Goal: Contribute content: Contribute content

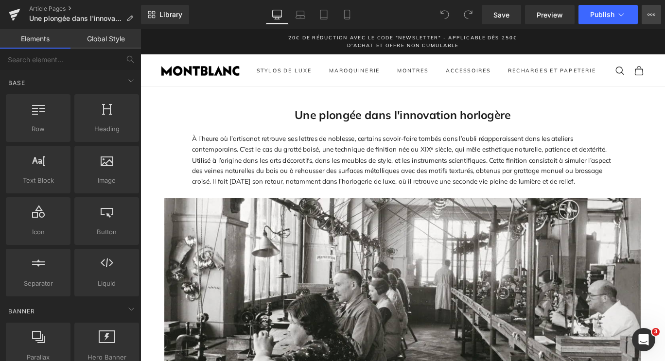
click at [653, 18] on button "View Live Page View with current Template Save Template to Library Schedule Pub…" at bounding box center [651, 14] width 19 height 19
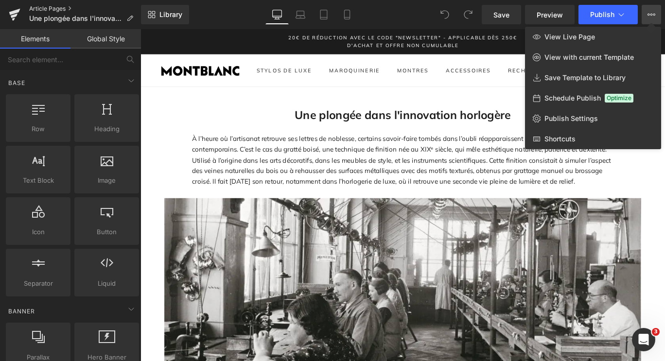
click at [47, 7] on link "Article Pages" at bounding box center [85, 9] width 112 height 8
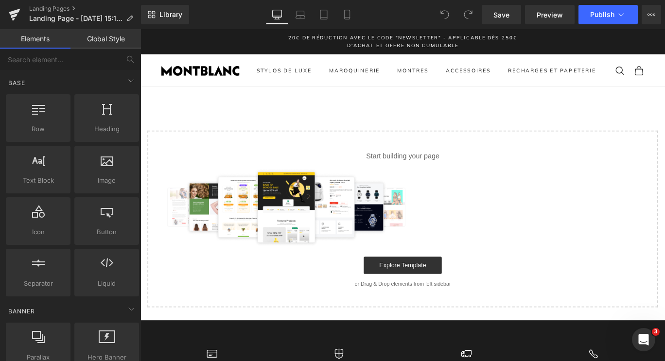
click at [83, 38] on link "Global Style" at bounding box center [106, 38] width 71 height 19
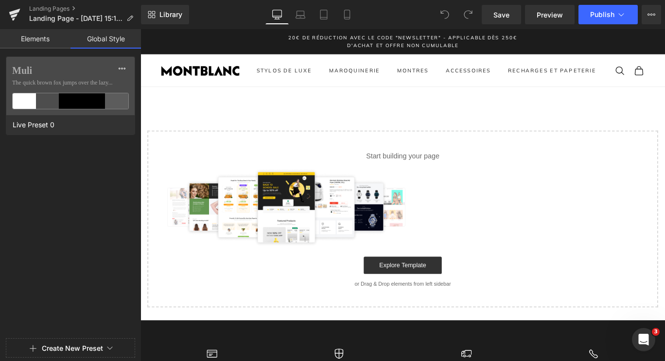
click at [25, 41] on link "Elements" at bounding box center [35, 38] width 71 height 19
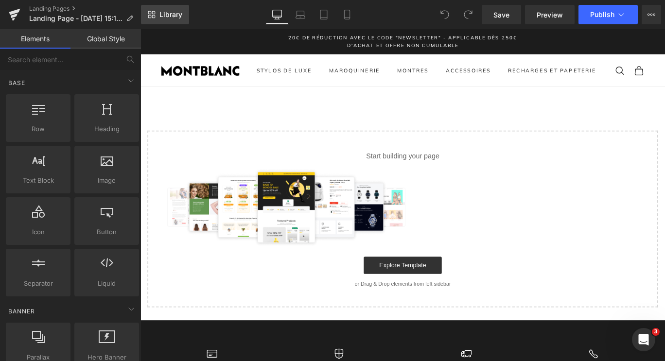
click at [158, 12] on link "Library" at bounding box center [165, 14] width 48 height 19
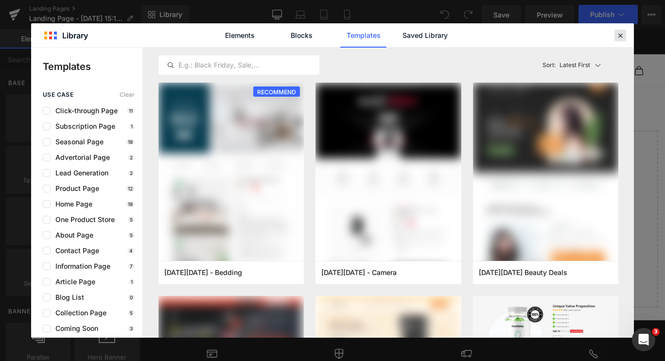
click at [618, 37] on icon at bounding box center [620, 35] width 9 height 9
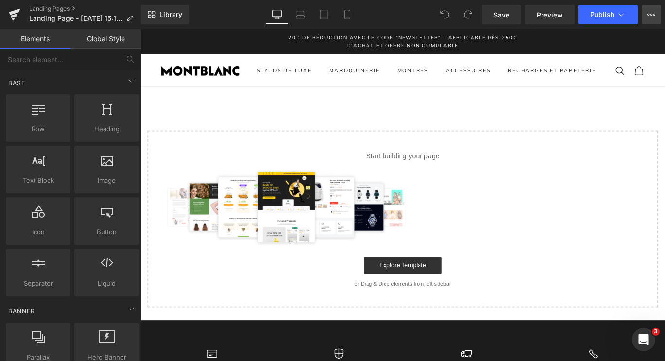
click at [653, 17] on icon at bounding box center [652, 15] width 8 height 8
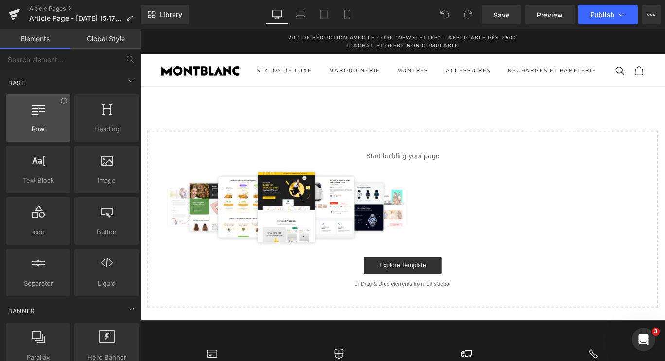
click at [42, 123] on div at bounding box center [38, 113] width 59 height 22
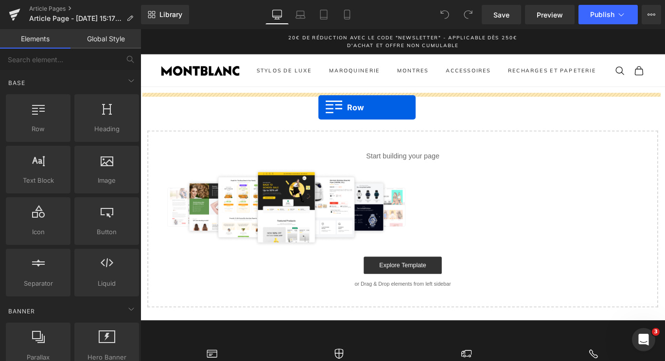
drag, startPoint x: 200, startPoint y: 148, endPoint x: 340, endPoint y: 123, distance: 142.8
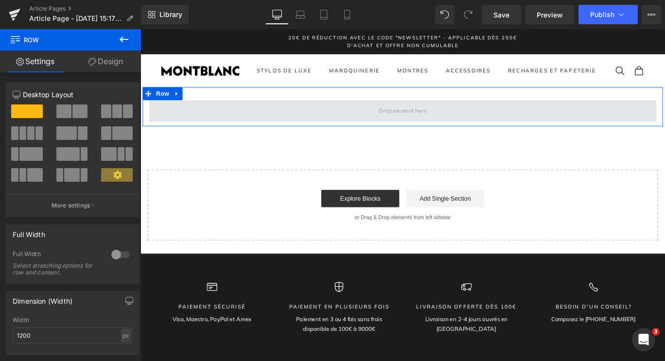
click at [297, 125] on span at bounding box center [434, 121] width 569 height 24
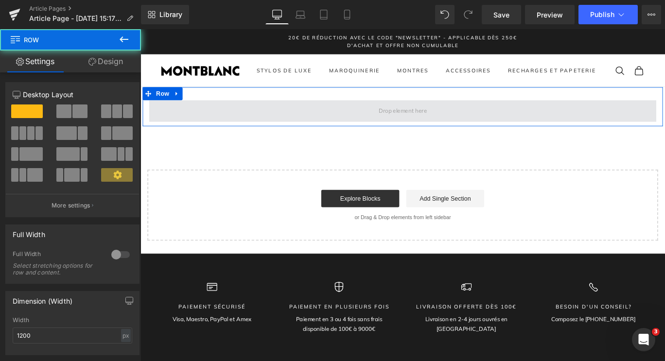
click at [389, 133] on span at bounding box center [434, 121] width 569 height 24
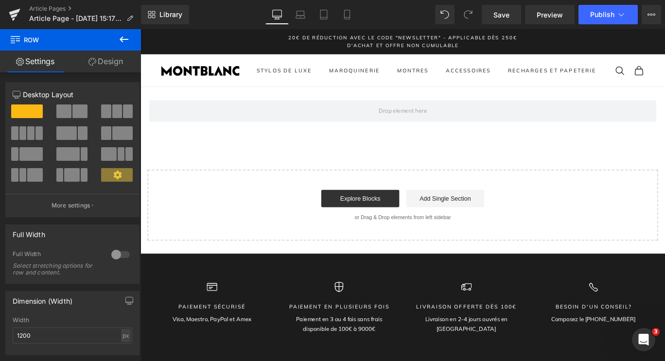
click at [122, 33] on button at bounding box center [124, 39] width 34 height 21
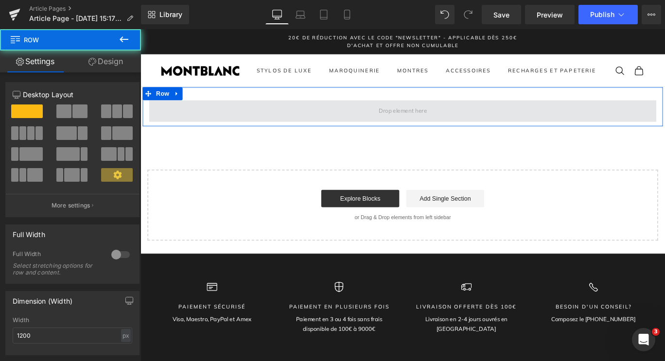
drag, startPoint x: 308, startPoint y: 120, endPoint x: 228, endPoint y: 135, distance: 82.2
click at [228, 133] on span at bounding box center [434, 121] width 569 height 24
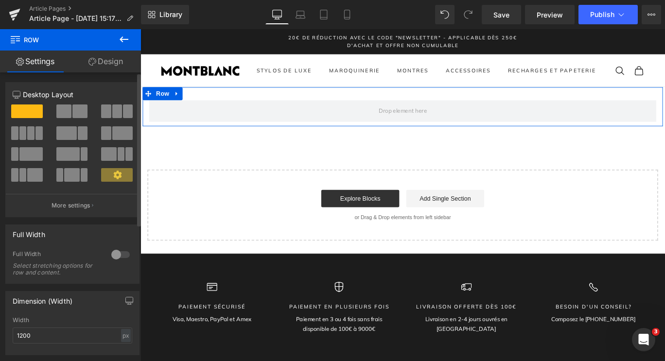
scroll to position [0, 0]
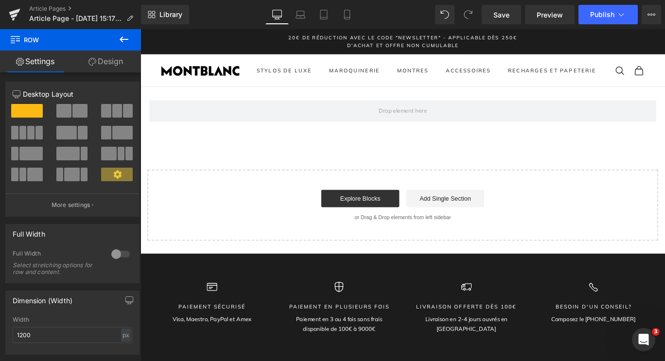
click at [127, 39] on icon at bounding box center [124, 39] width 9 height 6
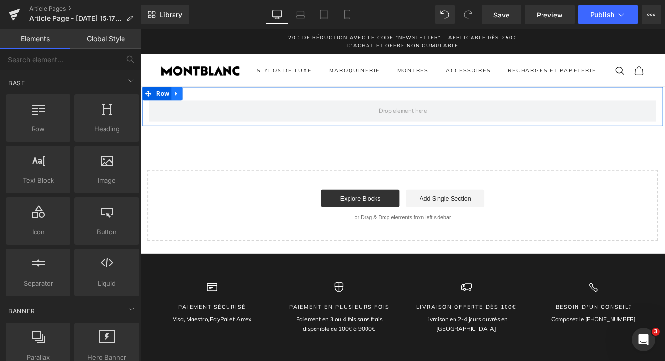
click at [175, 108] on link at bounding box center [181, 101] width 13 height 15
click at [204, 105] on icon at bounding box center [206, 101] width 7 height 7
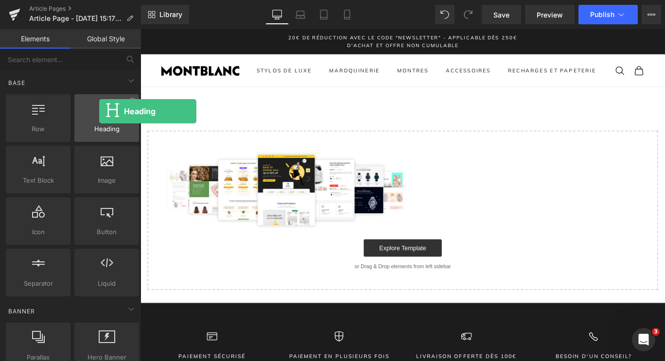
click at [102, 111] on icon at bounding box center [107, 108] width 10 height 13
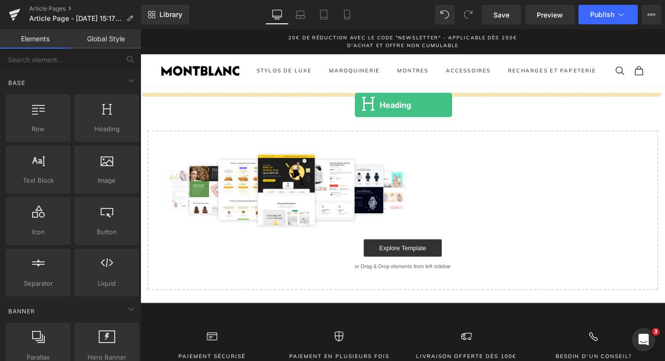
drag, startPoint x: 245, startPoint y: 159, endPoint x: 380, endPoint y: 114, distance: 142.2
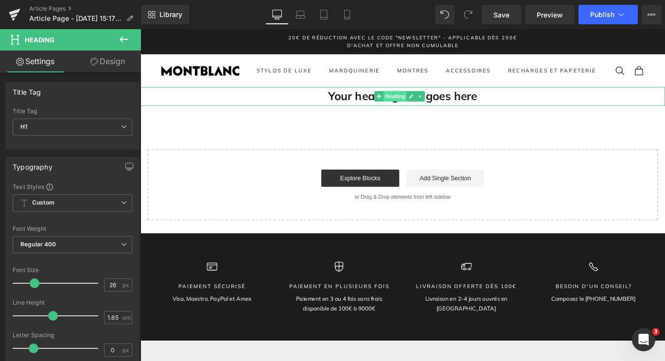
click at [415, 110] on span "Heading" at bounding box center [426, 105] width 26 height 12
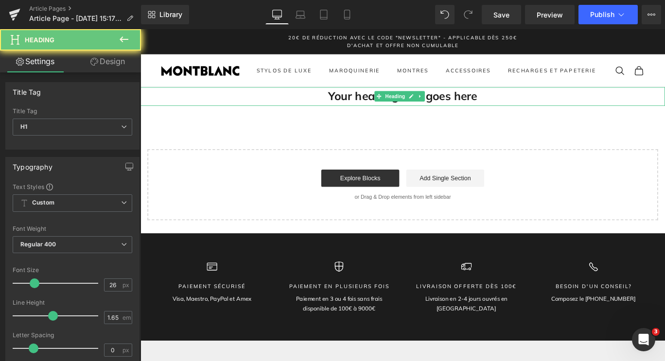
click at [478, 109] on h1 "Your heading text goes here" at bounding box center [435, 104] width 588 height 21
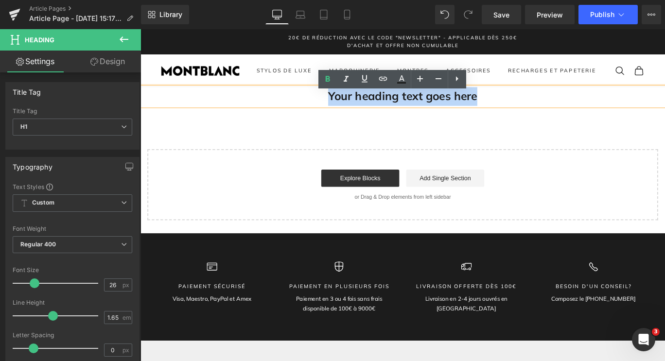
drag, startPoint x: 417, startPoint y: 114, endPoint x: 345, endPoint y: 111, distance: 72.0
click at [345, 111] on h1 "Your heading text goes here" at bounding box center [435, 104] width 588 height 21
paste div
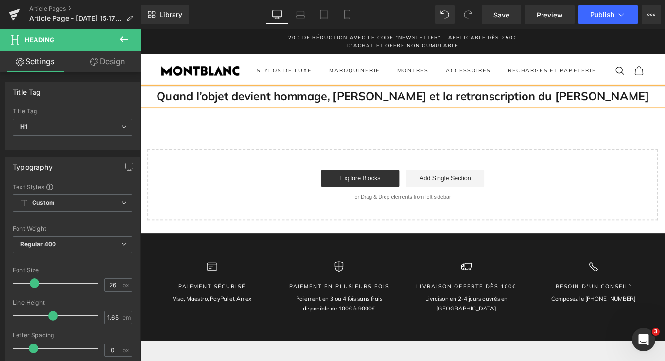
click at [401, 153] on div "Quand l’objet devient hommage, Montblanc et la retranscription du génie de Goet…" at bounding box center [435, 168] width 588 height 149
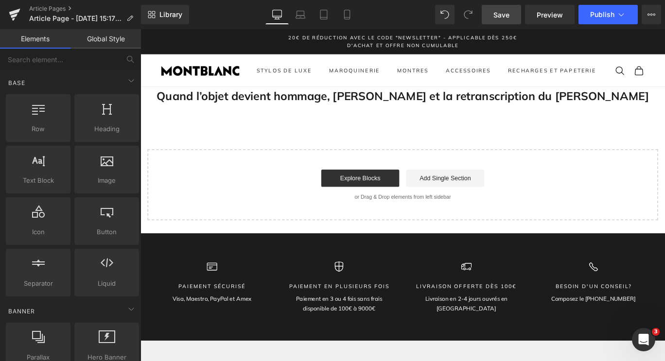
click at [506, 17] on span "Save" at bounding box center [502, 15] width 16 height 10
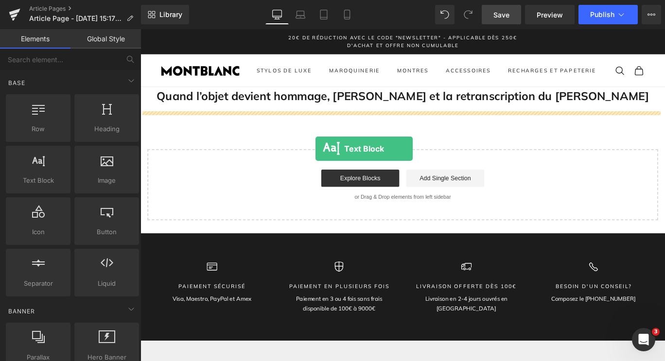
drag, startPoint x: 178, startPoint y: 209, endPoint x: 342, endPoint y: 164, distance: 169.4
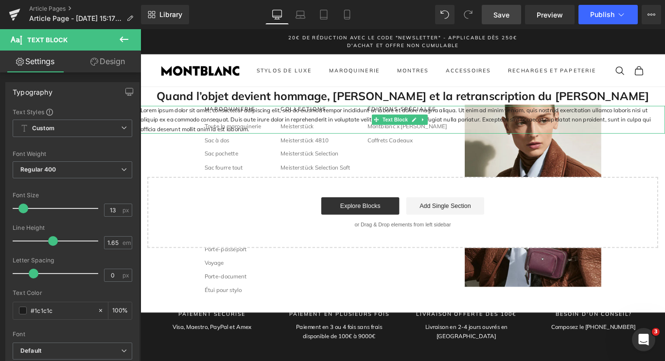
click at [191, 138] on p "Lorem ipsum dolor sit amet, consectetur adipiscing elit, sed do eiusmod tempor …" at bounding box center [435, 130] width 588 height 31
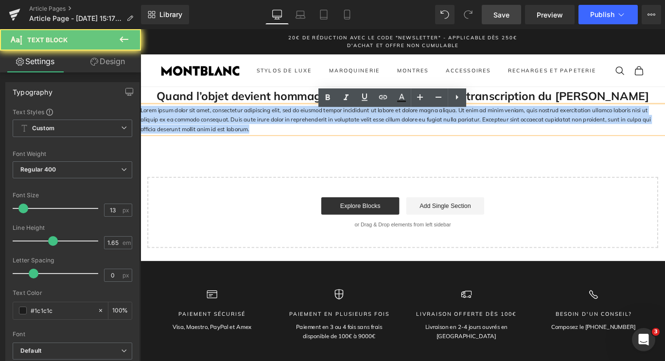
drag, startPoint x: 220, startPoint y: 149, endPoint x: 134, endPoint y: 124, distance: 89.7
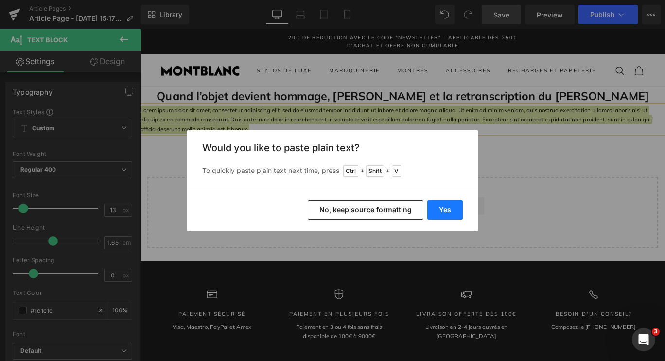
click at [442, 210] on button "Yes" at bounding box center [444, 209] width 35 height 19
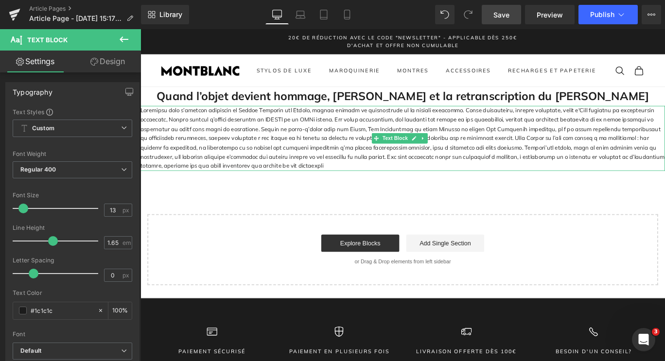
click at [290, 177] on p at bounding box center [435, 151] width 588 height 73
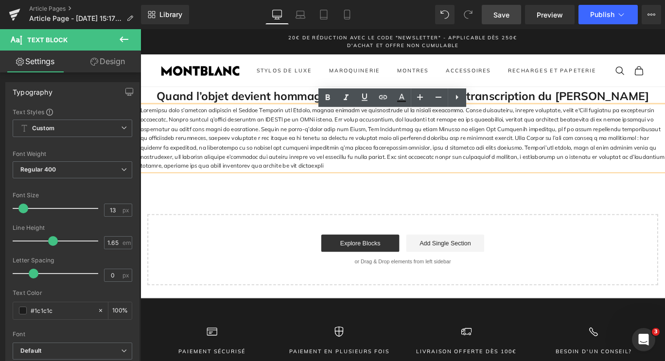
click at [327, 188] on div at bounding box center [435, 151] width 588 height 73
click at [458, 97] on icon at bounding box center [457, 97] width 2 height 5
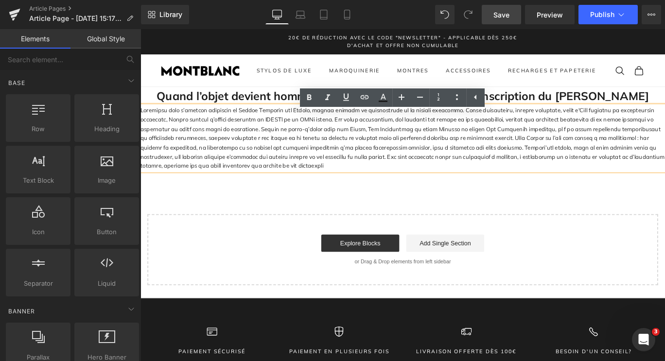
click at [361, 210] on div "Quand l’objet devient hommage, Montblanc et la retranscription du génie de Goet…" at bounding box center [435, 205] width 588 height 222
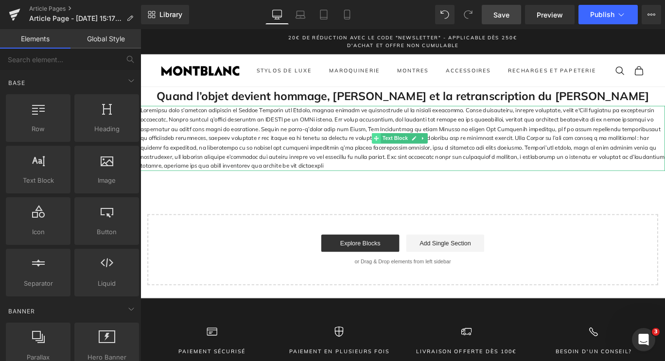
click at [406, 154] on icon at bounding box center [404, 151] width 5 height 5
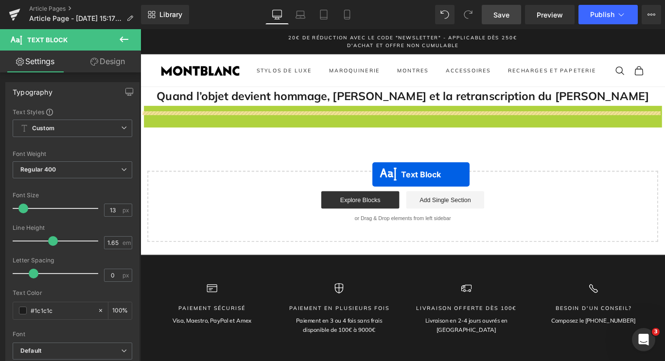
drag, startPoint x: 403, startPoint y: 158, endPoint x: 400, endPoint y: 189, distance: 31.2
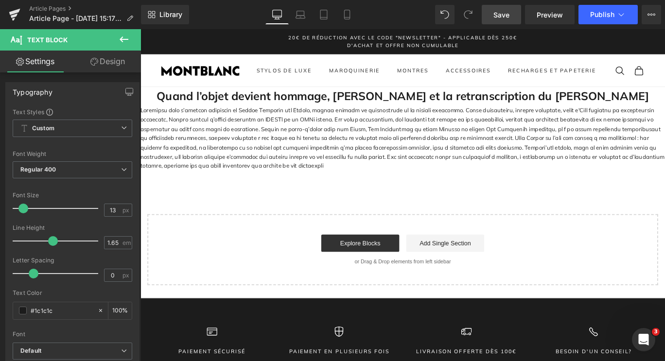
click at [121, 37] on icon at bounding box center [124, 40] width 12 height 12
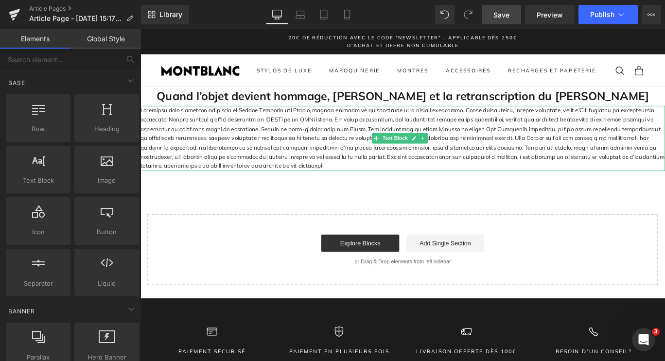
click at [225, 167] on p at bounding box center [435, 151] width 588 height 73
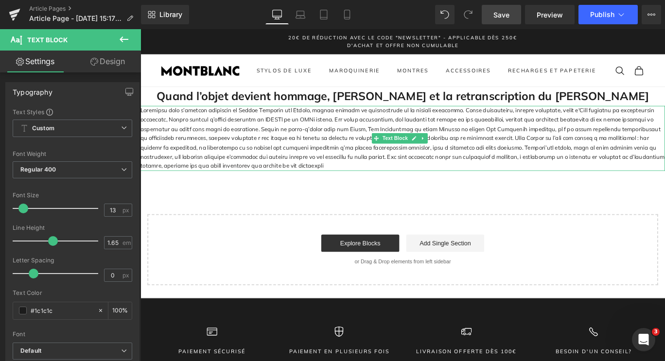
click at [273, 187] on p at bounding box center [435, 151] width 588 height 73
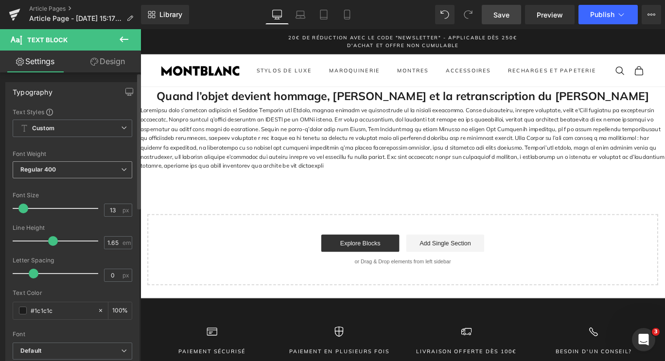
click at [113, 171] on span "Regular 400" at bounding box center [73, 169] width 120 height 17
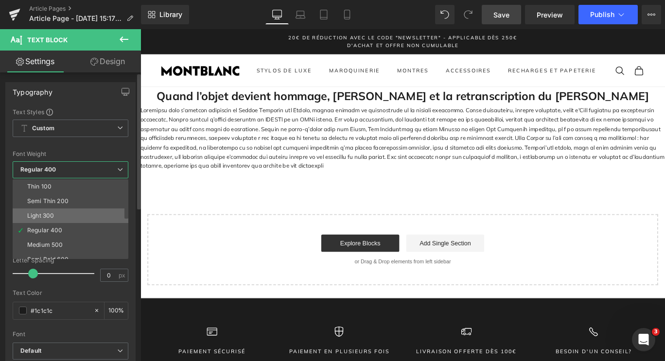
click at [95, 212] on li "Light 300" at bounding box center [73, 216] width 120 height 15
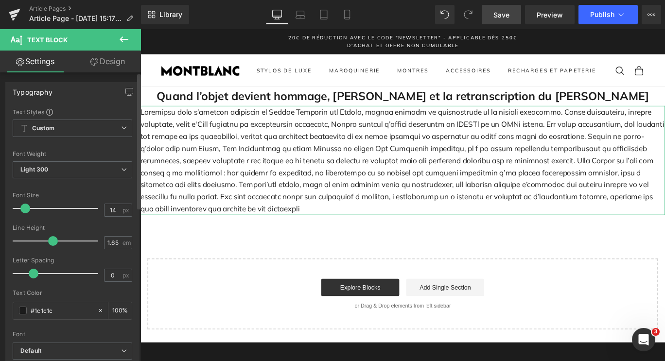
click at [26, 210] on span at bounding box center [25, 209] width 10 height 10
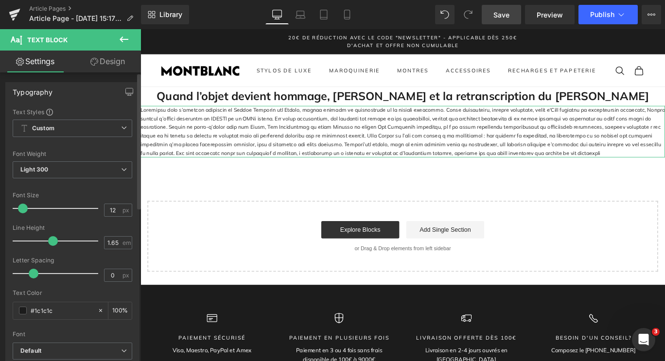
type input "13"
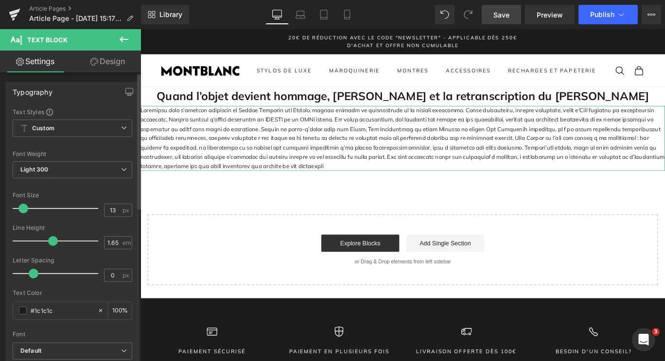
click at [24, 210] on span at bounding box center [23, 209] width 10 height 10
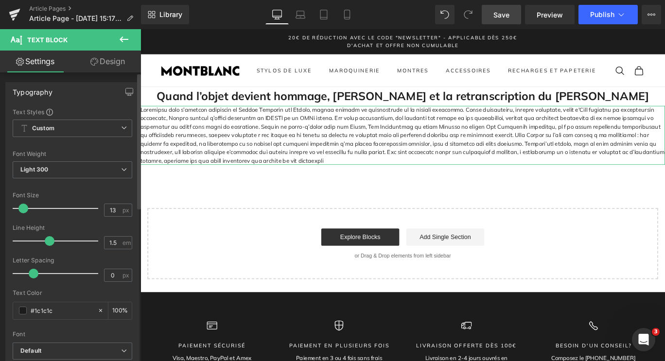
type input "1.6"
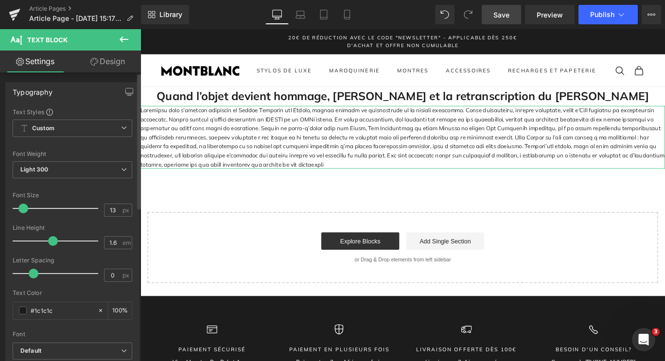
click at [49, 244] on span at bounding box center [53, 241] width 10 height 10
type input "0"
click at [35, 275] on span at bounding box center [34, 274] width 10 height 10
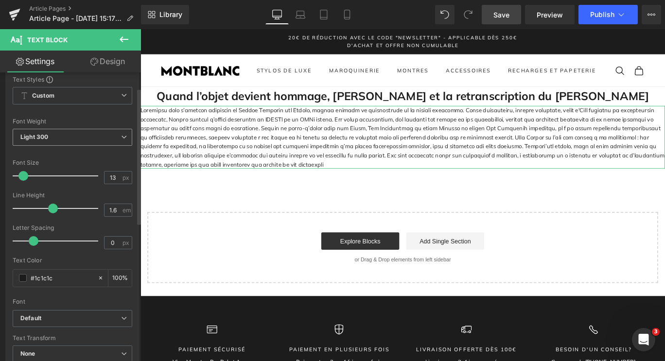
scroll to position [0, 0]
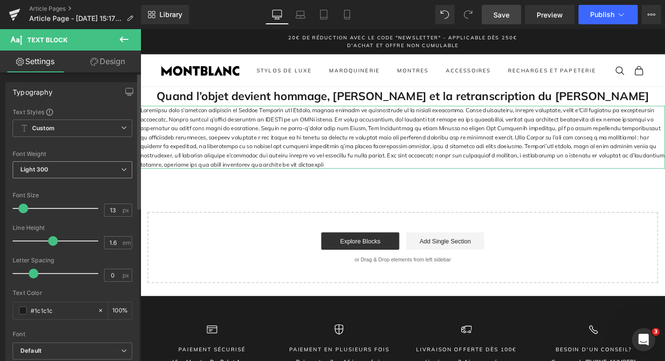
click at [83, 169] on span "Light 300" at bounding box center [73, 169] width 120 height 17
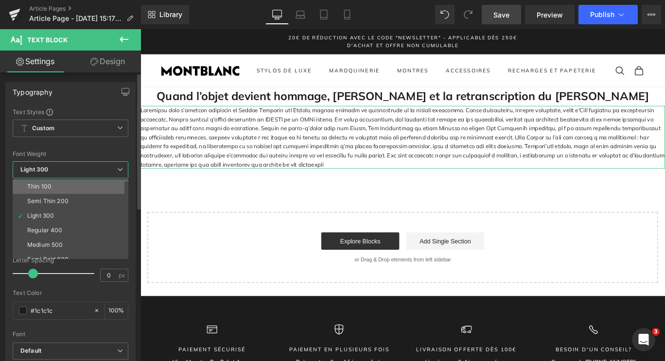
click at [71, 188] on li "Thin 100" at bounding box center [73, 186] width 120 height 15
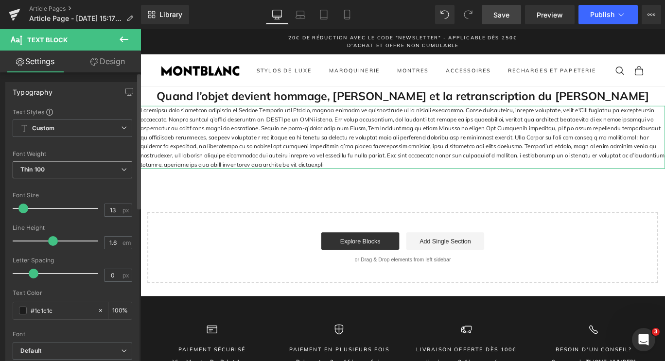
click at [81, 174] on span "Thin 100" at bounding box center [73, 169] width 120 height 17
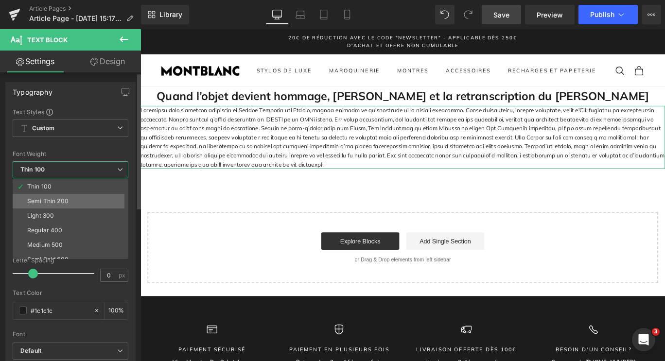
click at [93, 200] on li "Semi Thin 200" at bounding box center [73, 201] width 120 height 15
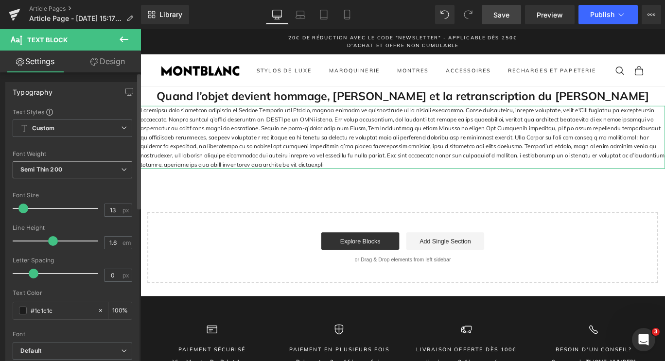
click at [93, 171] on span "Semi Thin 200" at bounding box center [73, 169] width 120 height 17
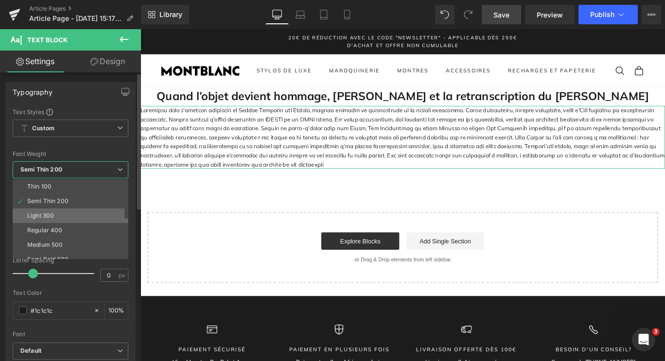
click at [82, 215] on li "Light 300" at bounding box center [73, 216] width 120 height 15
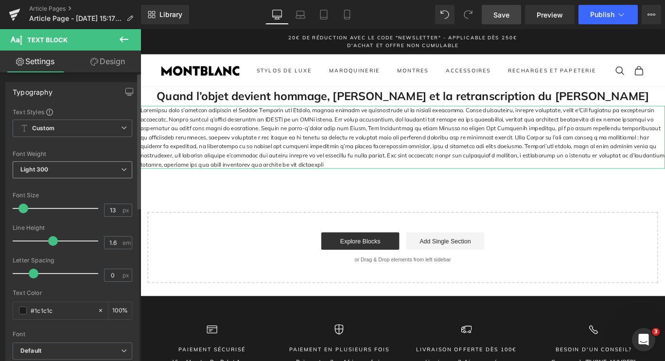
click at [75, 167] on span "Light 300" at bounding box center [73, 169] width 120 height 17
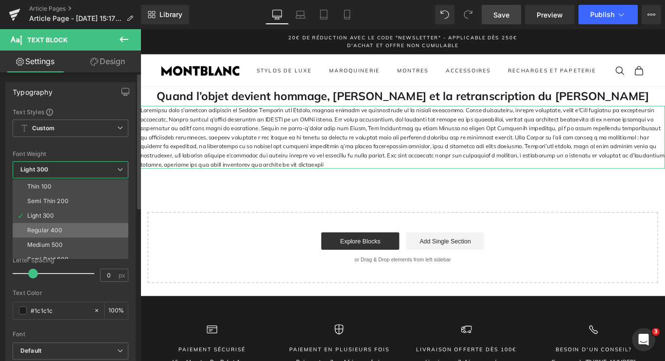
click at [70, 225] on li "Regular 400" at bounding box center [73, 230] width 120 height 15
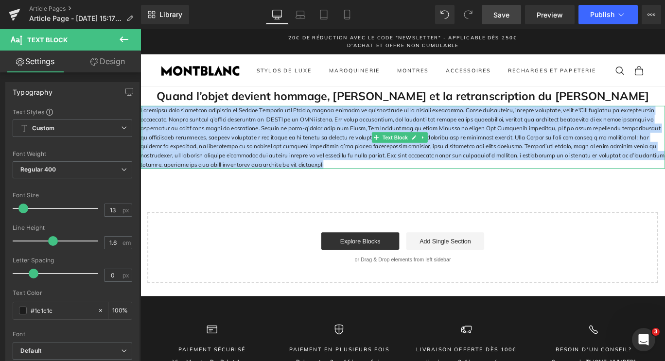
drag, startPoint x: 279, startPoint y: 188, endPoint x: 141, endPoint y: 126, distance: 151.0
click at [141, 126] on div "Text Block" at bounding box center [435, 150] width 588 height 71
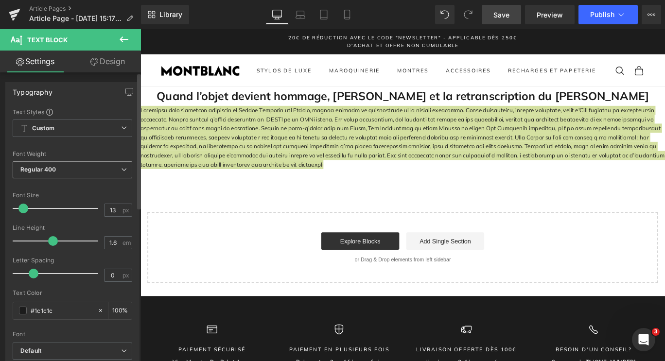
click at [45, 173] on b "Regular 400" at bounding box center [38, 169] width 36 height 7
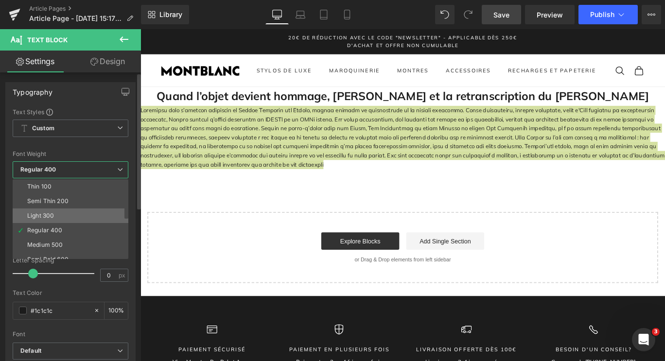
click at [50, 216] on div "Light 300" at bounding box center [40, 215] width 27 height 7
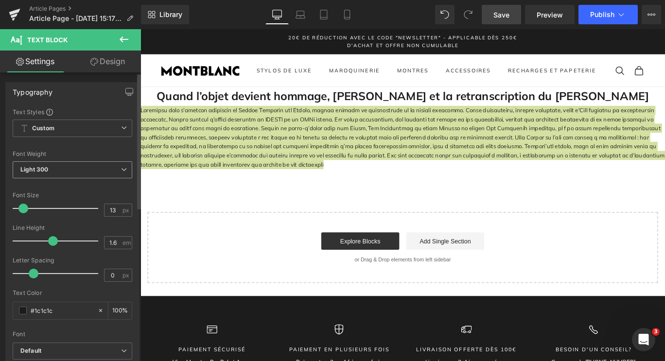
click at [69, 161] on span "Light 300" at bounding box center [73, 169] width 120 height 17
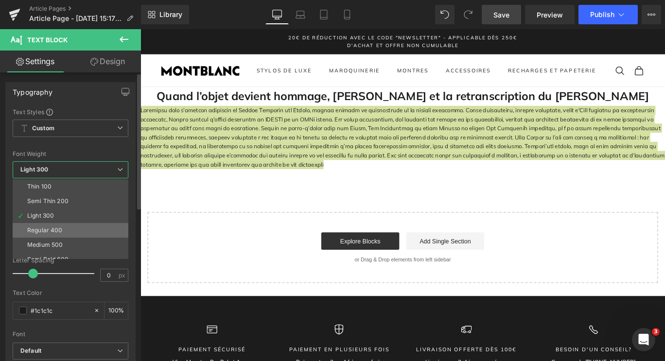
click at [62, 229] on div "Regular 400" at bounding box center [44, 230] width 35 height 7
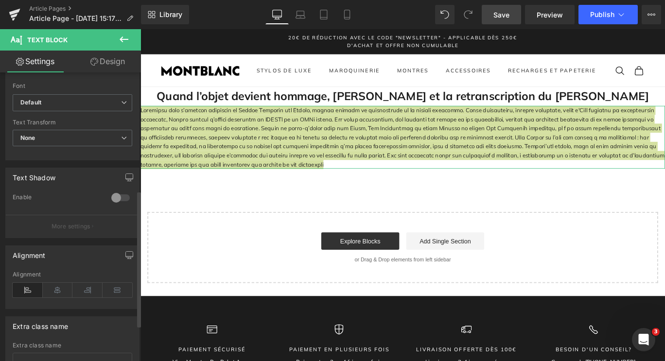
scroll to position [250, 0]
click at [57, 288] on icon at bounding box center [58, 288] width 30 height 15
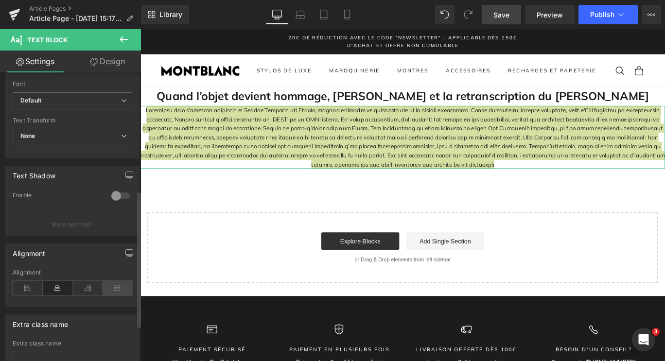
click at [118, 287] on icon at bounding box center [118, 288] width 30 height 15
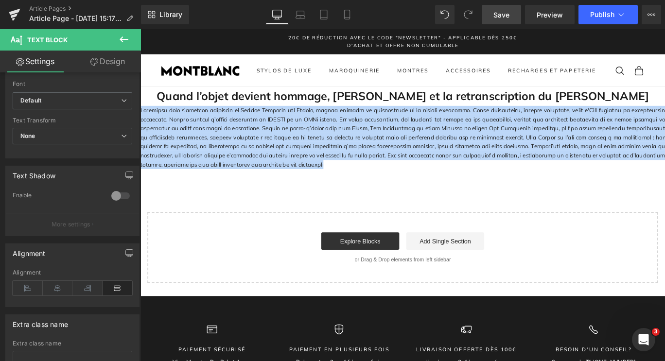
click at [255, 220] on div "Quand l’objet devient hommage, Montblanc et la retranscription du génie de Goet…" at bounding box center [435, 204] width 588 height 220
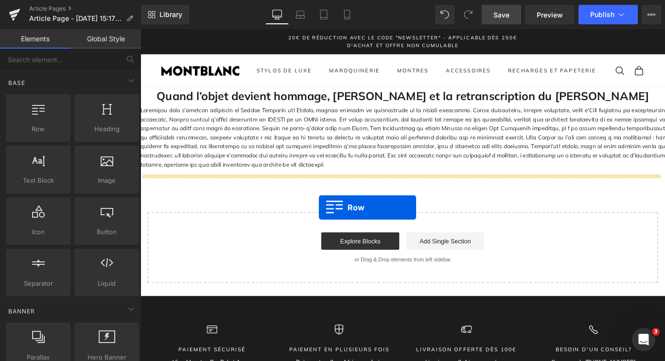
drag, startPoint x: 176, startPoint y: 148, endPoint x: 340, endPoint y: 229, distance: 182.9
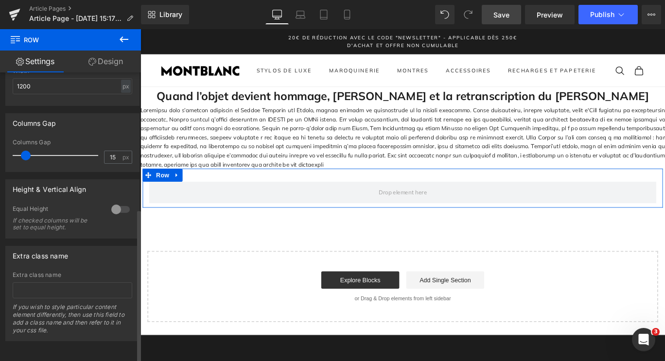
scroll to position [0, 0]
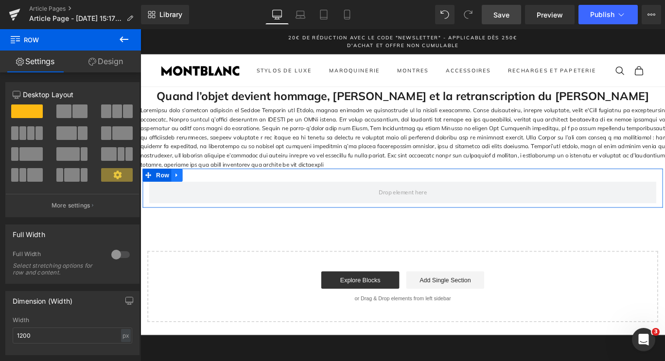
click at [179, 197] on icon at bounding box center [181, 193] width 7 height 7
click at [96, 61] on link "Design" at bounding box center [106, 62] width 71 height 22
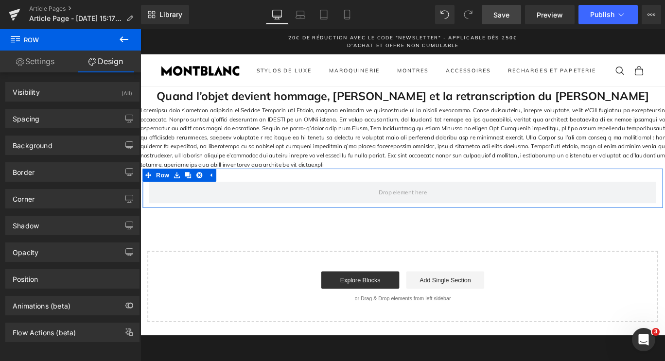
click at [49, 60] on link "Settings" at bounding box center [35, 62] width 71 height 22
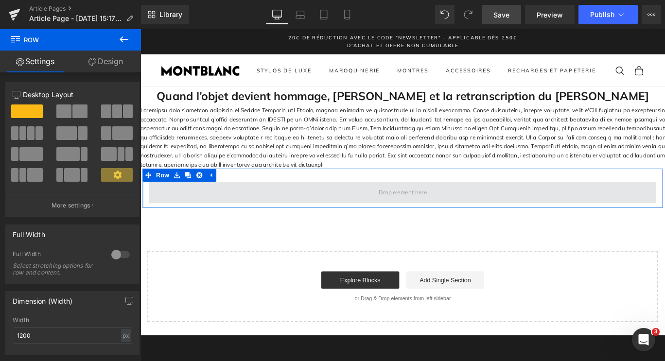
click at [278, 219] on span at bounding box center [434, 212] width 569 height 24
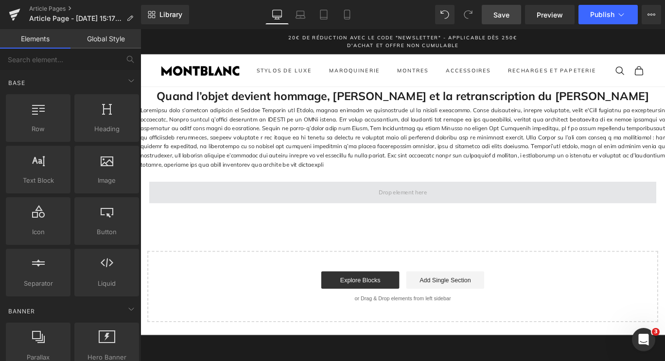
click at [405, 216] on span at bounding box center [435, 212] width 61 height 15
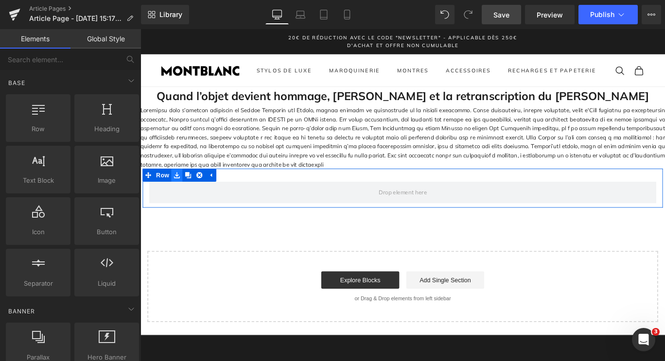
click at [179, 197] on icon at bounding box center [181, 193] width 7 height 7
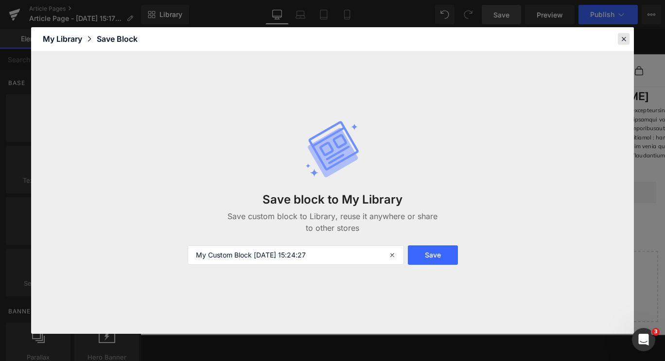
click at [625, 37] on icon at bounding box center [623, 39] width 9 height 9
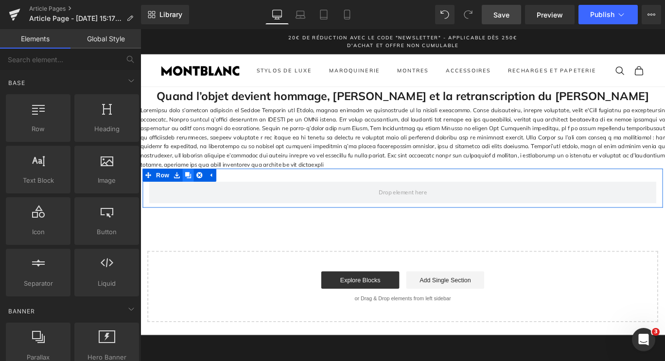
click at [192, 196] on icon at bounding box center [194, 193] width 7 height 7
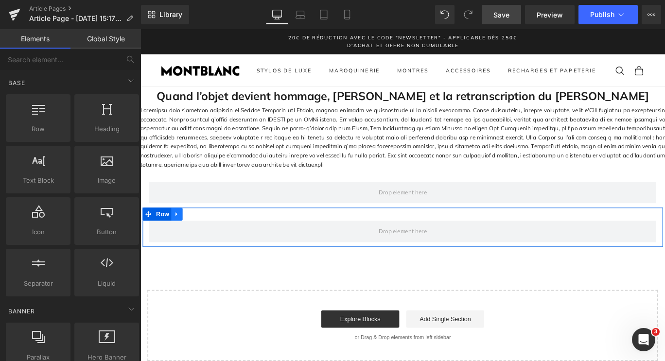
click at [180, 244] on link at bounding box center [181, 236] width 13 height 15
click at [203, 244] on link at bounding box center [206, 236] width 13 height 15
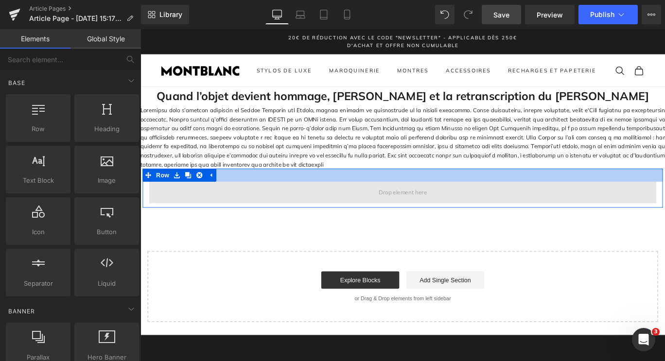
click at [315, 213] on span at bounding box center [434, 212] width 569 height 24
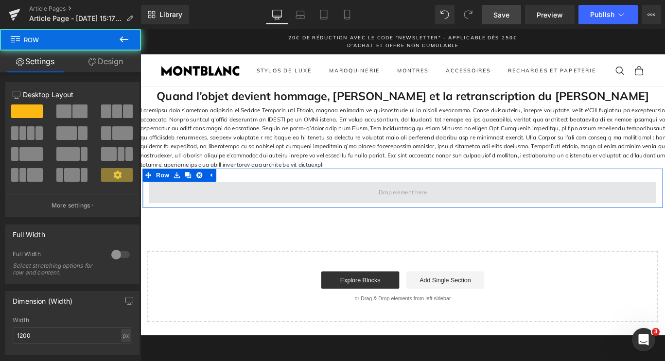
click at [621, 225] on span at bounding box center [434, 212] width 569 height 24
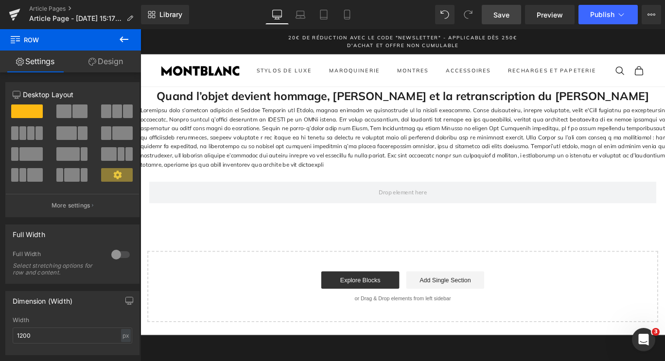
click at [287, 241] on div "Quand l’objet devient hommage, Montblanc et la retranscription du génie de Goet…" at bounding box center [435, 226] width 588 height 264
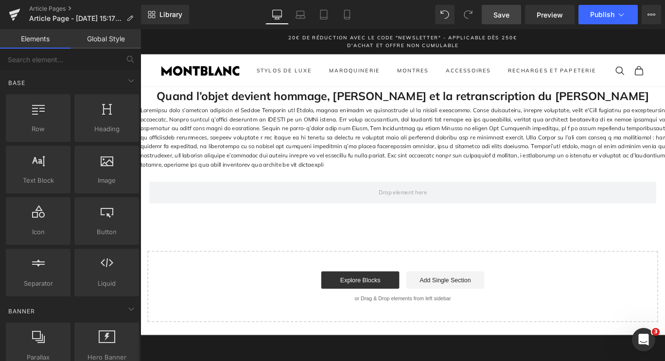
click at [251, 221] on span at bounding box center [434, 212] width 569 height 24
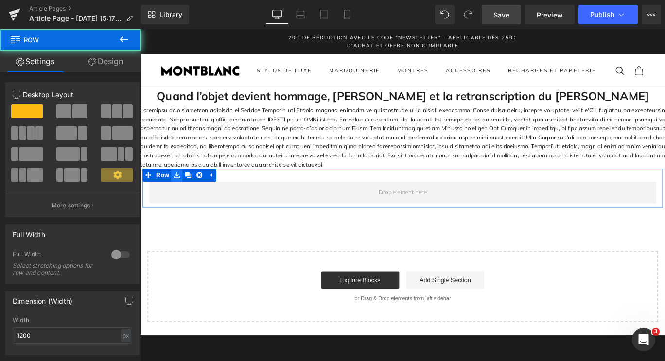
drag, startPoint x: 197, startPoint y: 216, endPoint x: 181, endPoint y: 202, distance: 21.4
click at [181, 202] on div "Row" at bounding box center [434, 208] width 583 height 44
click at [181, 197] on icon at bounding box center [181, 193] width 7 height 7
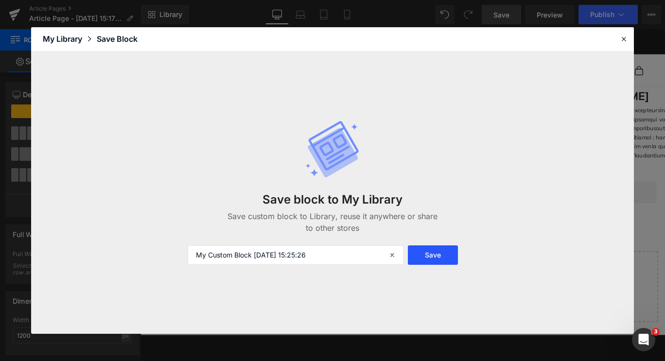
click at [430, 256] on button "Save" at bounding box center [433, 255] width 50 height 19
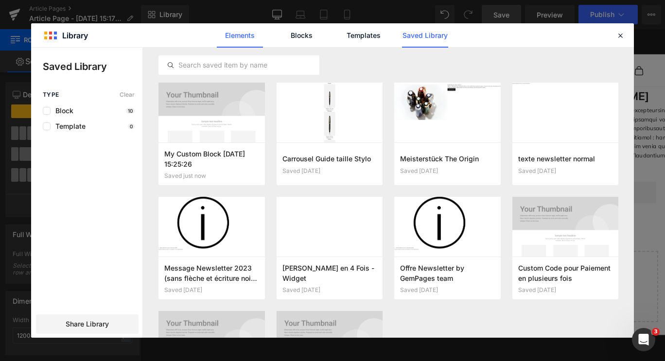
click at [340, 37] on link "Elements" at bounding box center [363, 35] width 46 height 24
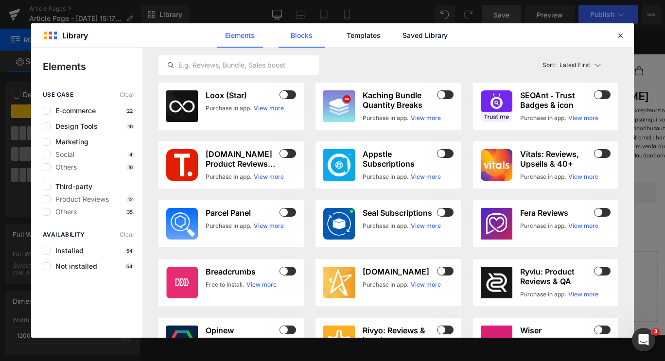
click at [402, 36] on link "Blocks" at bounding box center [425, 35] width 46 height 24
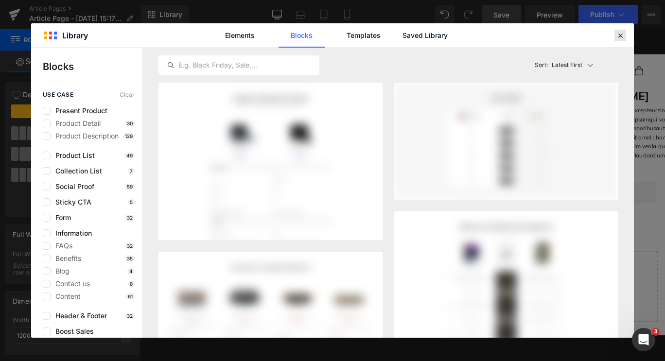
click at [617, 39] on icon at bounding box center [620, 35] width 9 height 9
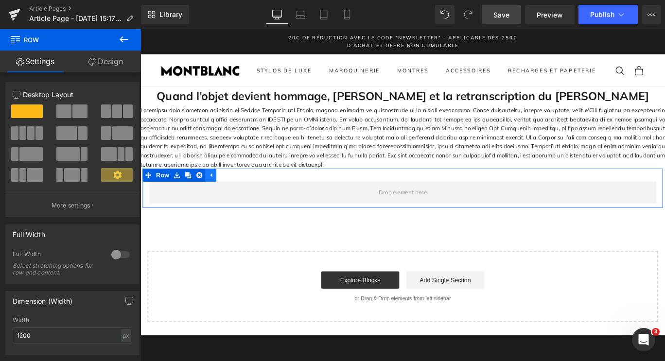
click at [217, 197] on icon at bounding box center [219, 193] width 7 height 7
click at [180, 200] on link at bounding box center [181, 193] width 13 height 15
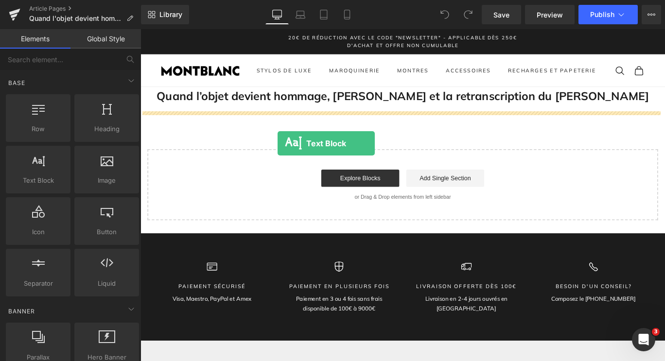
drag, startPoint x: 179, startPoint y: 203, endPoint x: 293, endPoint y: 157, distance: 122.3
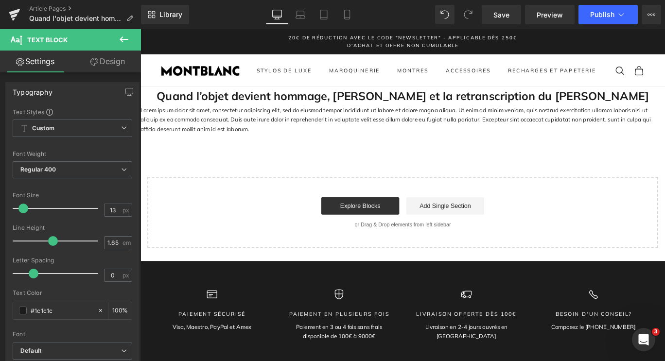
click at [665, 237] on div "Explore Blocks Add Single Section" at bounding box center [435, 227] width 542 height 19
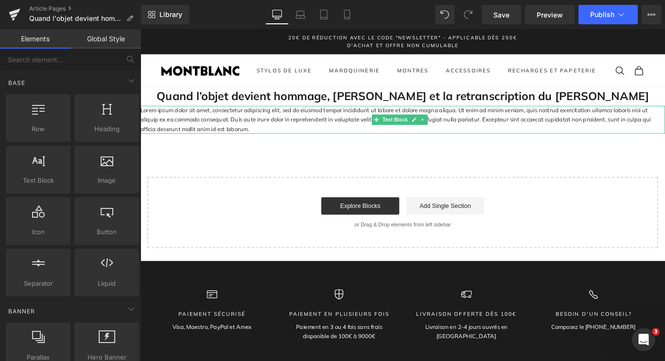
click at [318, 140] on p "Lorem ipsum dolor sit amet, consectetur adipiscing elit, sed do eiusmod tempor …" at bounding box center [435, 130] width 588 height 31
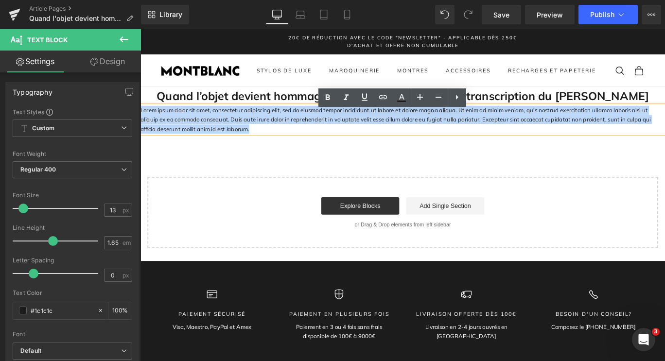
drag, startPoint x: 216, startPoint y: 148, endPoint x: 141, endPoint y: 122, distance: 79.8
click at [141, 122] on p "Lorem ipsum dolor sit amet, consectetur adipiscing elit, sed do eiusmod tempor …" at bounding box center [435, 130] width 588 height 31
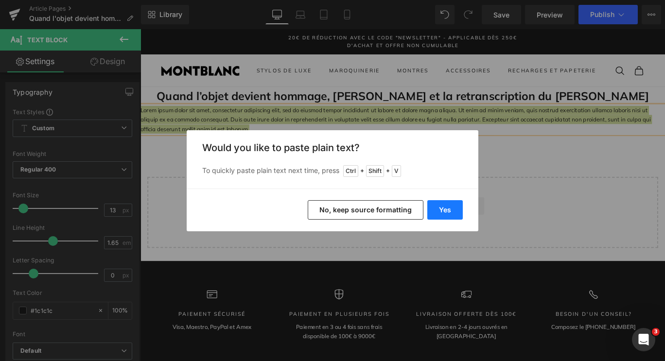
click at [455, 207] on button "Yes" at bounding box center [444, 209] width 35 height 19
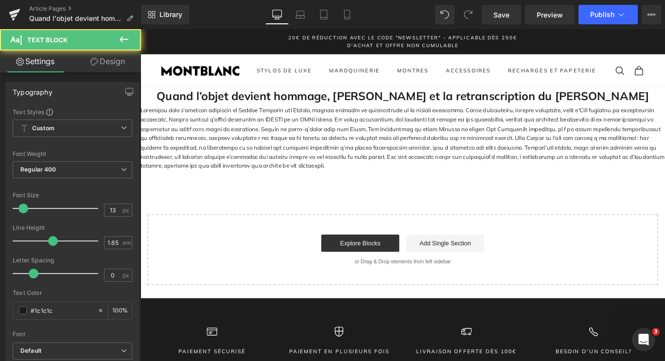
click at [265, 188] on p at bounding box center [435, 151] width 588 height 73
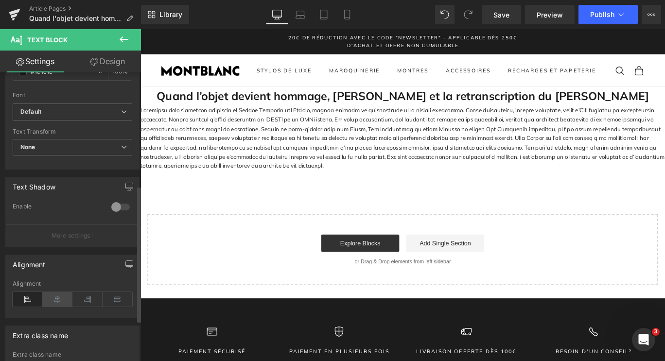
scroll to position [240, 0]
click at [110, 300] on icon at bounding box center [118, 299] width 30 height 15
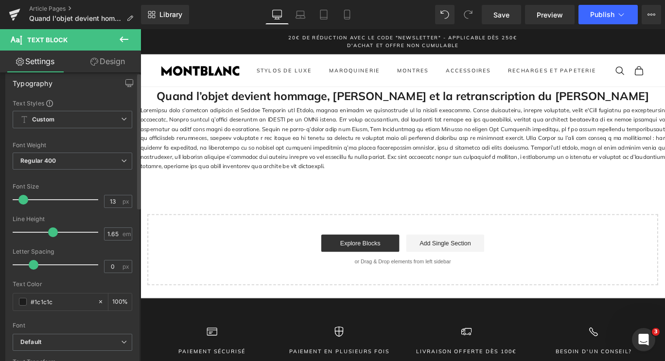
scroll to position [0, 0]
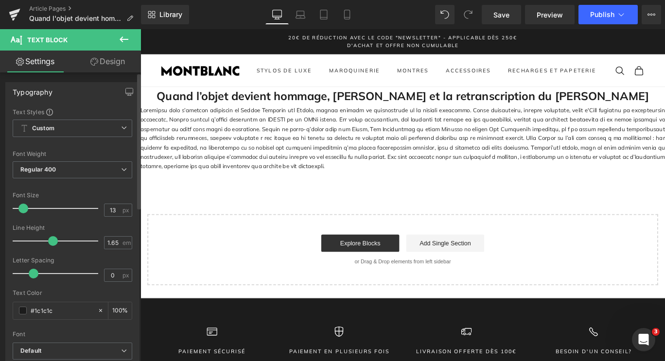
click at [23, 208] on span at bounding box center [23, 209] width 10 height 10
click at [62, 134] on span "Custom Setup Global Style" at bounding box center [73, 129] width 120 height 18
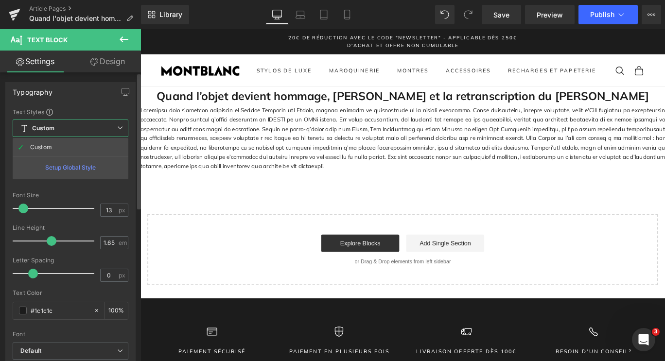
click at [62, 134] on span "Custom Setup Global Style" at bounding box center [71, 129] width 116 height 18
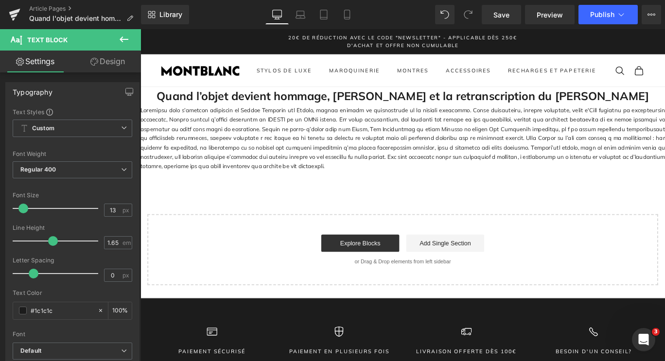
click at [105, 62] on link "Design" at bounding box center [107, 62] width 71 height 22
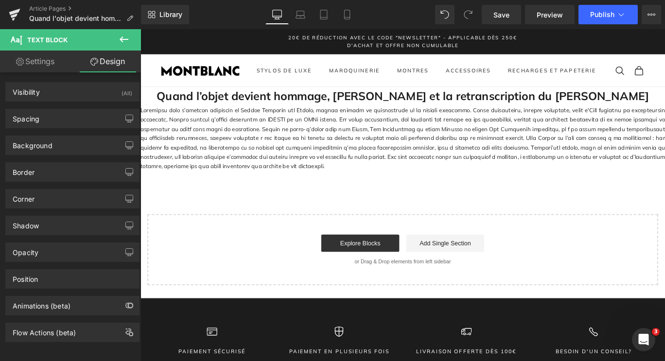
click at [42, 63] on link "Settings" at bounding box center [35, 62] width 71 height 22
type input "100"
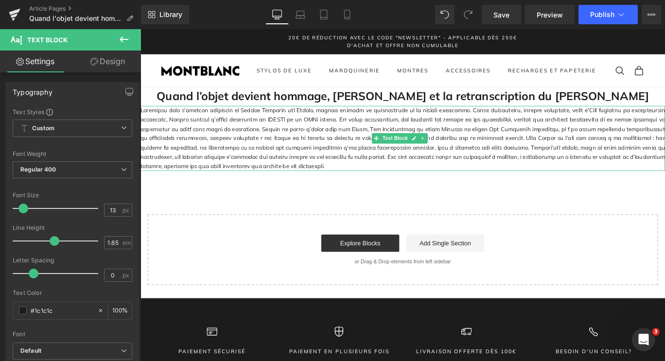
click at [275, 152] on p at bounding box center [435, 151] width 588 height 73
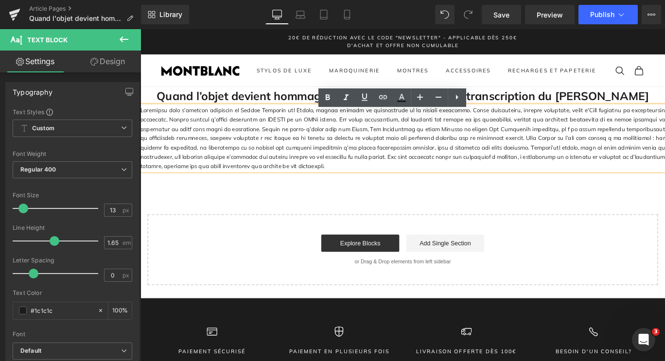
click at [391, 240] on div "Quand l’objet devient hommage, Montblanc et la retranscription du génie de Goet…" at bounding box center [435, 205] width 588 height 222
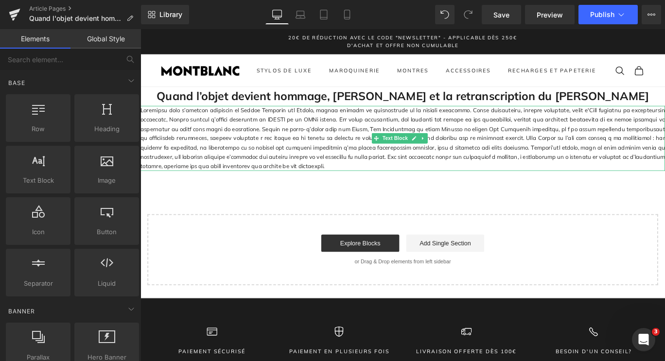
click at [352, 141] on p at bounding box center [435, 151] width 588 height 73
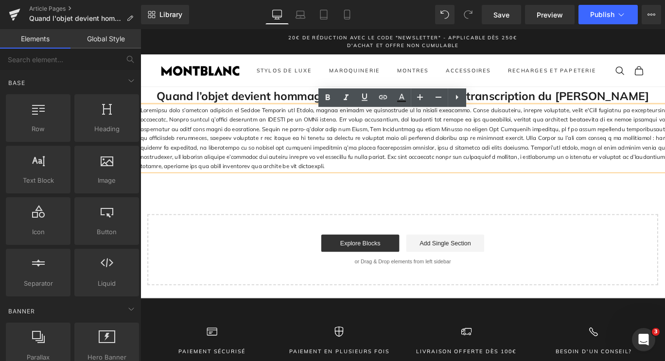
click at [328, 210] on div "Quand l’objet devient hommage, Montblanc et la retranscription du génie de Goet…" at bounding box center [435, 205] width 588 height 222
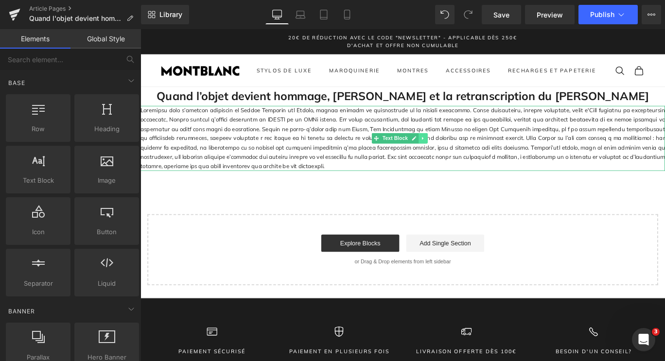
click at [456, 155] on link at bounding box center [457, 152] width 10 height 12
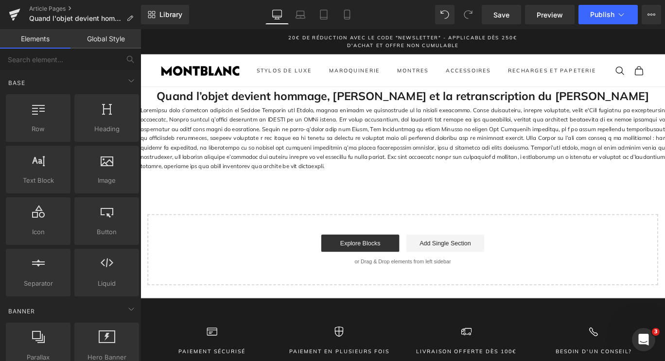
click at [414, 214] on div "Quand l’objet devient hommage, Montblanc et la retranscription du génie de Goet…" at bounding box center [435, 205] width 588 height 222
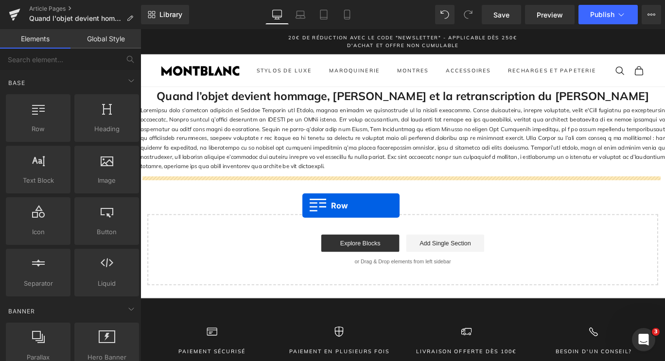
drag, startPoint x: 189, startPoint y: 166, endPoint x: 321, endPoint y: 227, distance: 146.0
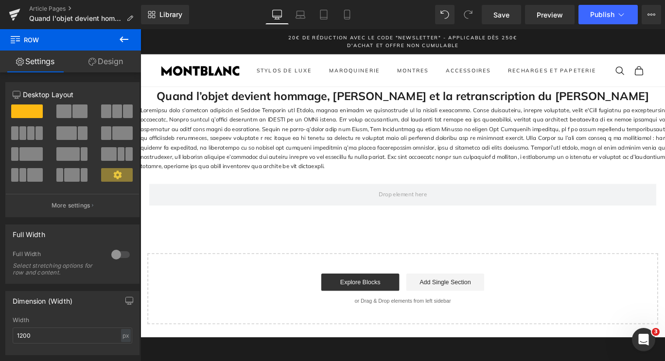
click at [87, 38] on span "Row" at bounding box center [58, 39] width 97 height 21
click at [133, 39] on button at bounding box center [124, 39] width 34 height 21
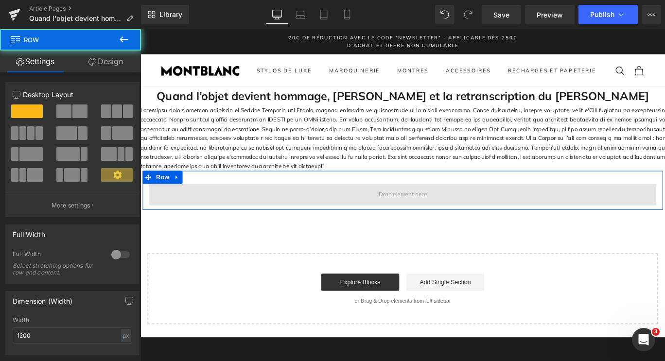
click at [310, 214] on span at bounding box center [434, 215] width 569 height 24
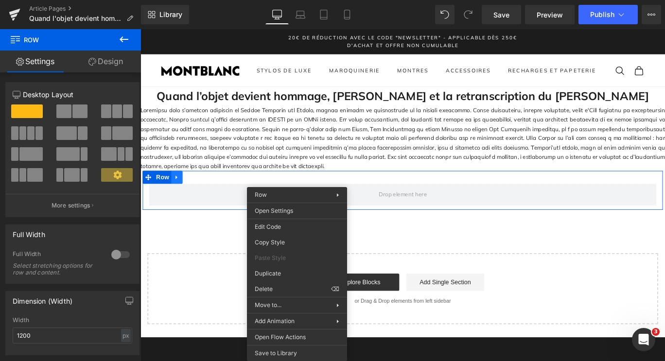
click at [176, 204] on div "Row" at bounding box center [434, 210] width 583 height 44
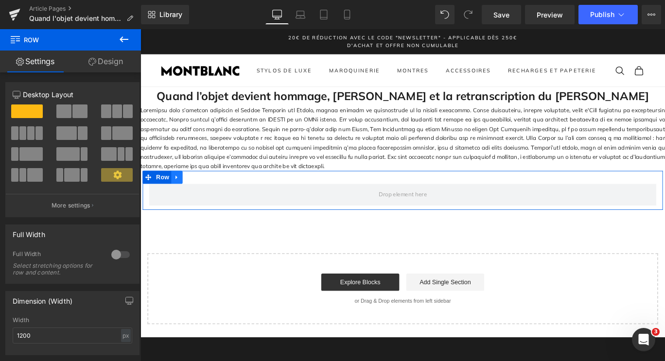
click at [180, 198] on icon at bounding box center [181, 196] width 2 height 4
click at [182, 199] on icon at bounding box center [181, 195] width 7 height 7
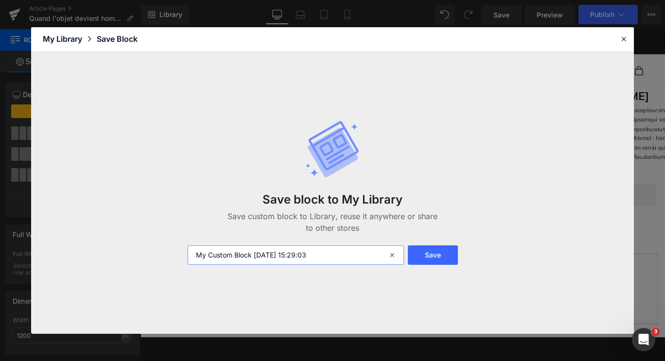
click at [287, 252] on input "My Custom Block 2025-08-18 15:29:03" at bounding box center [296, 255] width 216 height 19
click at [317, 258] on input "My Custom Block 2025-08-18 15:29:03" at bounding box center [296, 255] width 216 height 19
click at [348, 247] on input "My Custom Block 2025-08-18 15:29:03" at bounding box center [296, 255] width 216 height 19
click at [437, 260] on button "Save" at bounding box center [433, 255] width 50 height 19
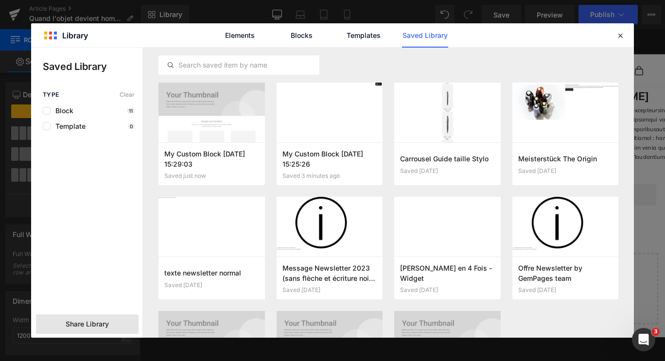
click at [96, 315] on div "Share Library" at bounding box center [87, 324] width 103 height 19
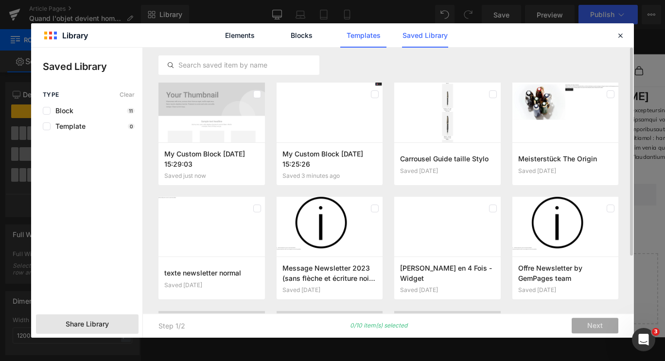
click at [361, 30] on link "Templates" at bounding box center [363, 35] width 46 height 24
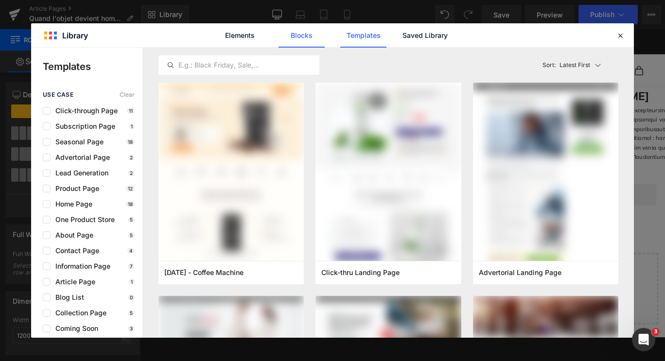
click at [402, 34] on link "Blocks" at bounding box center [425, 35] width 46 height 24
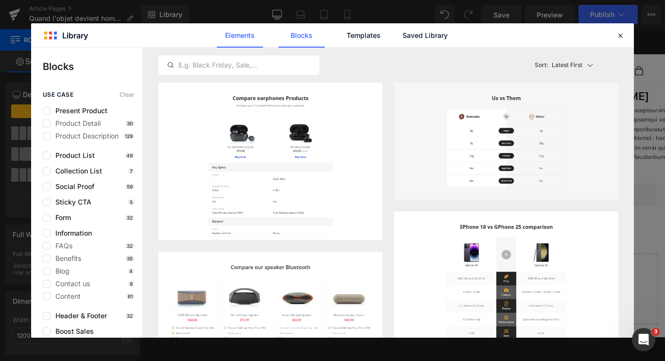
click at [340, 35] on link "Elements" at bounding box center [363, 35] width 46 height 24
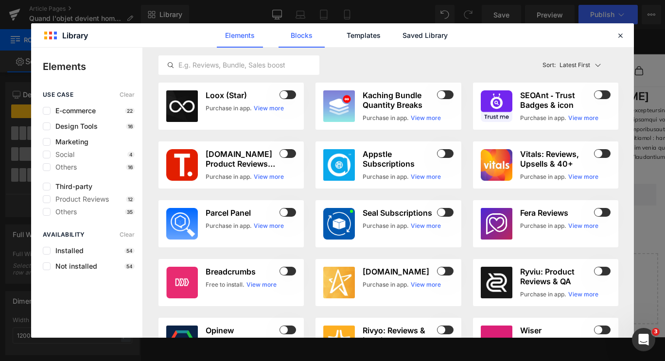
click at [402, 33] on link "Blocks" at bounding box center [425, 35] width 46 height 24
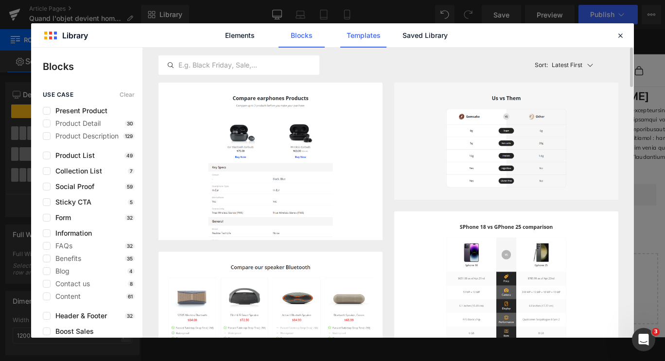
click at [362, 31] on link "Templates" at bounding box center [363, 35] width 46 height 24
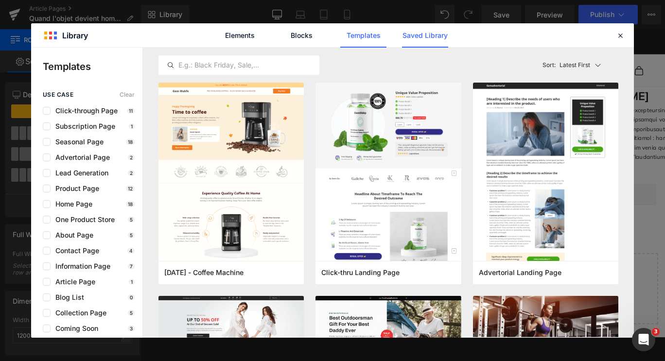
click at [424, 35] on link "Saved Library" at bounding box center [425, 35] width 46 height 24
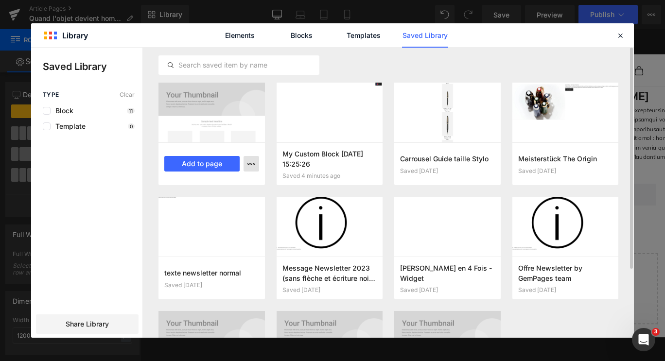
click at [249, 169] on button "button" at bounding box center [252, 164] width 16 height 16
click at [222, 204] on div "Delete" at bounding box center [203, 206] width 111 height 20
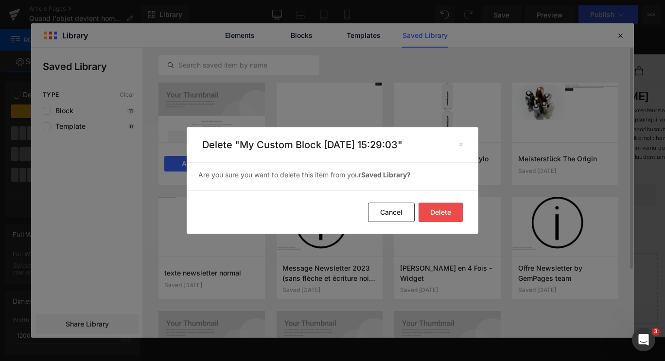
click at [437, 214] on button "Delete" at bounding box center [441, 212] width 44 height 19
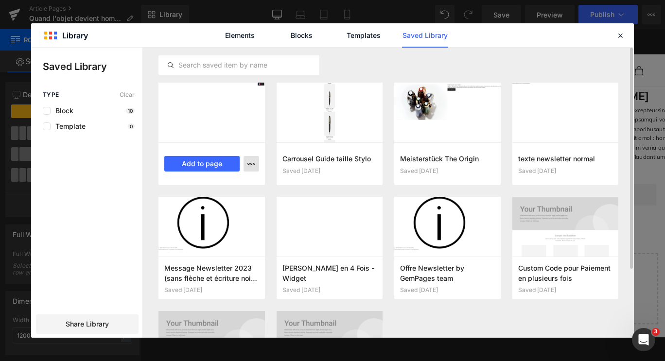
click at [252, 164] on icon "button" at bounding box center [251, 164] width 8 height 8
click at [236, 205] on div "Delete" at bounding box center [203, 206] width 111 height 20
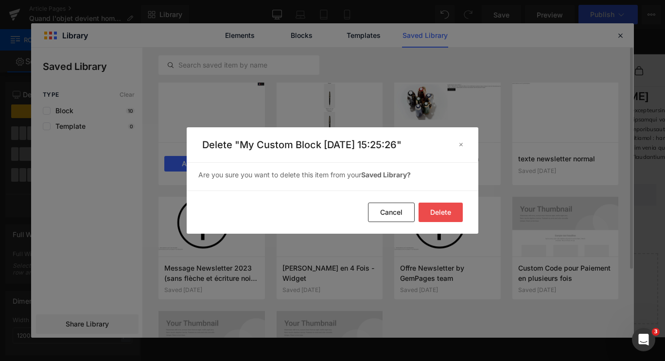
click at [444, 211] on button "Delete" at bounding box center [441, 212] width 44 height 19
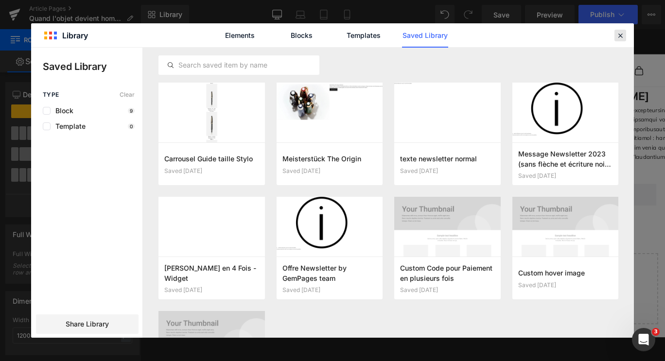
click at [620, 36] on icon at bounding box center [620, 35] width 9 height 9
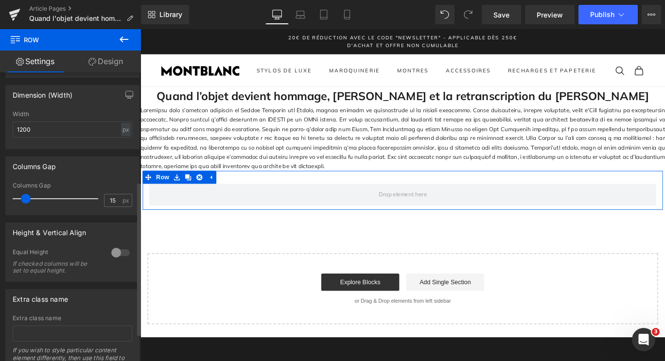
scroll to position [205, 0]
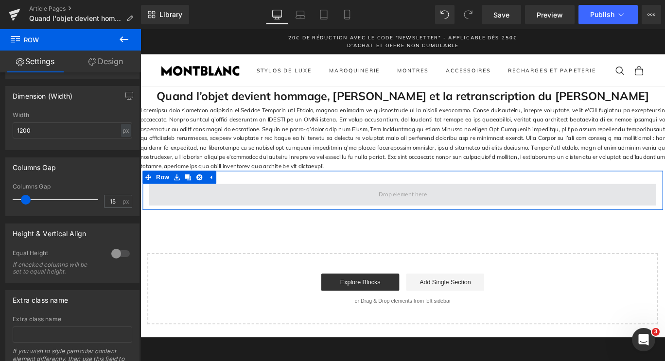
click at [348, 227] on span at bounding box center [434, 215] width 569 height 24
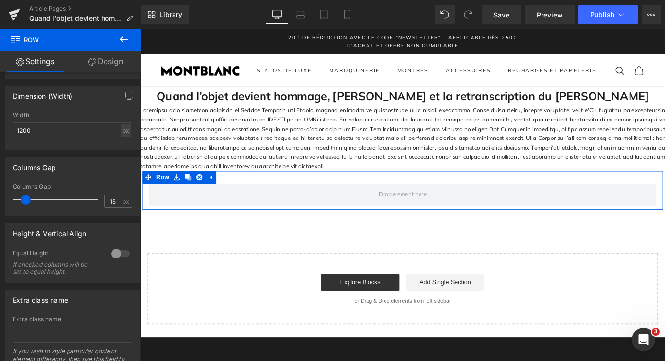
click at [107, 68] on link "Design" at bounding box center [106, 62] width 71 height 22
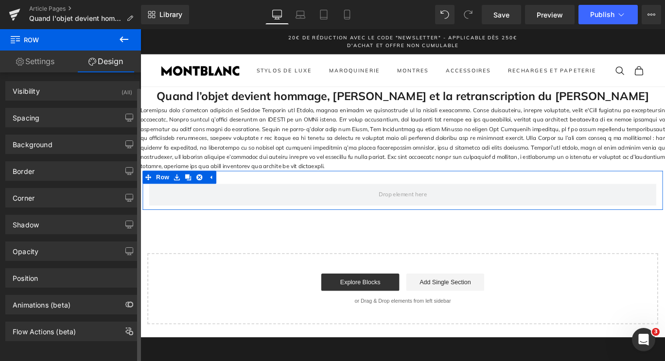
scroll to position [0, 0]
click at [56, 60] on link "Settings" at bounding box center [35, 62] width 71 height 22
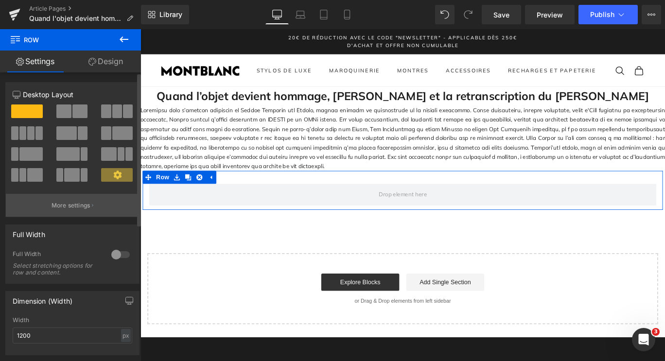
click at [72, 206] on p "More settings" at bounding box center [71, 205] width 39 height 9
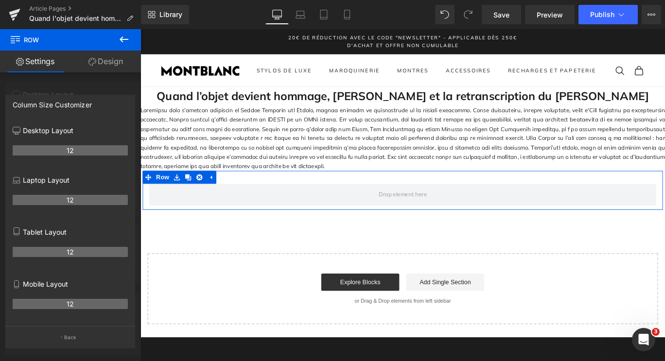
click at [36, 64] on link "Settings" at bounding box center [35, 62] width 71 height 22
click at [57, 85] on div at bounding box center [70, 197] width 141 height 337
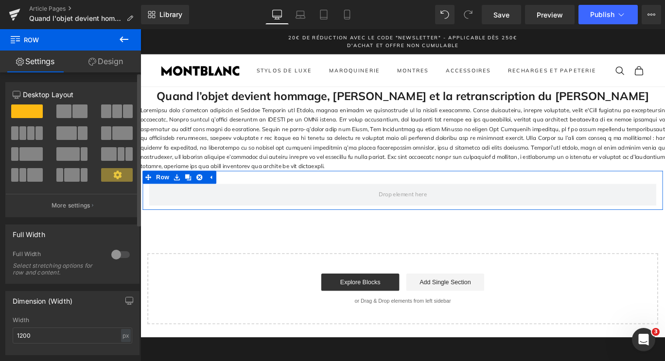
click at [28, 109] on span at bounding box center [27, 112] width 32 height 14
drag, startPoint x: 28, startPoint y: 109, endPoint x: 45, endPoint y: 74, distance: 38.7
click at [45, 74] on div "12 12 12 Column Size Customizer 12 Desktop Layout Laptop Layout Tablet Layout M…" at bounding box center [72, 331] width 145 height 518
click at [53, 96] on p "Desktop Layout" at bounding box center [73, 94] width 120 height 10
click at [191, 199] on icon at bounding box center [194, 195] width 7 height 7
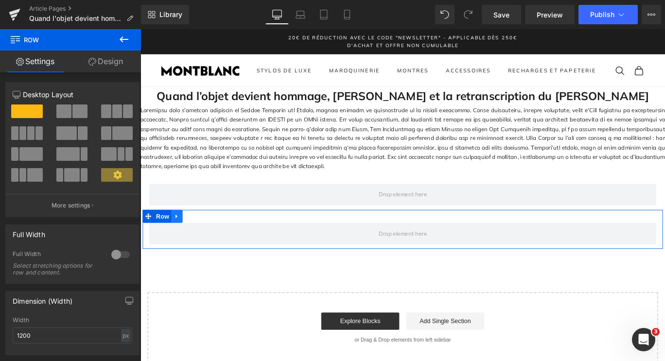
click at [183, 243] on link at bounding box center [181, 239] width 13 height 15
click at [203, 243] on icon at bounding box center [206, 239] width 7 height 7
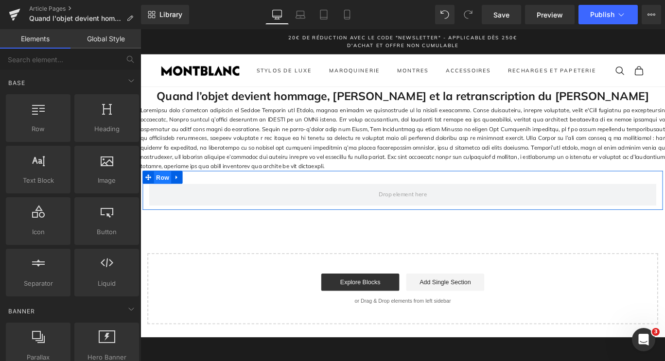
click at [159, 201] on span "Row" at bounding box center [165, 196] width 19 height 15
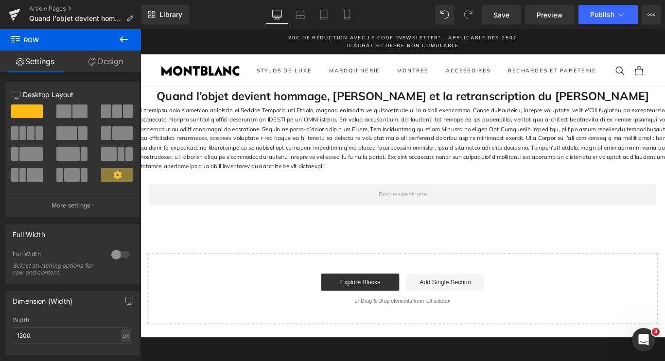
click at [63, 42] on span "Row" at bounding box center [58, 39] width 97 height 21
click at [31, 38] on span "Row" at bounding box center [58, 39] width 97 height 21
click at [162, 11] on span "Library" at bounding box center [170, 14] width 23 height 9
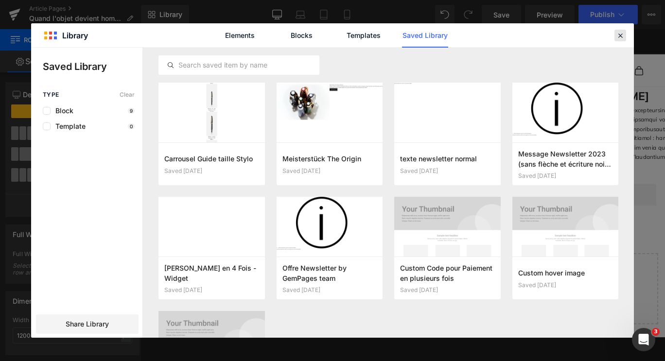
click at [618, 39] on icon at bounding box center [620, 35] width 9 height 9
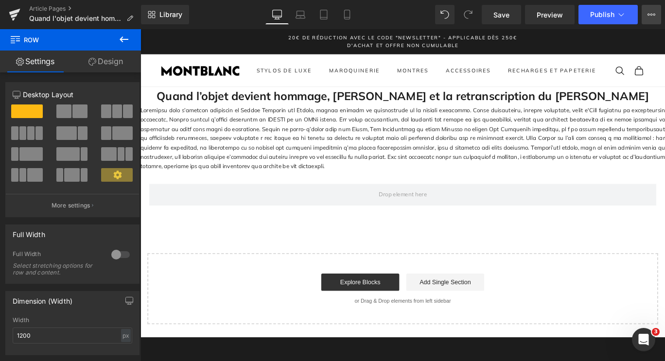
click at [653, 11] on icon at bounding box center [652, 15] width 8 height 8
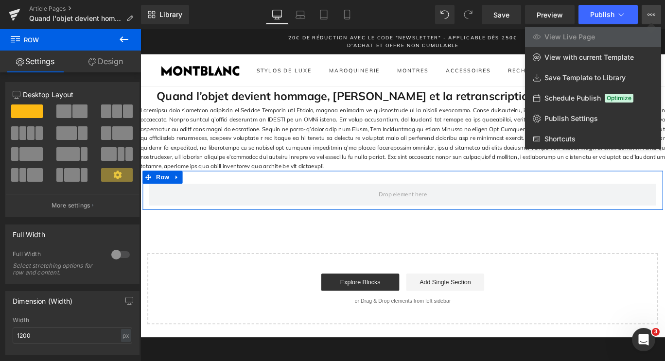
click at [105, 177] on span at bounding box center [117, 175] width 32 height 14
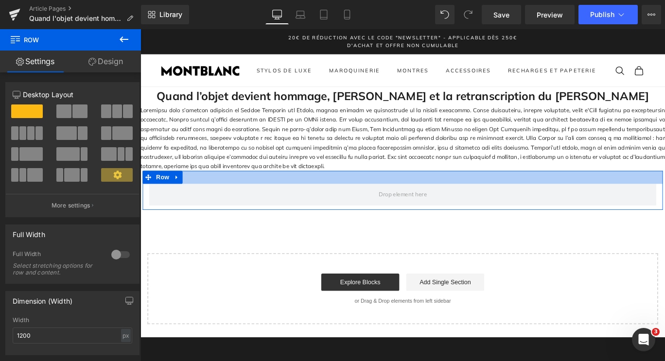
click at [392, 203] on div at bounding box center [434, 195] width 583 height 15
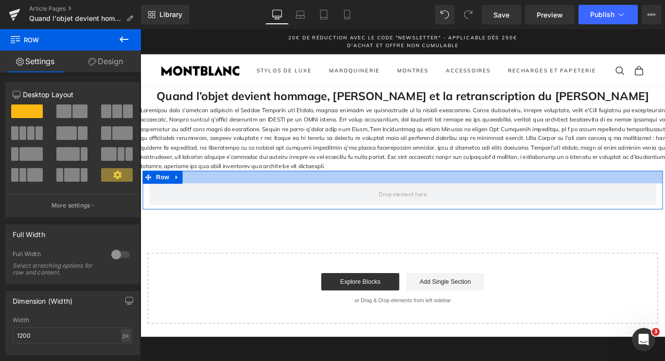
click at [393, 202] on div at bounding box center [434, 195] width 583 height 14
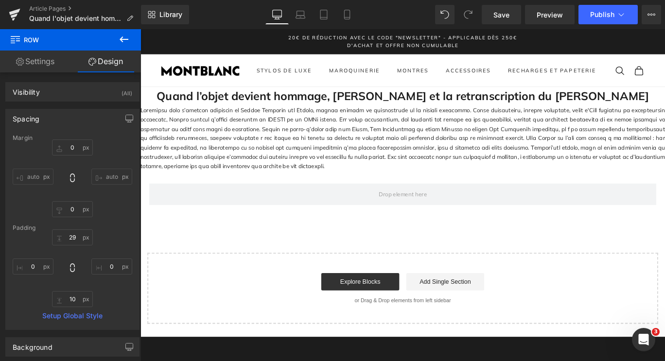
click at [123, 40] on icon at bounding box center [124, 40] width 12 height 12
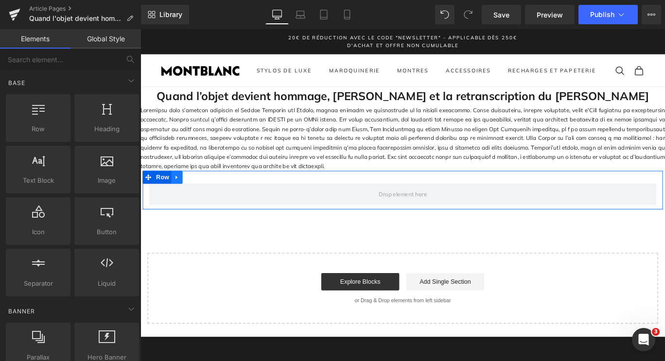
click at [182, 199] on link at bounding box center [181, 195] width 13 height 15
click at [205, 199] on icon at bounding box center [206, 195] width 7 height 7
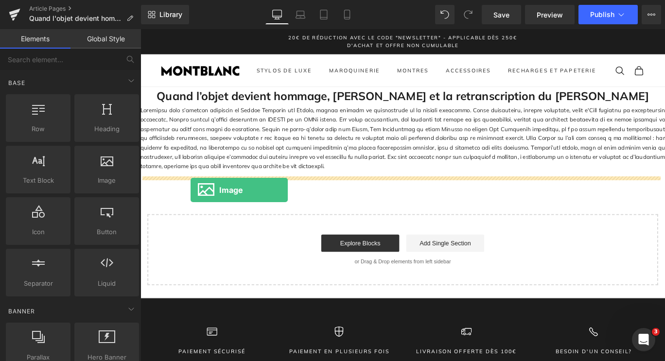
drag, startPoint x: 231, startPoint y: 211, endPoint x: 197, endPoint y: 210, distance: 34.1
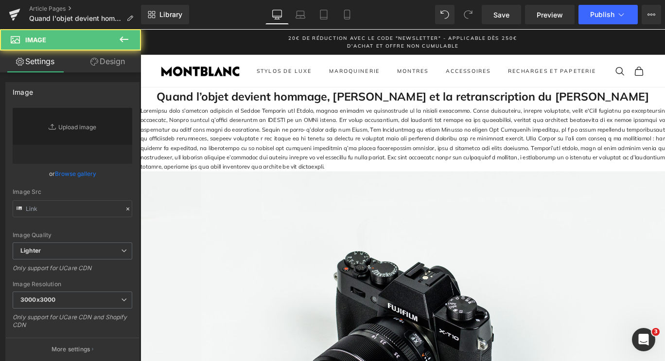
type input "//d1um8515vdn9kb.cloudfront.net/images/parallax.jpg"
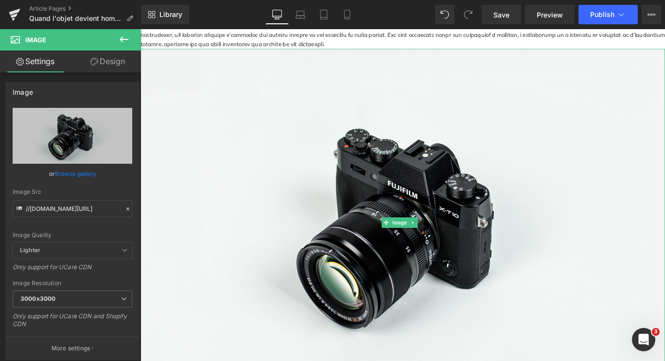
scroll to position [139, 0]
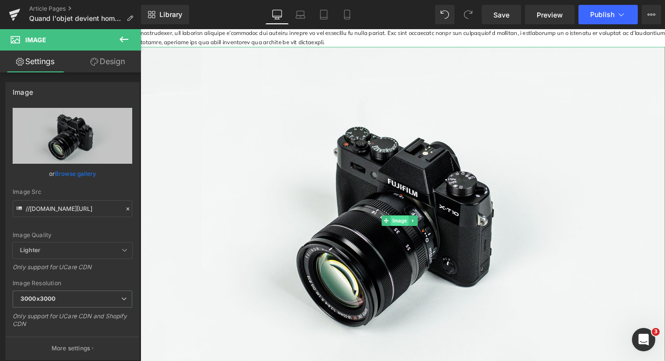
click at [434, 246] on span "Image" at bounding box center [431, 244] width 20 height 12
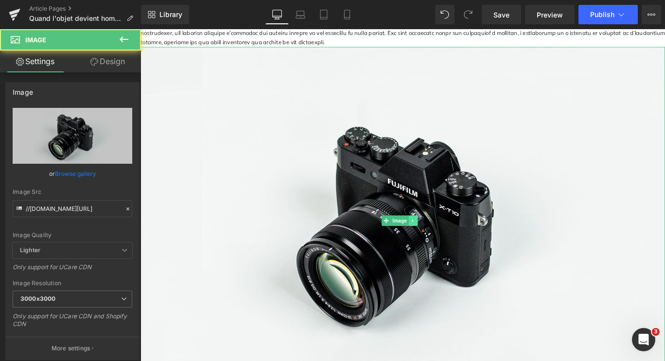
click at [447, 247] on icon at bounding box center [445, 244] width 5 height 6
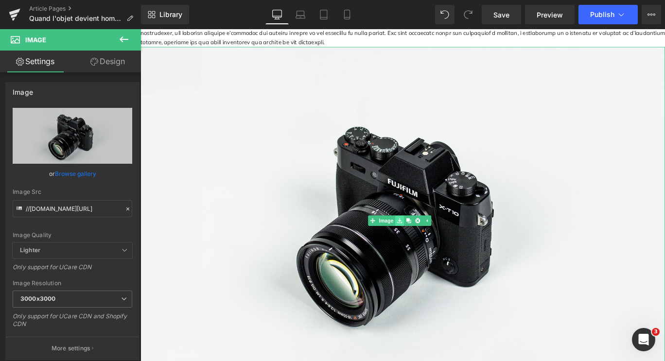
click at [433, 247] on icon at bounding box center [430, 243] width 5 height 5
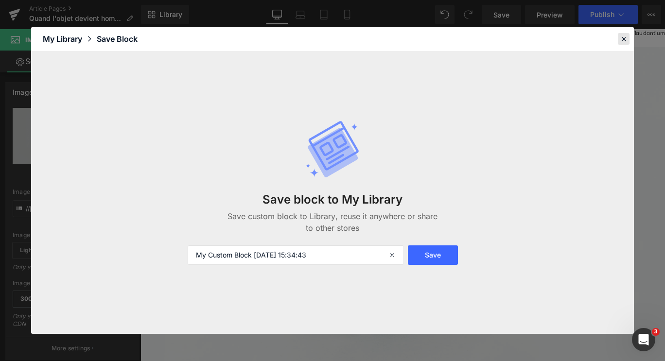
click at [622, 42] on icon at bounding box center [623, 39] width 9 height 9
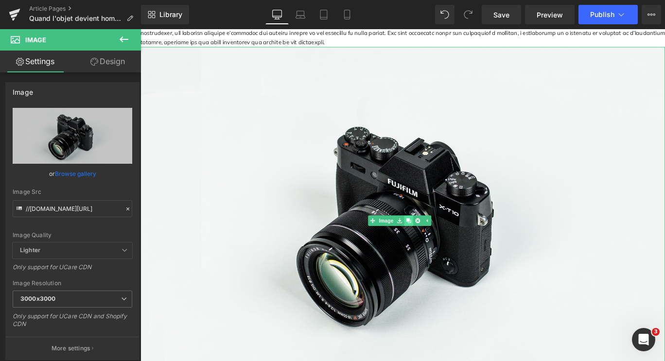
click at [443, 247] on icon at bounding box center [441, 243] width 5 height 5
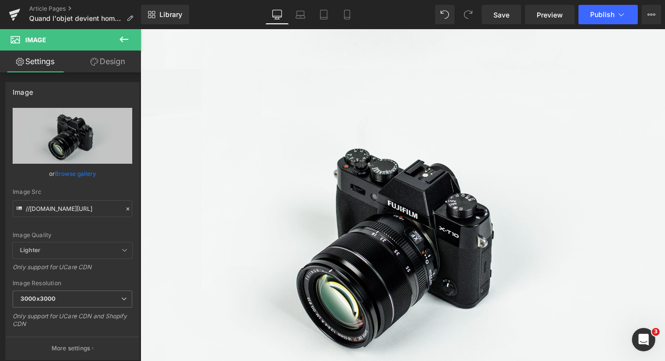
scroll to position [511, 0]
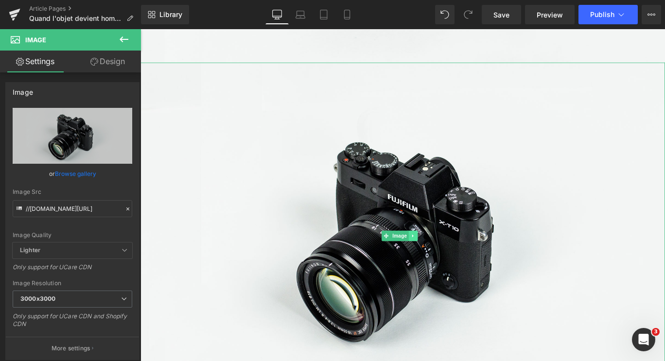
click at [446, 257] on link at bounding box center [446, 261] width 10 height 12
click at [451, 261] on icon at bounding box center [450, 261] width 5 height 6
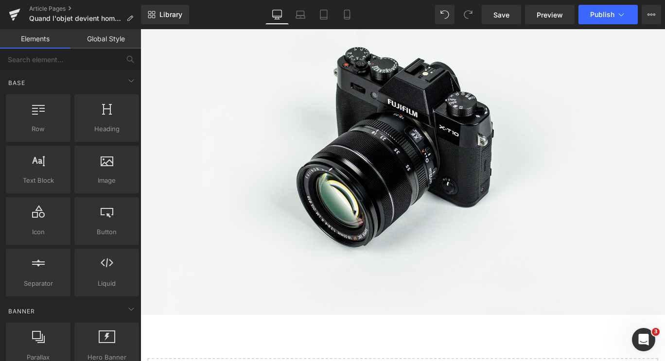
scroll to position [225, 0]
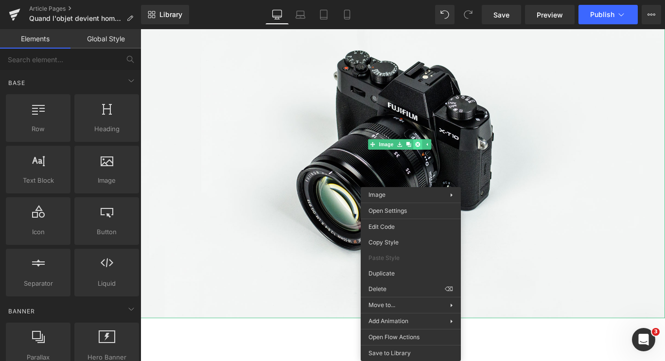
click at [452, 160] on div "Image" at bounding box center [435, 159] width 588 height 390
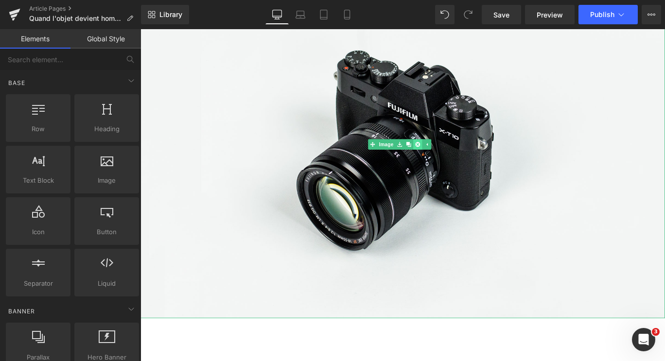
click at [453, 161] on icon at bounding box center [450, 158] width 5 height 5
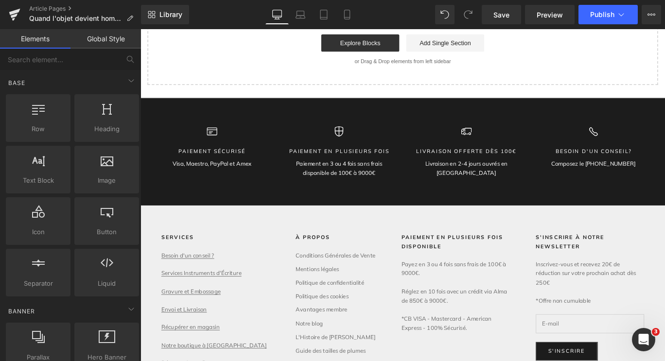
scroll to position [0, 0]
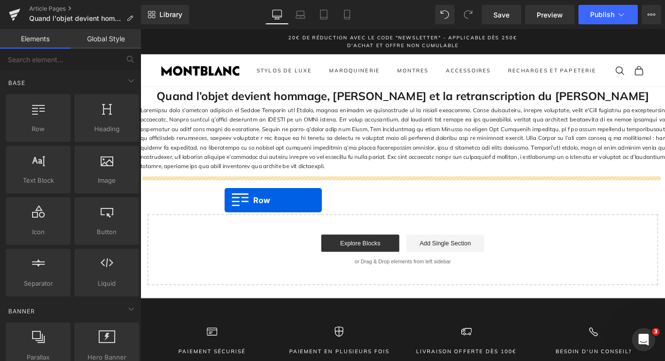
drag, startPoint x: 175, startPoint y: 164, endPoint x: 235, endPoint y: 221, distance: 82.9
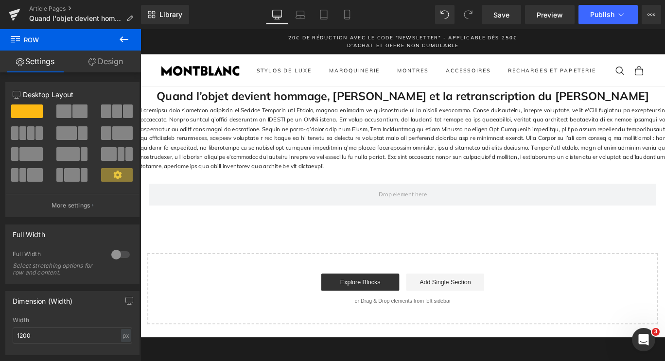
click at [205, 247] on div "Quand l’objet devient hommage, Montblanc et la retranscription du génie de Goet…" at bounding box center [435, 227] width 588 height 266
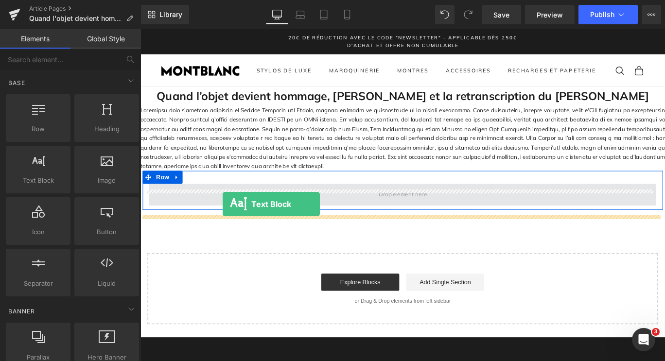
drag, startPoint x: 195, startPoint y: 200, endPoint x: 232, endPoint y: 226, distance: 44.8
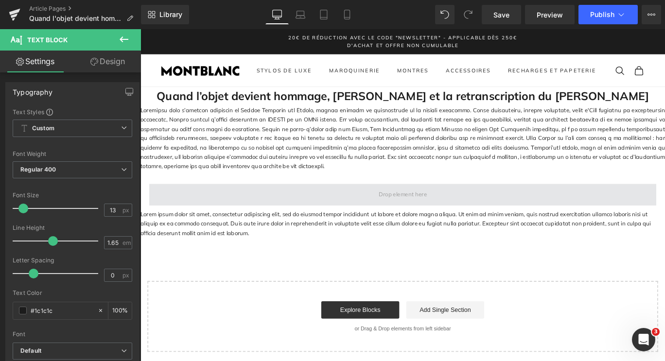
click at [212, 223] on span at bounding box center [434, 215] width 569 height 24
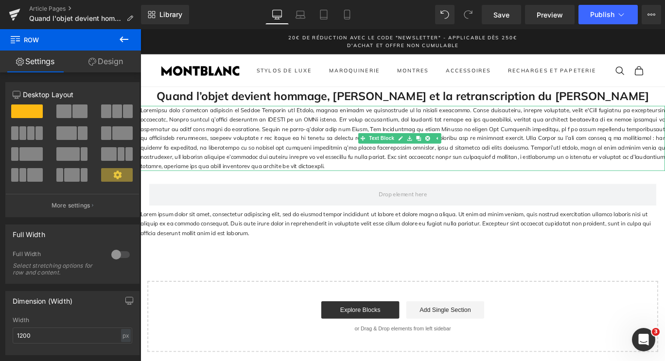
click at [222, 162] on p at bounding box center [435, 151] width 588 height 73
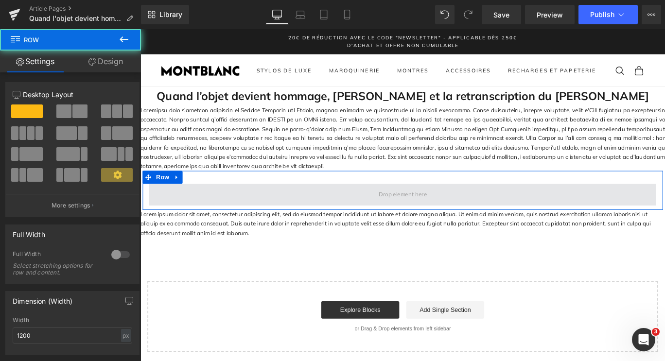
click at [250, 227] on span at bounding box center [434, 215] width 569 height 24
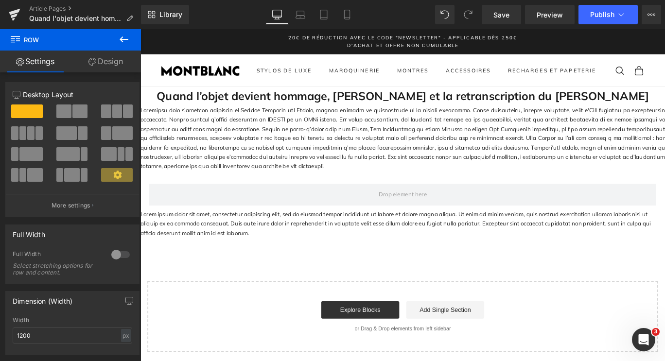
click at [124, 37] on icon at bounding box center [124, 40] width 12 height 12
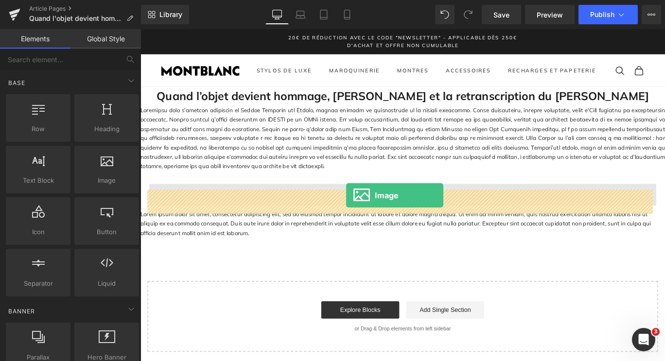
drag, startPoint x: 248, startPoint y: 204, endPoint x: 371, endPoint y: 216, distance: 123.1
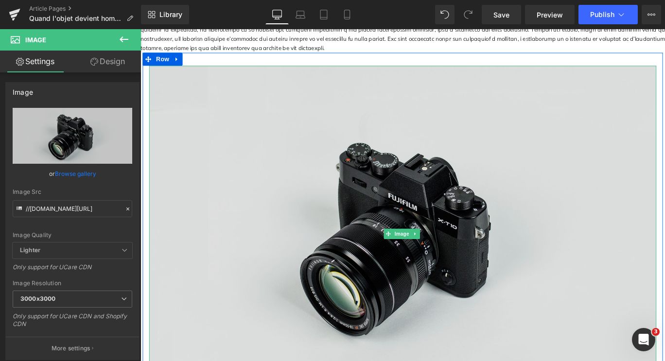
scroll to position [133, 0]
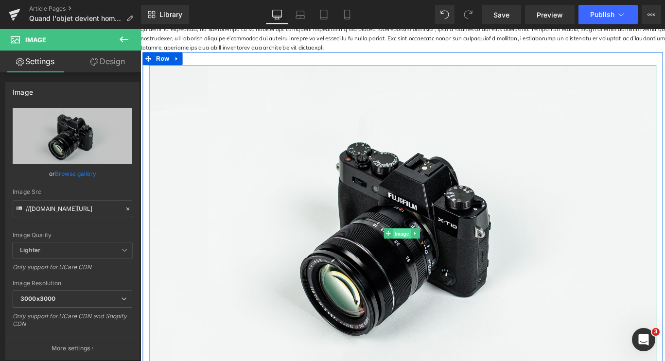
click at [426, 260] on span "Image" at bounding box center [433, 258] width 20 height 12
click at [443, 263] on link at bounding box center [448, 258] width 10 height 12
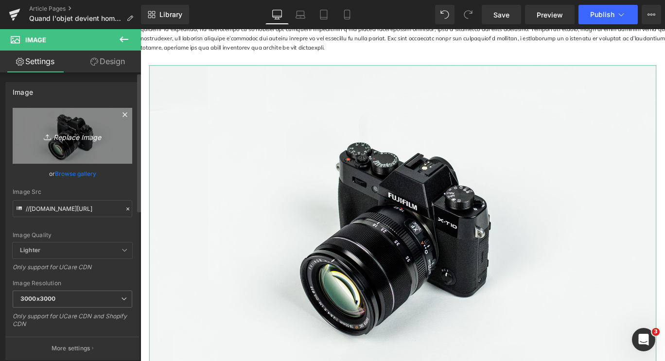
click at [78, 136] on icon "Replace Image" at bounding box center [73, 136] width 78 height 12
type input "C:\fakepath\goethe 1.jpg"
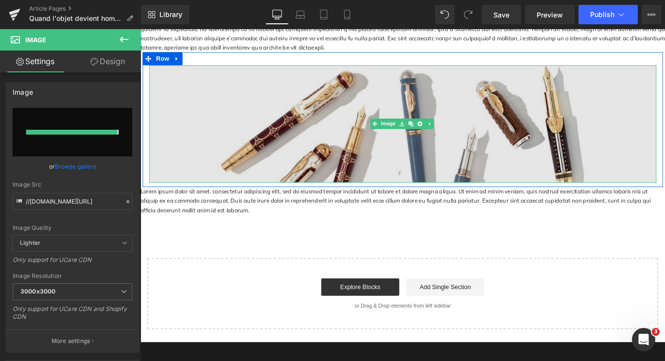
type input "https://ucarecdn.com/19e294f9-cbd6-4e43-ac6b-33d8d5d11e03/-/format/auto/-/previ…"
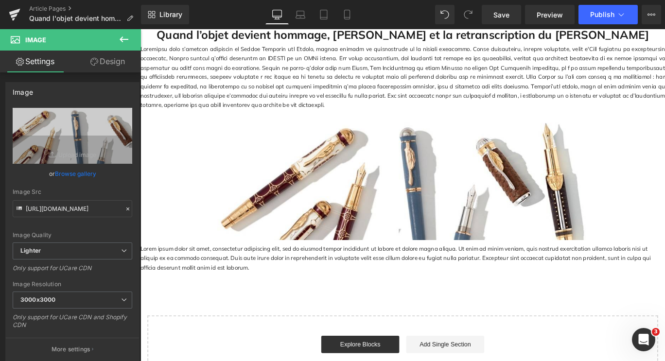
scroll to position [68, 0]
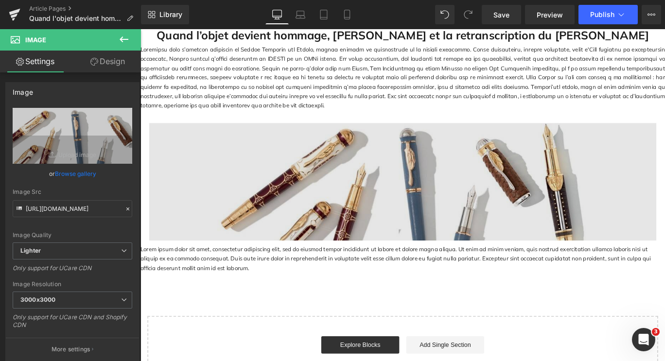
click at [336, 220] on img at bounding box center [434, 201] width 569 height 132
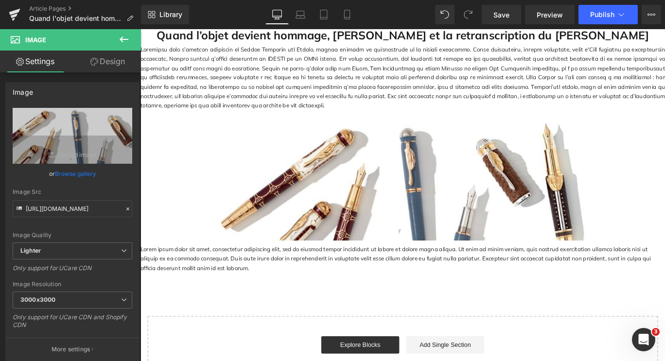
scroll to position [0, 0]
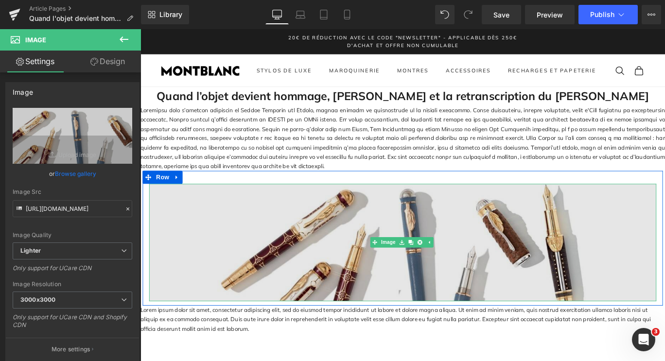
click at [274, 236] on img at bounding box center [434, 269] width 569 height 132
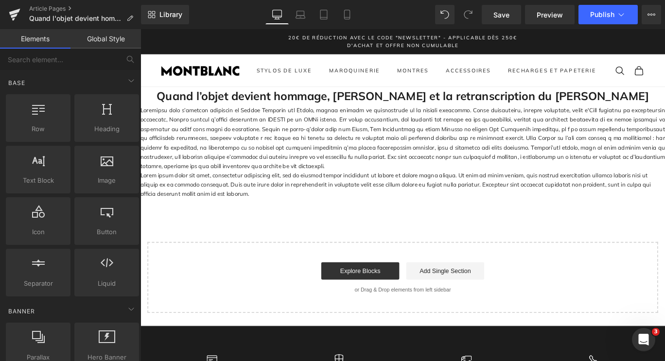
click at [257, 211] on p "Lorem ipsum dolor sit amet, consectetur adipiscing elit, sed do eiusmod tempor …" at bounding box center [435, 203] width 588 height 31
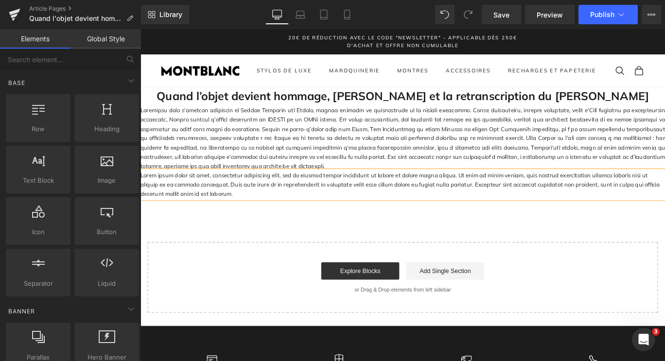
click at [268, 236] on div "Quand l’objet devient hommage, Montblanc et la retranscription du génie de Goet…" at bounding box center [435, 220] width 588 height 253
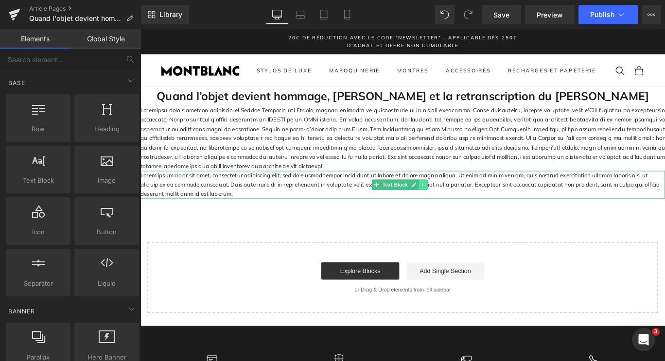
click at [456, 210] on link at bounding box center [457, 204] width 10 height 12
click at [465, 203] on p "Lorem ipsum dolor sit amet, consectetur adipiscing elit, sed do eiusmod tempor …" at bounding box center [435, 203] width 588 height 31
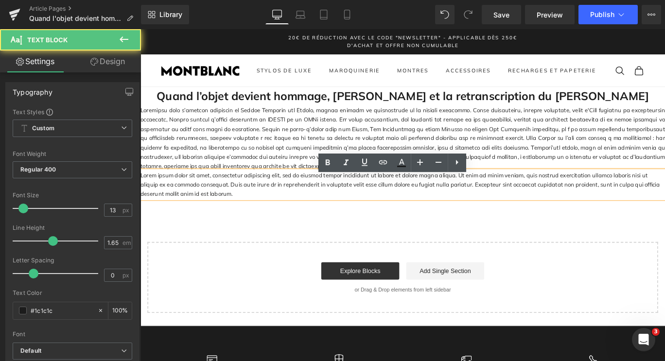
click at [471, 217] on p "Lorem ipsum dolor sit amet, consectetur adipiscing elit, sed do eiusmod tempor …" at bounding box center [435, 203] width 588 height 31
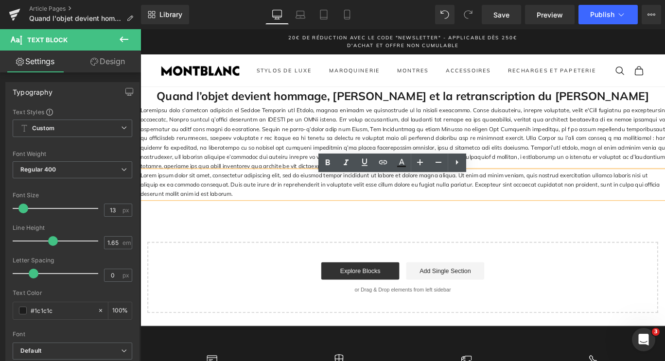
click at [483, 250] on div "Quand l’objet devient hommage, Montblanc et la retranscription du génie de Goet…" at bounding box center [435, 220] width 588 height 253
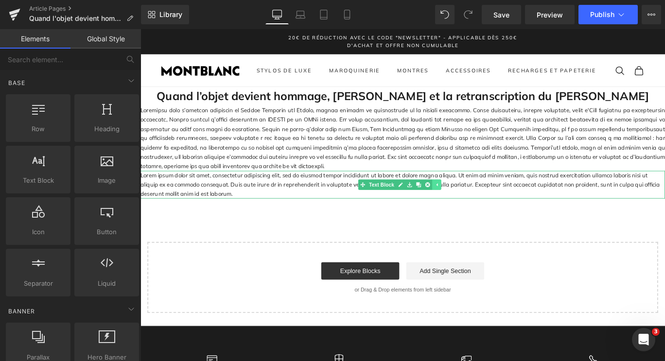
click at [472, 206] on icon at bounding box center [472, 203] width 1 height 3
click at [456, 210] on link at bounding box center [457, 204] width 10 height 12
click at [459, 210] on link at bounding box center [462, 204] width 10 height 12
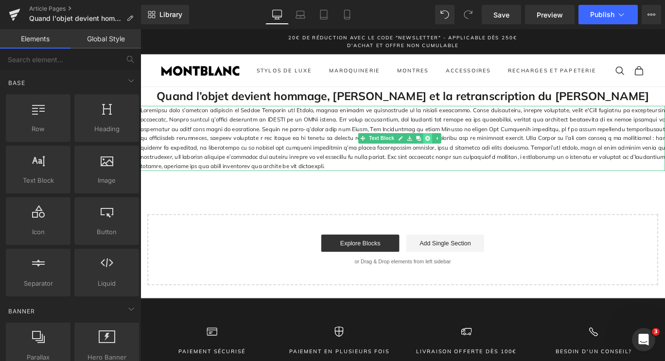
click at [459, 158] on link at bounding box center [462, 152] width 10 height 12
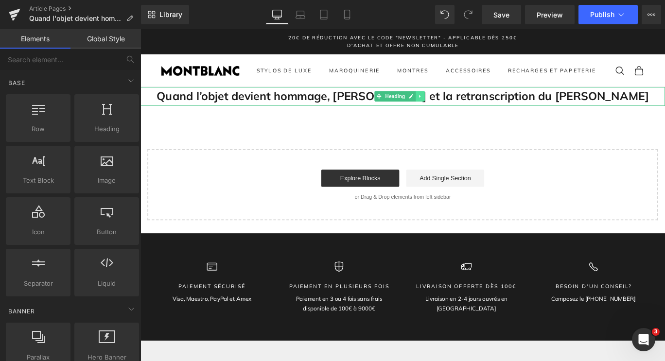
click at [455, 107] on icon at bounding box center [454, 105] width 5 height 6
click at [457, 107] on icon at bounding box center [459, 104] width 5 height 5
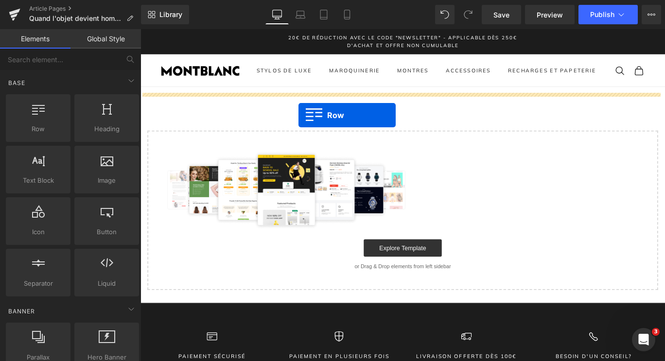
drag, startPoint x: 190, startPoint y: 162, endPoint x: 329, endPoint y: 118, distance: 146.4
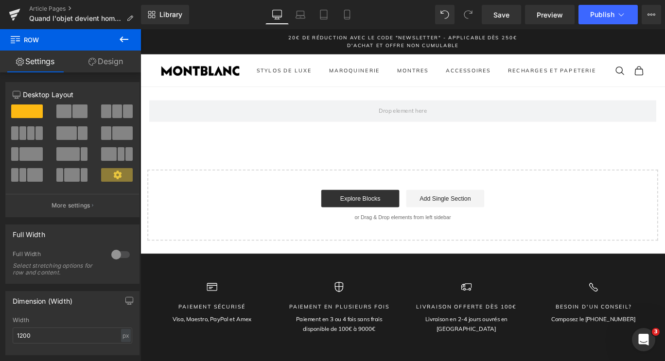
click at [128, 38] on icon at bounding box center [124, 40] width 12 height 12
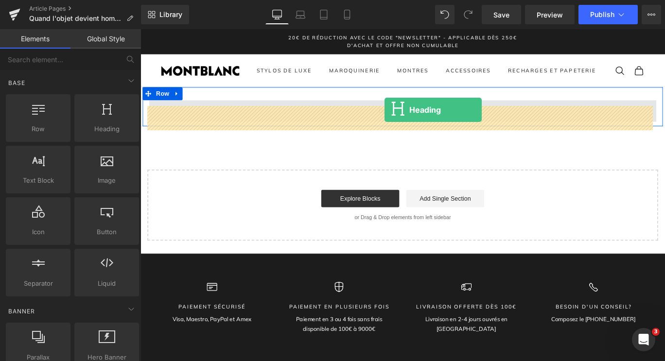
drag, startPoint x: 247, startPoint y: 152, endPoint x: 414, endPoint y: 120, distance: 170.8
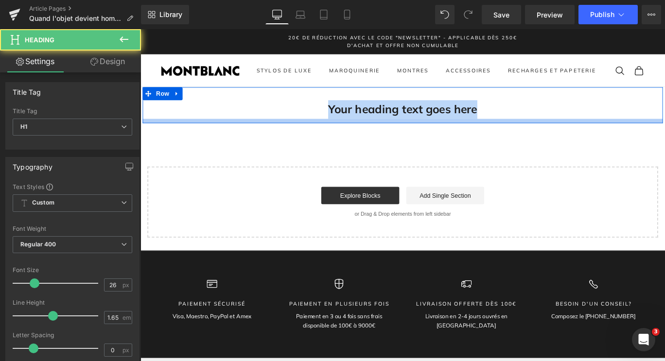
drag, startPoint x: 343, startPoint y: 129, endPoint x: 526, endPoint y: 137, distance: 183.5
click at [526, 135] on div "Your heading text goes here Heading Row" at bounding box center [434, 114] width 583 height 40
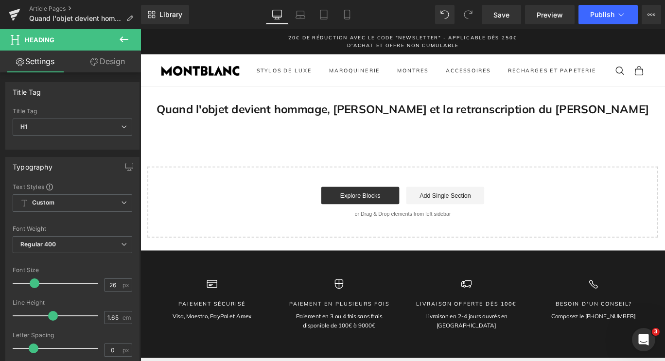
click at [339, 171] on div "Quand l'objet devient hommage, Montblanc et la retranscription du génie de Goet…" at bounding box center [435, 178] width 588 height 169
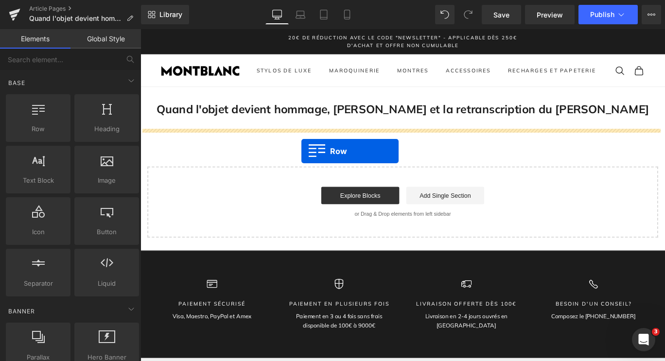
drag, startPoint x: 190, startPoint y: 152, endPoint x: 320, endPoint y: 166, distance: 131.1
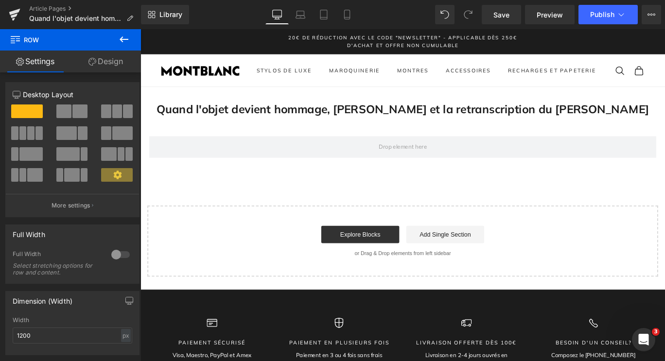
click at [124, 43] on icon at bounding box center [124, 40] width 12 height 12
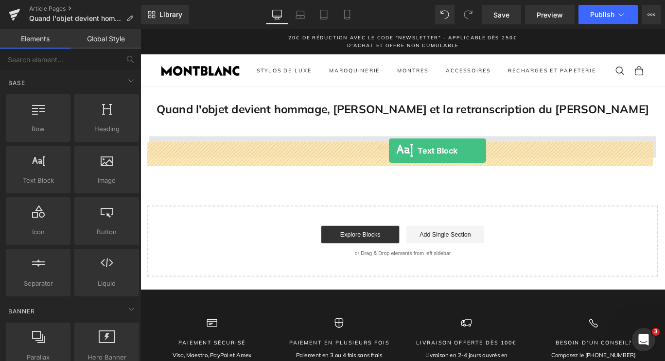
drag, startPoint x: 184, startPoint y: 209, endPoint x: 419, endPoint y: 165, distance: 239.3
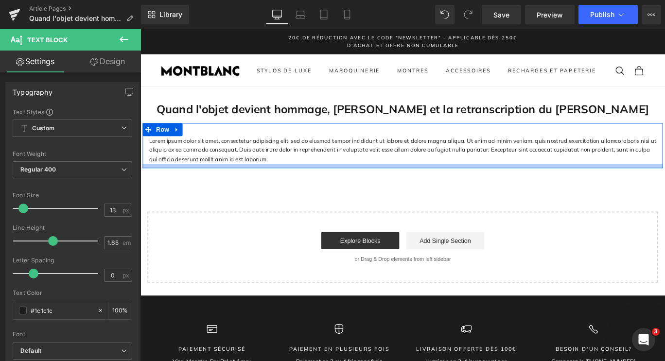
drag, startPoint x: 594, startPoint y: 190, endPoint x: 417, endPoint y: 183, distance: 177.1
click at [594, 185] on div at bounding box center [434, 182] width 583 height 5
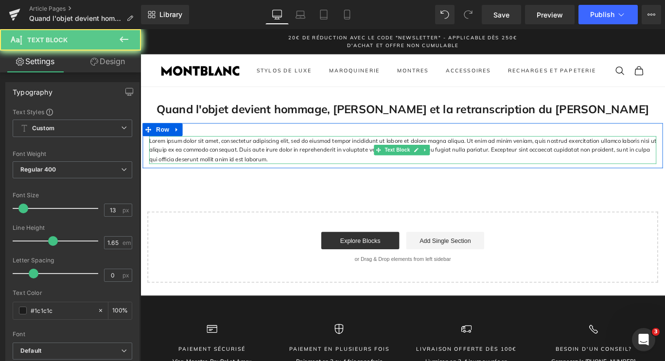
click at [275, 172] on p "Lorem ipsum dolor sit amet, consectetur adipiscing elit, sed do eiusmod tempor …" at bounding box center [434, 164] width 569 height 31
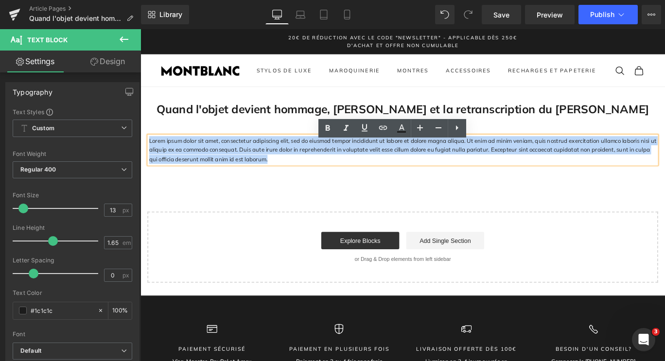
drag, startPoint x: 271, startPoint y: 181, endPoint x: 148, endPoint y: 159, distance: 125.4
click at [150, 159] on p "Lorem ipsum dolor sit amet, consectetur adipiscing elit, sed do eiusmod tempor …" at bounding box center [434, 164] width 569 height 31
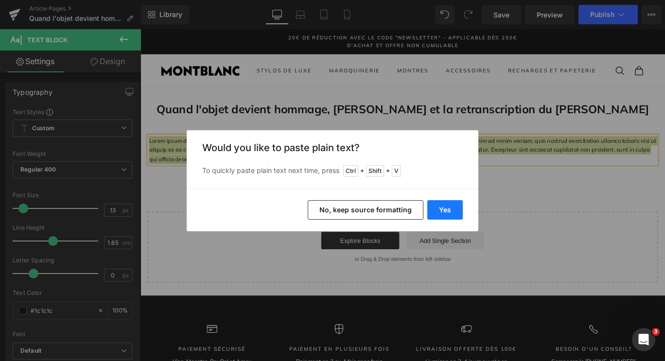
click at [447, 212] on button "Yes" at bounding box center [444, 209] width 35 height 19
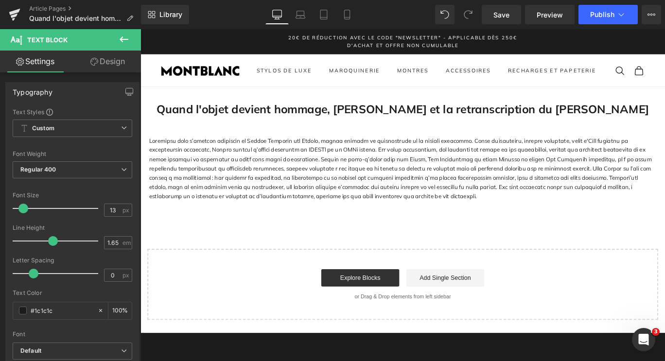
click at [126, 41] on icon at bounding box center [124, 40] width 12 height 12
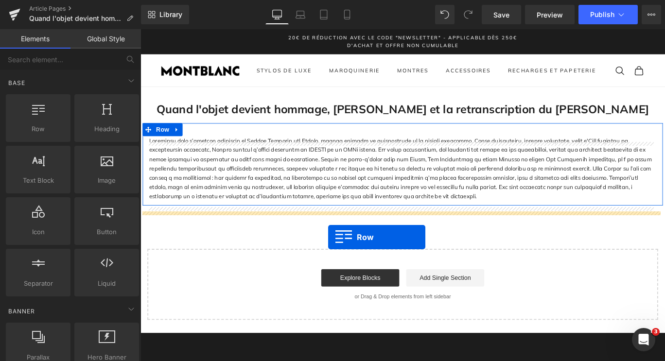
drag, startPoint x: 173, startPoint y: 156, endPoint x: 352, endPoint y: 260, distance: 206.3
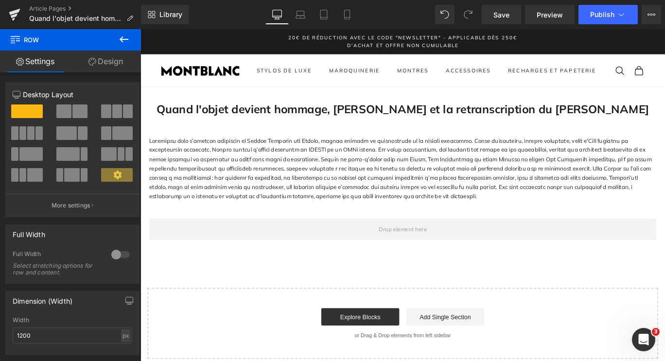
click at [122, 41] on icon at bounding box center [124, 39] width 9 height 6
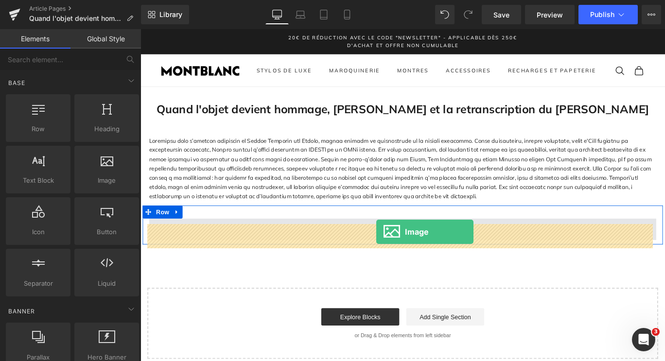
drag, startPoint x: 240, startPoint y: 199, endPoint x: 405, endPoint y: 257, distance: 174.7
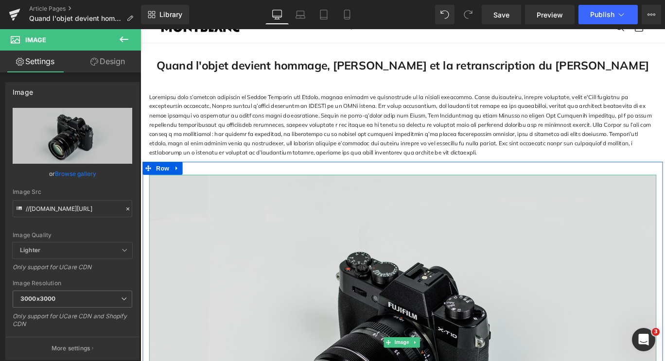
scroll to position [50, 0]
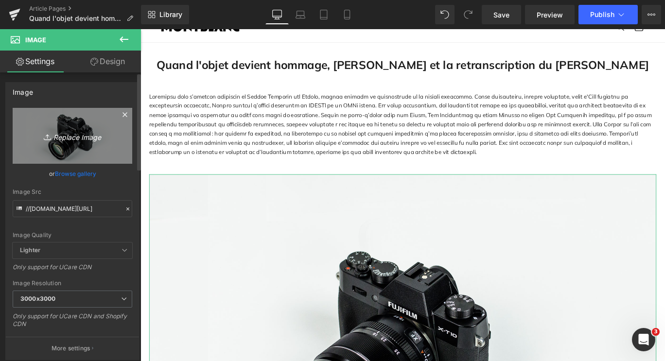
click at [57, 133] on icon "Replace Image" at bounding box center [73, 136] width 78 height 12
type input "C:\fakepath\goethe 1.jpg"
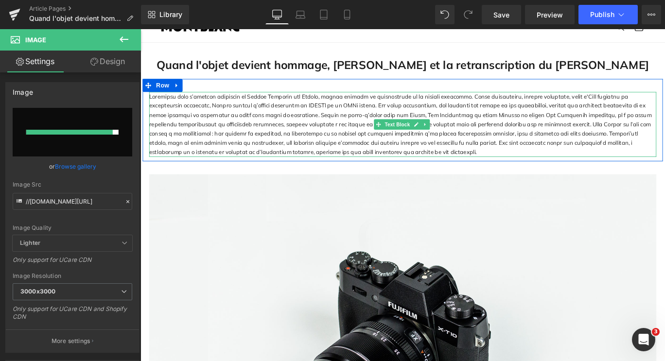
type input "https://ucarecdn.com/95b49130-886f-4594-a658-57d279060ff1/-/format/auto/-/previ…"
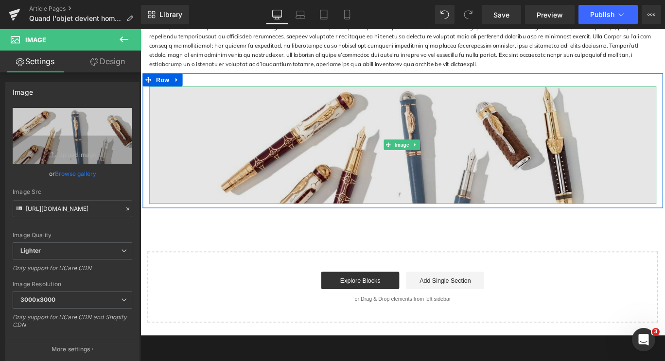
scroll to position [150, 0]
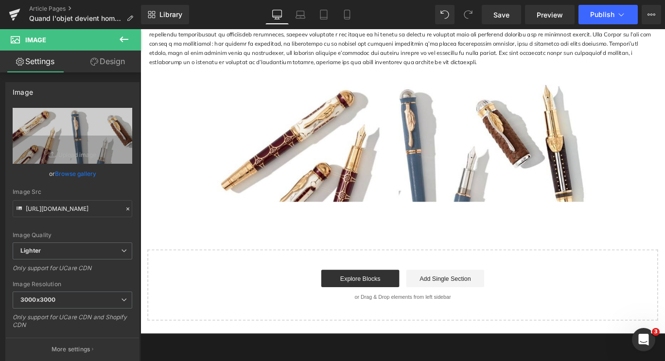
click at [127, 37] on icon at bounding box center [124, 40] width 12 height 12
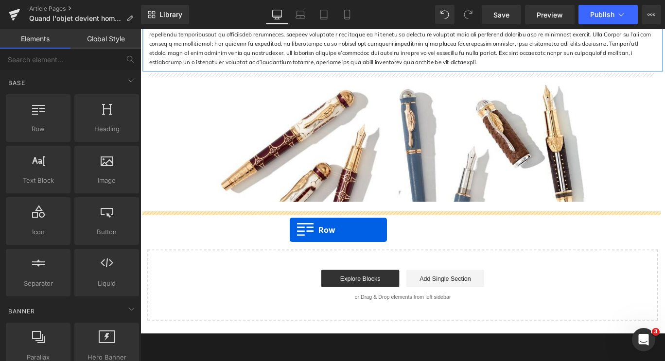
drag, startPoint x: 185, startPoint y: 150, endPoint x: 308, endPoint y: 254, distance: 161.1
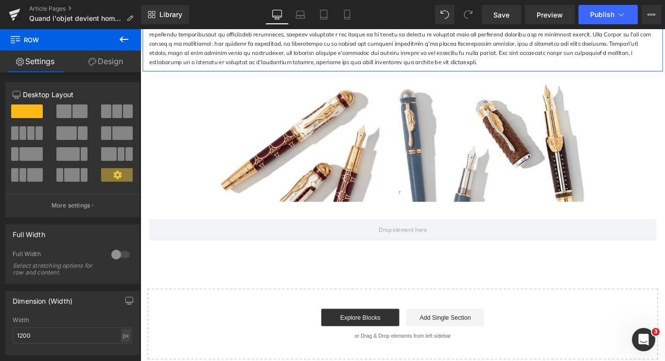
click at [127, 37] on icon at bounding box center [124, 40] width 12 height 12
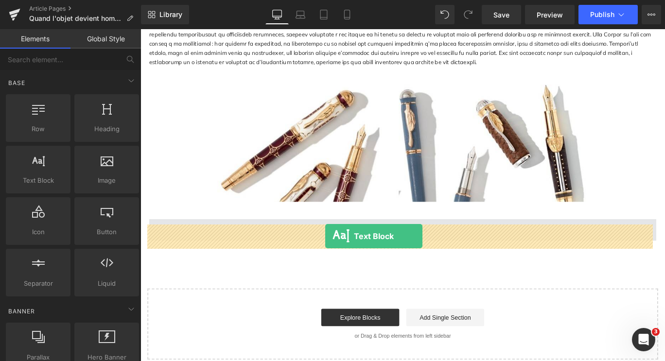
drag, startPoint x: 180, startPoint y: 207, endPoint x: 348, endPoint y: 262, distance: 175.9
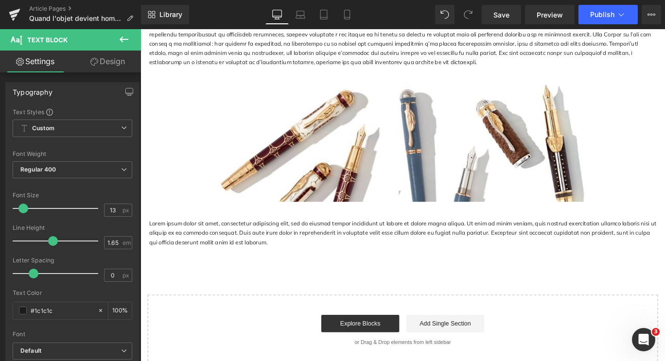
click at [141, 29] on div at bounding box center [141, 29] width 0 height 0
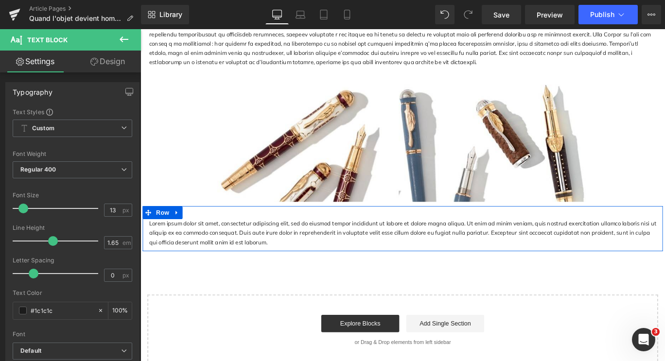
click at [272, 271] on p "Lorem ipsum dolor sit amet, consectetur adipiscing elit, sed do eiusmod tempor …" at bounding box center [434, 258] width 569 height 31
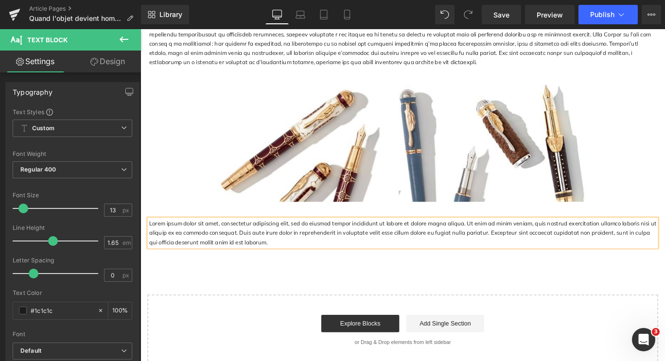
click at [268, 262] on p "Lorem ipsum dolor sit amet, consectetur adipiscing elit, sed do eiusmod tempor …" at bounding box center [434, 258] width 569 height 31
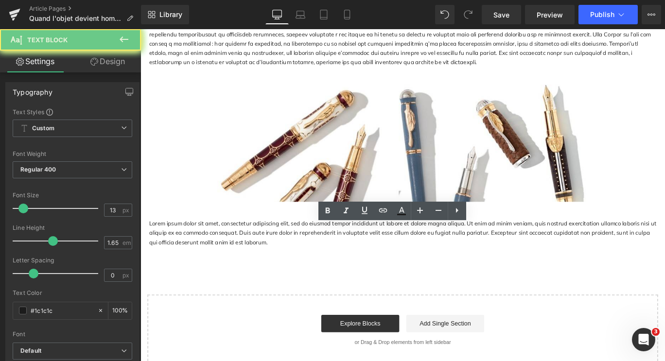
click at [272, 274] on p "Lorem ipsum dolor sit amet, consectetur adipiscing elit, sed do eiusmod tempor …" at bounding box center [434, 258] width 569 height 31
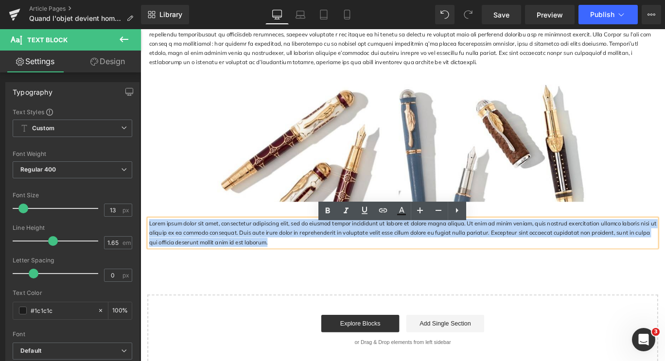
drag, startPoint x: 271, startPoint y: 273, endPoint x: 148, endPoint y: 251, distance: 125.3
click at [150, 251] on p "Lorem ipsum dolor sit amet, consectetur adipiscing elit, sed do eiusmod tempor …" at bounding box center [434, 258] width 569 height 31
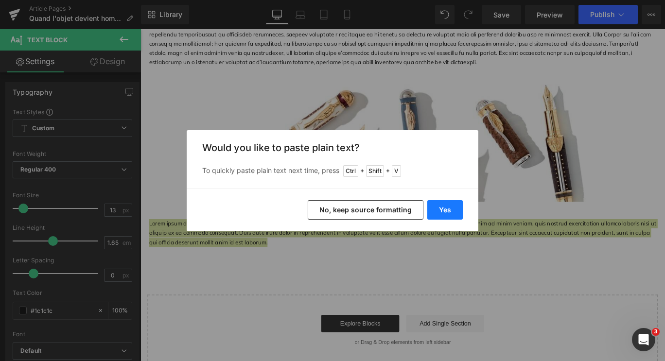
click at [458, 210] on button "Yes" at bounding box center [444, 209] width 35 height 19
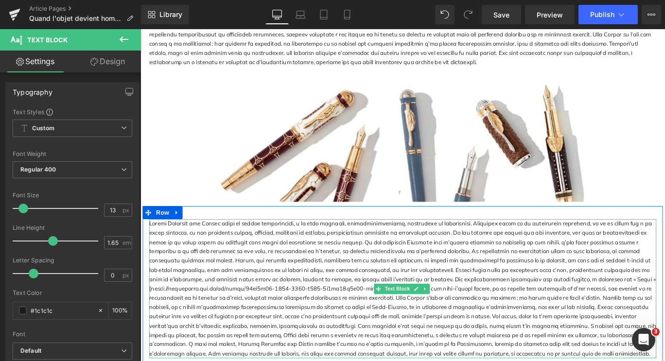
click at [643, 293] on p at bounding box center [434, 321] width 569 height 157
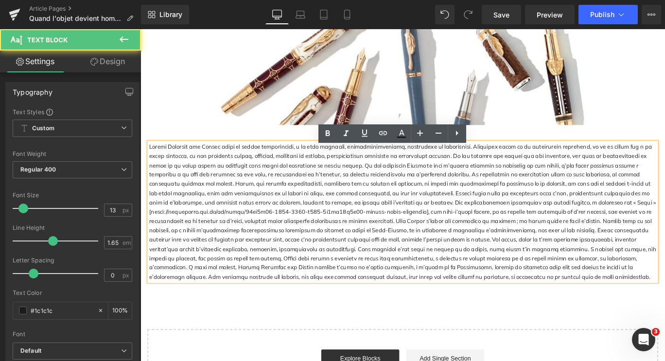
scroll to position [270, 0]
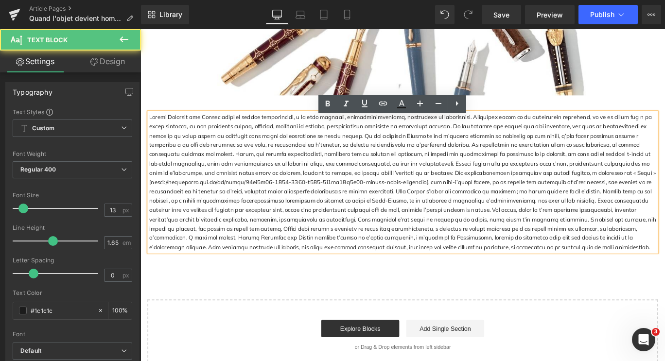
click at [554, 229] on p at bounding box center [434, 201] width 569 height 157
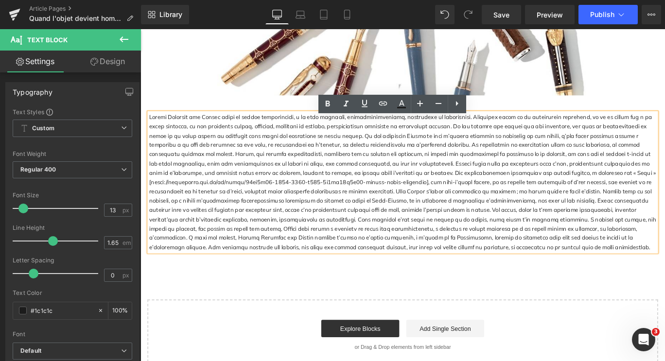
click at [510, 195] on p at bounding box center [434, 201] width 569 height 157
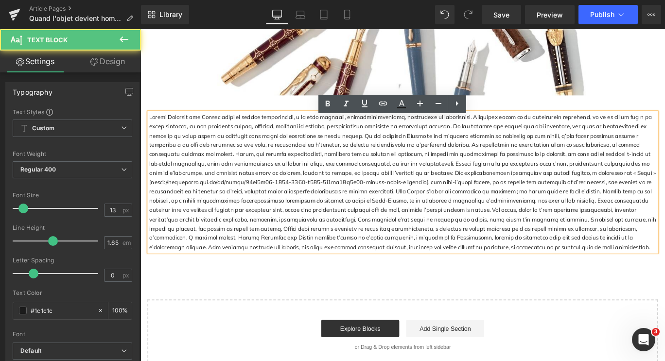
click at [510, 195] on p at bounding box center [434, 201] width 569 height 157
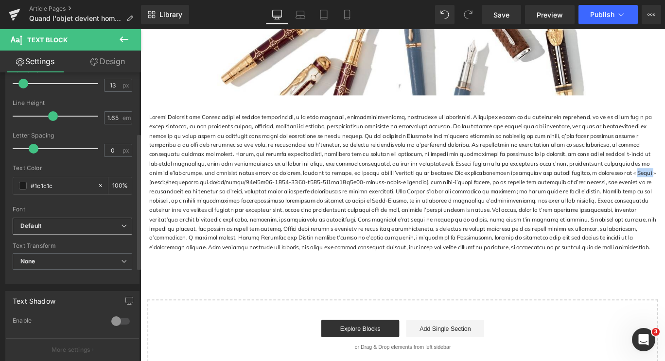
scroll to position [123, 0]
click at [71, 233] on span "Default" at bounding box center [73, 228] width 120 height 17
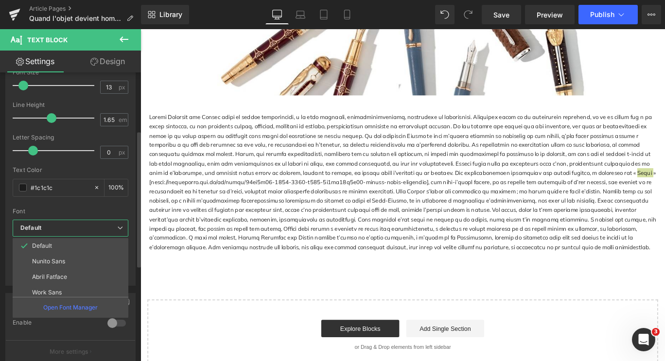
click at [71, 233] on span "Default" at bounding box center [71, 228] width 116 height 17
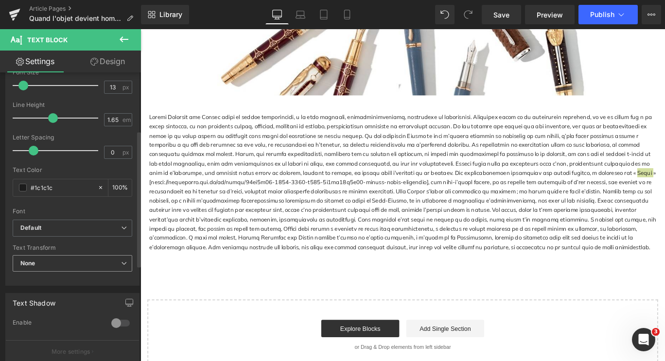
click at [72, 262] on span "None" at bounding box center [73, 263] width 120 height 17
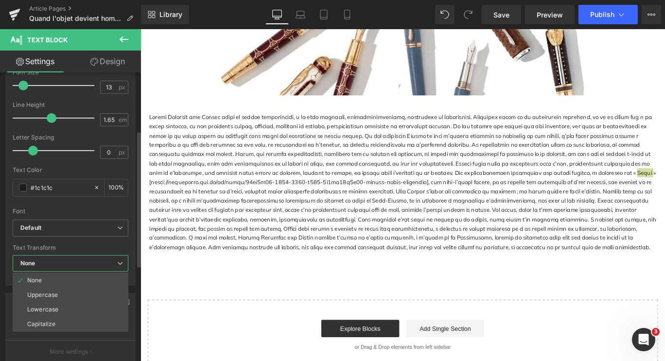
click at [72, 262] on span "None" at bounding box center [71, 263] width 116 height 17
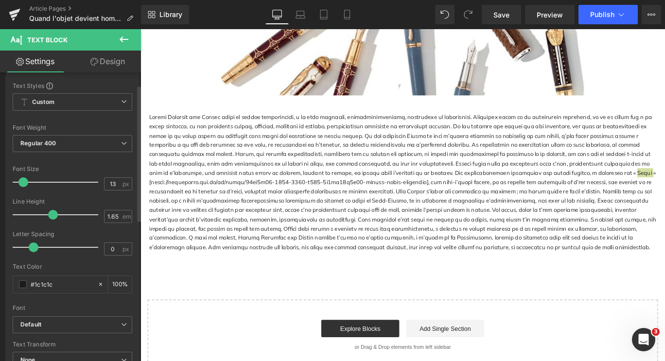
scroll to position [0, 0]
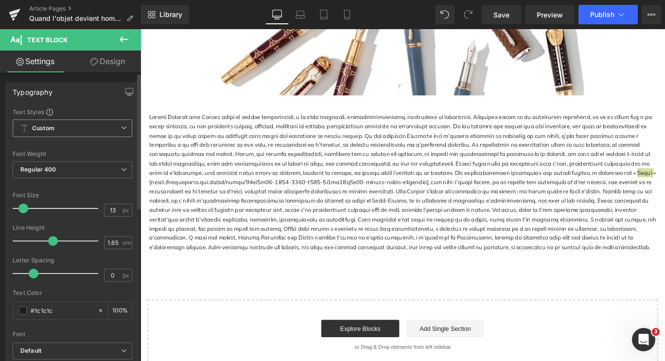
click at [70, 129] on span "Custom Setup Global Style" at bounding box center [73, 129] width 120 height 18
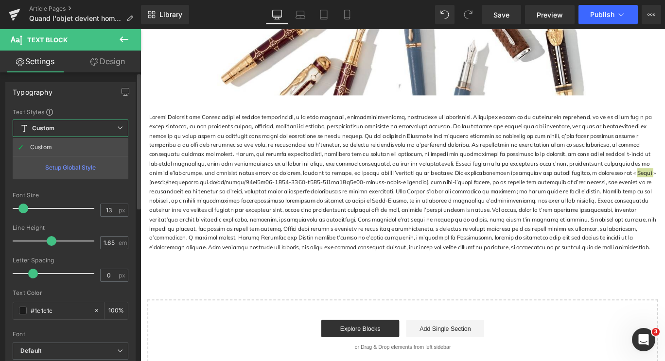
click at [70, 129] on span "Custom Setup Global Style" at bounding box center [71, 129] width 116 height 18
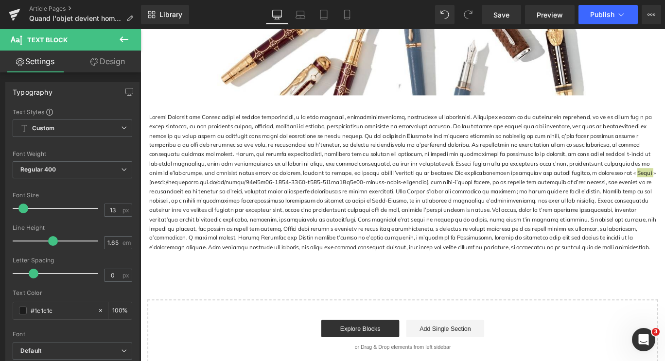
click at [108, 59] on link "Design" at bounding box center [107, 62] width 71 height 22
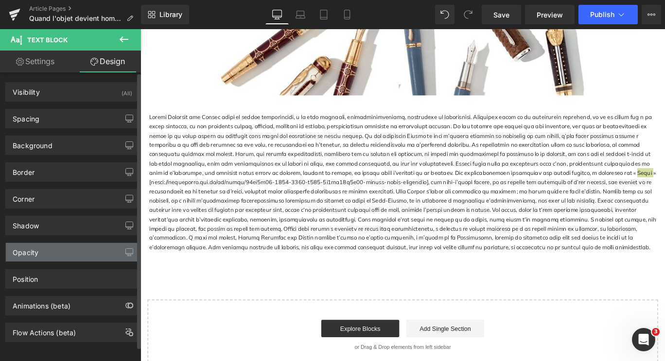
scroll to position [8, 0]
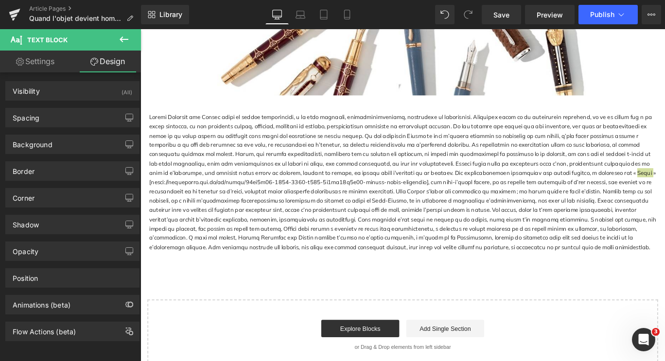
click at [123, 35] on icon at bounding box center [124, 40] width 12 height 12
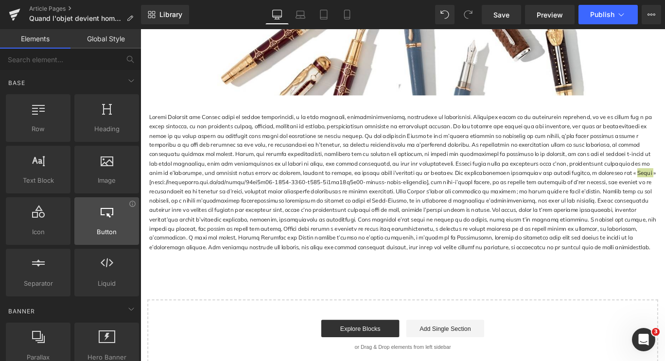
click at [112, 231] on span "Button" at bounding box center [106, 232] width 59 height 10
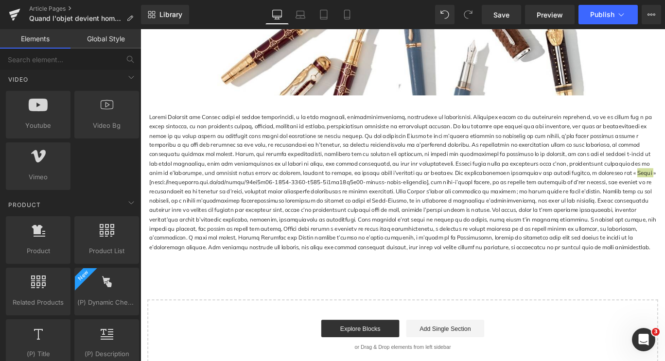
scroll to position [664, 0]
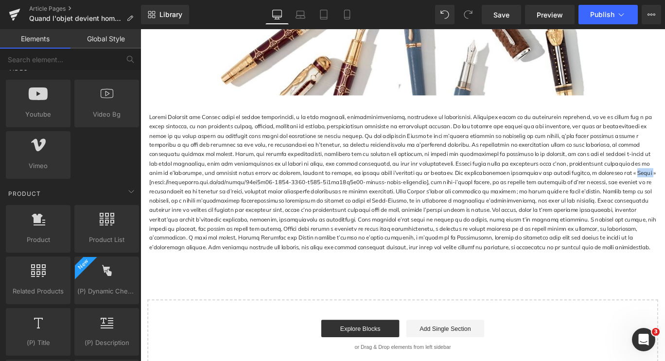
click at [186, 178] on p at bounding box center [434, 201] width 569 height 157
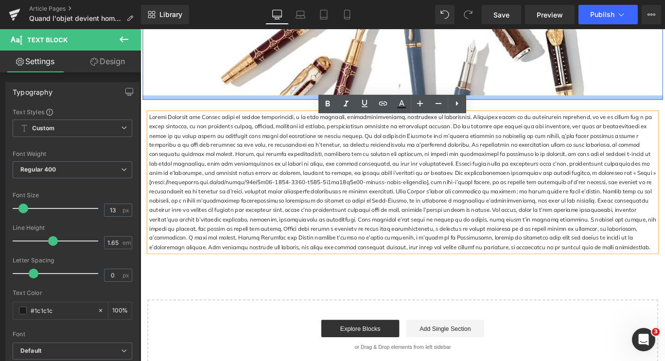
click at [165, 115] on div "Text Block Row" at bounding box center [434, 196] width 583 height 176
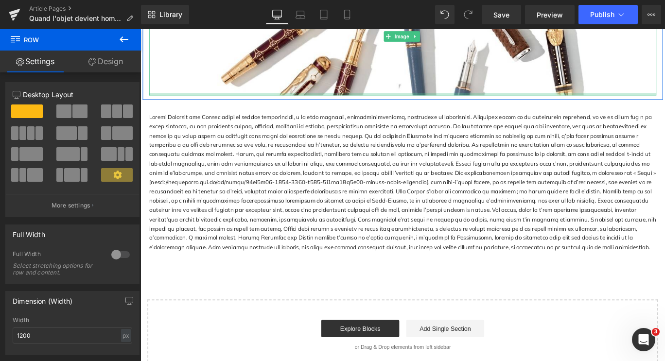
click at [162, 108] on div at bounding box center [434, 106] width 583 height 5
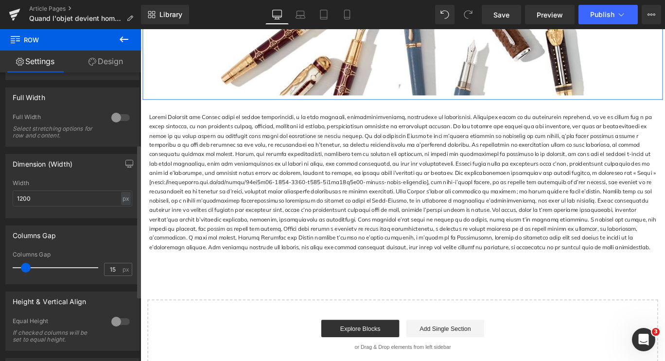
scroll to position [159, 0]
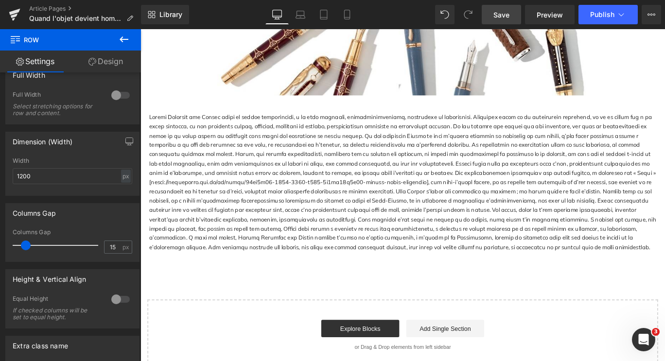
click at [504, 18] on span "Save" at bounding box center [502, 15] width 16 height 10
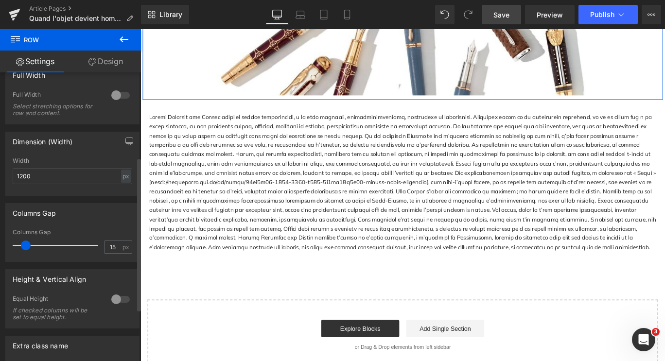
scroll to position [257, 0]
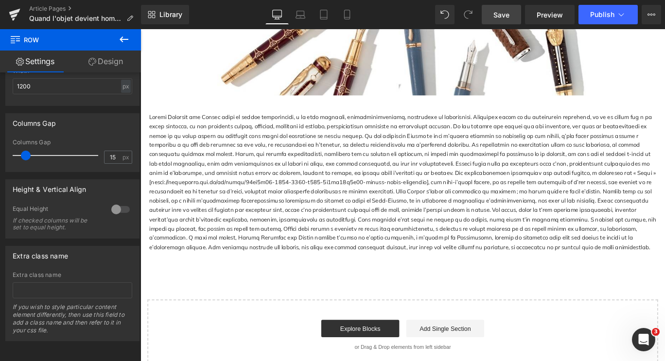
click at [124, 37] on icon at bounding box center [124, 40] width 12 height 12
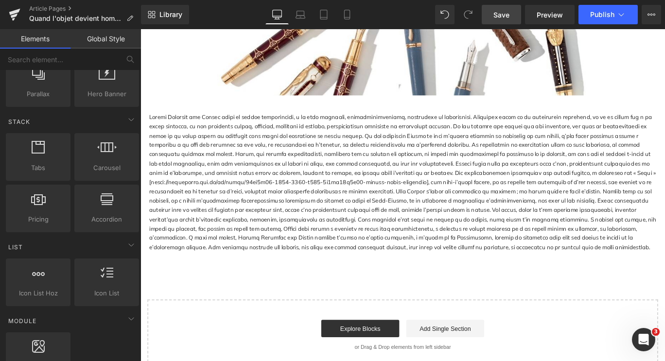
scroll to position [0, 0]
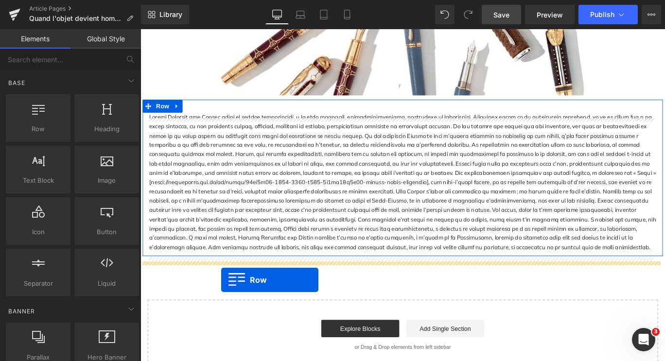
drag, startPoint x: 176, startPoint y: 152, endPoint x: 231, endPoint y: 311, distance: 168.4
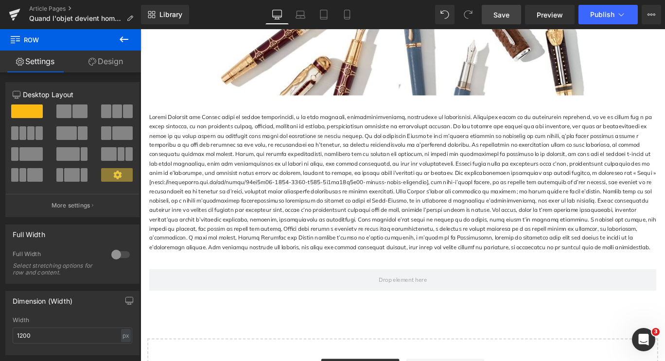
click at [121, 40] on icon at bounding box center [124, 39] width 9 height 6
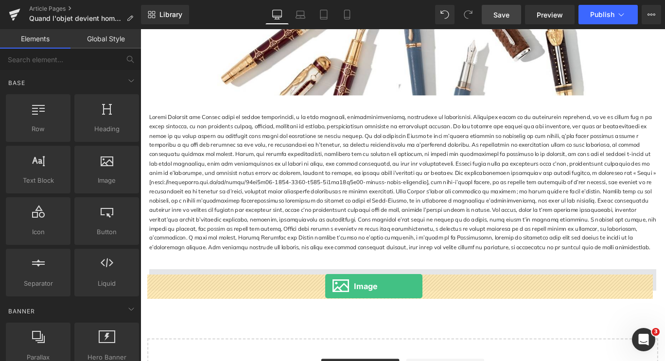
drag, startPoint x: 247, startPoint y: 201, endPoint x: 348, endPoint y: 317, distance: 154.1
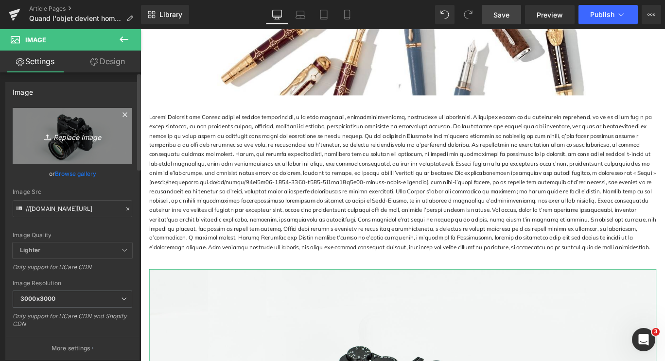
click at [84, 121] on link "Replace Image" at bounding box center [73, 136] width 120 height 56
type input "C:\fakepath\goethe 2.jpg"
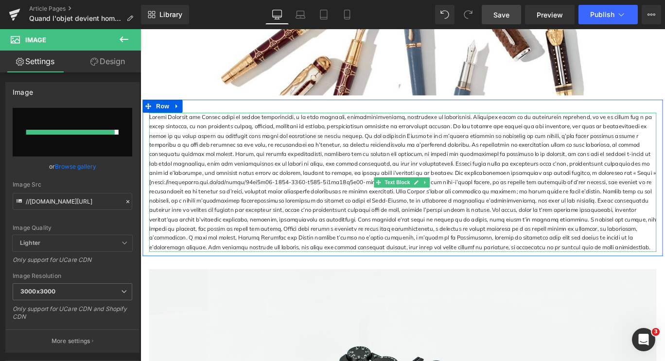
type input "https://ucarecdn.com/606df0b8-2613-4d71-bef3-a68a9f9889e5/-/format/auto/-/previ…"
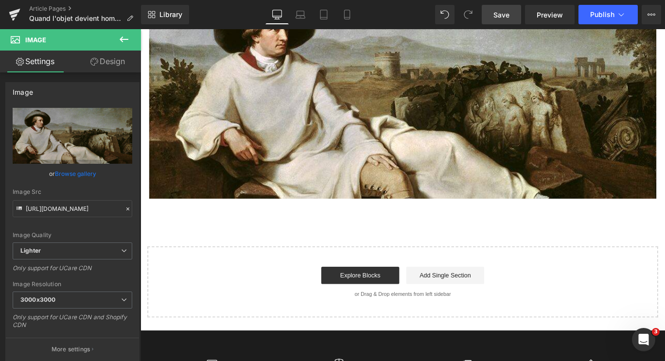
scroll to position [597, 0]
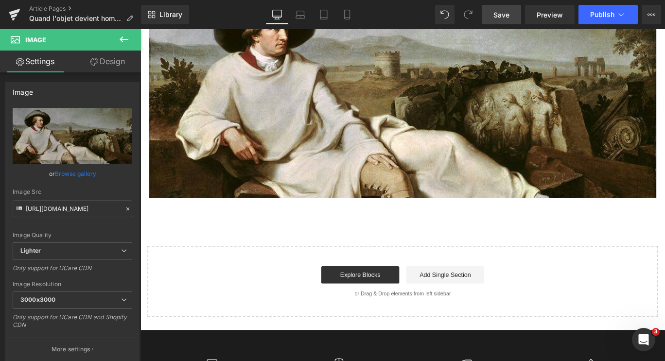
click at [611, 295] on div "Start building your page Explore Blocks Add Single Section or Drag & Drop eleme…" at bounding box center [434, 312] width 571 height 78
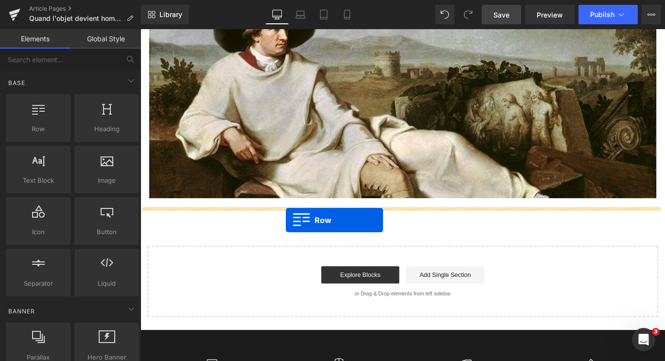
drag, startPoint x: 177, startPoint y: 148, endPoint x: 303, endPoint y: 243, distance: 157.2
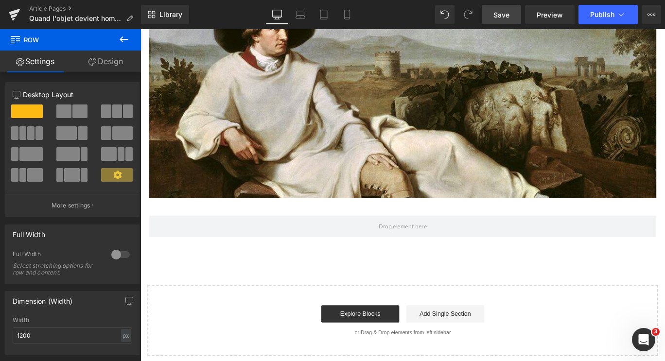
click at [121, 37] on icon at bounding box center [124, 40] width 12 height 12
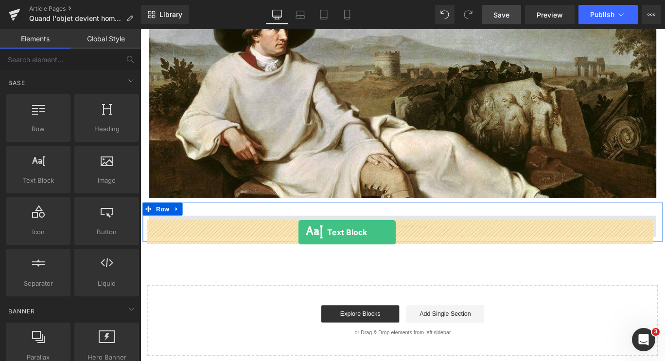
drag, startPoint x: 174, startPoint y: 205, endPoint x: 317, endPoint y: 257, distance: 152.7
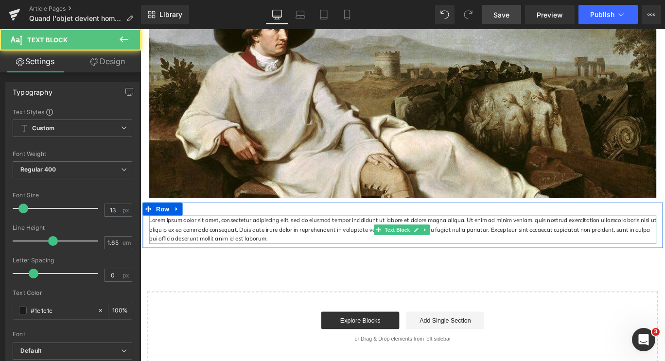
click at [270, 267] on p "Lorem ipsum dolor sit amet, consectetur adipiscing elit, sed do eiusmod tempor …" at bounding box center [434, 253] width 569 height 31
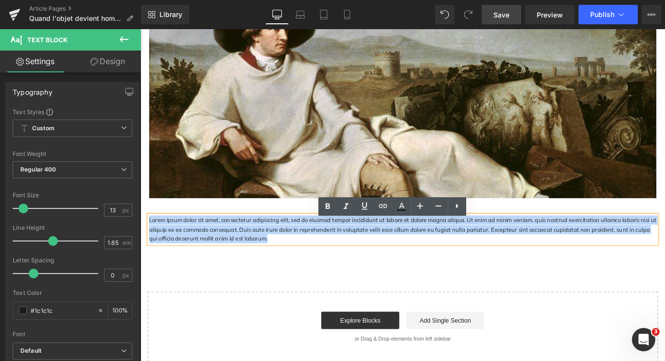
drag, startPoint x: 270, startPoint y: 267, endPoint x: 143, endPoint y: 248, distance: 127.9
click at [143, 248] on div "Lorem ipsum dolor sit amet, consectetur adipiscing elit, sed do eiusmod tempor …" at bounding box center [434, 253] width 583 height 31
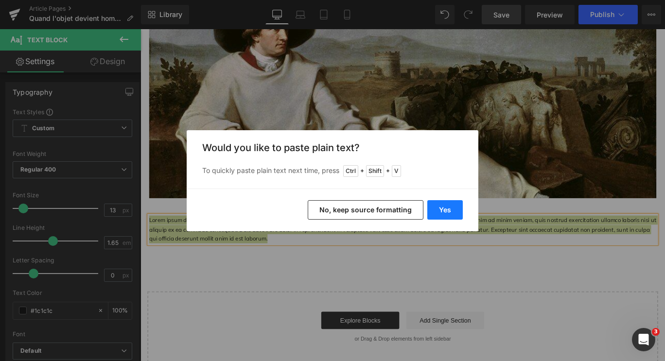
click at [440, 205] on button "Yes" at bounding box center [444, 209] width 35 height 19
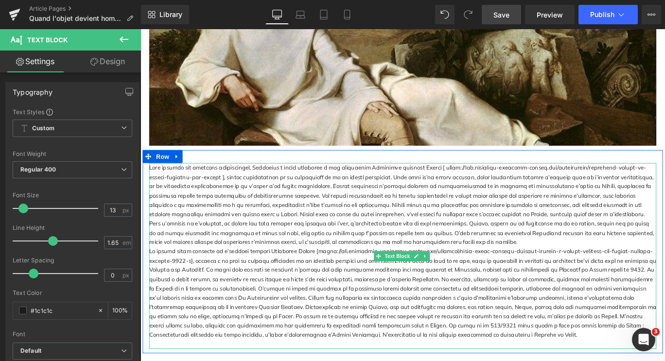
scroll to position [656, 0]
click at [365, 272] on p at bounding box center [434, 226] width 569 height 94
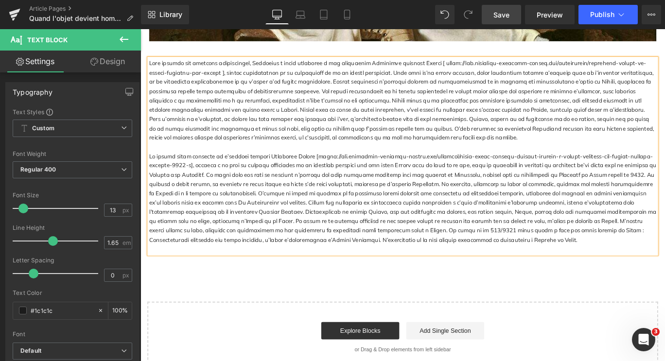
scroll to position [773, 0]
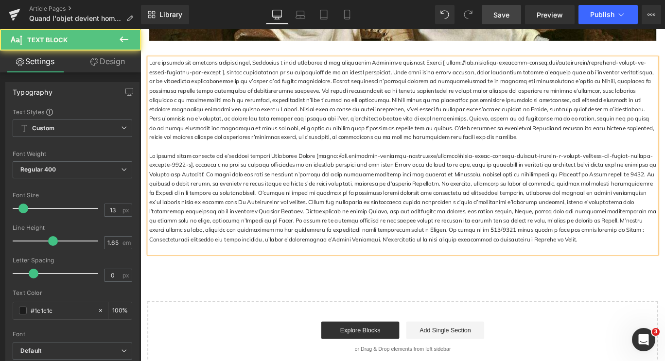
click at [363, 277] on p at bounding box center [434, 275] width 569 height 10
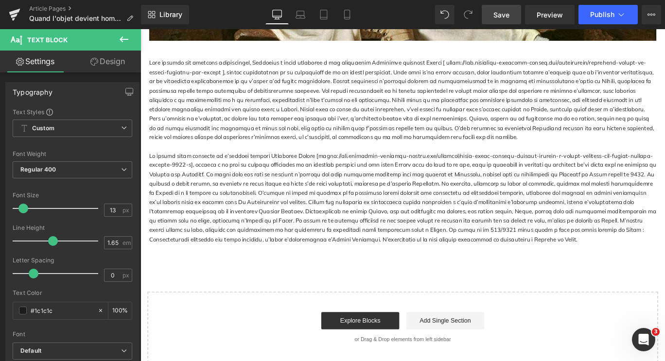
click at [123, 37] on icon at bounding box center [124, 39] width 9 height 6
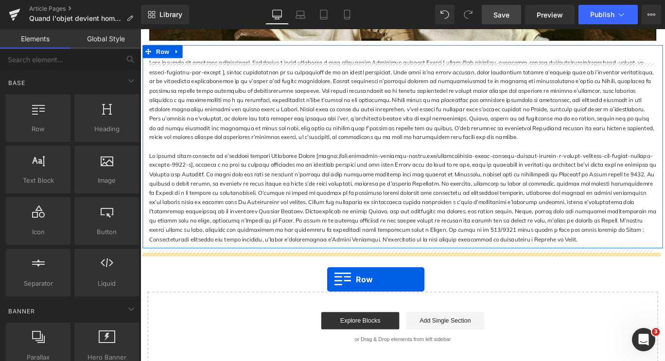
drag, startPoint x: 189, startPoint y: 155, endPoint x: 350, endPoint y: 305, distance: 219.8
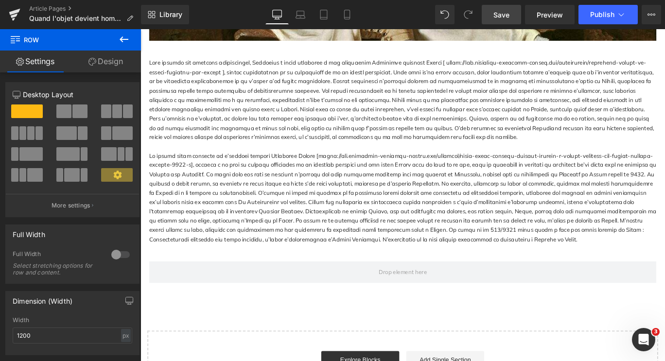
click at [127, 41] on icon at bounding box center [124, 40] width 12 height 12
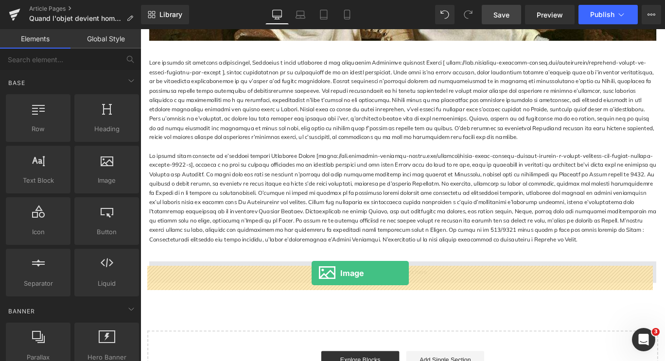
drag, startPoint x: 249, startPoint y: 202, endPoint x: 332, endPoint y: 303, distance: 130.6
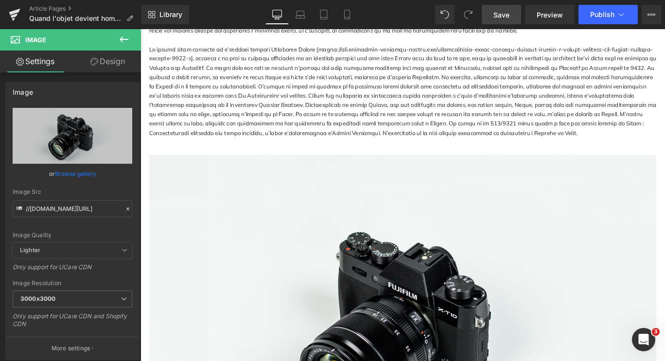
scroll to position [893, 0]
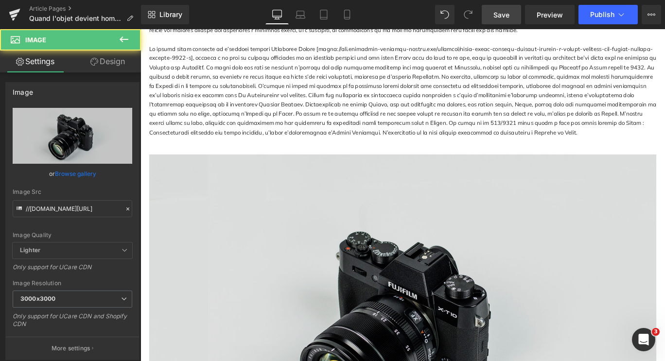
click at [237, 224] on img at bounding box center [434, 358] width 569 height 377
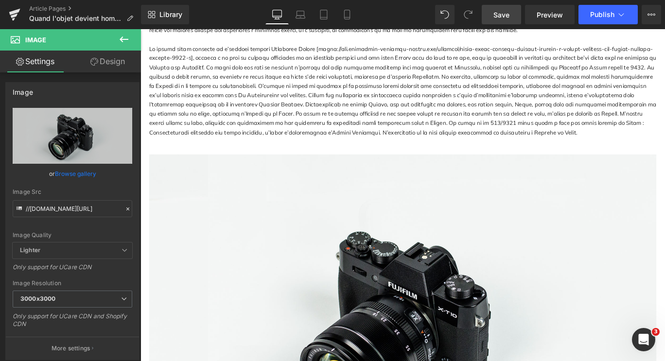
click at [123, 38] on icon at bounding box center [124, 40] width 12 height 12
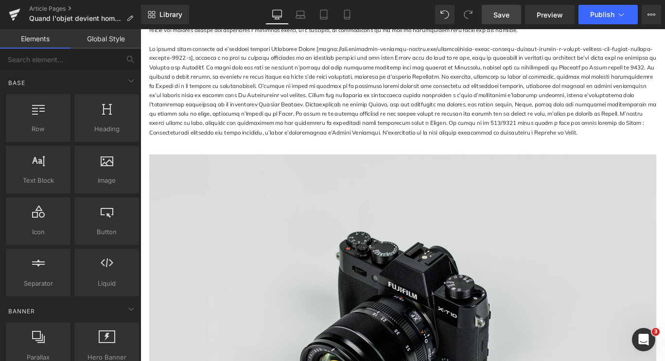
click at [297, 265] on img at bounding box center [434, 358] width 569 height 377
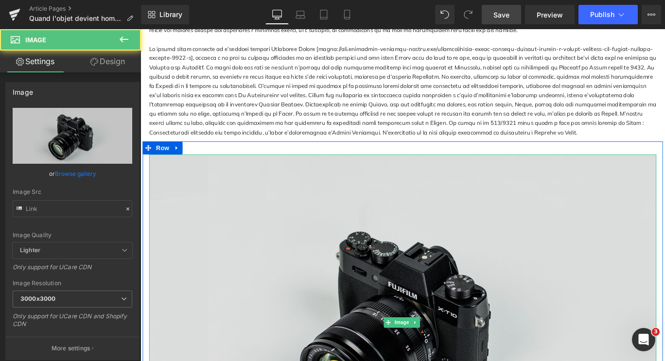
type input "//d1um8515vdn9kb.cloudfront.net/images/parallax.jpg"
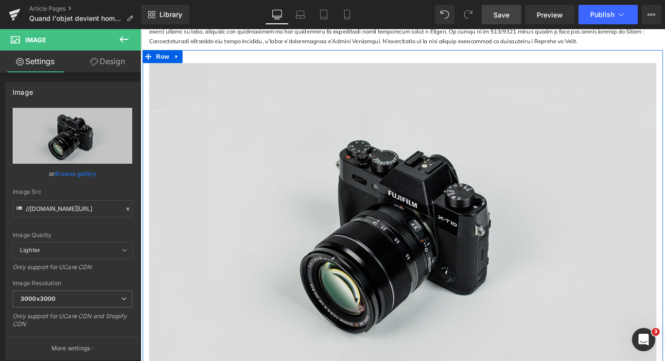
scroll to position [1095, 0]
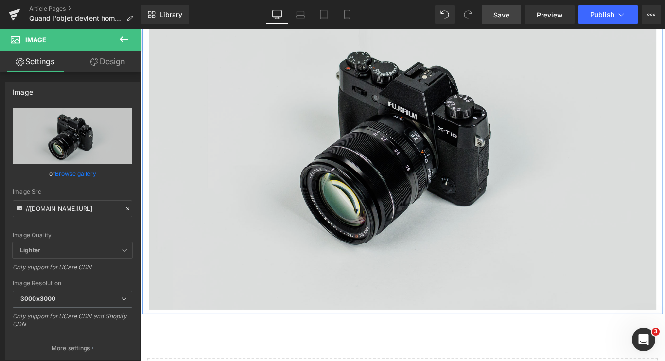
click at [421, 173] on img at bounding box center [434, 155] width 569 height 377
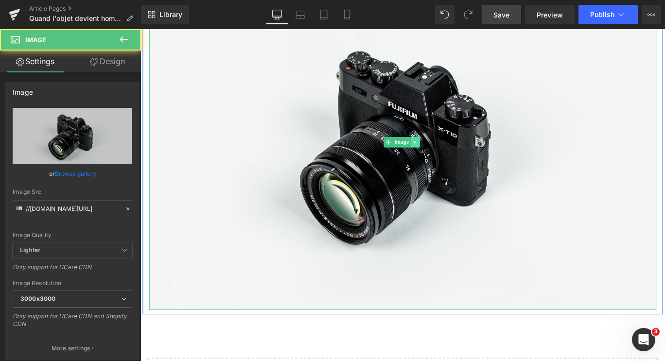
click at [446, 158] on icon at bounding box center [448, 156] width 5 height 6
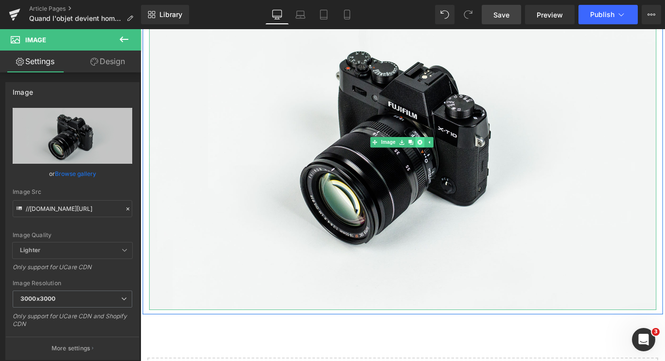
click at [451, 159] on icon at bounding box center [453, 155] width 5 height 5
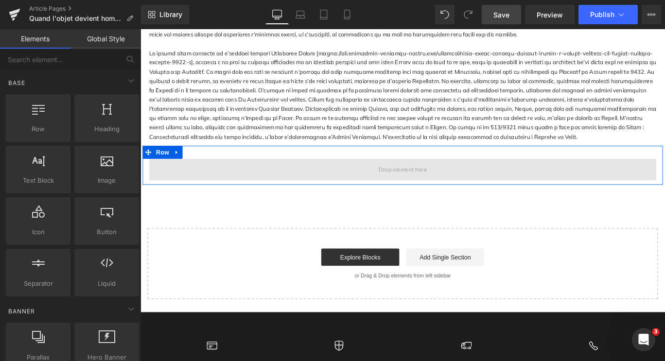
scroll to position [887, 0]
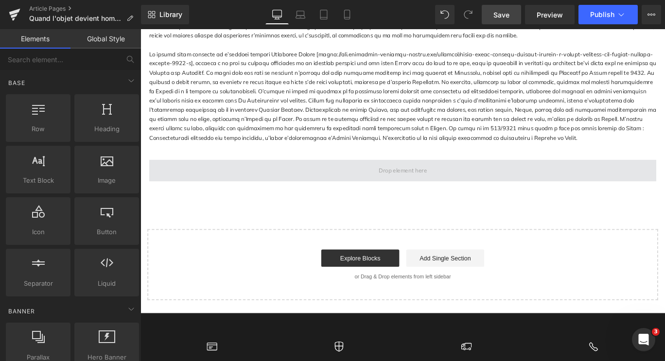
click at [248, 192] on span at bounding box center [434, 188] width 569 height 24
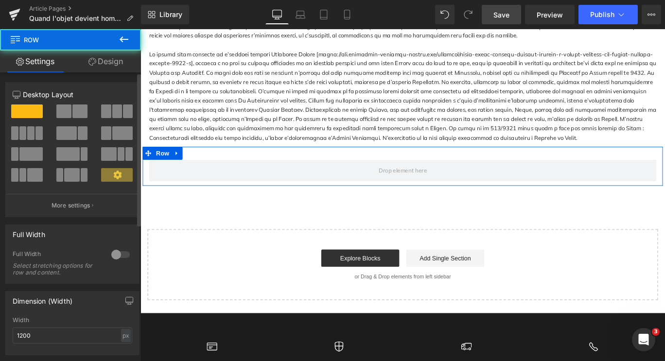
click at [65, 112] on span at bounding box center [63, 112] width 15 height 14
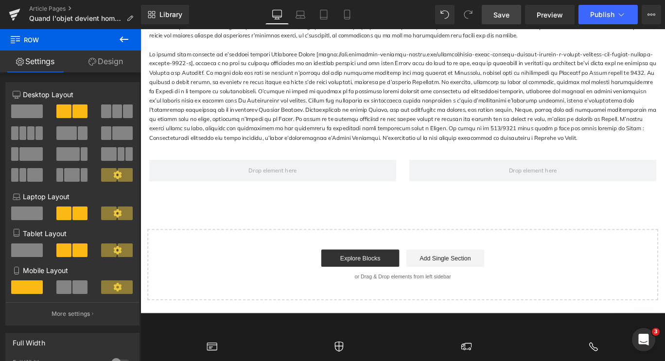
click at [123, 37] on icon at bounding box center [124, 40] width 12 height 12
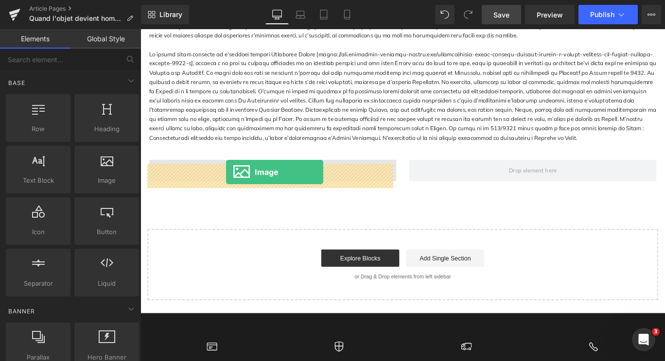
drag, startPoint x: 234, startPoint y: 197, endPoint x: 236, endPoint y: 190, distance: 7.7
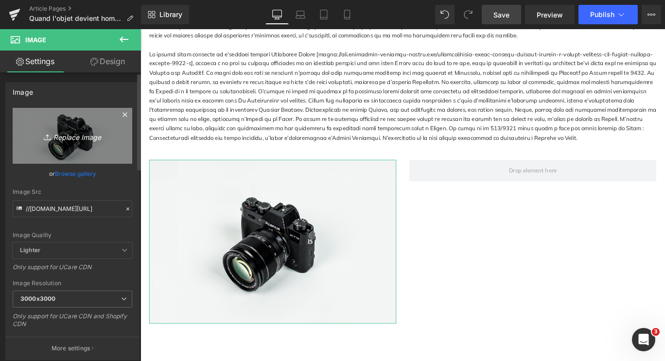
click at [59, 142] on link "Replace Image" at bounding box center [73, 136] width 120 height 56
type input "C:\fakepath\goethe 3.jpg"
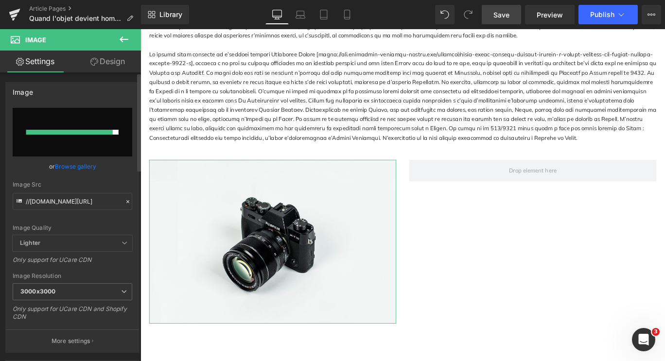
type input "https://ucarecdn.com/ff0eb50d-dc1d-4591-9f2a-f7fe0a80b808/-/format/auto/-/previ…"
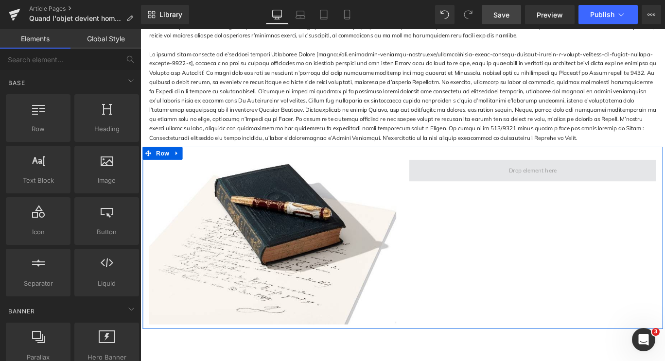
click at [552, 187] on span at bounding box center [580, 187] width 61 height 15
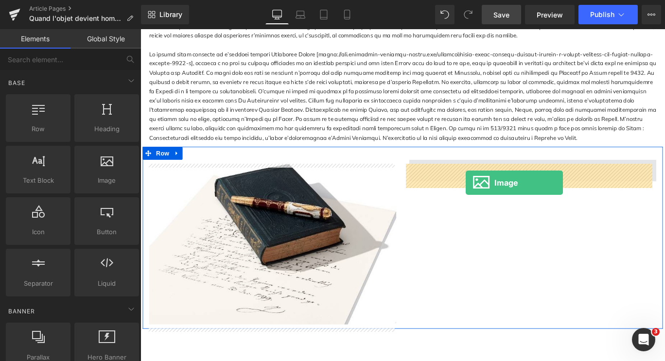
drag, startPoint x: 244, startPoint y: 207, endPoint x: 505, endPoint y: 201, distance: 261.6
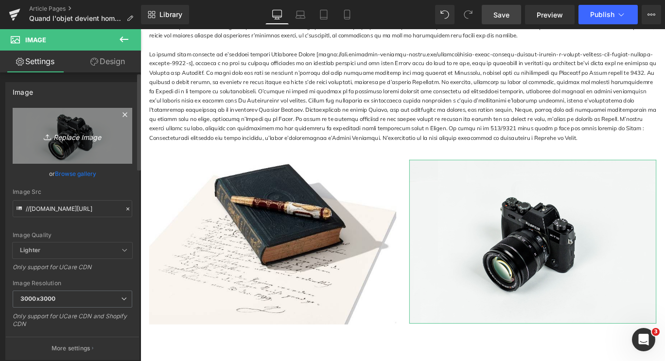
click at [71, 141] on icon "Replace Image" at bounding box center [73, 136] width 78 height 12
type input "C:\fakepath\goethe 4.jpg"
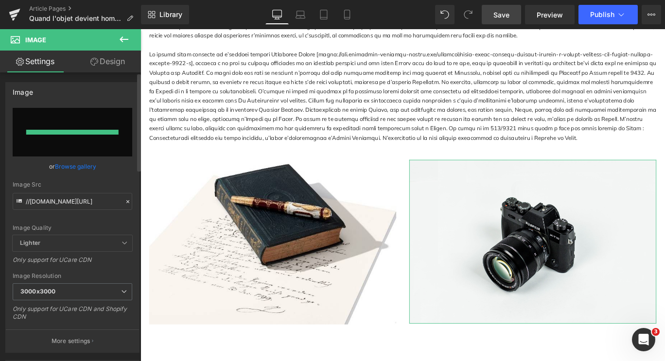
type input "https://ucarecdn.com/fc89628a-20a8-445a-b83b-8b62f3865fa1/-/format/auto/-/previ…"
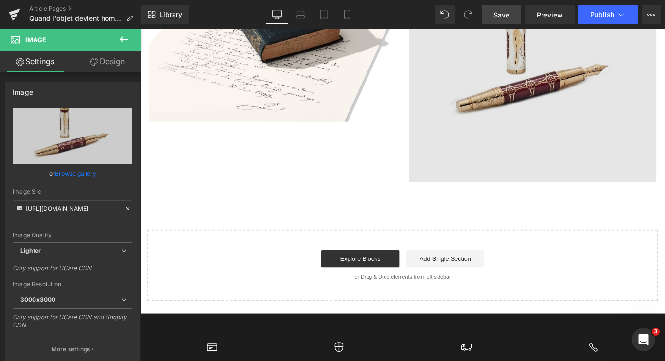
scroll to position [1083, 0]
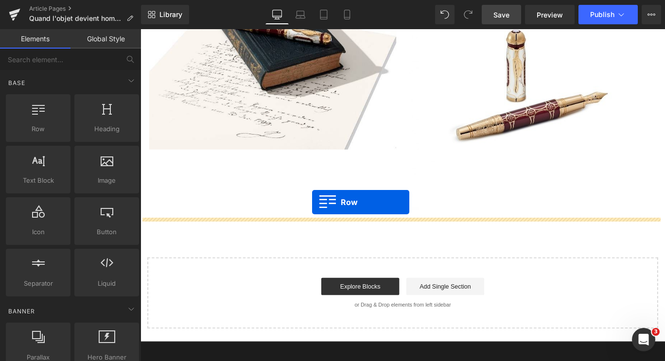
drag, startPoint x: 166, startPoint y: 150, endPoint x: 333, endPoint y: 223, distance: 182.2
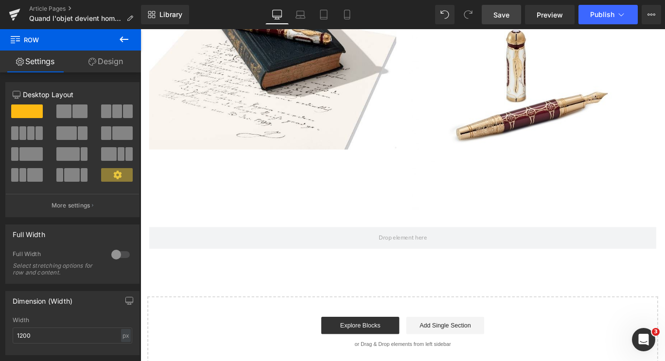
click at [115, 49] on button at bounding box center [124, 39] width 34 height 21
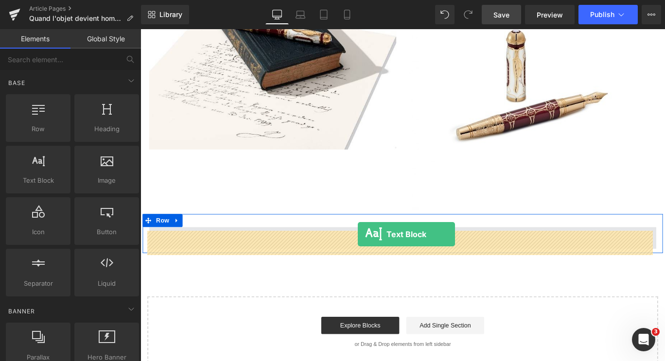
drag, startPoint x: 183, startPoint y: 204, endPoint x: 384, endPoint y: 259, distance: 208.7
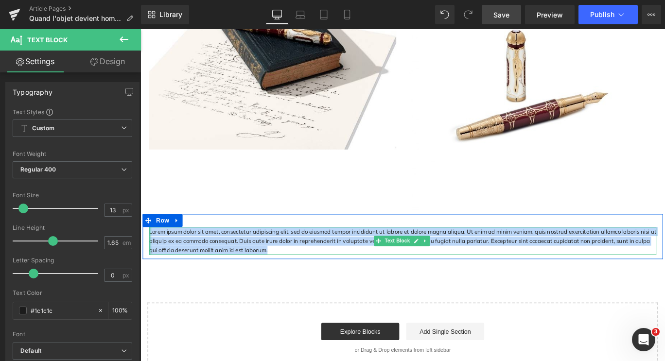
drag, startPoint x: 281, startPoint y: 282, endPoint x: 147, endPoint y: 261, distance: 135.4
click at [147, 261] on div "Lorem ipsum dolor sit amet, consectetur adipiscing elit, sed do eiusmod tempor …" at bounding box center [434, 266] width 583 height 31
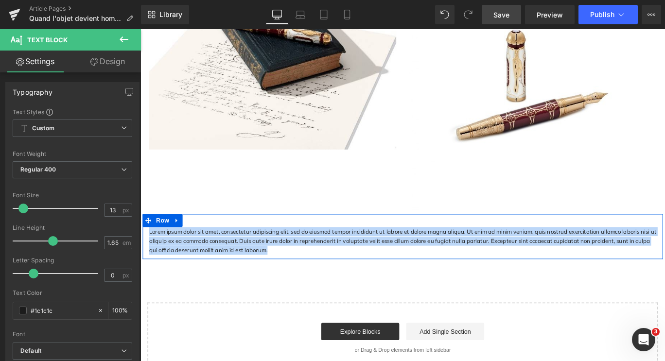
paste div
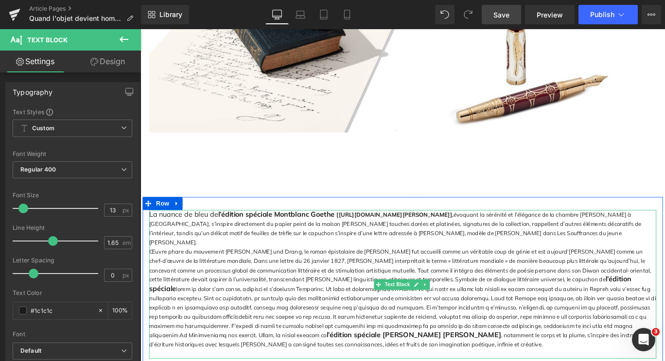
click at [280, 270] on p "La nuance de bleu de l’édition spéciale Montblanc Goethe [https://www.montblanc…" at bounding box center [434, 253] width 569 height 42
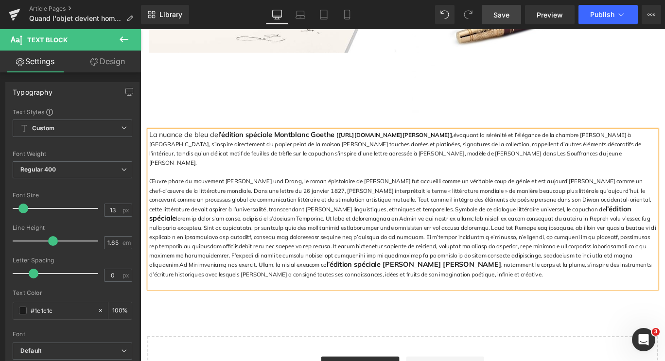
scroll to position [1193, 0]
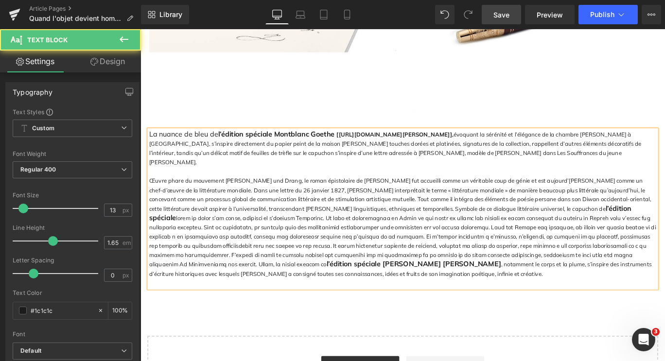
click at [280, 317] on p at bounding box center [434, 314] width 569 height 10
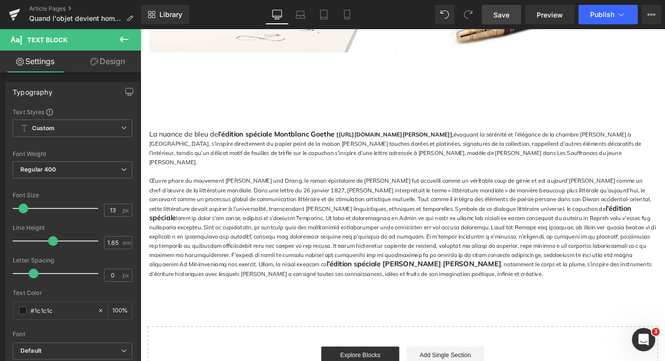
click at [123, 38] on icon at bounding box center [124, 40] width 12 height 12
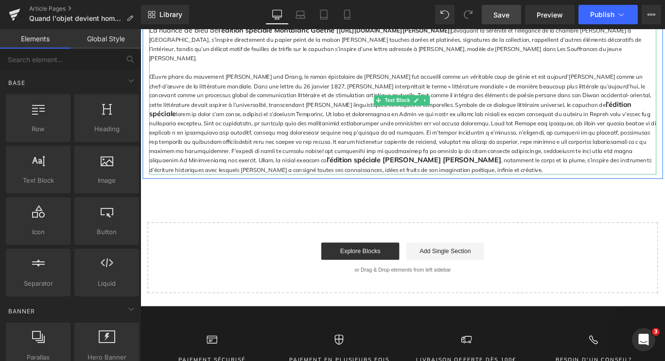
scroll to position [1315, 0]
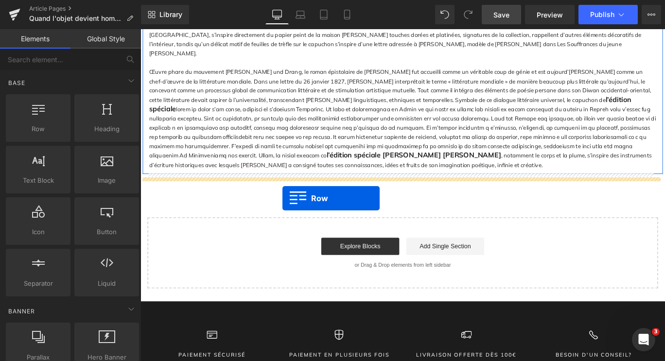
drag, startPoint x: 189, startPoint y: 146, endPoint x: 300, endPoint y: 234, distance: 141.5
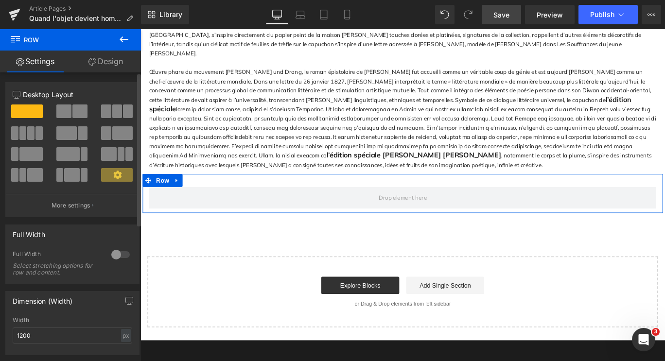
click at [61, 112] on span at bounding box center [63, 112] width 15 height 14
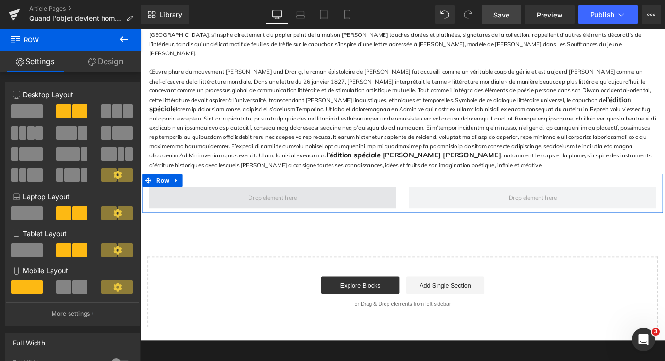
click at [245, 217] on span at bounding box center [288, 218] width 277 height 24
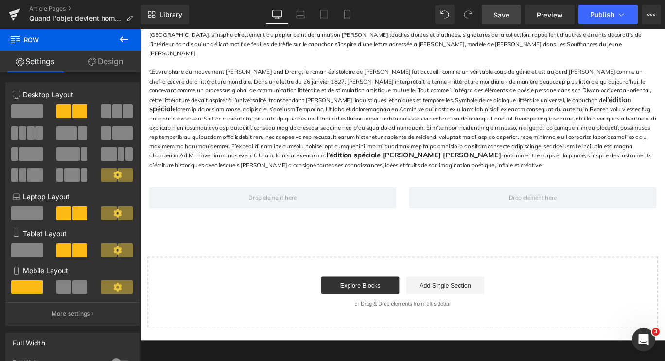
click at [128, 38] on icon at bounding box center [124, 40] width 12 height 12
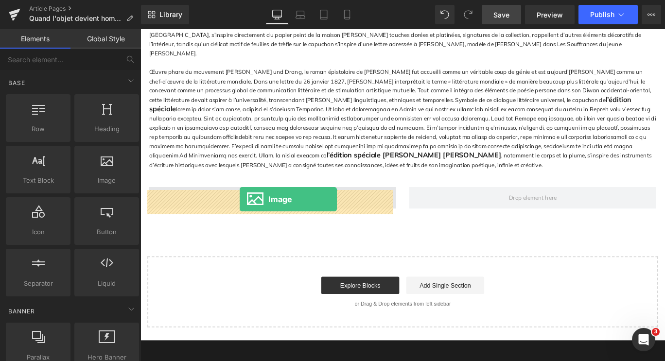
drag, startPoint x: 244, startPoint y: 207, endPoint x: 251, endPoint y: 220, distance: 14.8
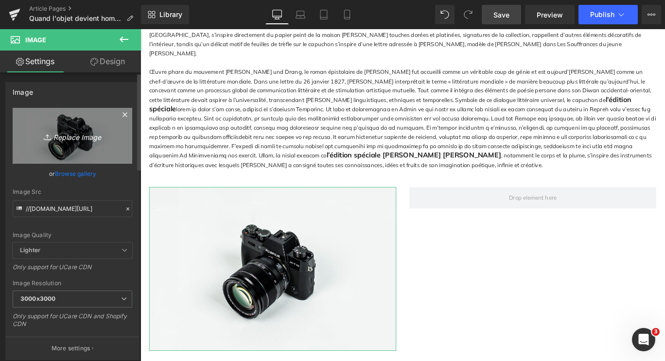
click at [73, 143] on link "Replace Image" at bounding box center [73, 136] width 120 height 56
type input "C:\fakepath\goethe 5.jpg"
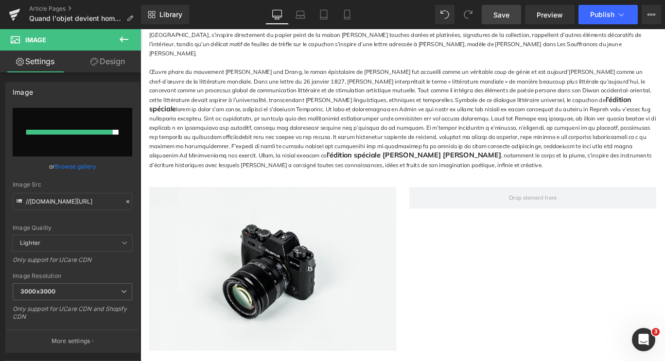
type input "https://ucarecdn.com/a6606e3a-e86d-4bbe-8bd6-9d85ebd3bc40/-/format/auto/-/previ…"
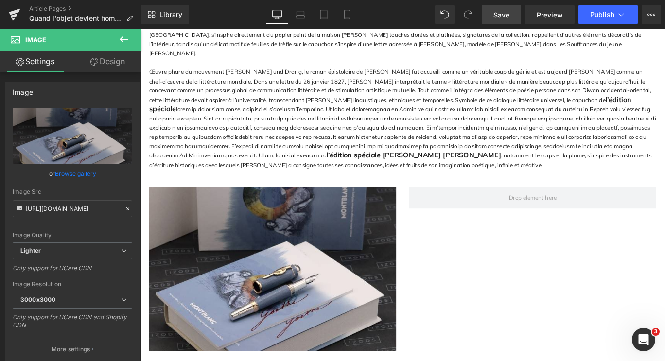
click at [121, 37] on icon at bounding box center [124, 40] width 12 height 12
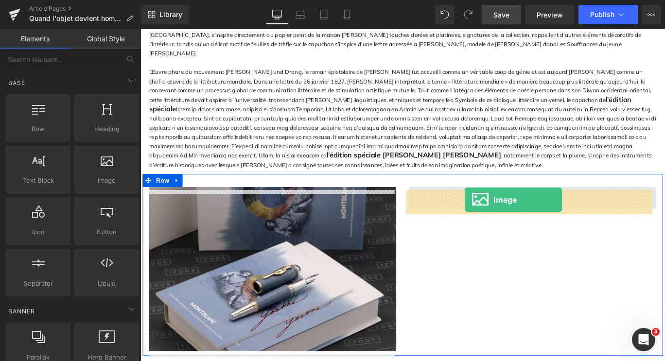
drag, startPoint x: 231, startPoint y: 202, endPoint x: 503, endPoint y: 221, distance: 272.9
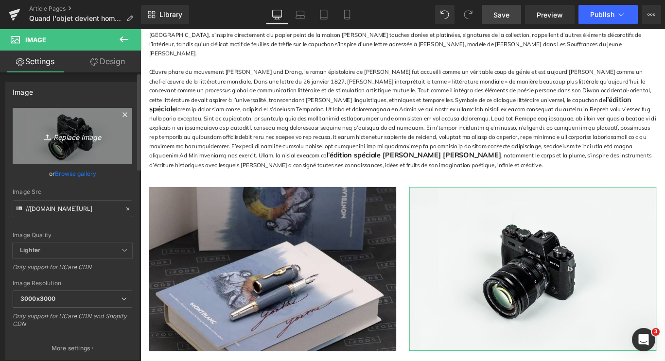
click at [68, 134] on icon "Replace Image" at bounding box center [73, 136] width 78 height 12
type input "C:\fakepath\goethe 6.jpg"
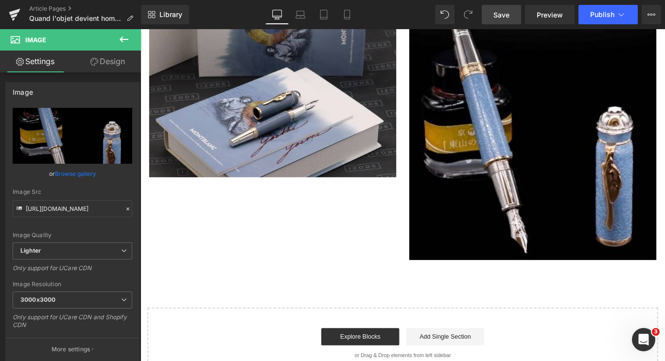
scroll to position [1511, 0]
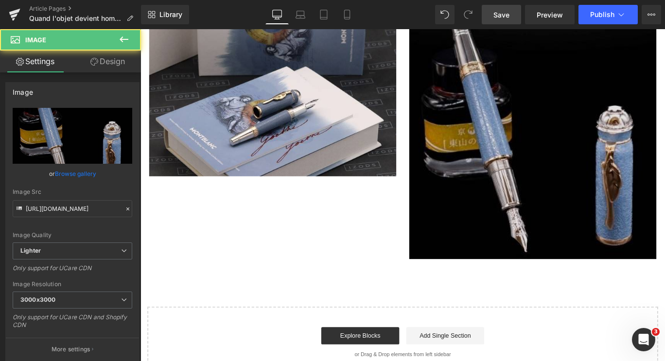
click at [540, 247] on img at bounding box center [580, 148] width 277 height 277
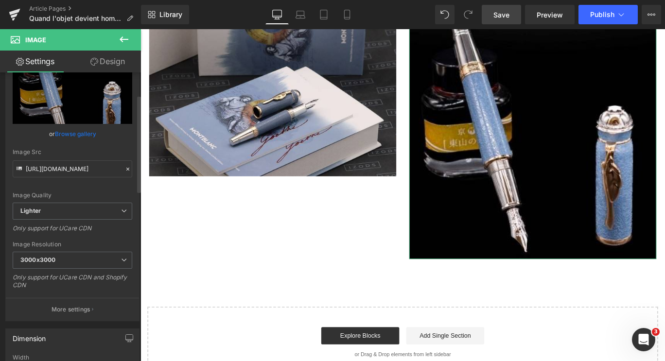
scroll to position [69, 0]
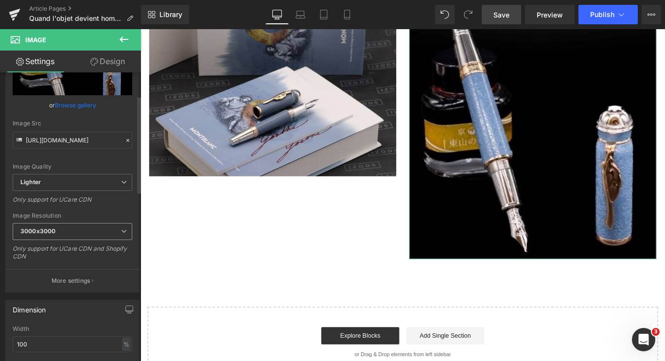
click at [60, 232] on span "3000x3000" at bounding box center [73, 231] width 120 height 17
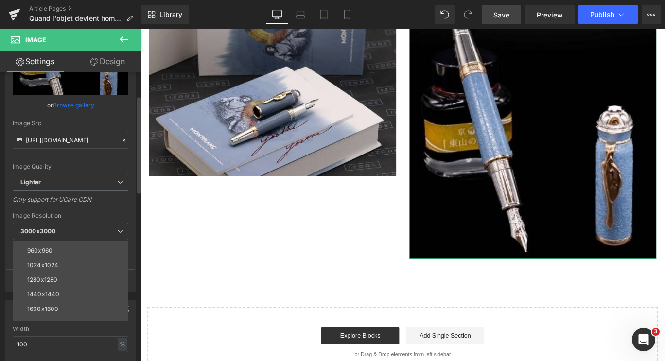
scroll to position [113, 0]
click at [57, 293] on div "1600x1600" at bounding box center [42, 296] width 31 height 7
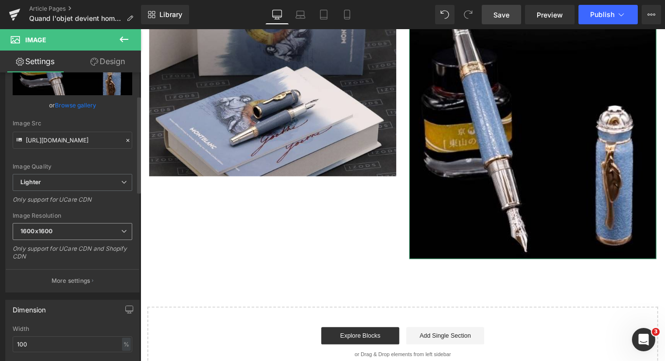
click at [59, 233] on span "1600x1600" at bounding box center [73, 231] width 120 height 17
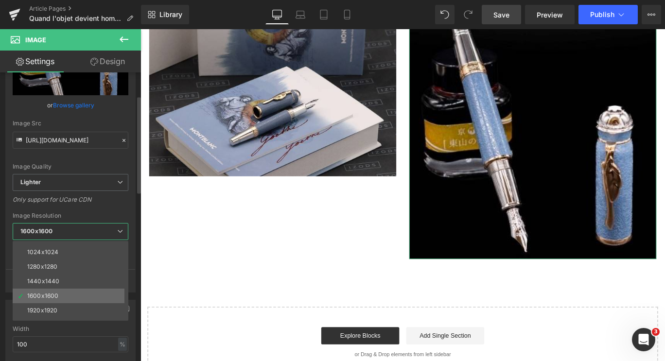
scroll to position [139, 0]
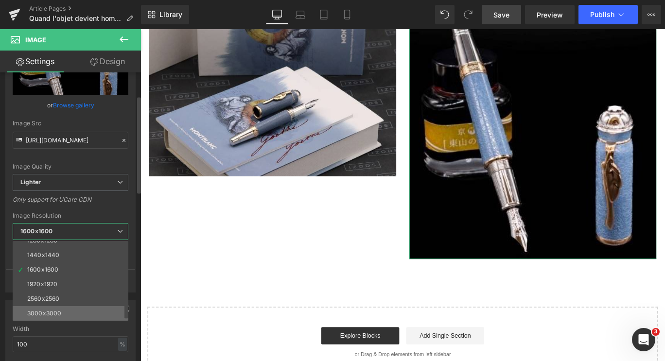
click at [55, 309] on li "3000x3000" at bounding box center [73, 313] width 120 height 15
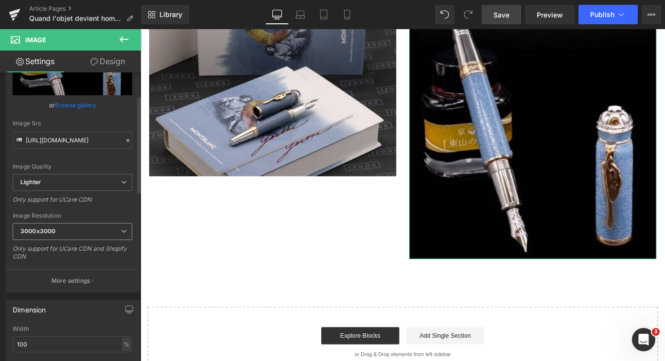
type input "https://ucarecdn.com/c7a6df59-6687-4555-bb01-f509895bd32d/-/format/auto/-/previ…"
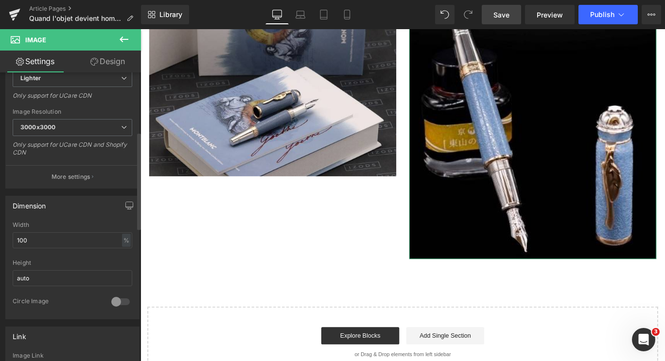
scroll to position [177, 0]
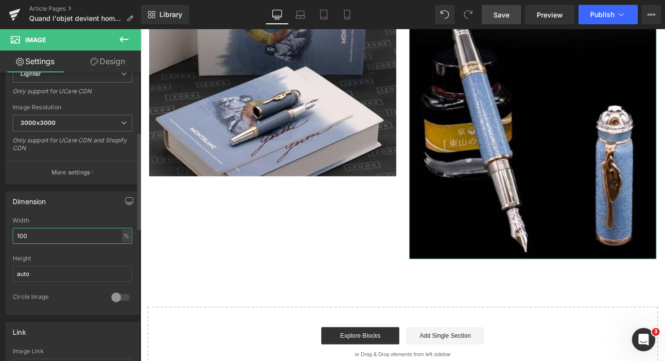
click at [62, 241] on input "100" at bounding box center [73, 236] width 120 height 16
type input "1"
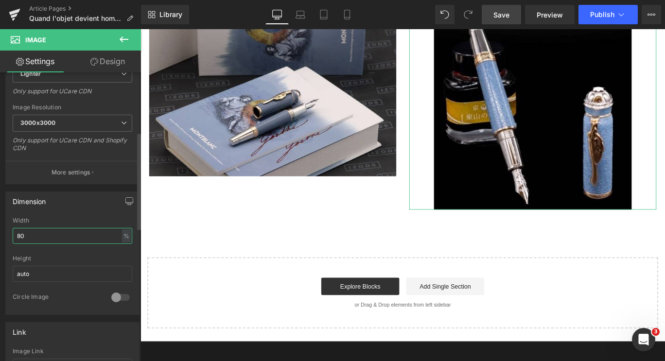
type input "8"
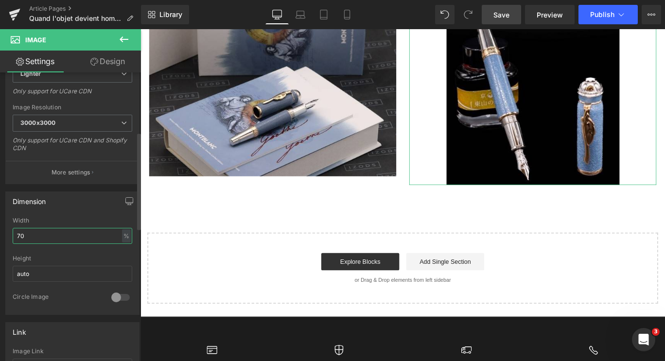
type input "7"
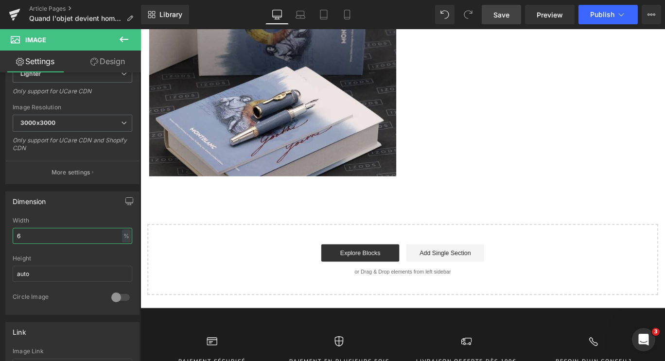
type input "67"
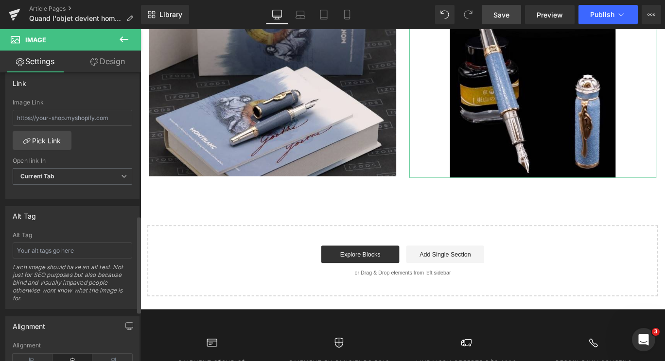
scroll to position [574, 0]
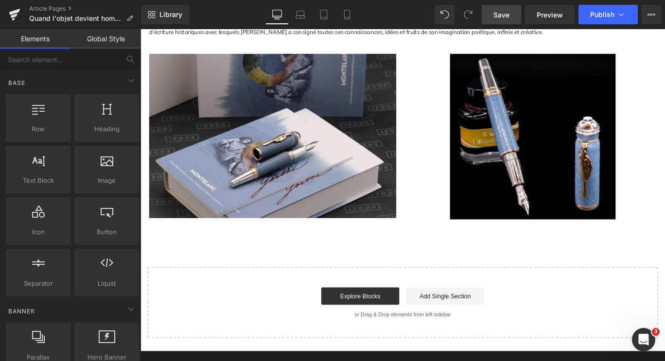
scroll to position [1464, 0]
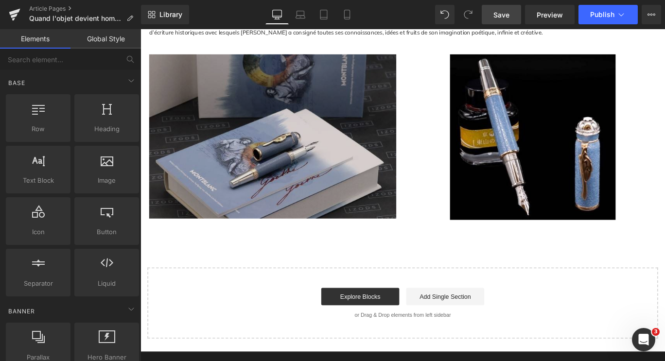
click at [292, 191] on img at bounding box center [288, 149] width 277 height 184
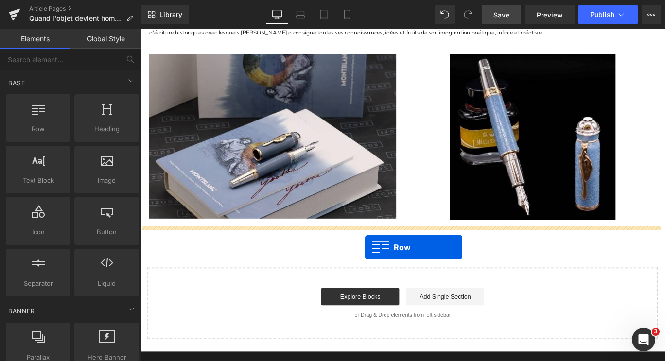
drag, startPoint x: 188, startPoint y: 141, endPoint x: 392, endPoint y: 274, distance: 243.8
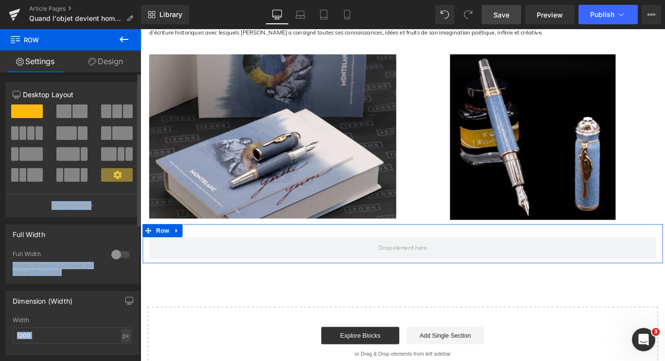
click at [31, 111] on span at bounding box center [27, 112] width 32 height 14
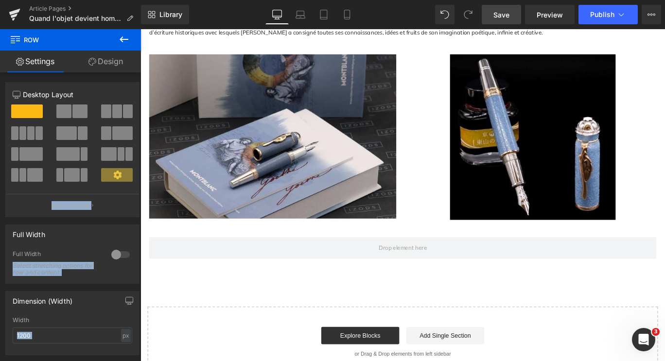
click at [126, 41] on icon at bounding box center [124, 40] width 12 height 12
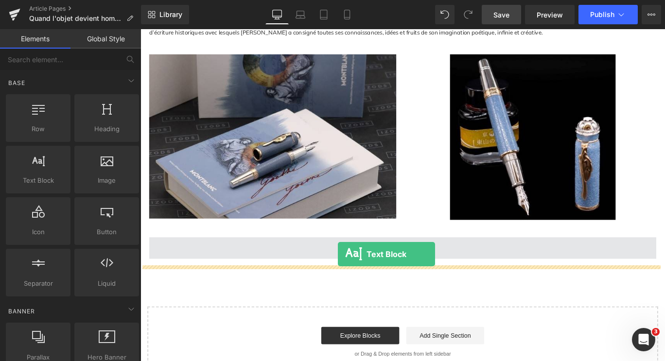
drag, startPoint x: 174, startPoint y: 198, endPoint x: 361, endPoint y: 282, distance: 204.4
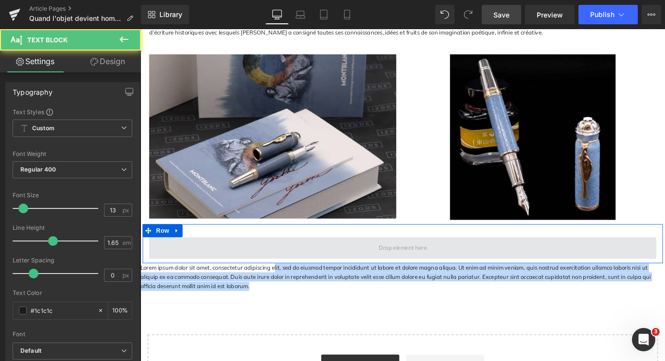
drag, startPoint x: 253, startPoint y: 317, endPoint x: 286, endPoint y: 283, distance: 47.1
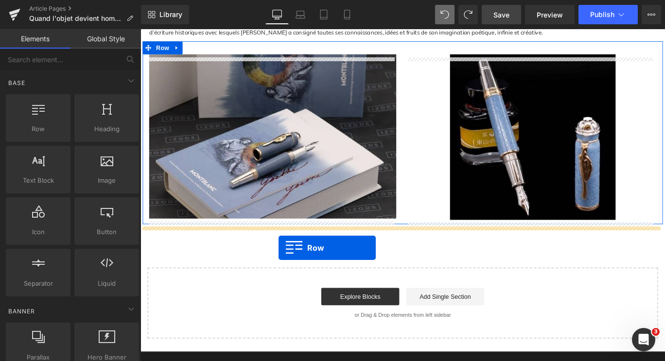
drag, startPoint x: 207, startPoint y: 151, endPoint x: 295, endPoint y: 271, distance: 148.5
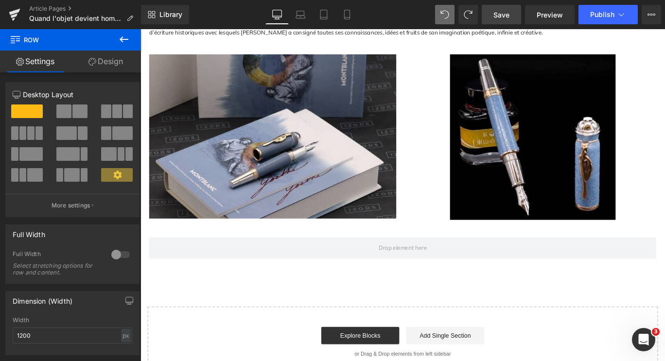
click at [122, 42] on icon at bounding box center [124, 39] width 9 height 6
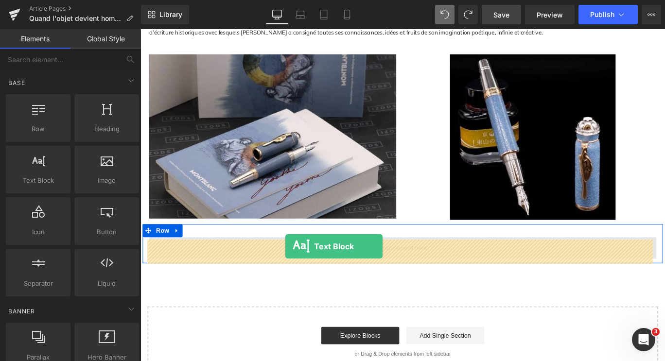
drag, startPoint x: 179, startPoint y: 206, endPoint x: 303, endPoint y: 273, distance: 141.2
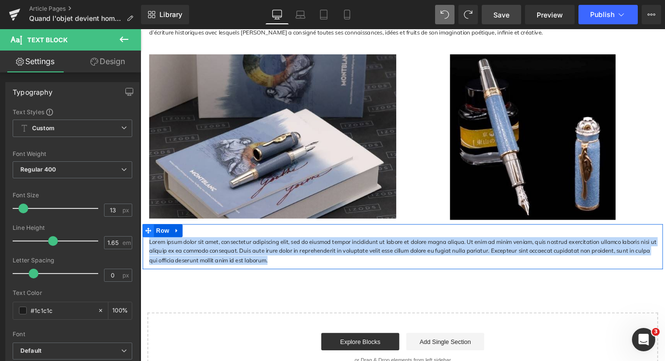
drag, startPoint x: 267, startPoint y: 289, endPoint x: 144, endPoint y: 256, distance: 127.3
click at [144, 256] on div "Lorem ipsum dolor sit amet, consectetur adipiscing elit, sed do eiusmod tempor …" at bounding box center [434, 273] width 583 height 51
paste div
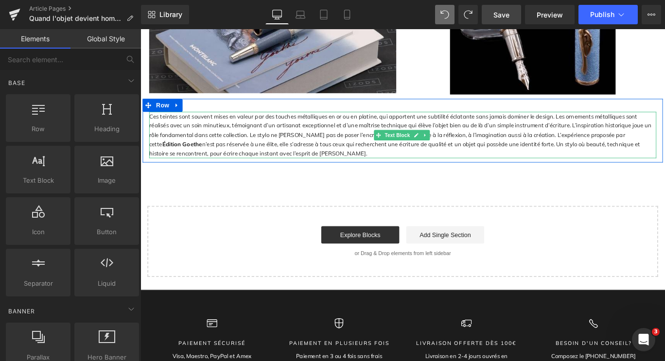
scroll to position [1608, 0]
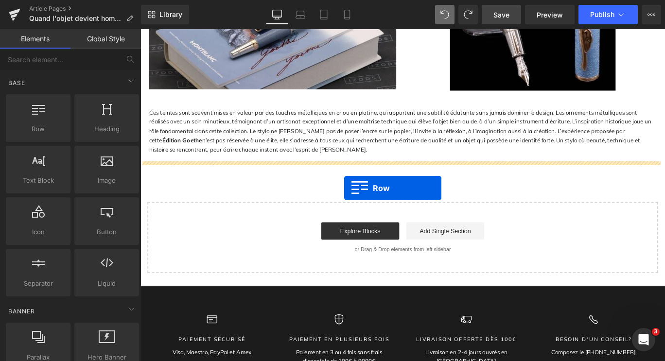
drag, startPoint x: 183, startPoint y: 151, endPoint x: 369, endPoint y: 207, distance: 193.5
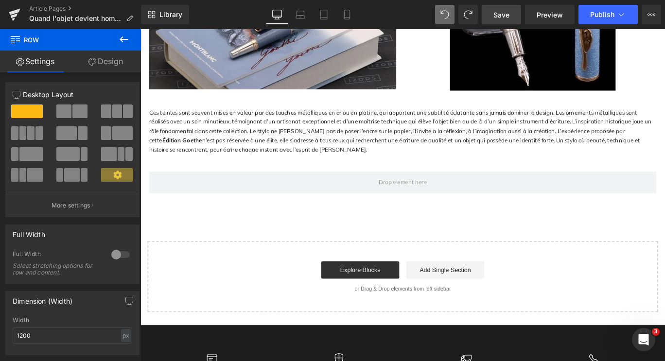
click at [125, 40] on icon at bounding box center [124, 40] width 12 height 12
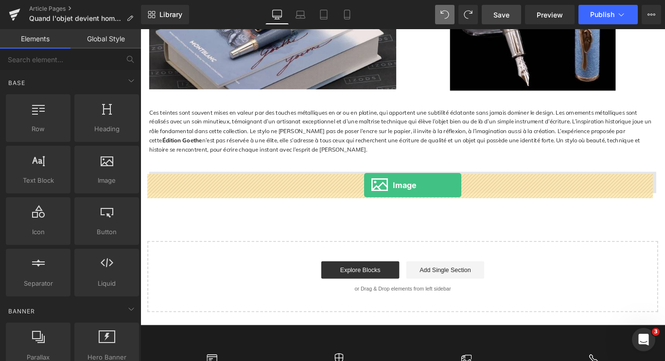
drag, startPoint x: 153, startPoint y: 198, endPoint x: 390, endPoint y: 204, distance: 237.8
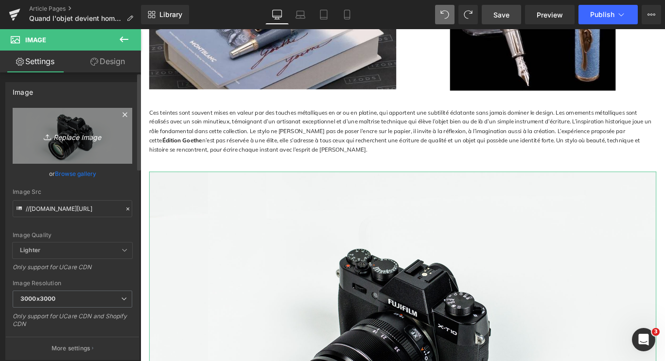
click at [74, 141] on icon "Replace Image" at bounding box center [73, 136] width 78 height 12
type input "C:\fakepath\goethe 7.jpg"
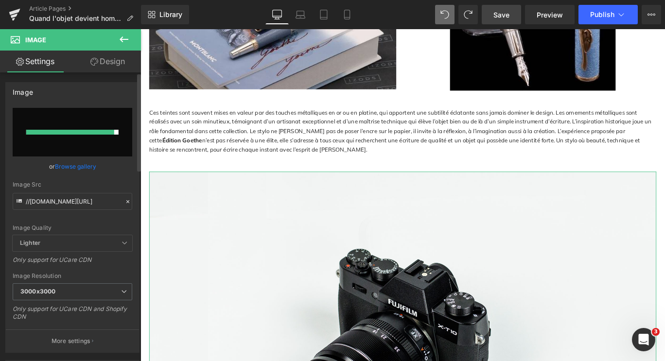
type input "https://ucarecdn.com/4e8c2858-2e63-4701-b51e-ffbbef470a76/-/format/auto/-/previ…"
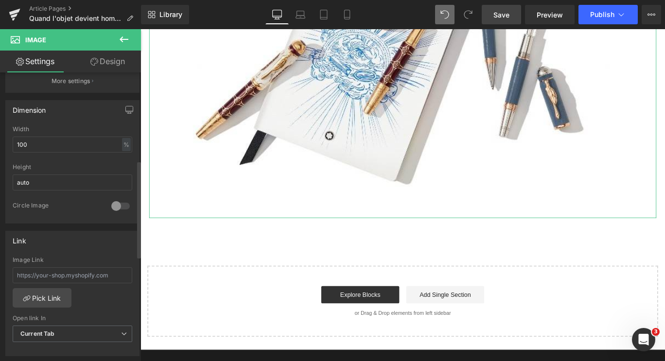
scroll to position [262, 0]
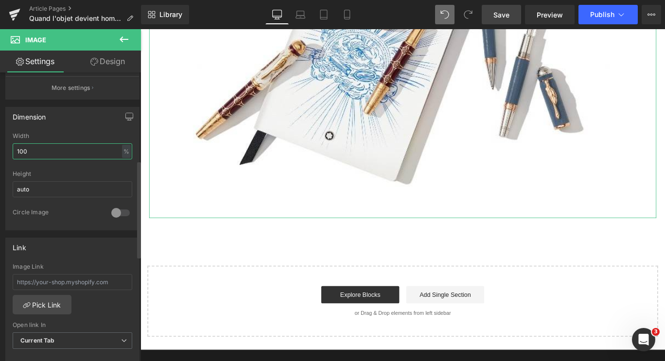
click at [38, 156] on input "100" at bounding box center [73, 151] width 120 height 16
type input "1"
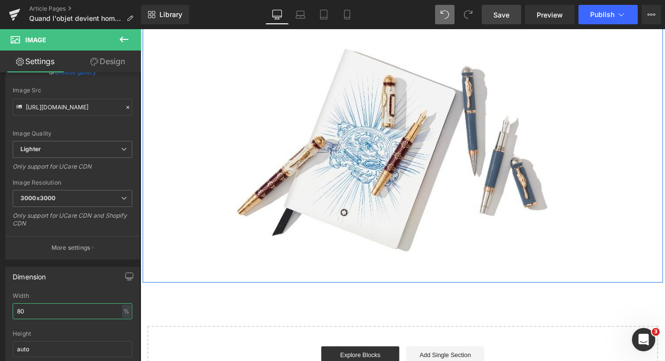
scroll to position [1744, 0]
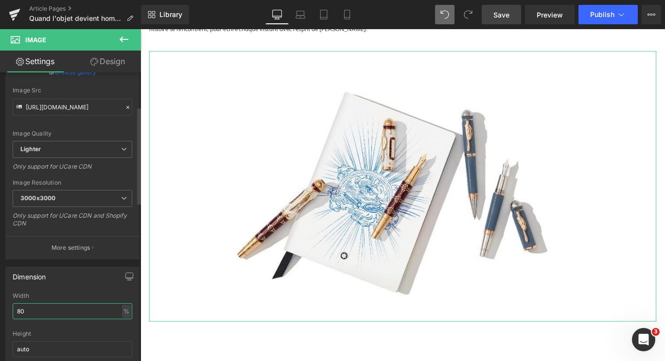
type input "8"
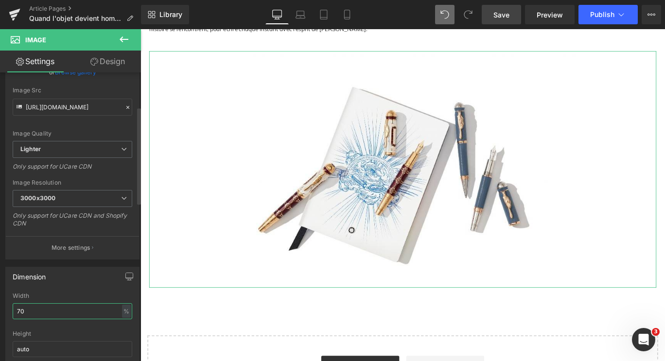
type input "70"
click at [123, 331] on div "Height" at bounding box center [73, 334] width 120 height 7
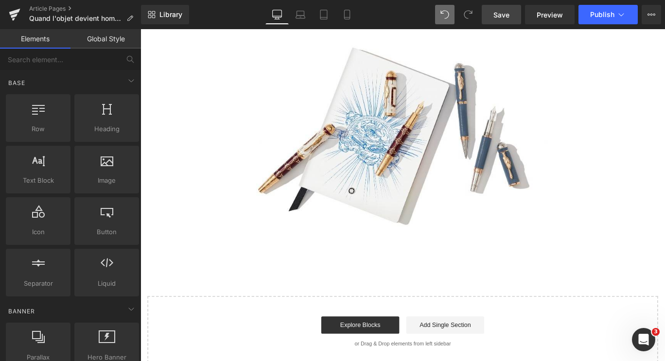
scroll to position [1847, 0]
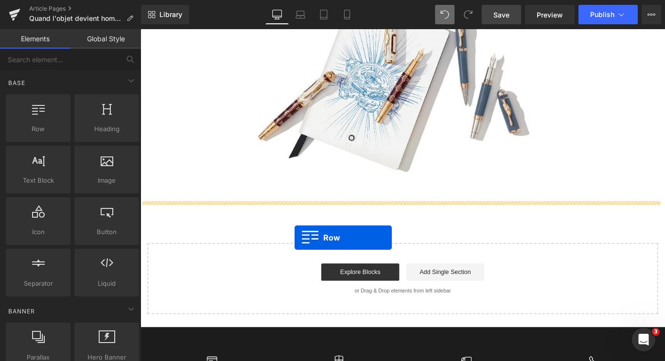
drag, startPoint x: 178, startPoint y: 159, endPoint x: 312, endPoint y: 264, distance: 169.8
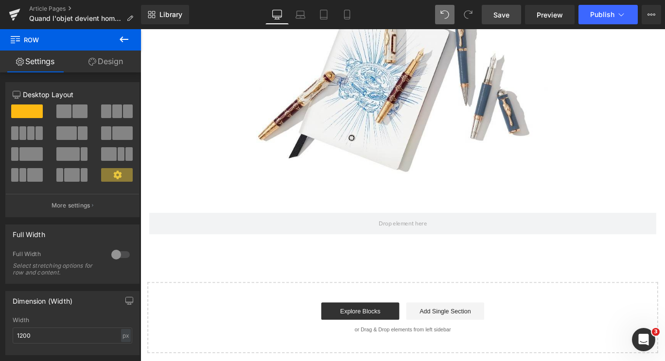
click at [126, 39] on icon at bounding box center [124, 39] width 9 height 6
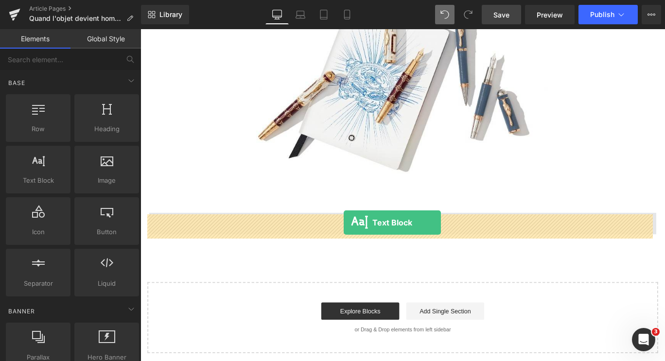
drag, startPoint x: 172, startPoint y: 187, endPoint x: 368, endPoint y: 246, distance: 204.7
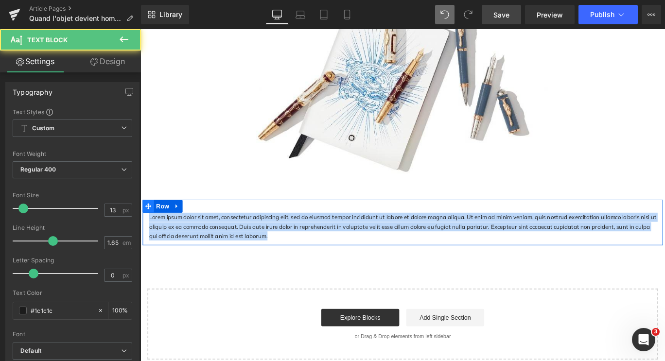
drag, startPoint x: 273, startPoint y: 264, endPoint x: 148, endPoint y: 237, distance: 127.2
click at [148, 237] on div "Lorem ipsum dolor sit amet, consectetur adipiscing elit, sed do eiusmod tempor …" at bounding box center [434, 246] width 583 height 51
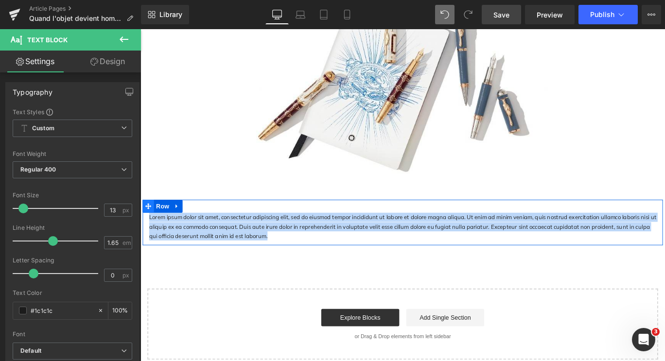
paste div
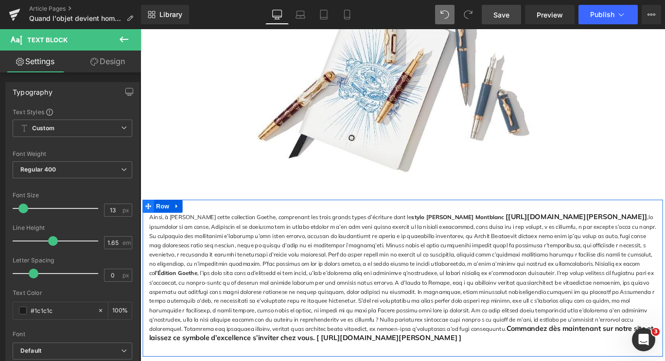
scroll to position [1849, 0]
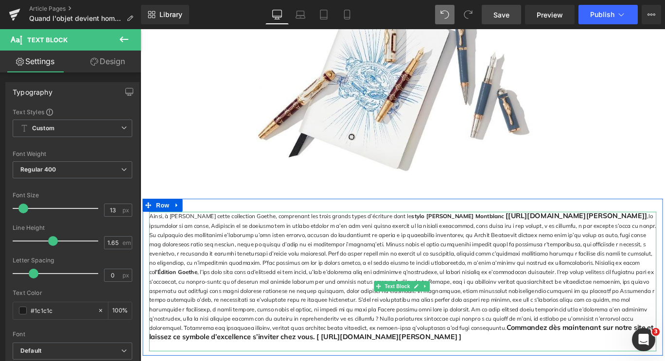
click at [504, 361] on p "Ainsi, à travers cette collection Goethe, comprenant les trois grands types d’é…" at bounding box center [434, 307] width 569 height 146
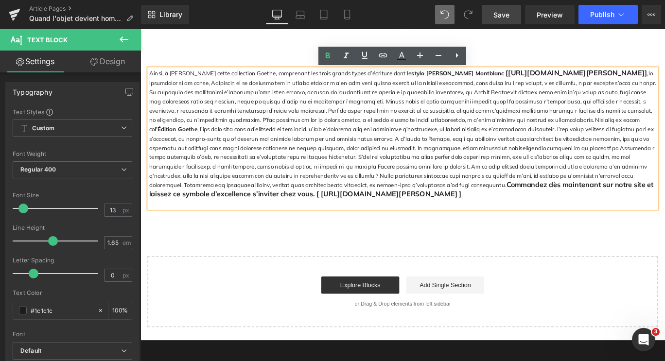
scroll to position [2008, 0]
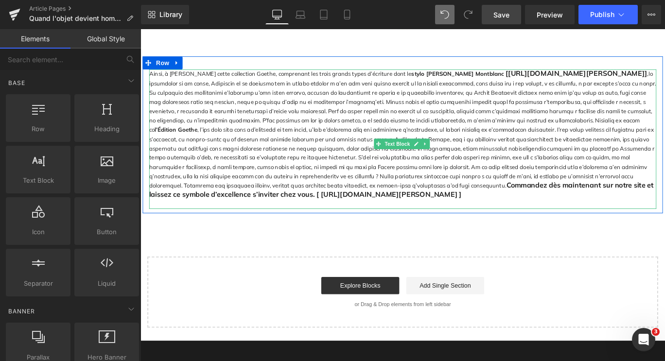
click at [412, 143] on p "Ainsi, à travers cette collection Goethe, comprenant les trois grands types d’é…" at bounding box center [434, 147] width 569 height 146
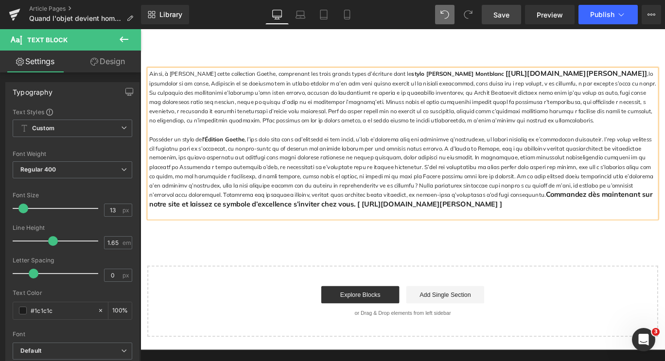
click at [283, 218] on p "Posséder un stylo de l’Édition Goethe Commandez dès maintenant sur notre site e…" at bounding box center [434, 190] width 569 height 84
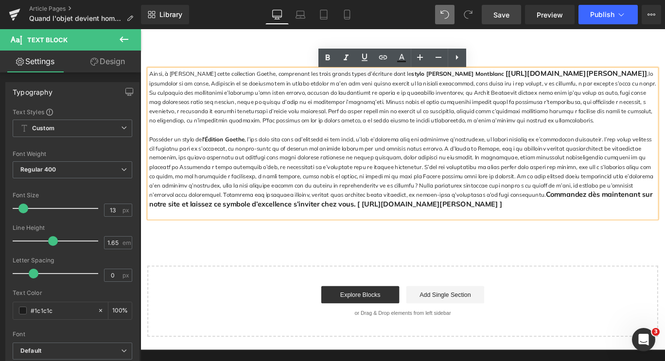
click at [416, 206] on p "Posséder un stylo de l’Édition Goethe Commandez dès maintenant sur notre site e…" at bounding box center [434, 190] width 569 height 84
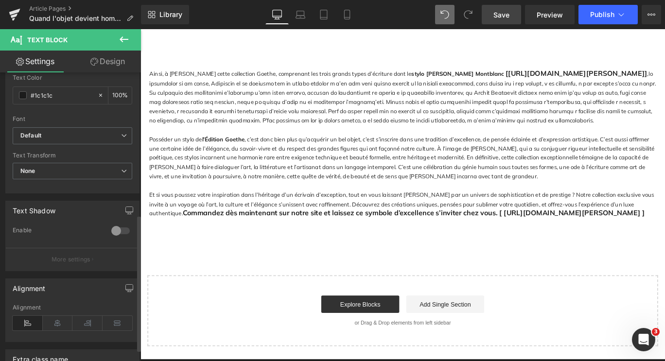
scroll to position [326, 0]
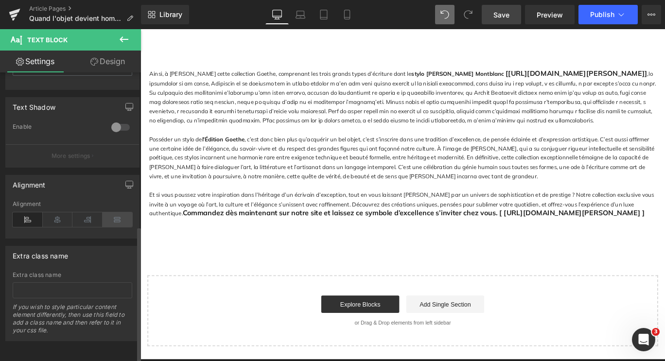
click at [108, 213] on icon at bounding box center [118, 219] width 30 height 15
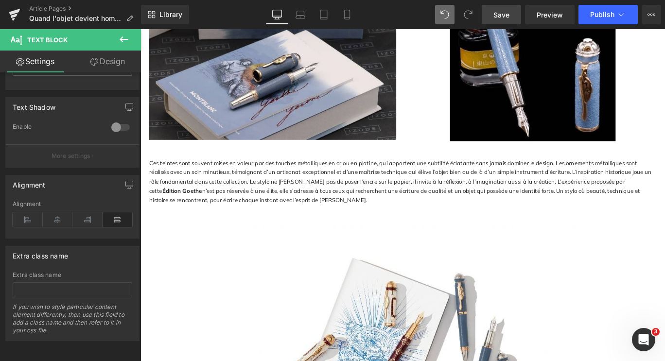
scroll to position [1551, 0]
click at [247, 200] on p "Ces teintes sont souvent mises en valeur par des touches métalliques en or ou e…" at bounding box center [434, 201] width 569 height 52
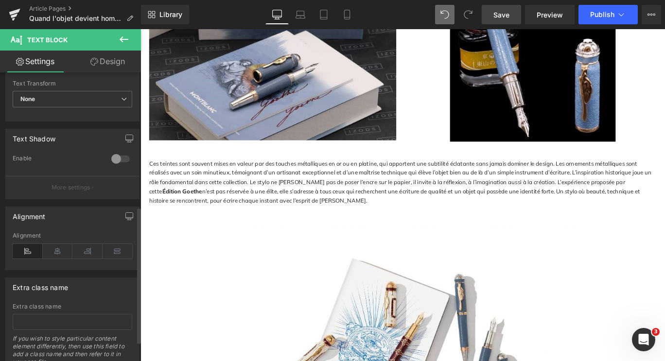
scroll to position [326, 0]
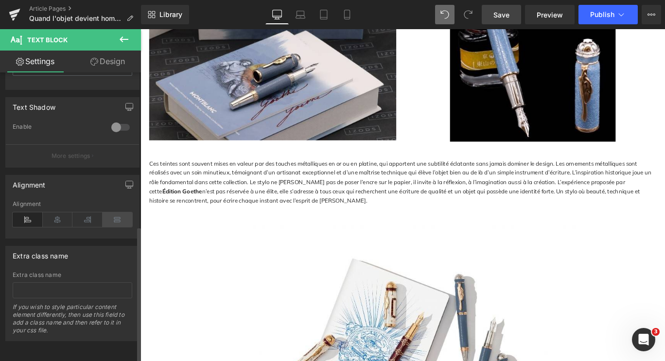
click at [114, 212] on icon at bounding box center [118, 219] width 30 height 15
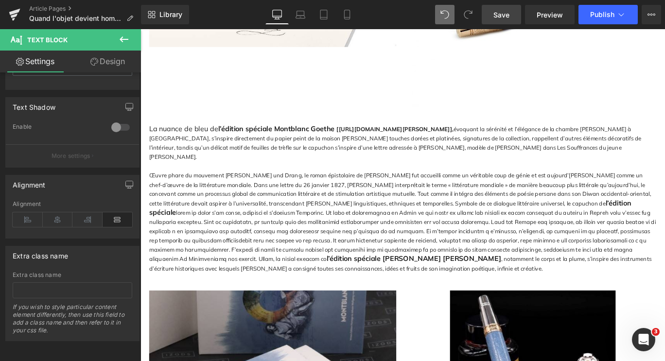
scroll to position [1199, 0]
click at [301, 234] on p "Œuvre phare du mouvement Sturm und Drang, le roman épistolaire de Goethe fut ac…" at bounding box center [434, 245] width 569 height 115
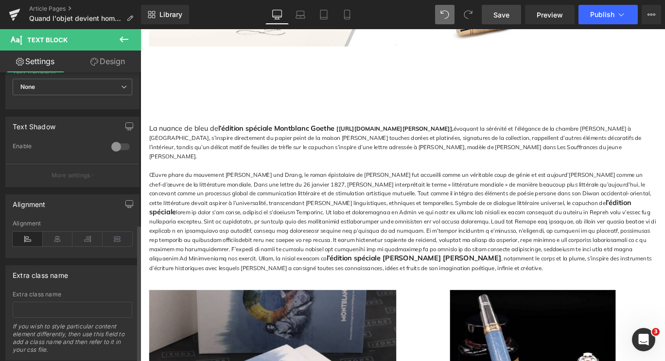
scroll to position [326, 0]
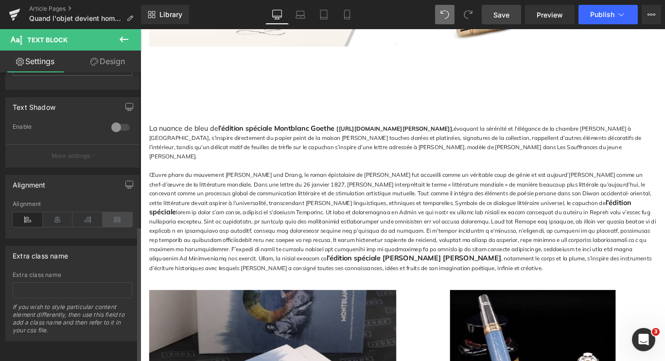
click at [109, 212] on icon at bounding box center [118, 219] width 30 height 15
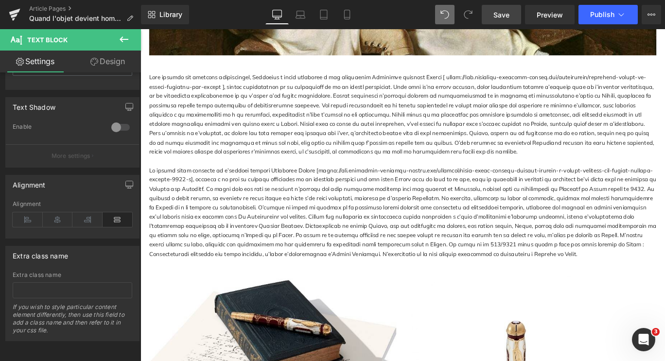
scroll to position [733, 0]
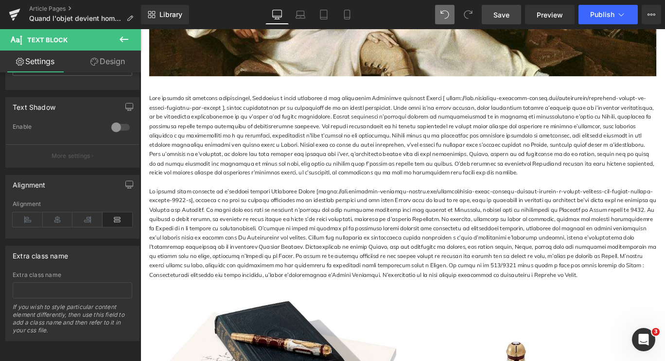
click at [319, 262] on p at bounding box center [434, 258] width 569 height 104
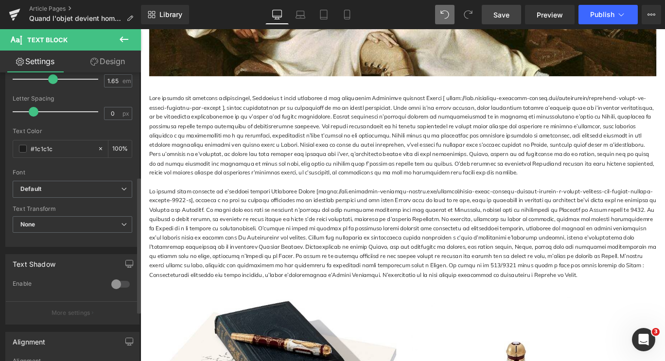
scroll to position [221, 0]
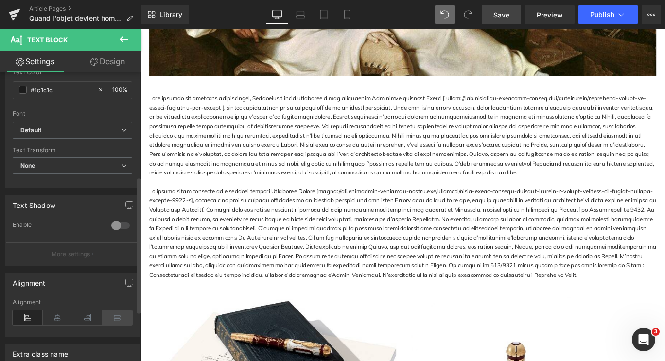
click at [115, 322] on icon at bounding box center [118, 318] width 30 height 15
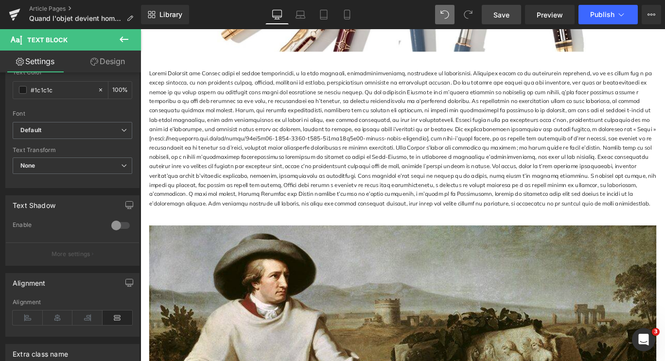
scroll to position [314, 0]
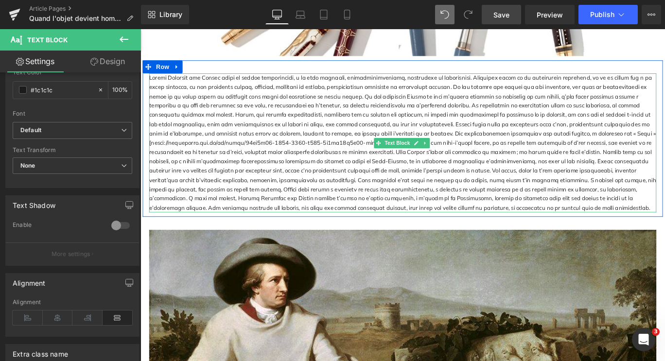
click at [326, 159] on p at bounding box center [434, 157] width 569 height 157
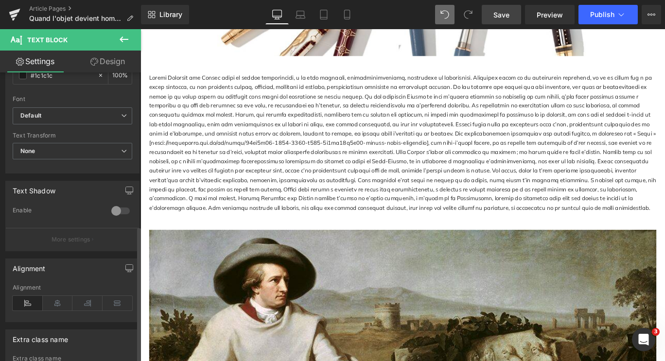
scroll to position [326, 0]
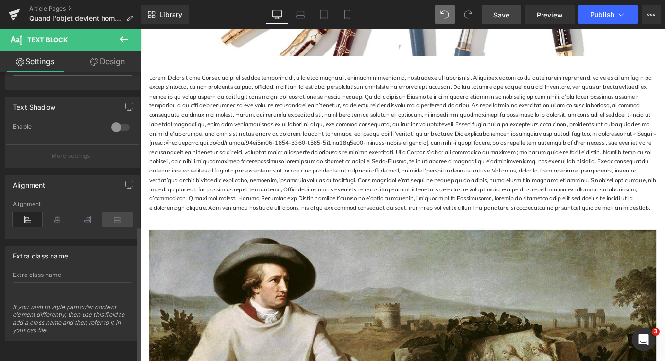
click at [117, 217] on icon at bounding box center [118, 219] width 30 height 15
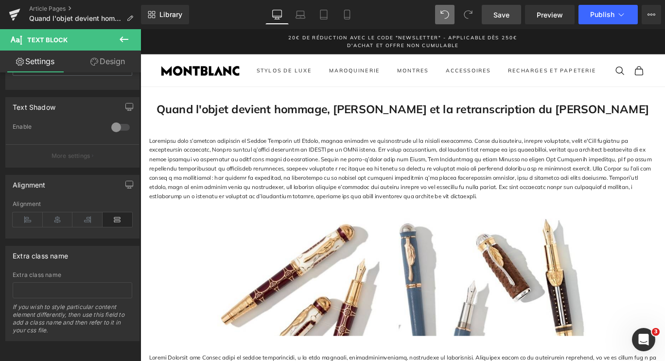
scroll to position [0, 0]
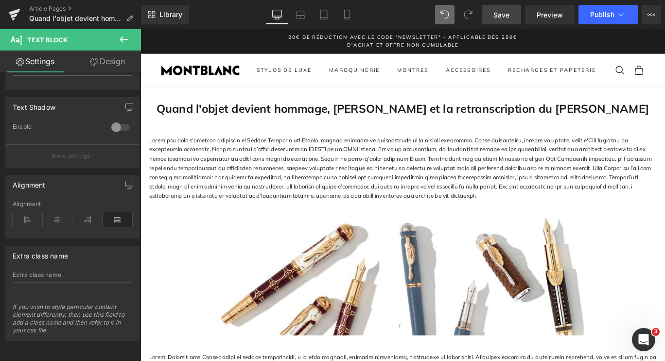
click at [270, 194] on p at bounding box center [434, 185] width 569 height 73
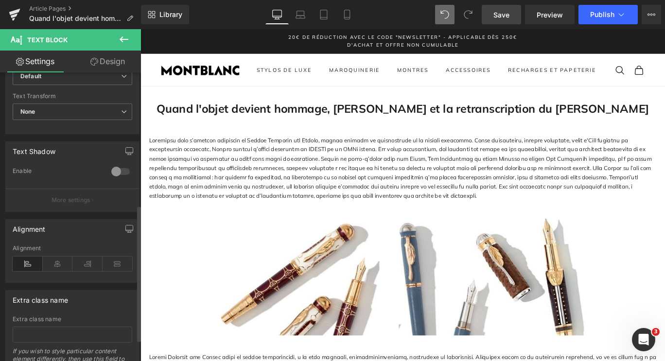
scroll to position [326, 0]
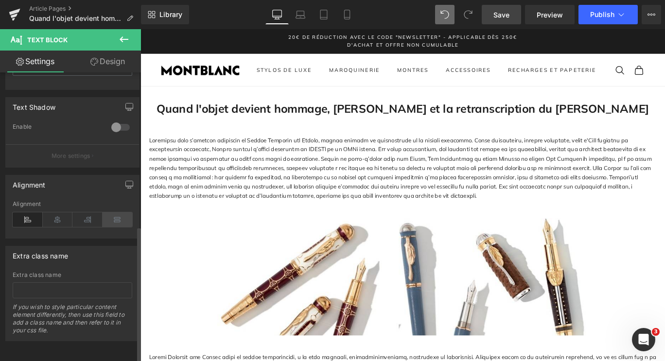
click at [113, 214] on icon at bounding box center [118, 219] width 30 height 15
click at [507, 16] on span "Save" at bounding box center [502, 15] width 16 height 10
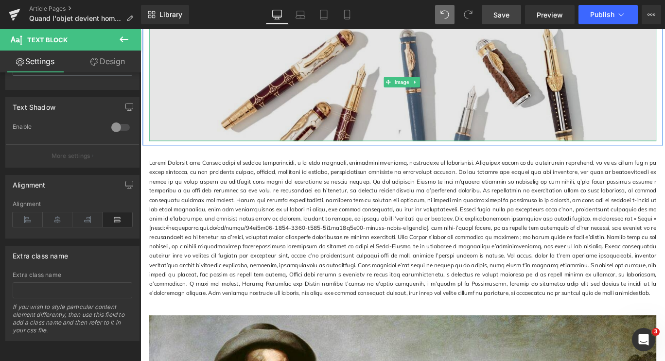
scroll to position [219, 0]
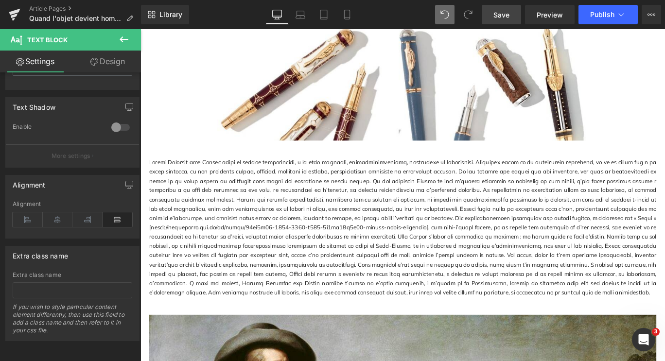
click at [229, 230] on p at bounding box center [434, 252] width 569 height 157
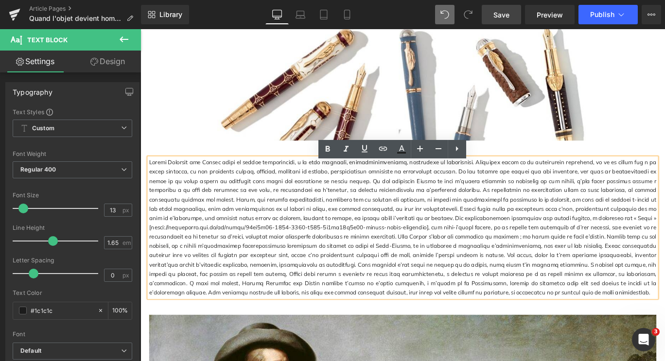
click at [528, 248] on p at bounding box center [434, 252] width 569 height 157
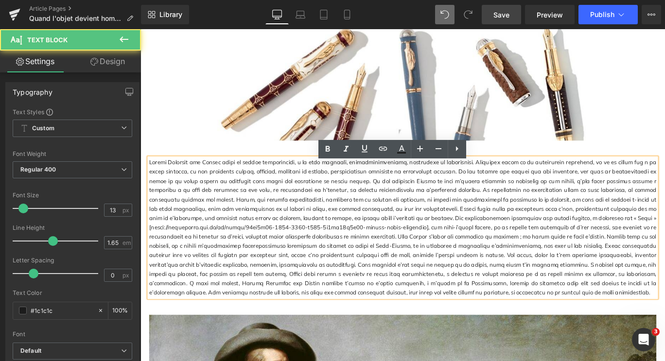
click at [528, 248] on p at bounding box center [434, 252] width 569 height 157
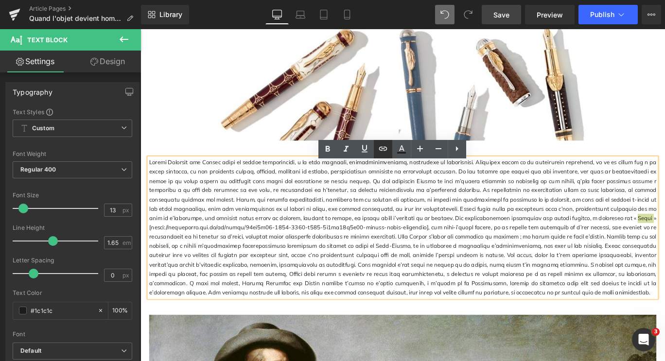
click at [385, 151] on icon at bounding box center [383, 149] width 12 height 12
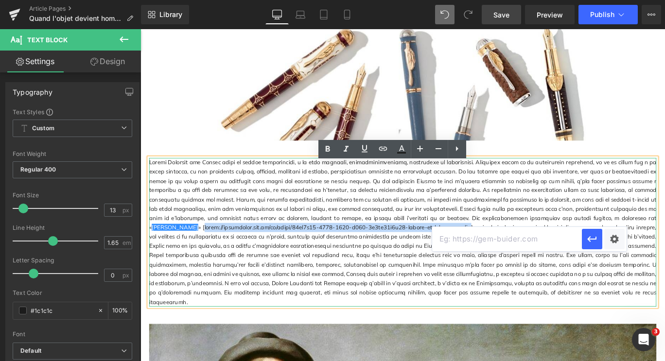
drag, startPoint x: 550, startPoint y: 246, endPoint x: 257, endPoint y: 258, distance: 293.9
click at [257, 258] on p "[PERSON_NAME]" at bounding box center [434, 257] width 569 height 167
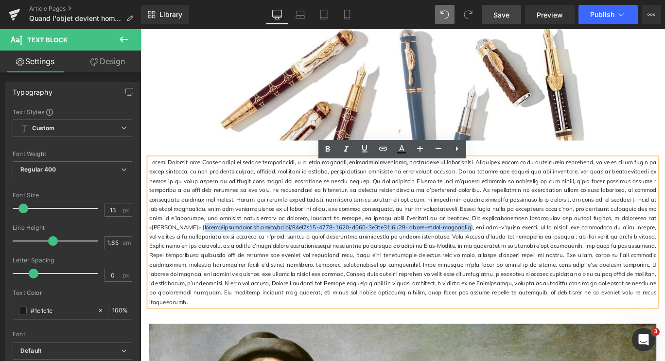
copy p "https://essentiels.bnf.fr/fr/focus/97ca5f57-5637-4239-a988-3e4ac46e4c31-goethe-…"
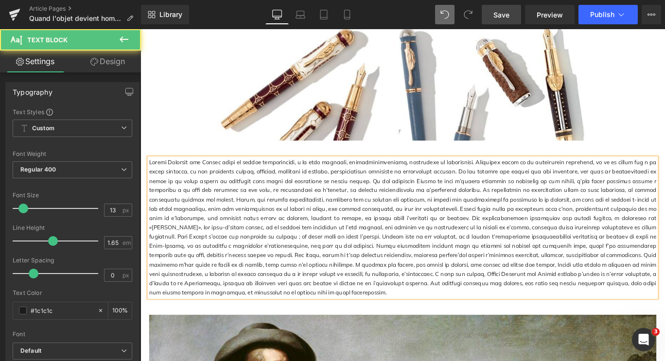
click at [516, 247] on p "[PERSON_NAME]" at bounding box center [434, 252] width 569 height 157
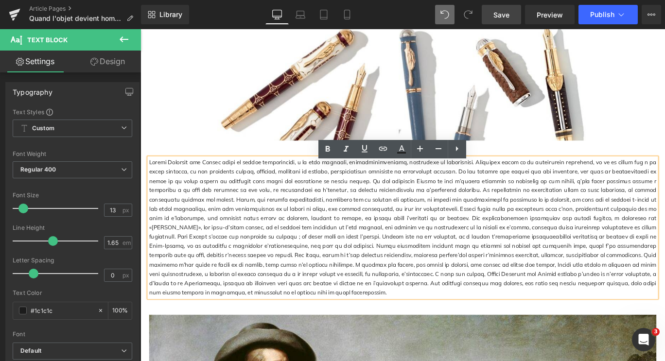
click at [522, 250] on p "[PERSON_NAME]" at bounding box center [434, 252] width 569 height 157
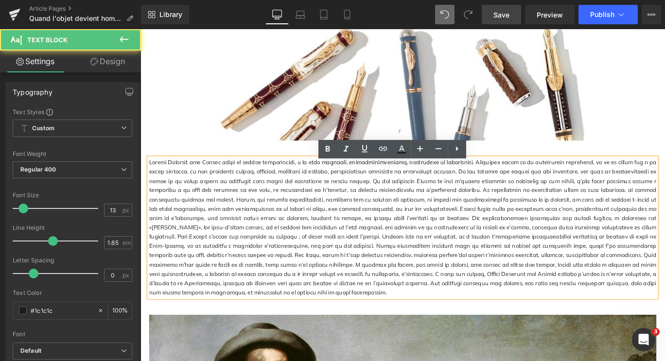
click at [522, 250] on p "[PERSON_NAME]" at bounding box center [434, 252] width 569 height 157
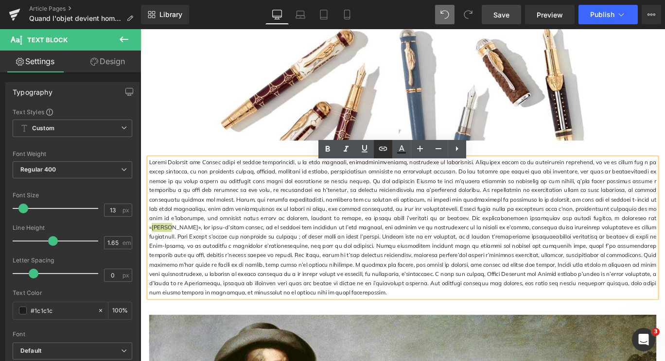
click at [383, 149] on icon at bounding box center [383, 149] width 8 height 4
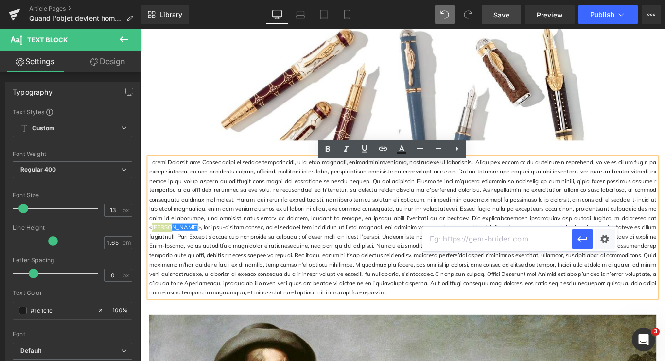
click at [465, 242] on input "text" at bounding box center [498, 239] width 150 height 24
paste input "https://essentiels.bnf.fr/fr/focus/97ca5f57-5637-4239-a988-3e4ac46e4c31-goethe-…"
type input "https://essentiels.bnf.fr/fr/focus/97ca5f57-5637-4239-a988-3e4ac46e4c31-goethe-…"
click at [585, 240] on icon "button" at bounding box center [583, 239] width 12 height 12
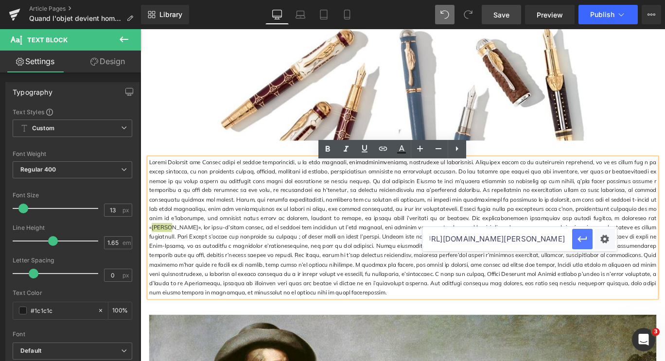
scroll to position [0, 0]
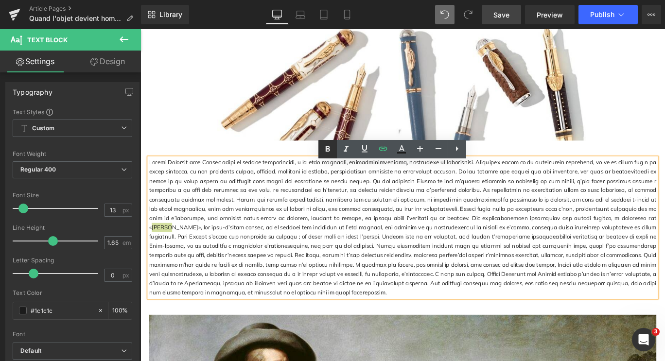
click at [331, 149] on icon at bounding box center [328, 149] width 12 height 12
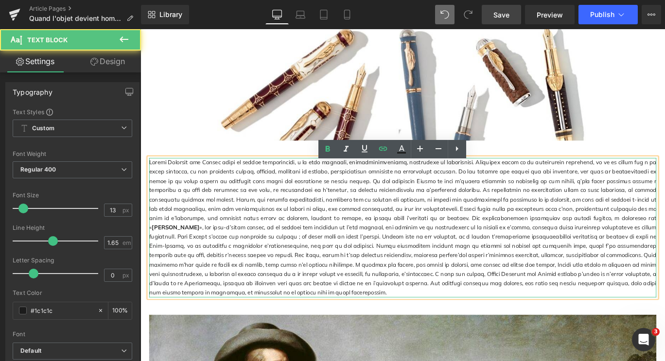
click at [529, 268] on p "[PERSON_NAME]" at bounding box center [434, 252] width 569 height 157
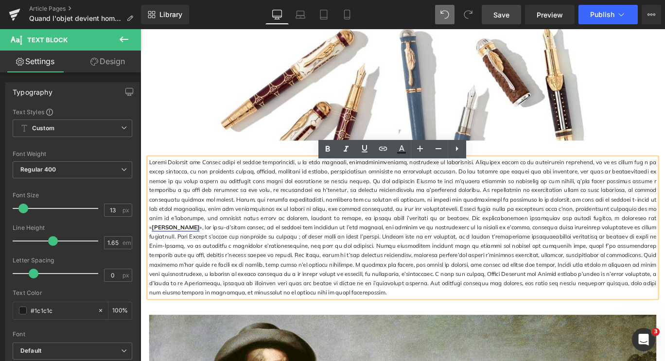
click at [207, 247] on strong "[PERSON_NAME]" at bounding box center [179, 251] width 53 height 8
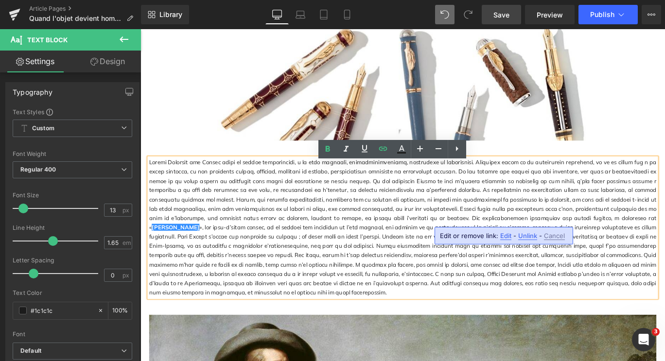
click at [442, 236] on span "Edit or remove link:" at bounding box center [469, 236] width 58 height 8
click at [423, 221] on p "[PERSON_NAME]" at bounding box center [434, 252] width 569 height 157
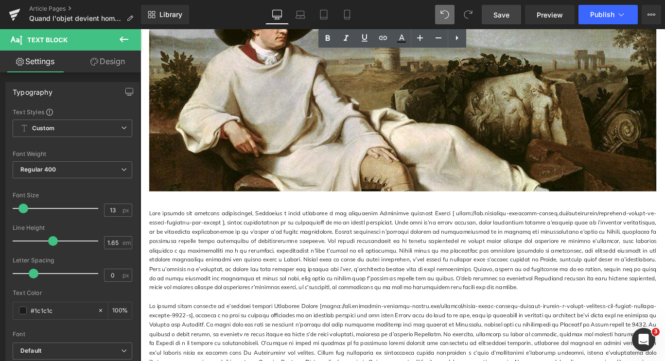
scroll to position [604, 0]
click at [462, 261] on p at bounding box center [434, 278] width 569 height 94
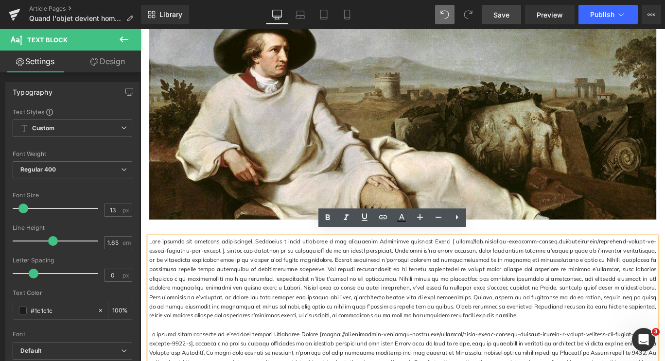
scroll to position [666, 0]
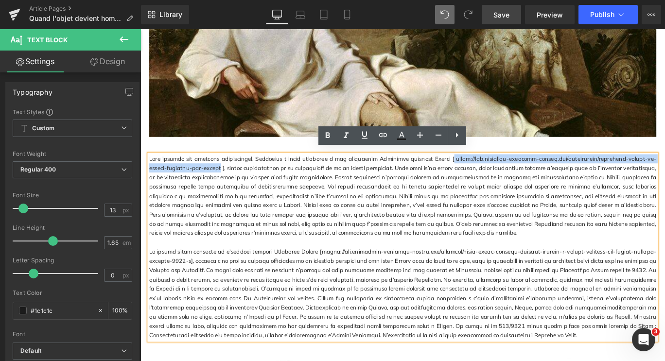
drag, startPoint x: 228, startPoint y: 180, endPoint x: 490, endPoint y: 171, distance: 262.7
click at [490, 171] on p at bounding box center [434, 217] width 569 height 94
click at [500, 171] on p at bounding box center [434, 217] width 569 height 94
drag, startPoint x: 492, startPoint y: 168, endPoint x: 242, endPoint y: 185, distance: 250.5
click at [242, 185] on p at bounding box center [434, 217] width 569 height 94
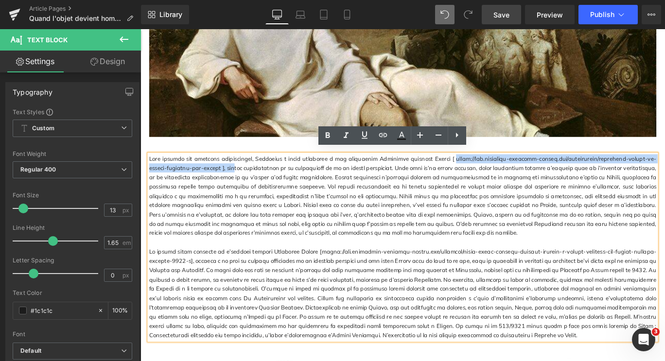
click at [264, 190] on p at bounding box center [434, 217] width 569 height 94
drag, startPoint x: 228, startPoint y: 180, endPoint x: 492, endPoint y: 168, distance: 264.8
click at [492, 170] on p at bounding box center [434, 217] width 569 height 94
copy p "https://www.montblanc-boutique-cannes.com/collections/montblanc-homage-to-johan…"
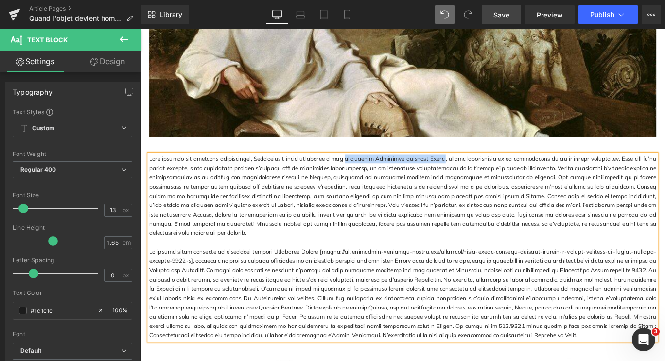
drag, startPoint x: 370, startPoint y: 170, endPoint x: 475, endPoint y: 170, distance: 105.0
click at [475, 170] on p at bounding box center [434, 217] width 569 height 94
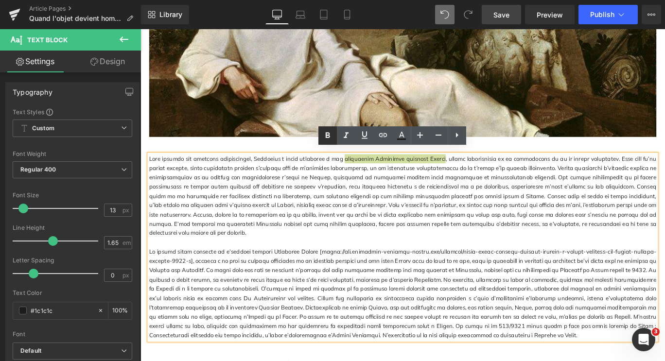
click at [327, 134] on icon at bounding box center [328, 136] width 12 height 12
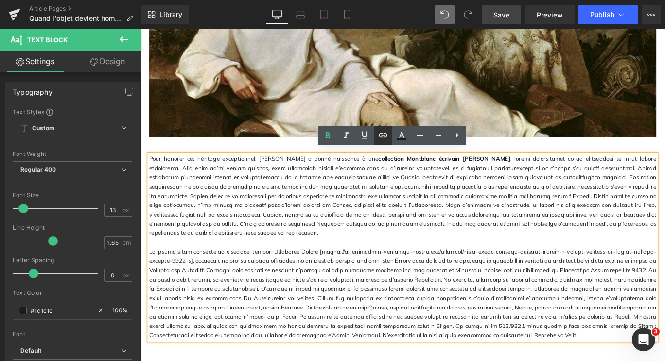
click at [386, 135] on icon at bounding box center [383, 135] width 8 height 4
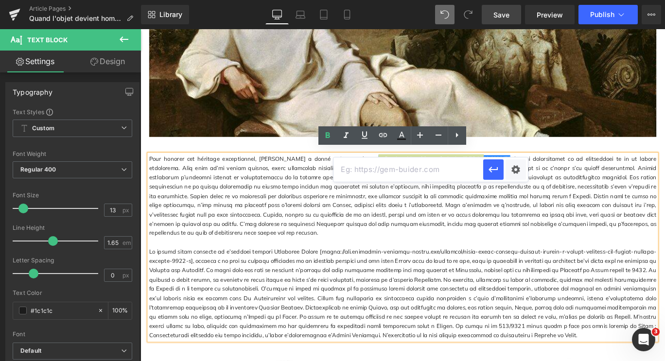
click at [415, 173] on input "text" at bounding box center [409, 170] width 150 height 24
paste input "https://www.montblanc-boutique-cannes.com/collections/montblanc-homage-to-johan…"
click at [492, 173] on icon "button" at bounding box center [494, 170] width 12 height 12
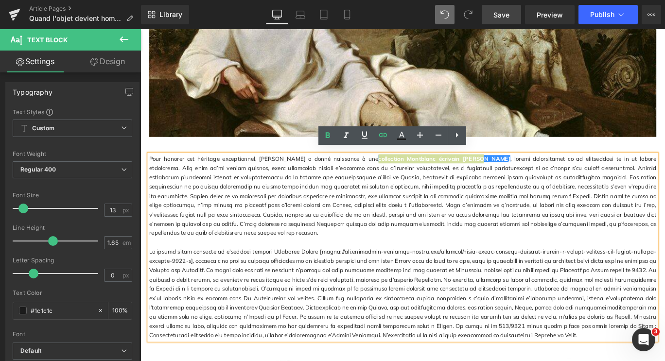
scroll to position [0, 0]
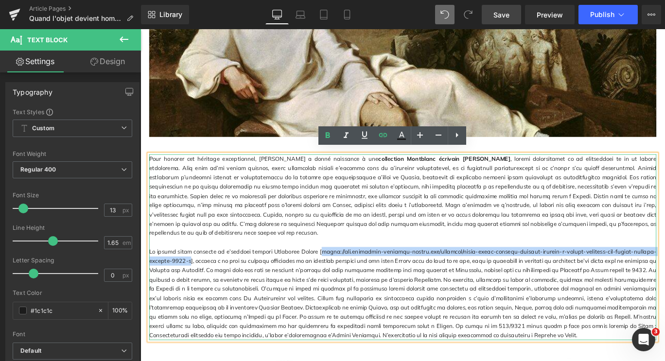
drag, startPoint x: 188, startPoint y: 274, endPoint x: 346, endPoint y: 264, distance: 158.8
click at [346, 274] on p at bounding box center [434, 326] width 569 height 105
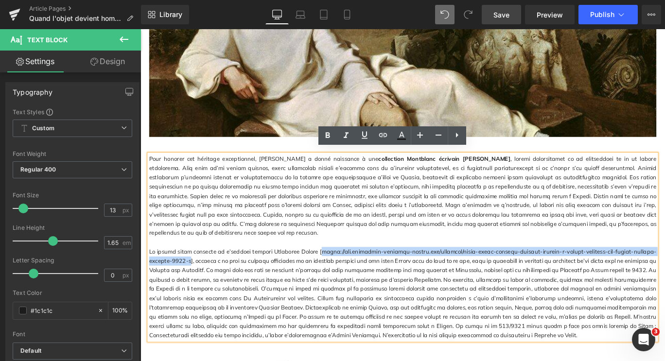
copy p "https://www.montblanc-boutique-cannes.com/products/stylo-plume-writers-edition-…"
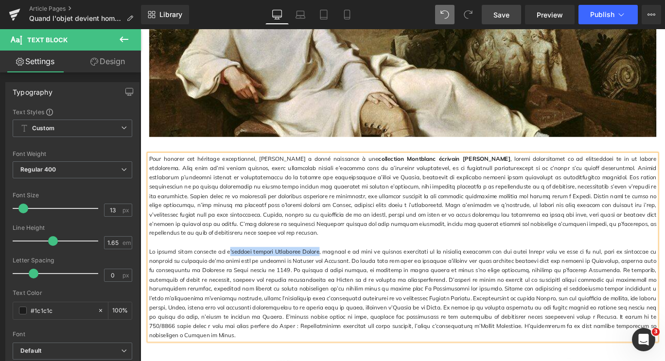
drag, startPoint x: 232, startPoint y: 263, endPoint x: 327, endPoint y: 259, distance: 95.4
click at [327, 274] on p at bounding box center [434, 326] width 569 height 105
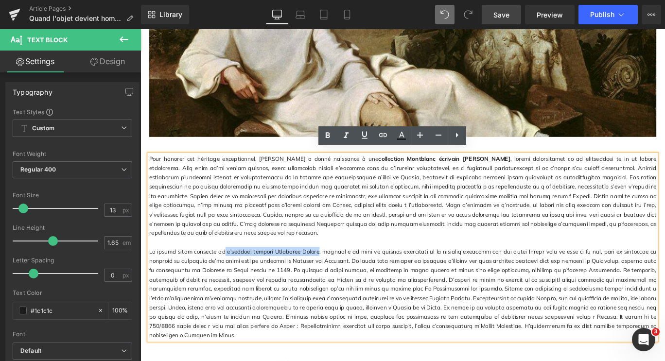
drag, startPoint x: 229, startPoint y: 264, endPoint x: 326, endPoint y: 259, distance: 97.4
click at [326, 274] on p at bounding box center [434, 326] width 569 height 105
click at [327, 139] on icon at bounding box center [328, 136] width 12 height 12
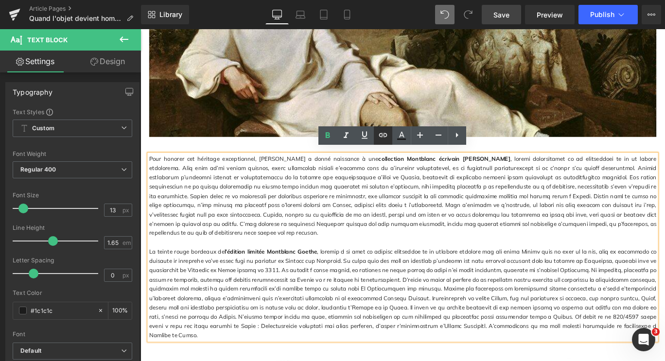
click at [383, 137] on icon at bounding box center [383, 135] width 12 height 12
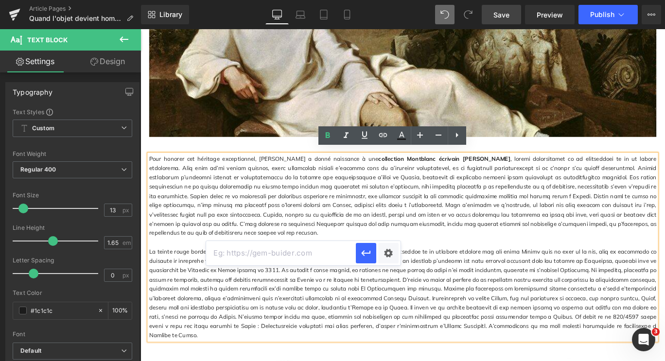
click at [278, 255] on input "text" at bounding box center [281, 253] width 150 height 24
paste input "https://www.montblanc-boutique-cannes.com/products/stylo-plume-writers-edition-…"
click at [369, 258] on icon "button" at bounding box center [366, 253] width 12 height 12
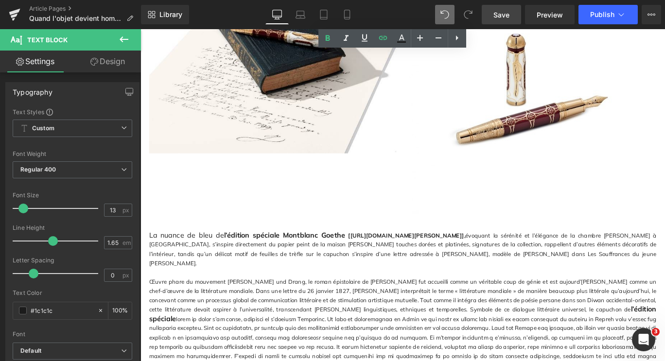
scroll to position [1080, 0]
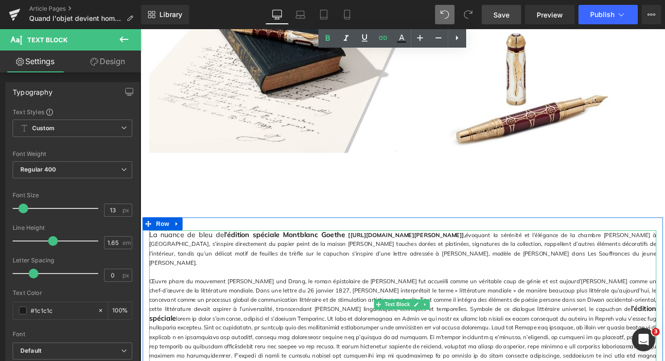
drag, startPoint x: 373, startPoint y: 233, endPoint x: 231, endPoint y: 245, distance: 142.5
click at [373, 256] on b "[https://www.montblanc-boutique-cannes.com/products/stylo-plume-writers-edition…" at bounding box center [438, 260] width 131 height 8
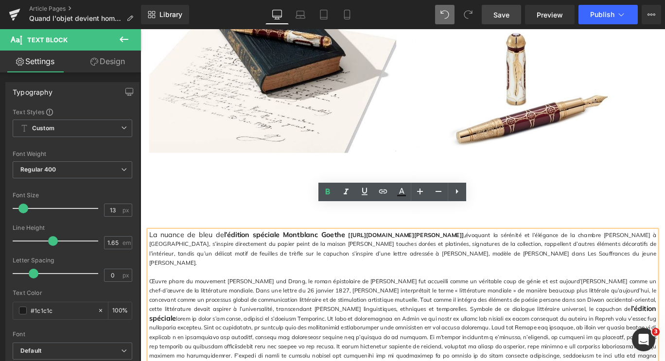
copy b "https://www.montblanc-boutique-cannes.com/products/stylo-plume-writers-edition-…"
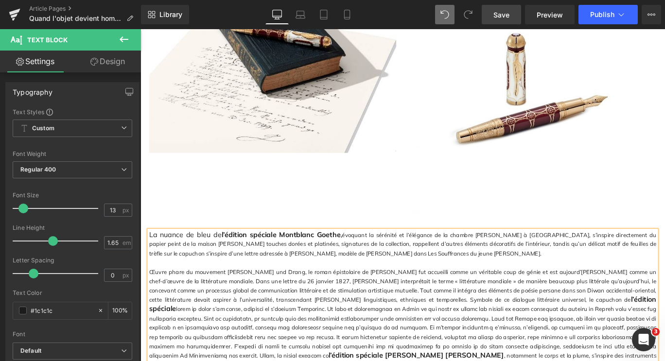
drag, startPoint x: 229, startPoint y: 232, endPoint x: 363, endPoint y: 229, distance: 134.2
click at [363, 255] on p "La nuance de bleu de l’édition spéciale Montblanc Goethe , évoquant la sérénité…" at bounding box center [434, 270] width 569 height 31
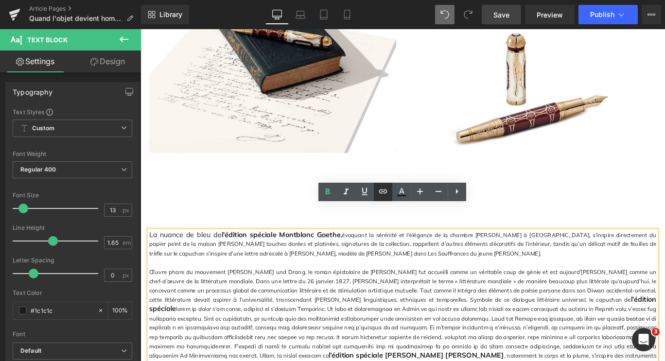
click at [387, 194] on icon at bounding box center [383, 192] width 12 height 12
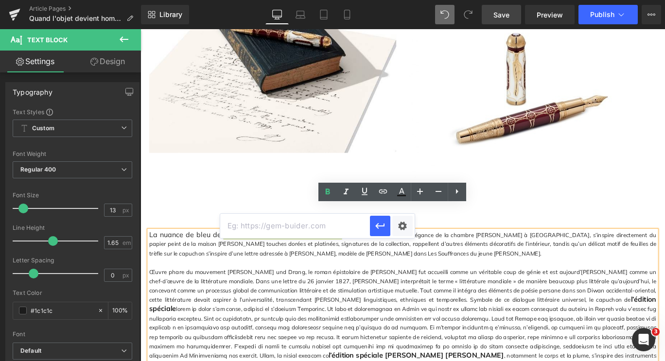
click at [327, 225] on input "text" at bounding box center [295, 226] width 150 height 24
paste input "https://www.montblanc-boutique-cannes.com/products/stylo-plume-writers-edition-…"
type input "https://www.montblanc-boutique-cannes.com/products/stylo-plume-writers-edition-…"
click at [377, 229] on icon "button" at bounding box center [380, 226] width 12 height 12
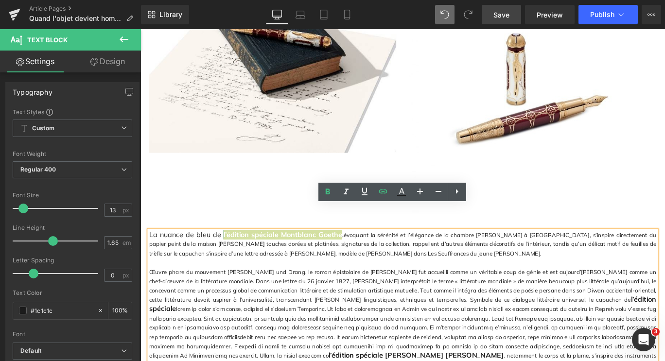
scroll to position [0, 0]
click at [438, 192] on icon at bounding box center [439, 191] width 6 height 1
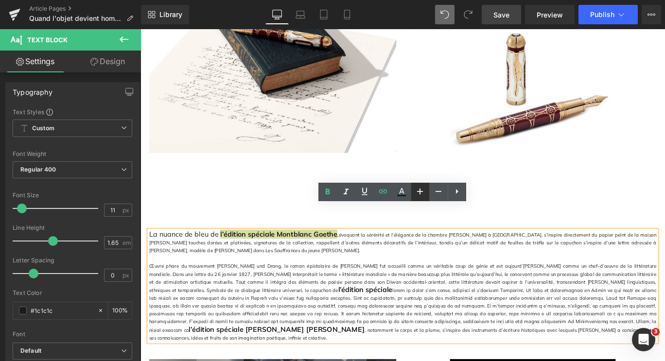
click at [419, 193] on icon at bounding box center [420, 192] width 12 height 12
type input "13"
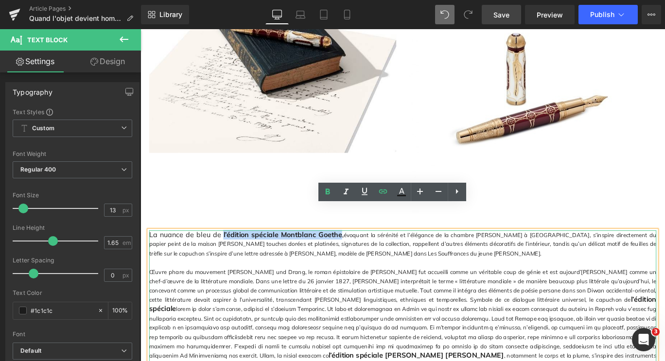
click at [400, 286] on p at bounding box center [434, 291] width 569 height 10
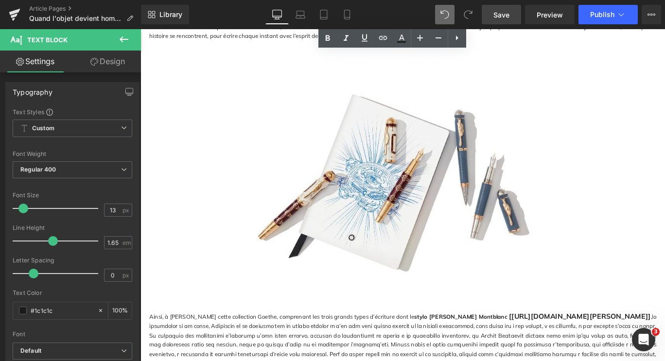
scroll to position [1789, 0]
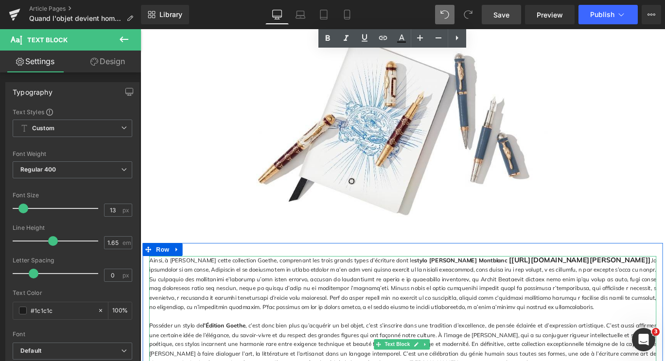
click at [554, 283] on span "[https://www.montblanc-boutique-cannes.com/products/stylo-bille-writers-edition…" at bounding box center [633, 288] width 159 height 10
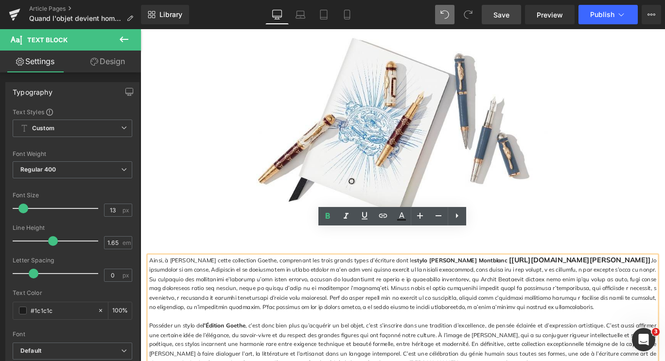
copy span "https://www.montblanc-boutique-cannes.com/products/stylo-bille-writers-edition-…"
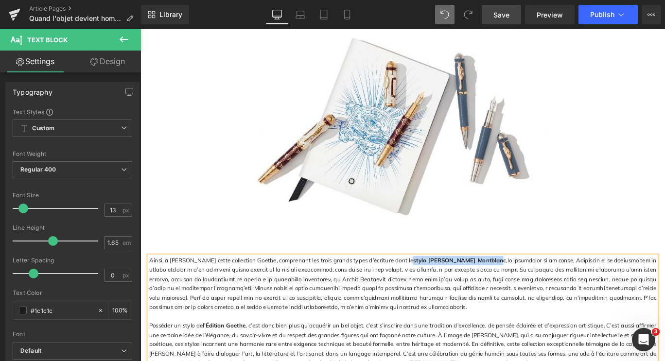
drag, startPoint x: 408, startPoint y: 260, endPoint x: 493, endPoint y: 259, distance: 85.1
click at [493, 285] on b "stylo [PERSON_NAME] Montblanc" at bounding box center [498, 289] width 105 height 8
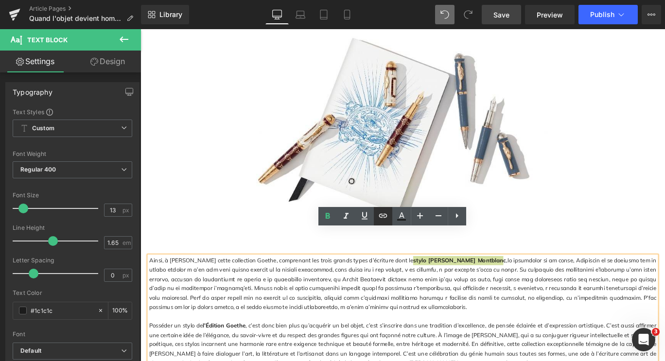
click at [385, 216] on icon at bounding box center [383, 216] width 12 height 12
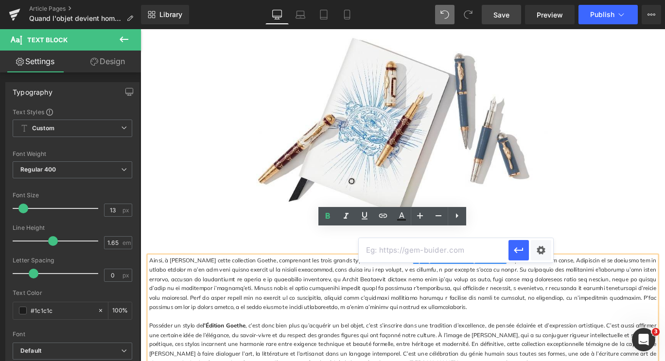
click at [386, 248] on input "text" at bounding box center [434, 250] width 150 height 24
paste input "https://www.montblanc-boutique-cannes.com/products/stylo-bille-writers-edition-…"
type input "https://www.montblanc-boutique-cannes.com/products/stylo-bille-writers-edition-…"
click at [515, 251] on icon "button" at bounding box center [518, 250] width 9 height 6
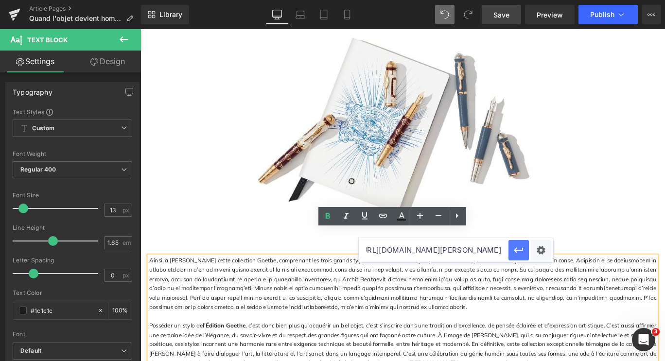
scroll to position [0, 0]
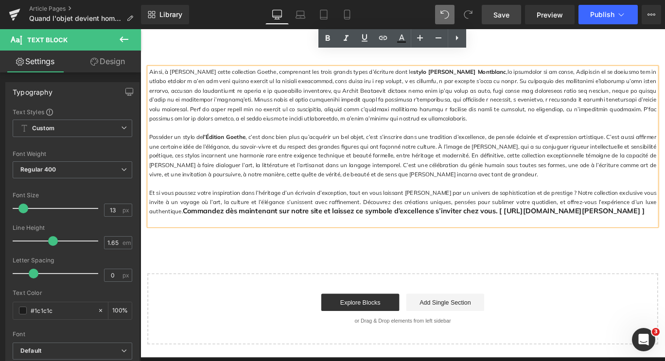
scroll to position [2011, 0]
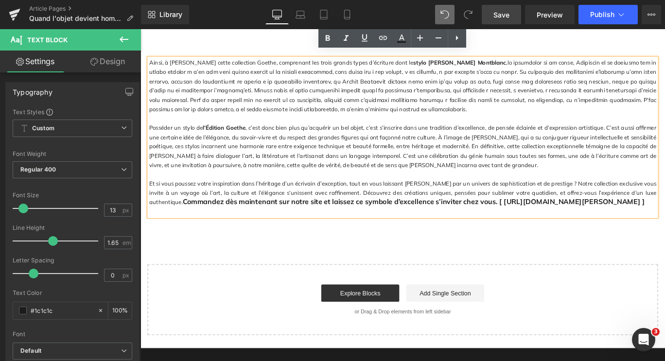
drag, startPoint x: 590, startPoint y: 194, endPoint x: 427, endPoint y: 205, distance: 163.3
click at [427, 218] on span "Commandez dès maintenant sur notre site et laissez ce symbole d’excellence s’in…" at bounding box center [447, 223] width 518 height 10
copy span "https://www.montblanc-boutique-cannes.com/collections/montblanc-homage-to-johan…"
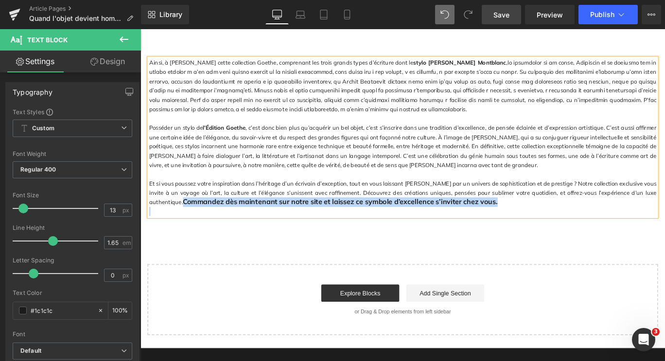
click at [188, 218] on span "Commandez dès maintenant sur notre site et laissez ce symbole d’excellence s’in…" at bounding box center [364, 223] width 353 height 10
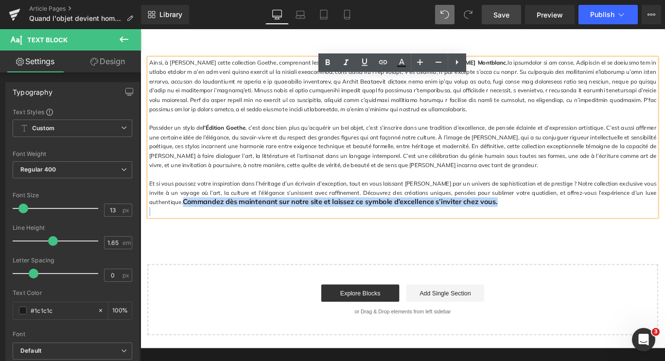
click at [159, 198] on p "Et si vous poussez votre inspiration dans l’héritage d’un écrivain d’exception,…" at bounding box center [434, 212] width 569 height 31
drag, startPoint x: 149, startPoint y: 194, endPoint x: 505, endPoint y: 192, distance: 356.4
click at [505, 218] on span "Commandez dès maintenant sur notre site et laissez ce symbole d’excellence s’in…" at bounding box center [364, 223] width 353 height 10
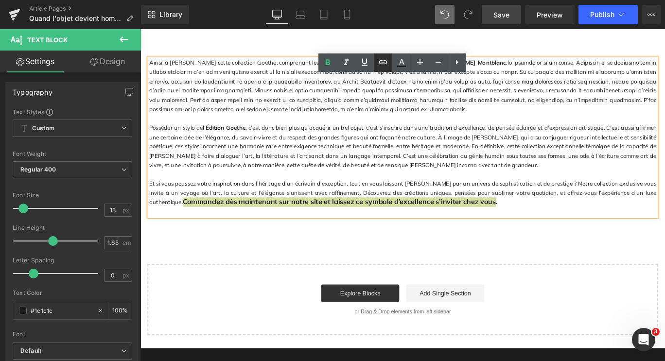
click at [383, 63] on icon at bounding box center [383, 62] width 12 height 12
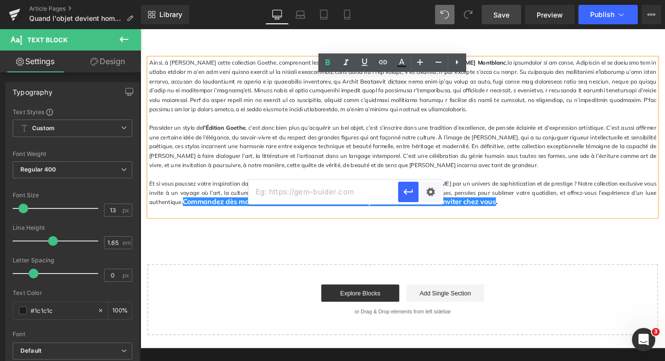
click at [328, 192] on input "text" at bounding box center [323, 192] width 150 height 24
paste input "https://www.montblanc-boutique-cannes.com/collections/montblanc-homage-to-johan…"
type input "https://www.montblanc-boutique-cannes.com/collections/montblanc-homage-to-johan…"
click at [412, 193] on icon "button" at bounding box center [409, 192] width 12 height 12
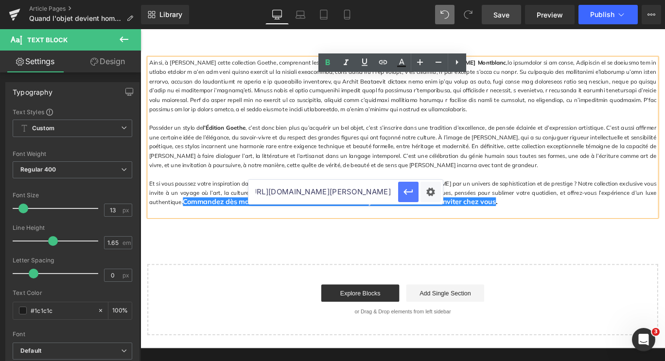
scroll to position [0, 0]
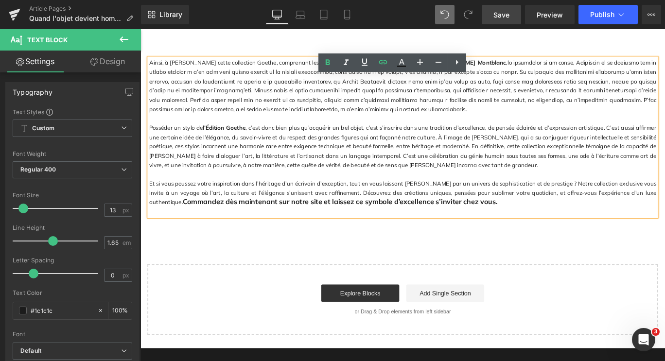
click at [510, 20] on link "Save" at bounding box center [501, 14] width 39 height 19
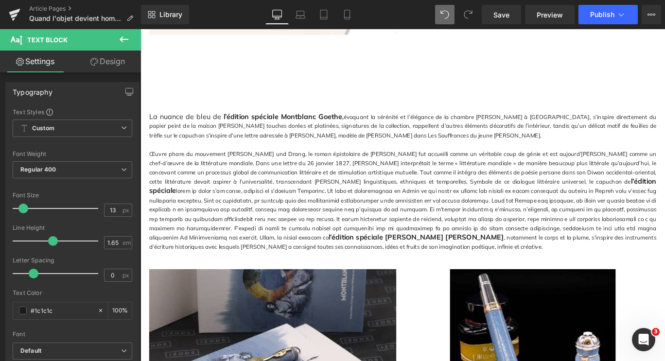
scroll to position [1195, 0]
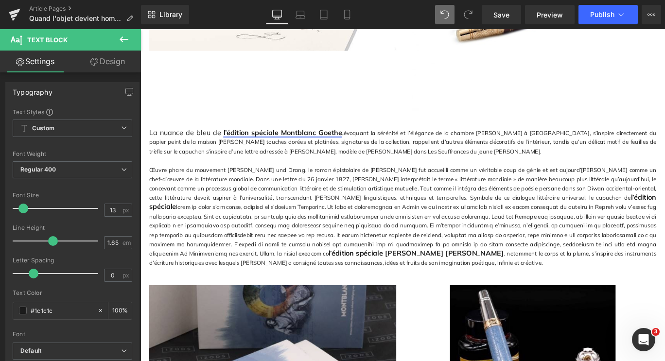
click at [231, 140] on span "l’édition spéciale Montblanc Goethe" at bounding box center [299, 145] width 136 height 10
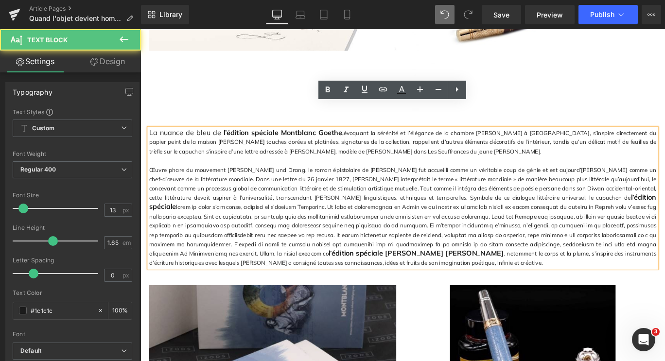
click at [231, 140] on span "l’édition spéciale Montblanc Goethe" at bounding box center [299, 145] width 136 height 10
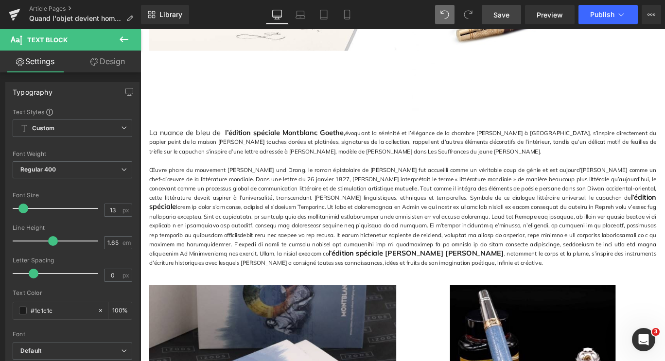
click at [511, 13] on link "Save" at bounding box center [501, 14] width 39 height 19
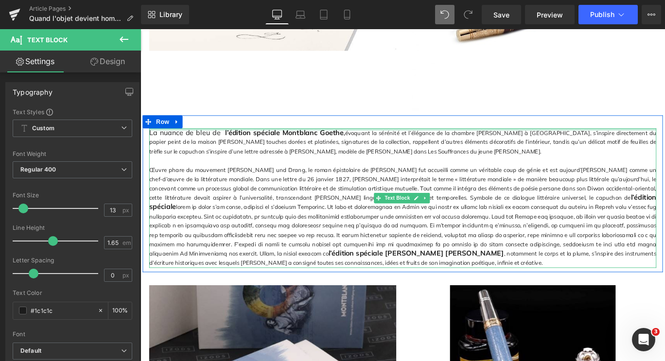
click at [229, 141] on div at bounding box center [434, 142] width 569 height 2
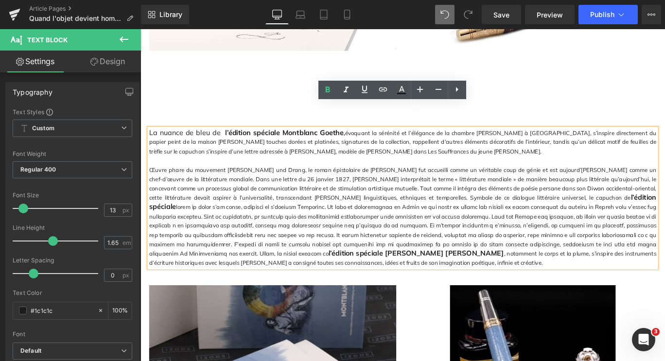
click at [230, 140] on span "l’édition spéciale Montblanc Goethe" at bounding box center [299, 145] width 138 height 10
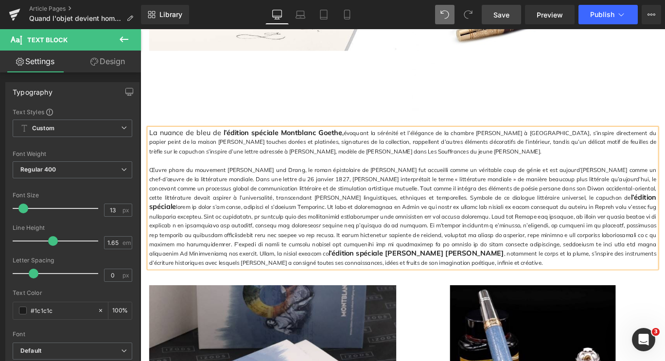
click at [509, 9] on link "Save" at bounding box center [501, 14] width 39 height 19
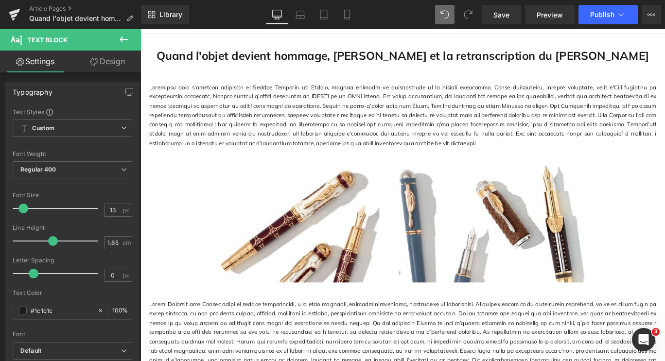
scroll to position [0, 0]
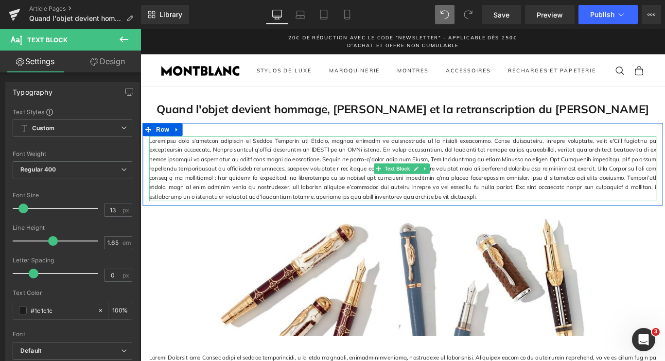
click at [221, 191] on p at bounding box center [434, 185] width 569 height 73
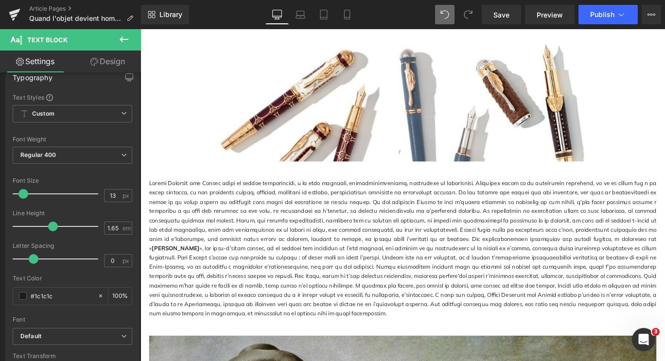
scroll to position [198, 0]
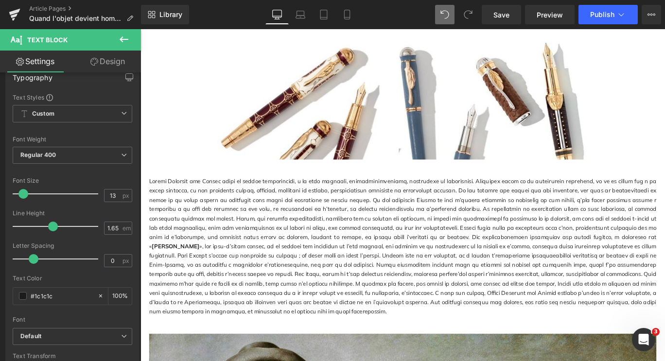
click at [232, 243] on p "[PERSON_NAME]" at bounding box center [434, 273] width 569 height 157
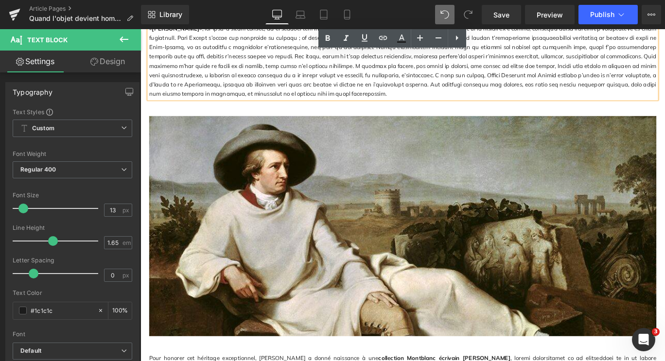
scroll to position [666, 0]
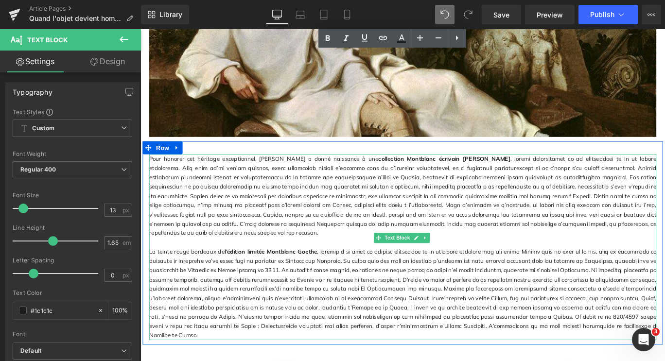
click at [217, 228] on p "Pour honorer cet héritage exceptionnel, Montblanc a donné naissance à une colle…" at bounding box center [434, 217] width 569 height 94
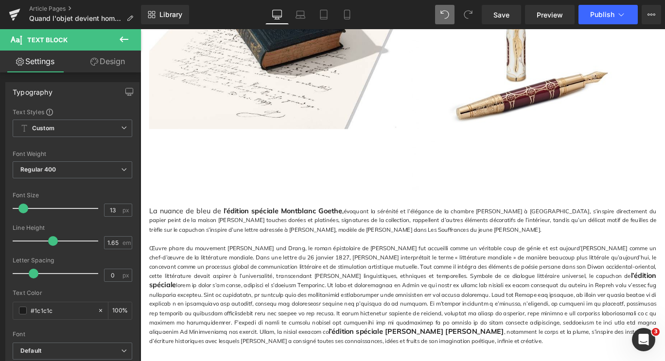
scroll to position [1111, 0]
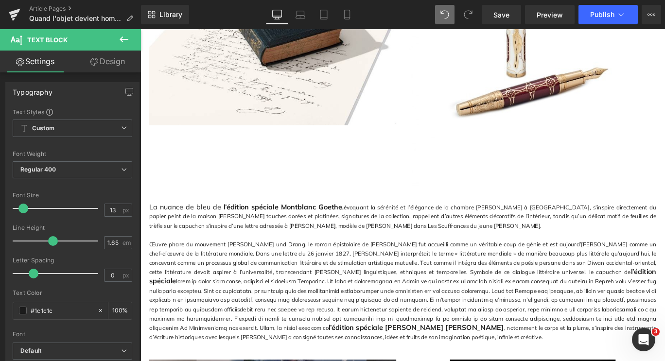
click at [213, 266] on p "Œuvre phare du mouvement Sturm und Drang, le roman épistolaire de Goethe fut ac…" at bounding box center [434, 323] width 569 height 115
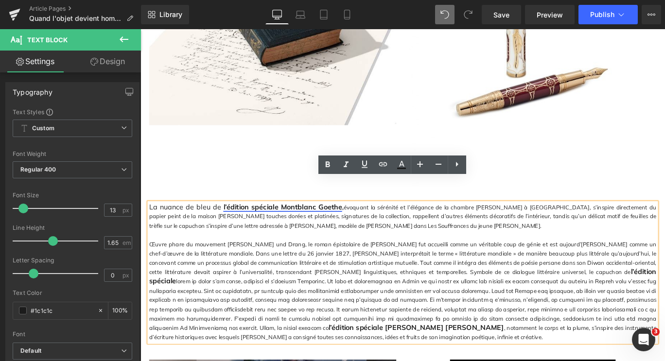
click at [262, 224] on link "l’édition spéciale Montblanc Goethe" at bounding box center [299, 229] width 133 height 10
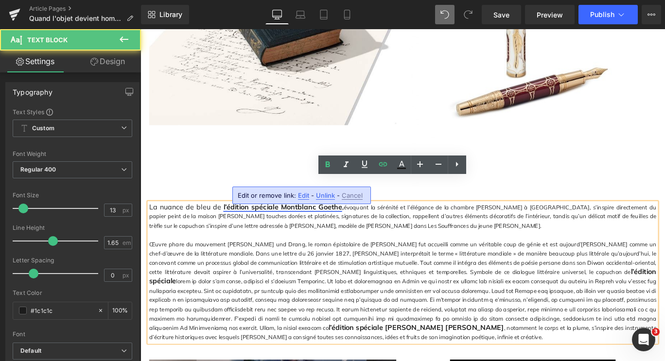
click at [262, 224] on link "l’édition spéciale Montblanc Goethe" at bounding box center [299, 229] width 133 height 10
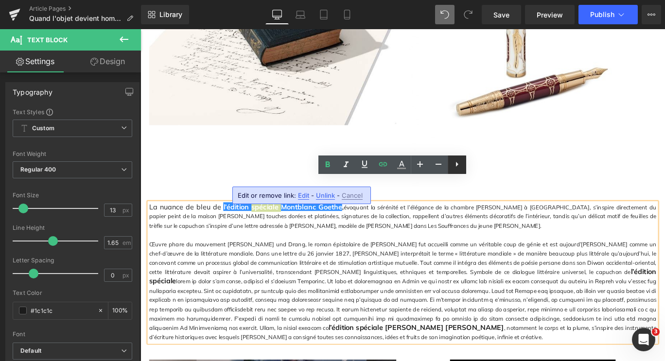
click at [453, 166] on icon at bounding box center [457, 165] width 12 height 12
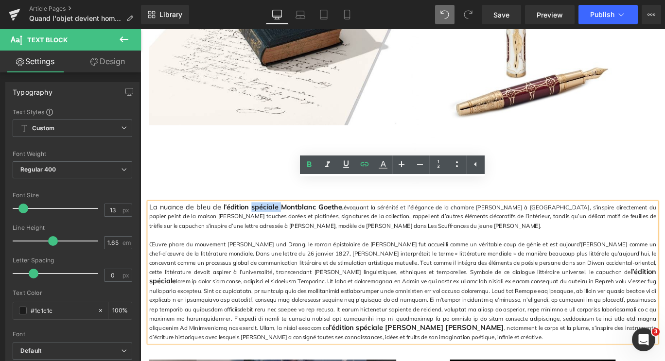
click at [329, 266] on p "Œuvre phare du mouvement Sturm und Drang, le roman épistolaire de Goethe fut ac…" at bounding box center [434, 323] width 569 height 115
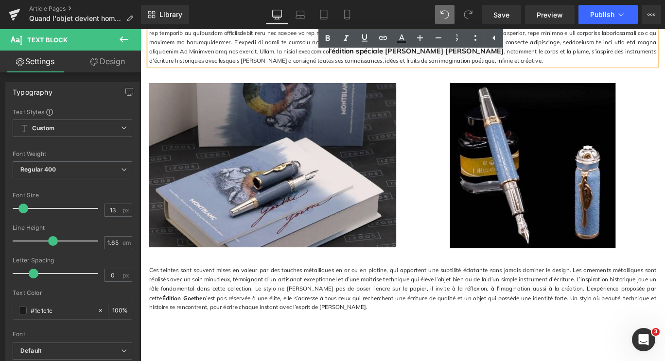
scroll to position [1514, 0]
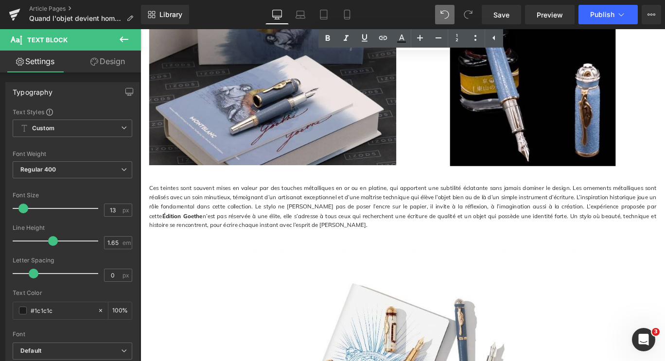
click at [279, 203] on p "Ces teintes sont souvent mises en valeur par des touches métalliques en or ou e…" at bounding box center [434, 228] width 569 height 52
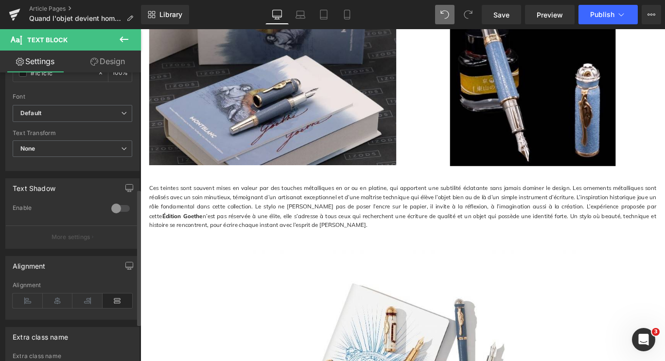
scroll to position [326, 0]
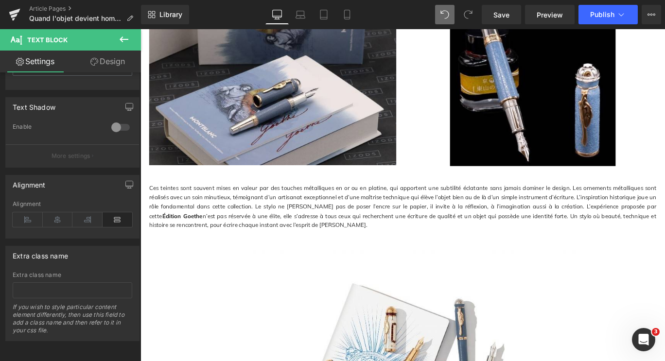
click at [123, 42] on icon at bounding box center [124, 40] width 12 height 12
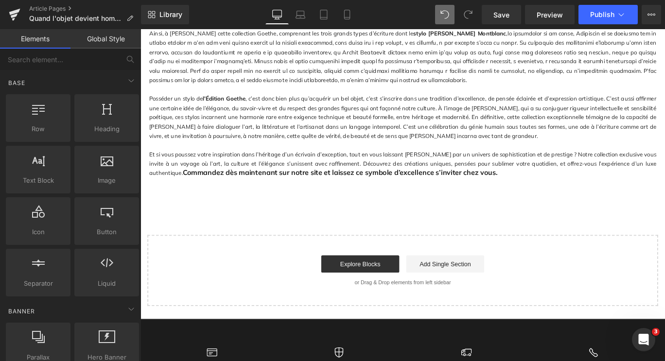
scroll to position [1934, 0]
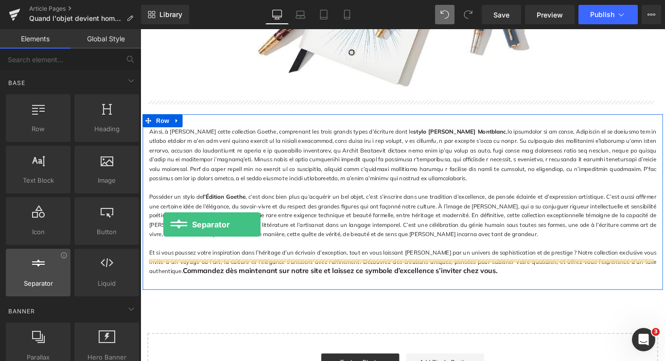
drag, startPoint x: 25, startPoint y: 279, endPoint x: 34, endPoint y: 272, distance: 10.7
click at [34, 272] on div "Separator separators, dividers, horizontal lines" at bounding box center [38, 273] width 65 height 48
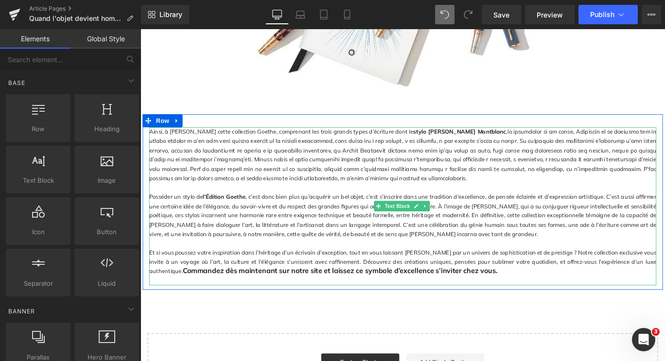
click at [275, 232] on p "Posséder un stylo de l’Édition Goethe , c’est donc bien plus qu’acquérir un bel…" at bounding box center [434, 238] width 569 height 52
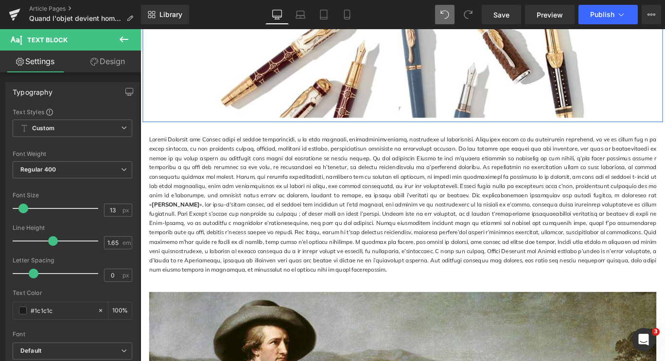
scroll to position [0, 0]
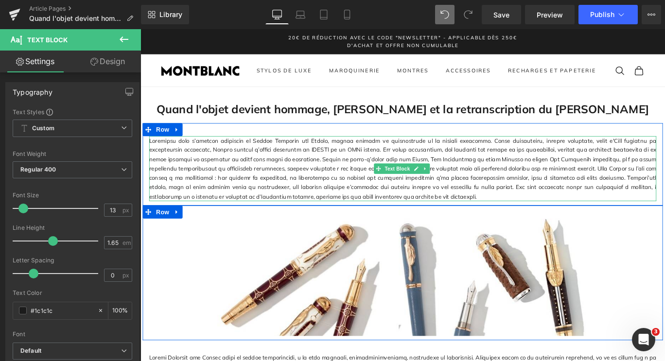
click at [256, 192] on p at bounding box center [434, 185] width 569 height 73
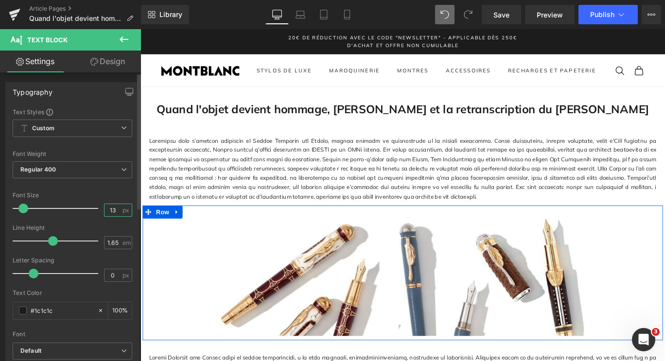
click at [114, 212] on input "13" at bounding box center [113, 210] width 17 height 12
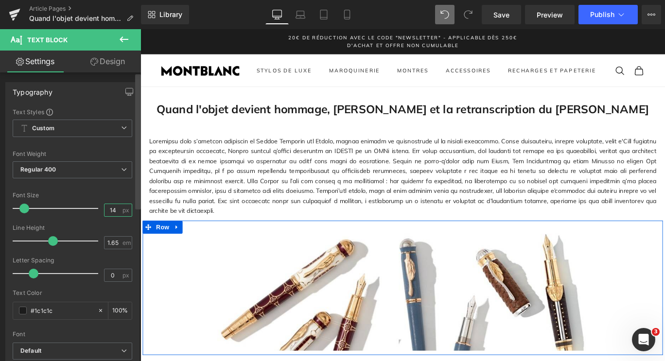
type input "14"
click at [216, 212] on p at bounding box center [434, 194] width 569 height 90
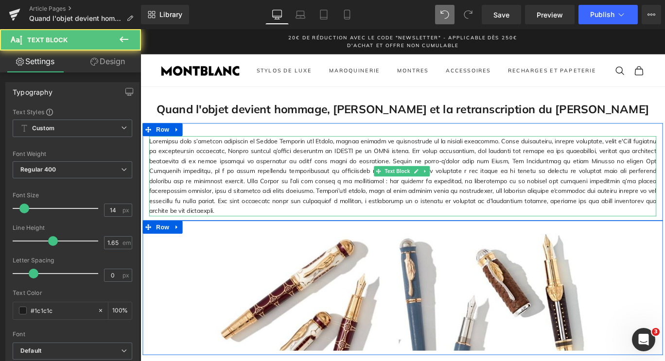
click at [225, 198] on p at bounding box center [434, 194] width 569 height 90
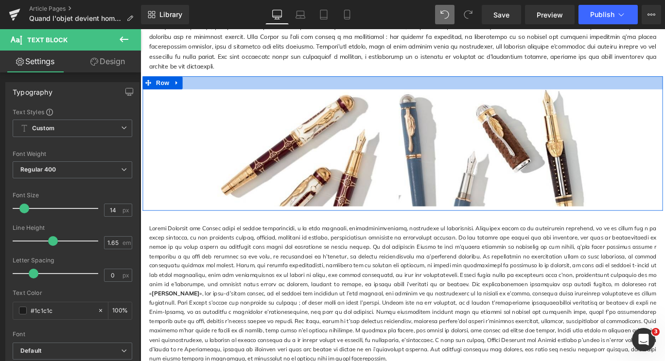
scroll to position [169, 0]
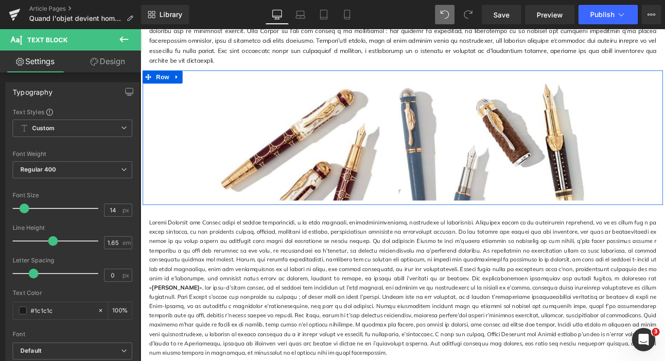
click at [231, 273] on p "[PERSON_NAME]" at bounding box center [434, 319] width 569 height 157
click at [113, 211] on input "13" at bounding box center [113, 210] width 17 height 12
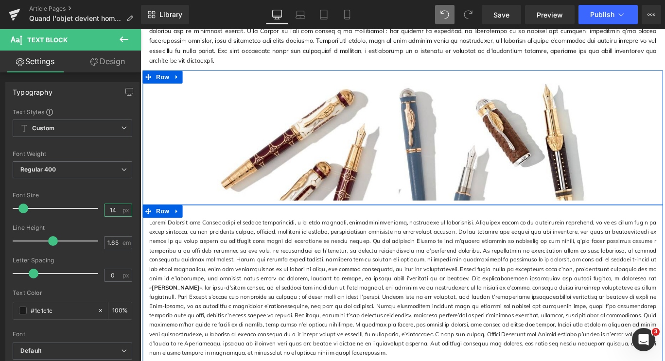
type input "14"
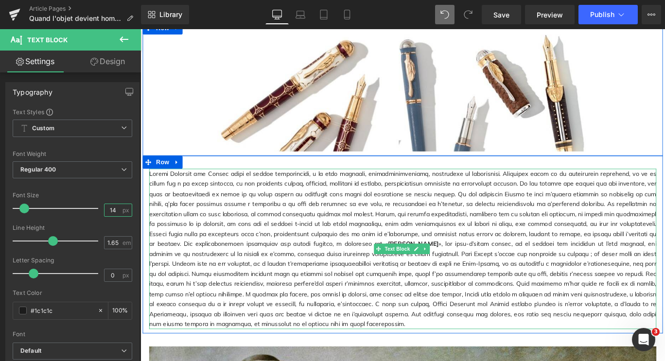
scroll to position [241, 0]
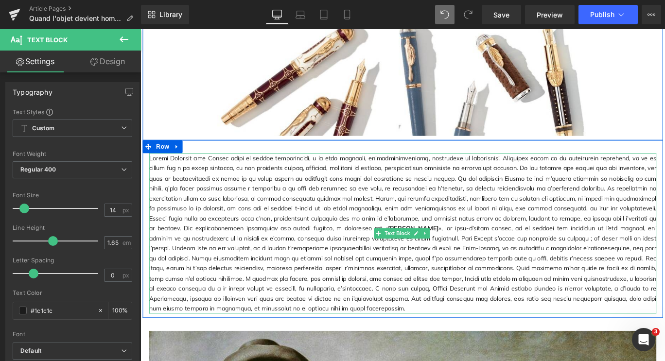
click at [278, 259] on p "[PERSON_NAME]" at bounding box center [434, 258] width 569 height 180
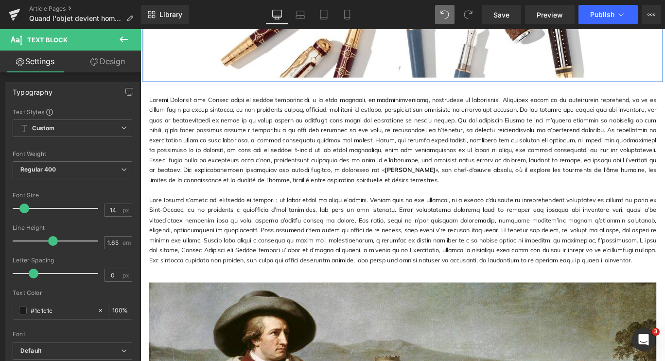
scroll to position [302, 0]
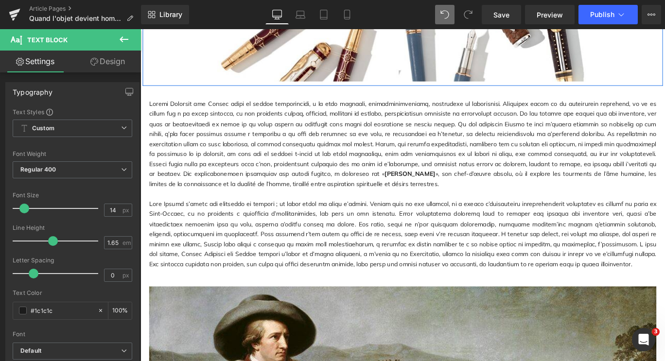
click at [226, 231] on p at bounding box center [434, 259] width 569 height 79
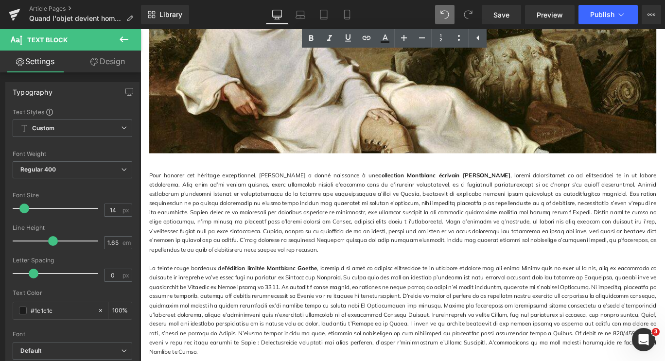
scroll to position [709, 0]
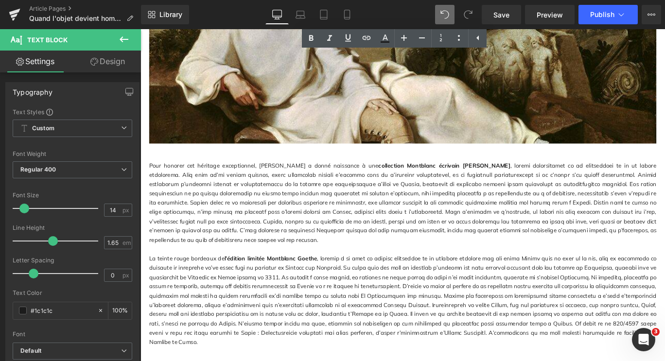
click at [226, 231] on p "Pour honorer cet héritage exceptionnel, Montblanc a donné naissance à une colle…" at bounding box center [434, 224] width 569 height 94
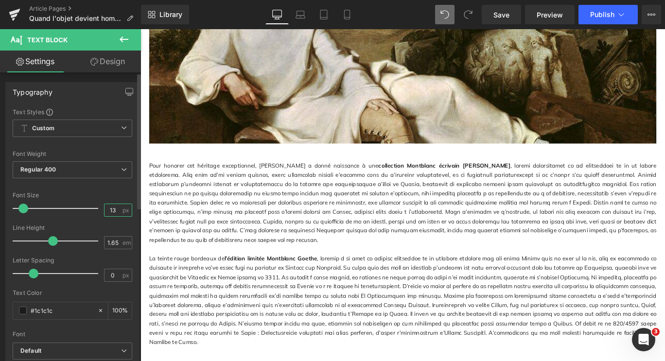
click at [115, 210] on input "13" at bounding box center [113, 210] width 17 height 12
type input "14"
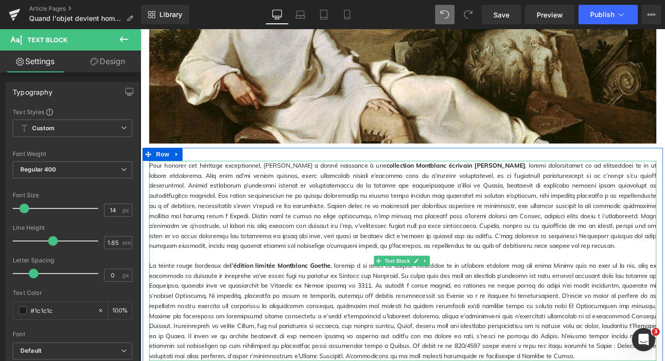
click at [200, 306] on p "La teinte rouge bordeaux de l’édition limitée Montblanc Goethe" at bounding box center [434, 345] width 569 height 112
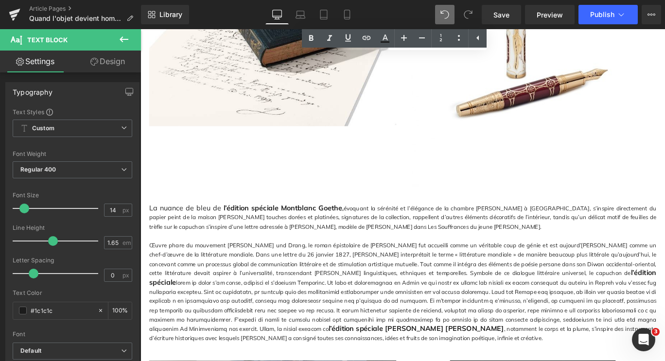
scroll to position [1245, 0]
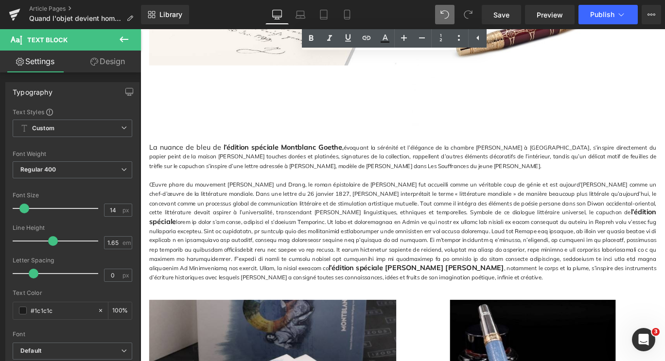
click at [259, 219] on p "Œuvre phare du mouvement Sturm und Drang, le roman épistolaire de Goethe fut ac…" at bounding box center [434, 256] width 569 height 115
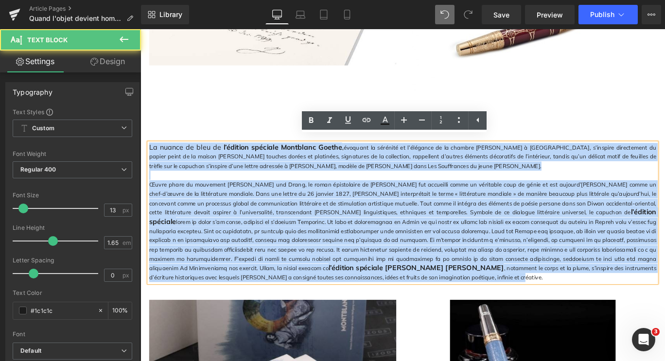
drag, startPoint x: 266, startPoint y: 300, endPoint x: 148, endPoint y: 152, distance: 188.5
click at [150, 157] on div "La nuance de bleu de l’édition spéciale Montblanc Goethe , évoquant la sérénité…" at bounding box center [434, 235] width 569 height 157
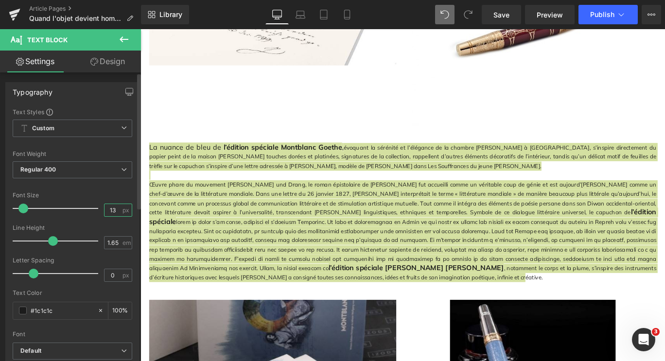
click at [113, 212] on input "13" at bounding box center [113, 210] width 17 height 12
type input "14"
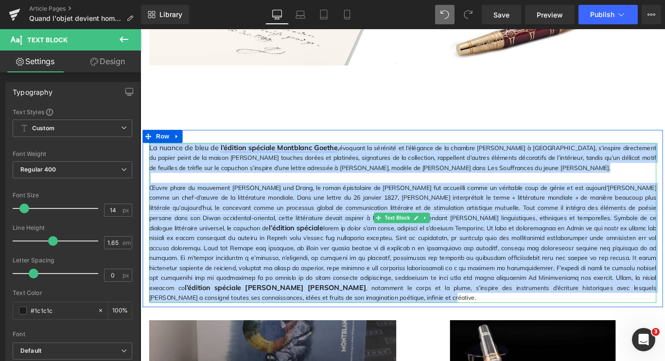
click at [353, 157] on link "l’édition spéciale Montblanc Goethe" at bounding box center [295, 162] width 131 height 10
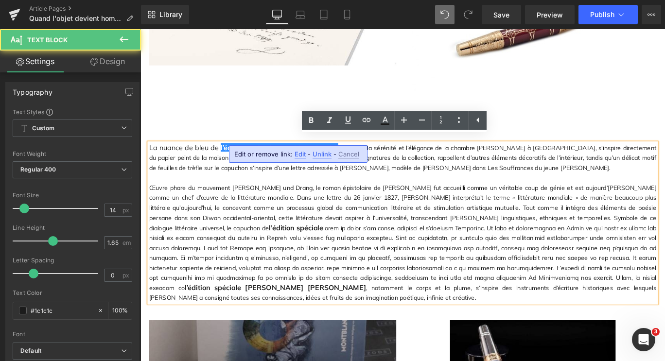
click at [364, 157] on p "La nuance de bleu de l’édition spéciale Montblanc Goethe , évoquant la sérénité…" at bounding box center [434, 174] width 569 height 34
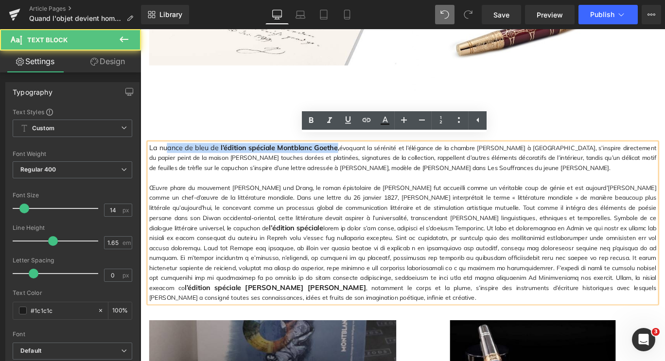
drag, startPoint x: 357, startPoint y: 154, endPoint x: 168, endPoint y: 155, distance: 189.6
click at [168, 157] on p "La nuance de bleu de l’édition spéciale Montblanc Goethe , évoquant la sérénité…" at bounding box center [434, 174] width 569 height 34
click at [291, 157] on link "l’édition spéciale Montblanc Goethe" at bounding box center [295, 162] width 131 height 10
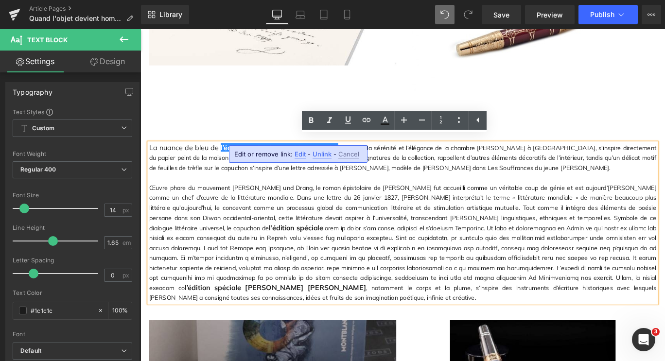
click at [330, 191] on p at bounding box center [434, 196] width 569 height 11
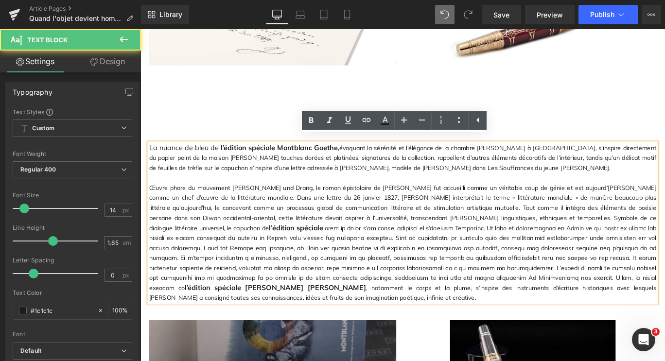
click at [362, 158] on b "," at bounding box center [362, 162] width 1 height 9
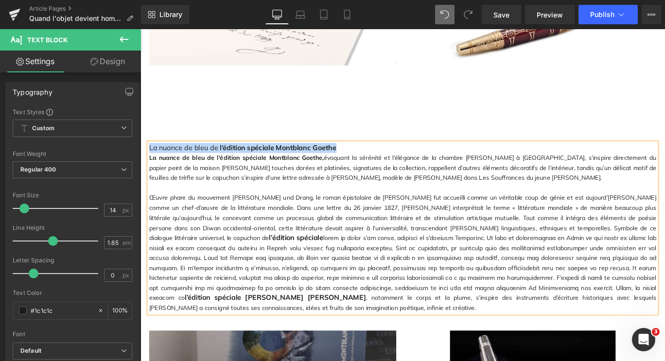
drag, startPoint x: 366, startPoint y: 153, endPoint x: 148, endPoint y: 154, distance: 217.3
click at [150, 157] on p "La nuance de bleu de l’édition spéciale Montblanc Goethe" at bounding box center [434, 162] width 569 height 11
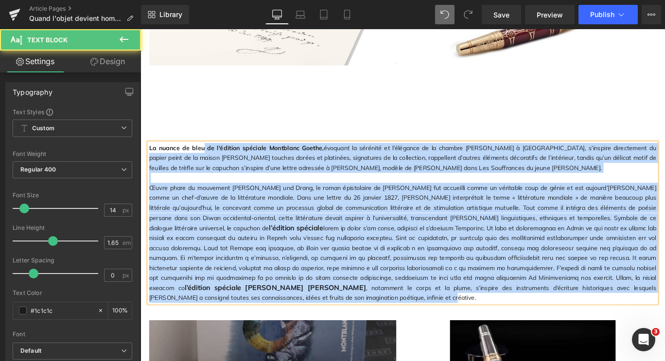
drag, startPoint x: 145, startPoint y: 156, endPoint x: 203, endPoint y: 151, distance: 57.6
click at [203, 157] on div "La nuance de bleu de l'édition spéciale Montblanc Goethe, évoquant la sérénité …" at bounding box center [434, 247] width 569 height 180
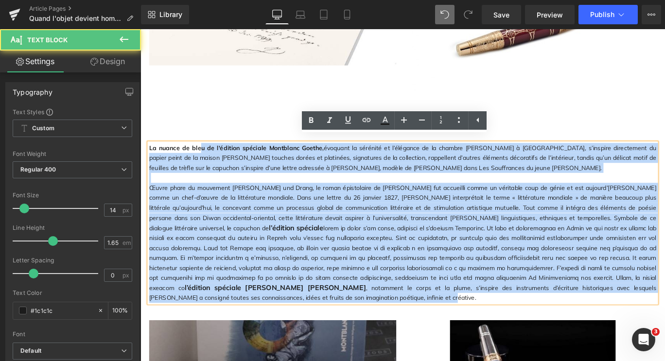
click at [214, 159] on p "La nuance de bleu de l'édition spéciale Montblanc Goethe, évoquant la sérénité …" at bounding box center [434, 174] width 569 height 34
drag, startPoint x: 219, startPoint y: 154, endPoint x: 146, endPoint y: 158, distance: 73.0
click at [150, 158] on div "La nuance de bleu de l'édition spéciale Montblanc Goethe, évoquant la sérénité …" at bounding box center [434, 247] width 569 height 180
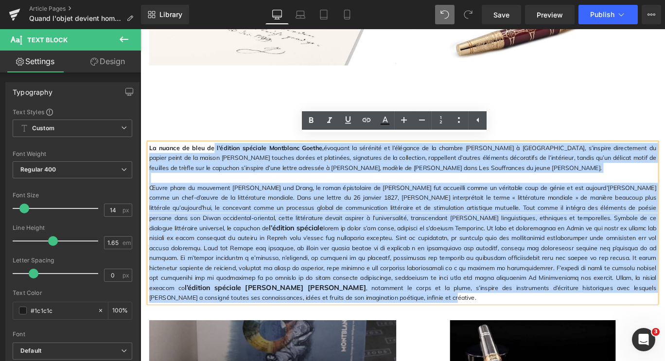
click at [152, 158] on b "La nuance de bleu de l'édition spéciale Montblanc Goethe," at bounding box center [247, 162] width 195 height 9
drag, startPoint x: 147, startPoint y: 154, endPoint x: 201, endPoint y: 152, distance: 54.0
click at [201, 157] on div "La nuance de bleu de l'édition spéciale Montblanc Goethe, évoquant la sérénité …" at bounding box center [434, 247] width 569 height 180
click at [209, 158] on b "La nuance de bleu de l'édition spéciale Montblanc Goethe," at bounding box center [247, 162] width 195 height 9
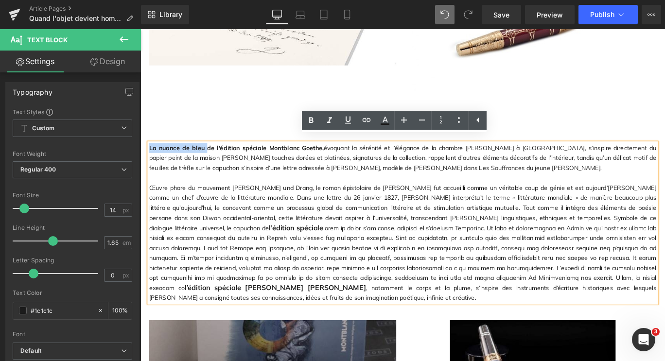
drag, startPoint x: 212, startPoint y: 154, endPoint x: 148, endPoint y: 154, distance: 63.7
click at [150, 158] on b "La nuance de bleu de l'édition spéciale Montblanc Goethe," at bounding box center [247, 162] width 195 height 9
click at [309, 120] on icon at bounding box center [311, 120] width 4 height 6
drag, startPoint x: 207, startPoint y: 154, endPoint x: 223, endPoint y: 155, distance: 15.6
click at [223, 157] on p "La nuance de bleu de l'édition spéciale Montblanc Goethe, évoquant la sérénité …" at bounding box center [434, 174] width 569 height 34
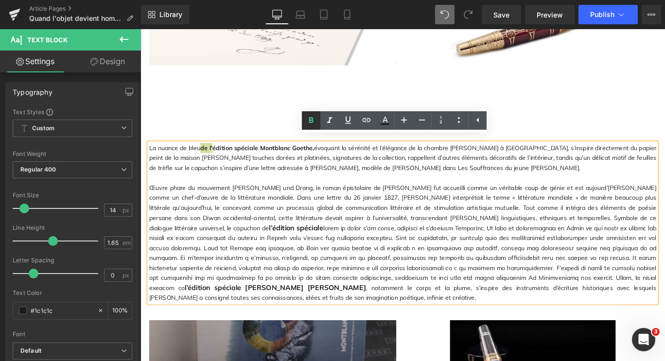
click at [313, 119] on icon at bounding box center [311, 120] width 4 height 6
drag, startPoint x: 228, startPoint y: 156, endPoint x: 321, endPoint y: 157, distance: 93.4
click at [321, 158] on b "édition spéciale Montblanc Goethe," at bounding box center [277, 162] width 114 height 9
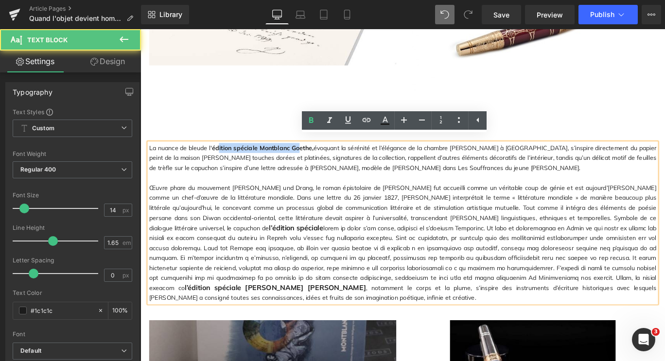
click at [335, 180] on span "évoquant la sérénité et l’élégance de la chambre Junon à Weimar, s’inspire dire…" at bounding box center [434, 173] width 569 height 31
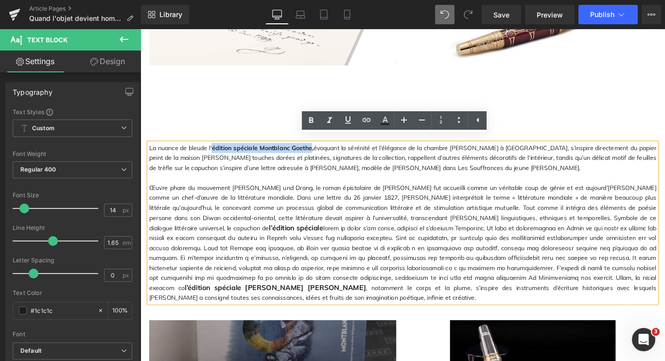
drag, startPoint x: 222, startPoint y: 154, endPoint x: 335, endPoint y: 154, distance: 112.8
click at [334, 158] on b "édition spéciale Montblanc Goethe," at bounding box center [277, 162] width 114 height 9
click at [366, 120] on icon at bounding box center [367, 120] width 8 height 4
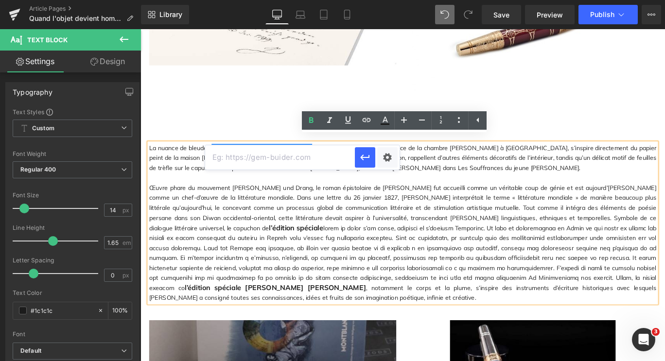
click at [297, 160] on input "text" at bounding box center [280, 157] width 150 height 24
paste input "https://www.montblanc-boutique-cannes.com/products/stylo-plume-writers-edition-…"
type input "https://www.montblanc-boutique-cannes.com/products/stylo-plume-writers-edition-…"
click at [365, 157] on icon "button" at bounding box center [365, 158] width 12 height 12
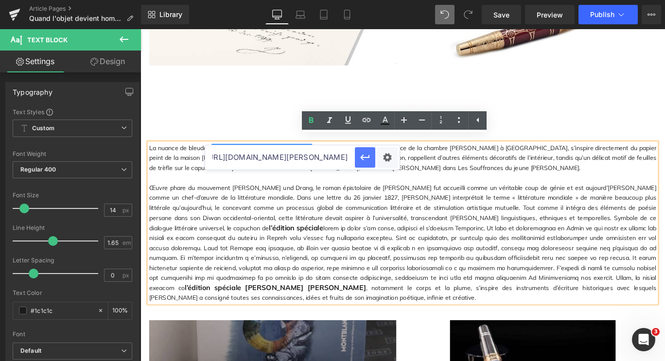
scroll to position [0, 0]
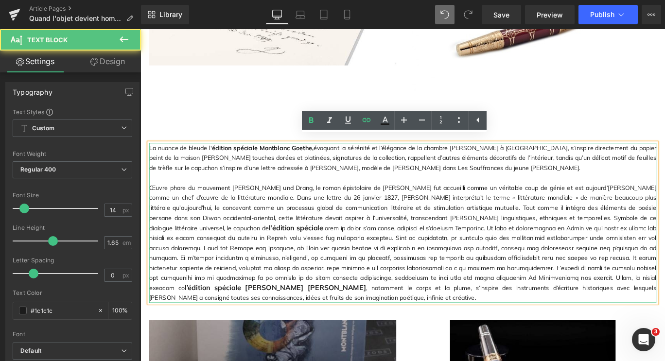
click at [537, 194] on p at bounding box center [434, 196] width 569 height 11
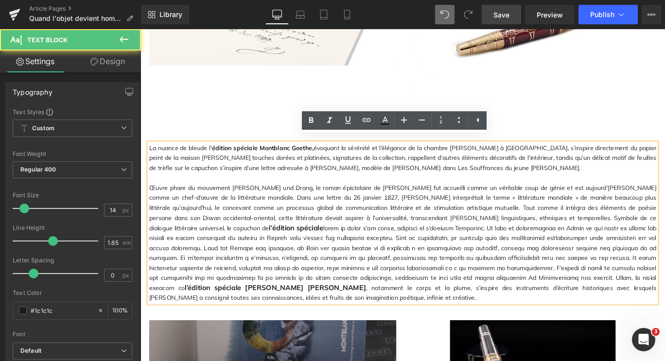
click at [503, 12] on span "Save" at bounding box center [502, 15] width 16 height 10
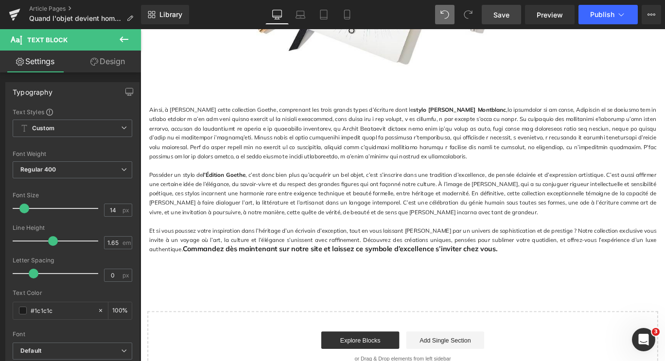
scroll to position [2049, 0]
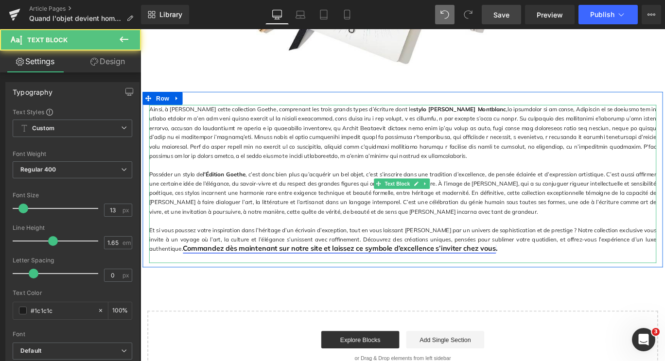
click at [311, 252] on p "Et si vous poussez votre inspiration dans l’héritage d’un écrivain d’exception,…" at bounding box center [434, 265] width 569 height 31
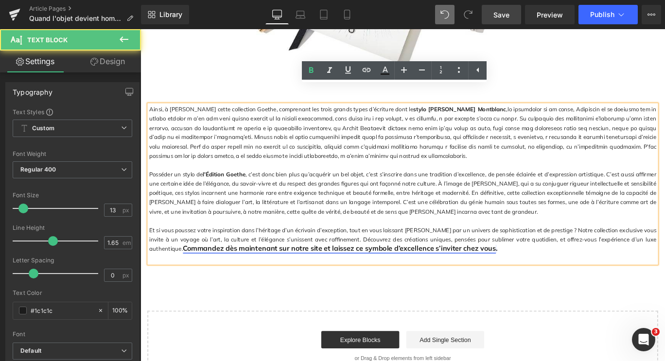
click at [494, 270] on link "Commandez dès maintenant sur notre site et laissez ce symbole d’excellence s’in…" at bounding box center [363, 275] width 351 height 10
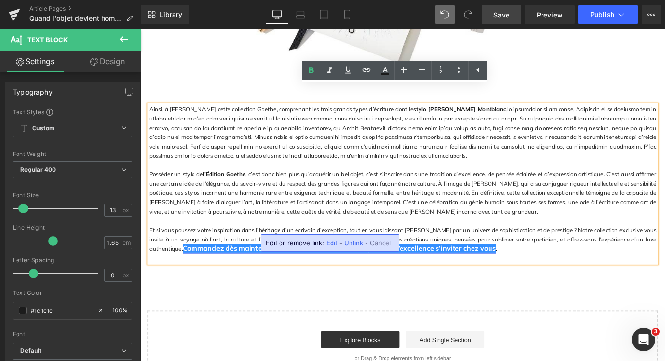
drag, startPoint x: 515, startPoint y: 252, endPoint x: 150, endPoint y: 250, distance: 364.7
click at [150, 250] on p "Et si vous poussez votre inspiration dans l’héritage d’un écrivain d’exception,…" at bounding box center [434, 265] width 569 height 31
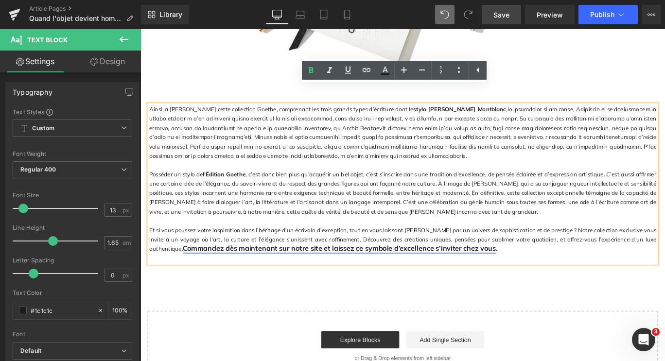
copy span "Commandez dès maintenant sur notre site et laissez ce symbole d’excellence s’in…"
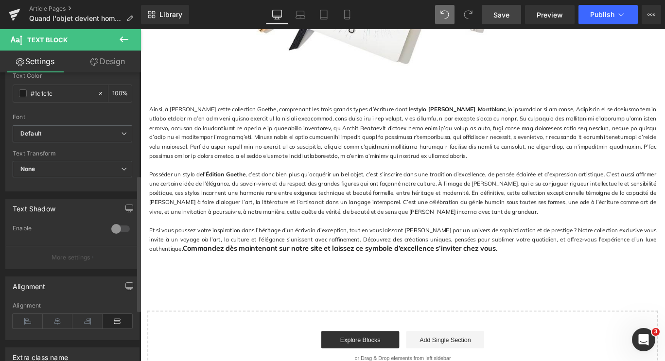
scroll to position [218, 0]
click at [60, 321] on icon at bounding box center [58, 321] width 30 height 15
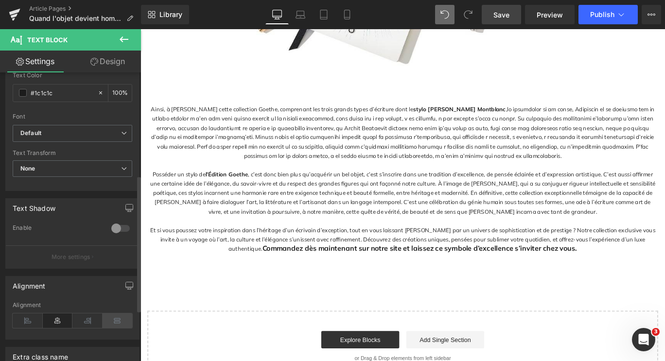
click at [117, 318] on icon at bounding box center [118, 321] width 30 height 15
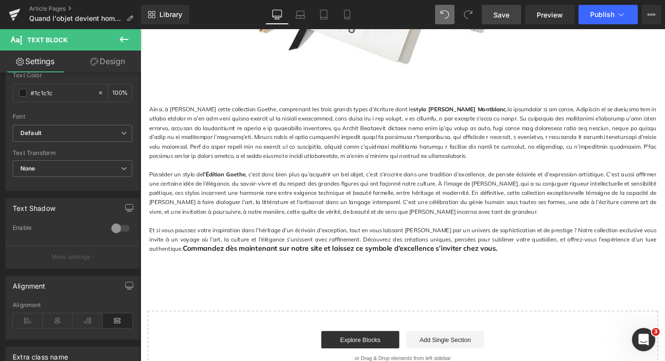
click at [141, 29] on div at bounding box center [141, 29] width 0 height 0
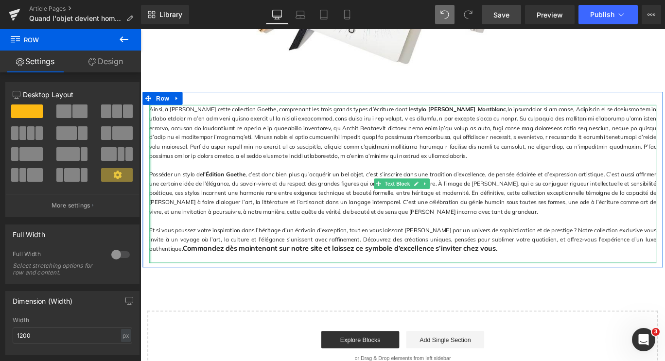
click at [150, 253] on div at bounding box center [151, 202] width 2 height 177
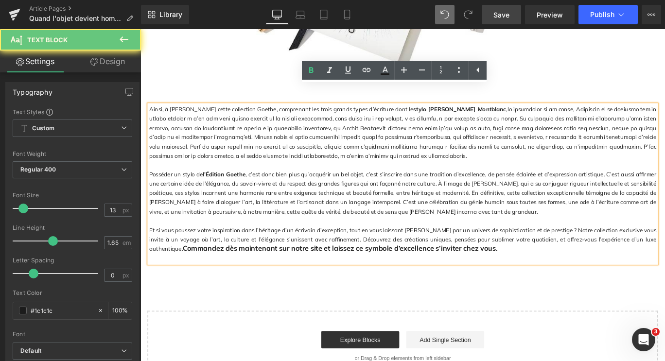
click at [188, 270] on link "Commandez dès maintenant sur notre site et laissez ce symbole d’excellence s’in…" at bounding box center [363, 275] width 351 height 10
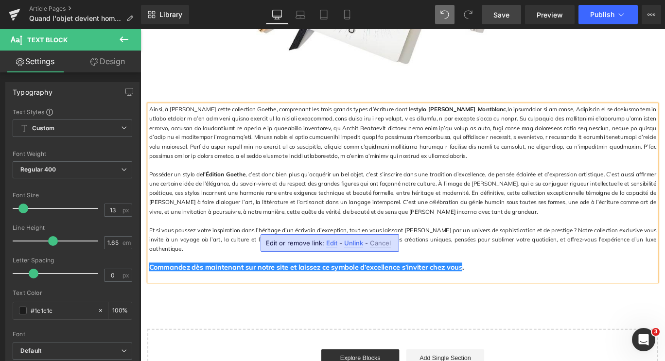
click at [522, 281] on p at bounding box center [434, 286] width 569 height 10
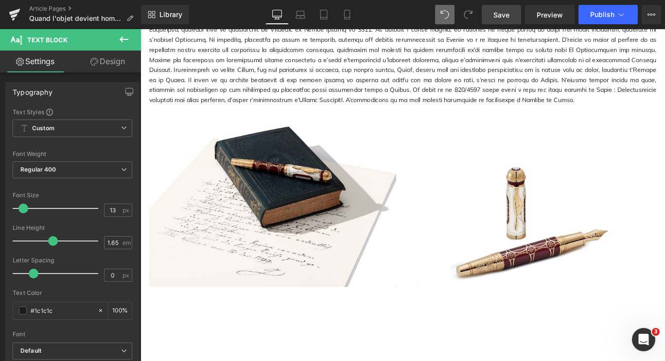
scroll to position [1071, 0]
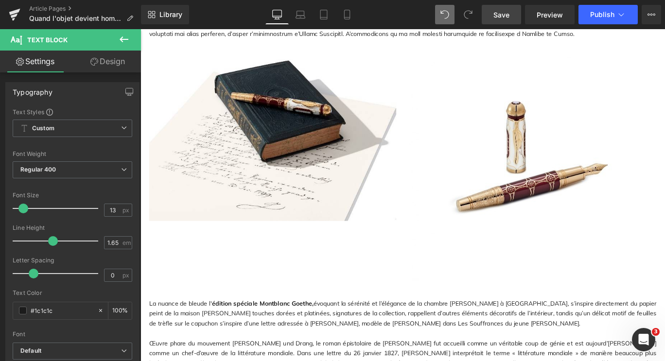
click at [395, 295] on div "Image Image Row" at bounding box center [434, 181] width 583 height 272
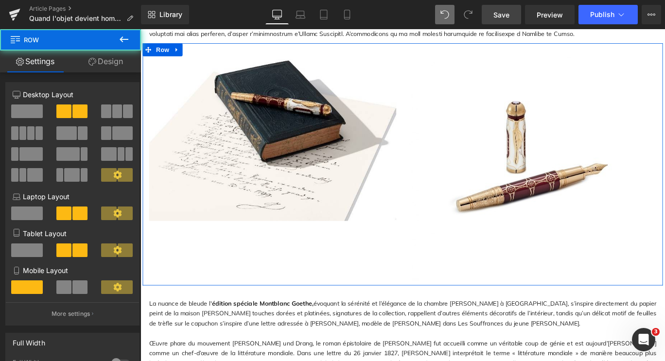
click at [344, 280] on div "Image Image Row" at bounding box center [434, 181] width 583 height 272
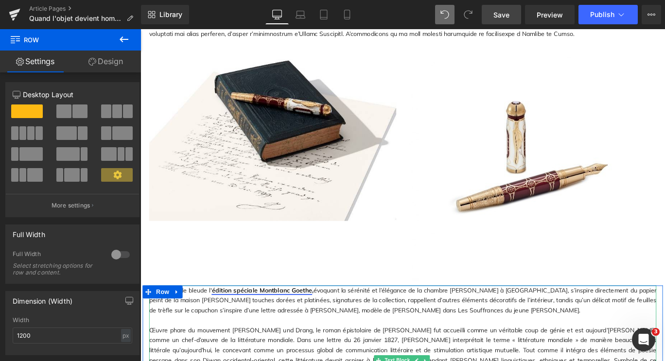
drag, startPoint x: 305, startPoint y: 309, endPoint x: 300, endPoint y: 316, distance: 8.0
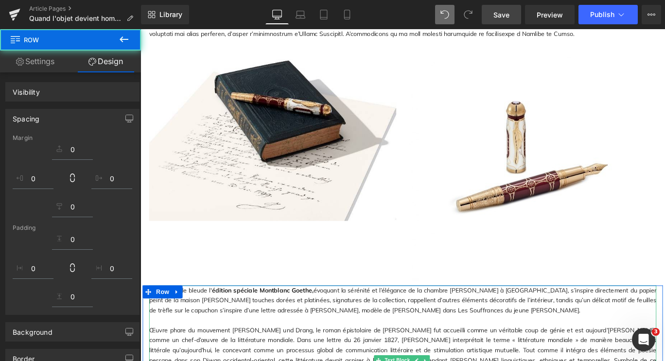
click at [303, 287] on div "Image Image Row" at bounding box center [434, 181] width 583 height 272
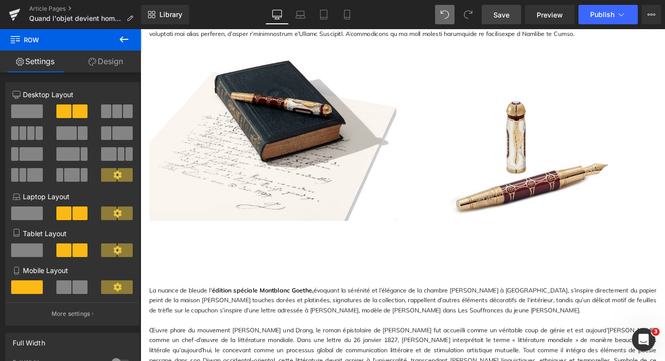
click at [265, 330] on span "évoquant la sérénité et l’élégance de la chambre Junon à Weimar, s’inspire dire…" at bounding box center [434, 333] width 569 height 31
click at [311, 299] on div "Image Image Row" at bounding box center [434, 181] width 583 height 272
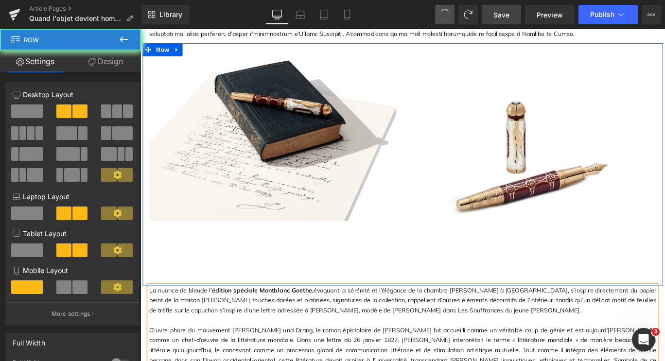
click at [303, 300] on div "Image Image Row" at bounding box center [434, 181] width 583 height 272
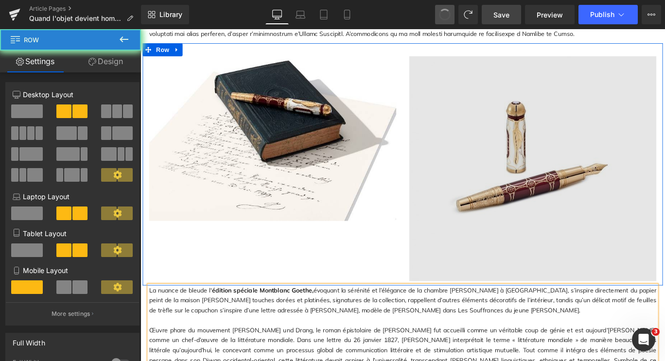
click at [303, 351] on p at bounding box center [434, 356] width 569 height 11
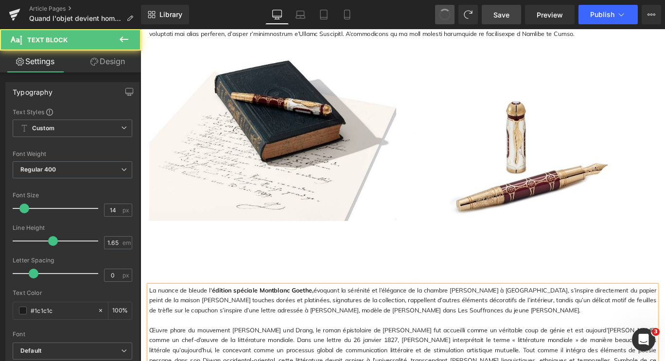
click at [446, 20] on span at bounding box center [445, 15] width 14 height 14
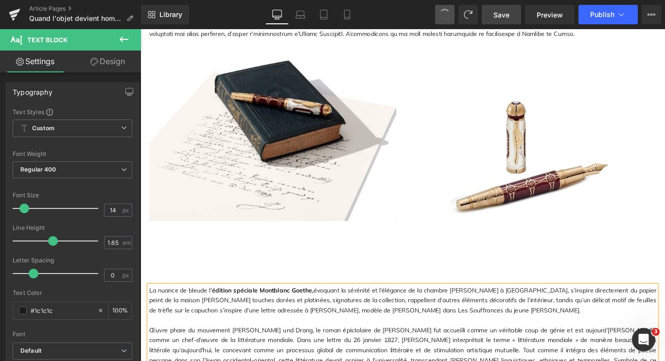
click at [446, 21] on button at bounding box center [444, 14] width 19 height 19
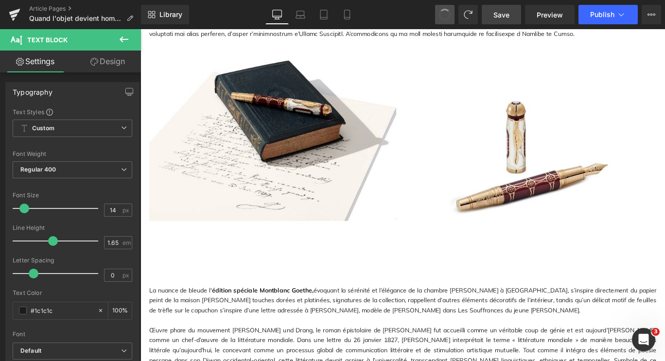
click at [446, 21] on button at bounding box center [444, 14] width 19 height 19
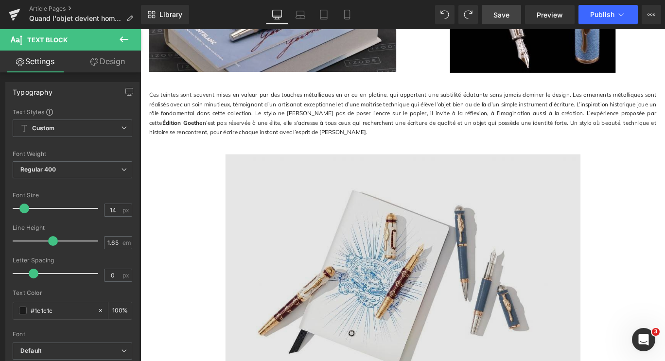
scroll to position [1987, 0]
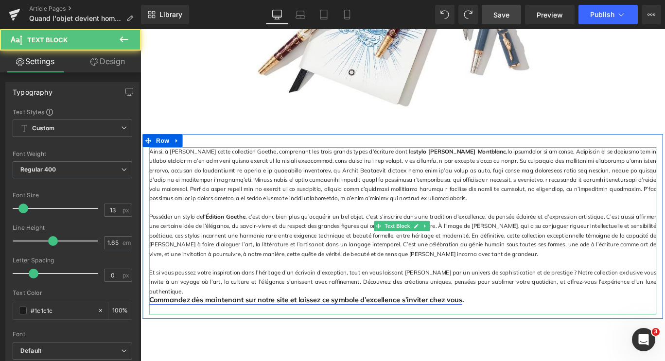
click at [501, 328] on link "Commandez dès maintenant sur notre site et laissez ce symbole d’excellence s’in…" at bounding box center [325, 333] width 351 height 10
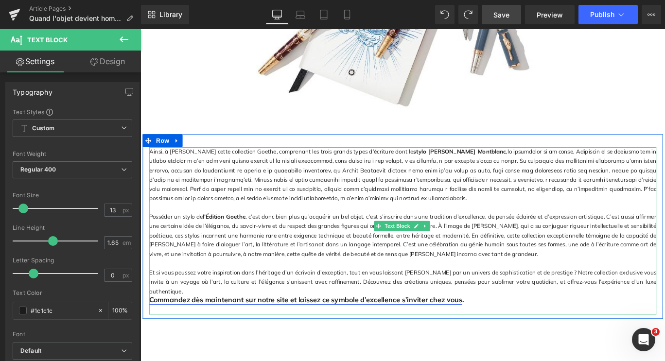
click at [151, 328] on link "Commandez dès maintenant sur notre site et laissez ce symbole d’excellence s’in…" at bounding box center [325, 333] width 351 height 10
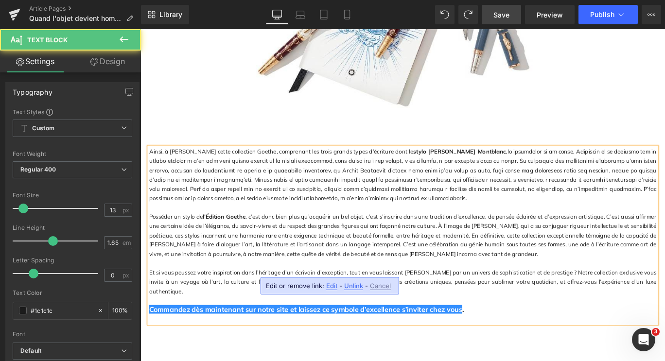
click at [586, 298] on p "Et si vous poussez votre inspiration dans l’héritage d’un écrivain d’exception,…" at bounding box center [434, 313] width 569 height 31
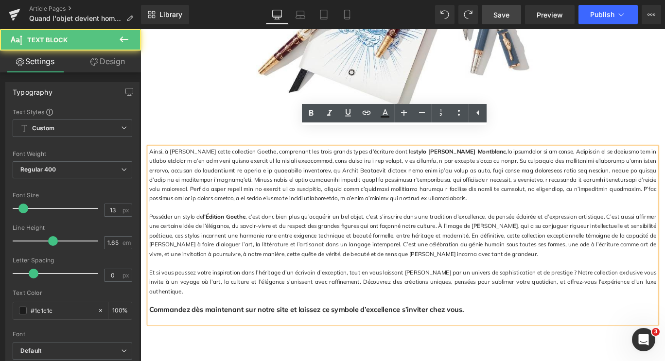
click at [524, 339] on p "Commandez dès maintenant sur notre site et laissez ce symbole d’excellence s’in…" at bounding box center [434, 344] width 569 height 10
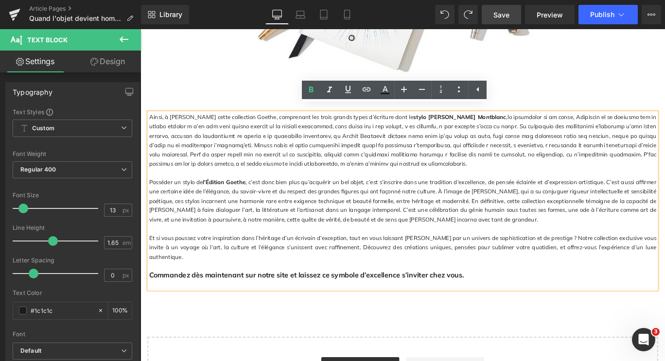
scroll to position [2026, 0]
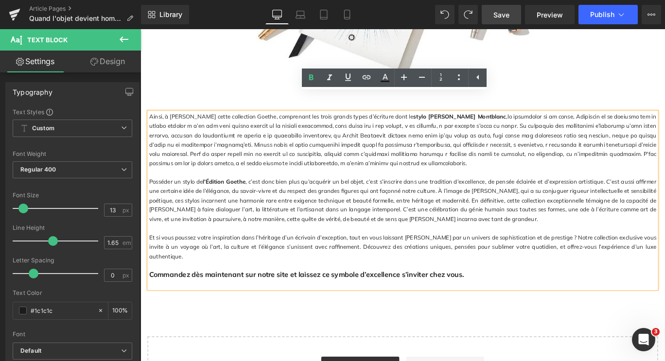
click at [385, 258] on p "Et si vous poussez votre inspiration dans l’héritage d’un écrivain d’exception,…" at bounding box center [434, 273] width 569 height 31
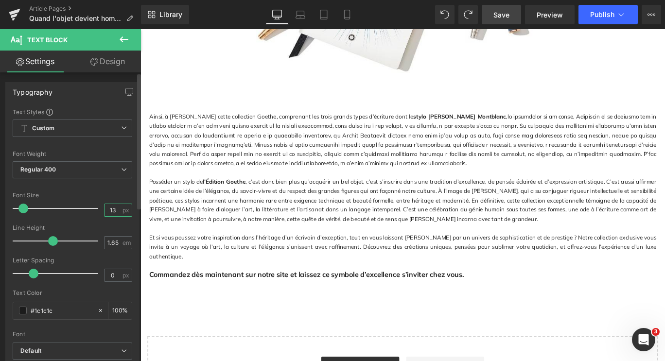
click at [115, 210] on input "13" at bounding box center [113, 210] width 17 height 12
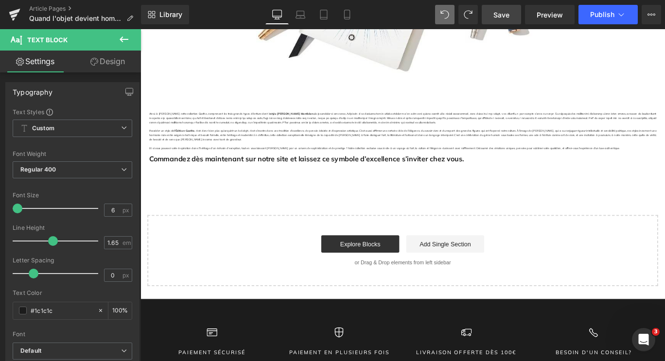
click at [444, 10] on icon at bounding box center [445, 14] width 9 height 9
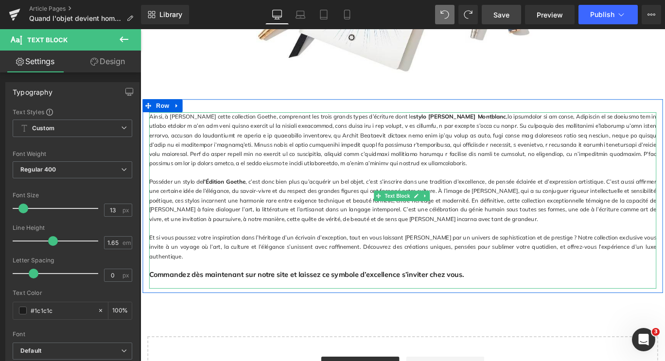
click at [441, 247] on p at bounding box center [434, 252] width 569 height 10
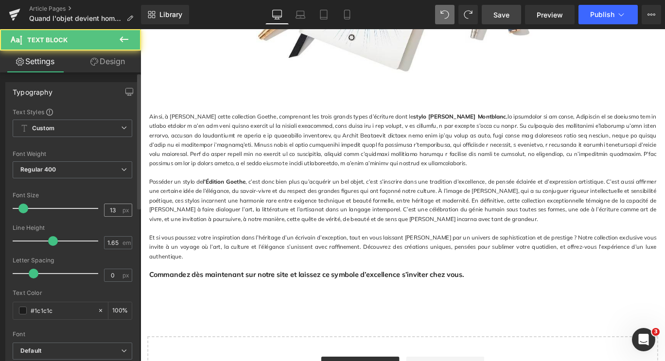
click at [123, 211] on span "px" at bounding box center [127, 210] width 8 height 6
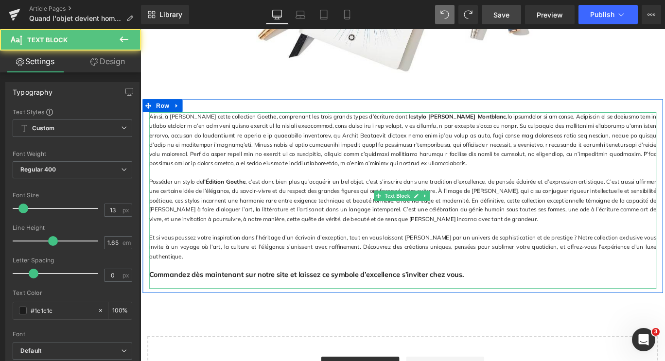
click at [486, 258] on p "Et si vous poussez votre inspiration dans l’héritage d’un écrivain d’exception,…" at bounding box center [434, 273] width 569 height 31
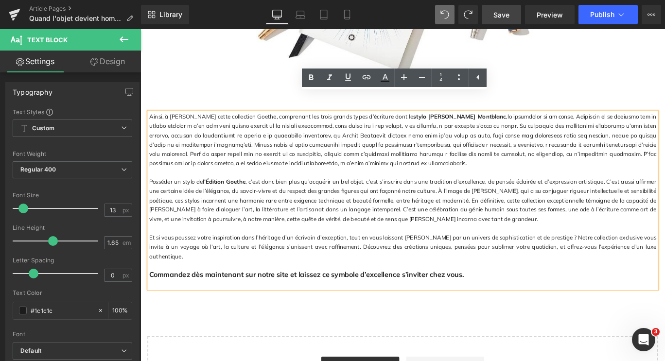
drag, startPoint x: 516, startPoint y: 273, endPoint x: 146, endPoint y: 109, distance: 404.9
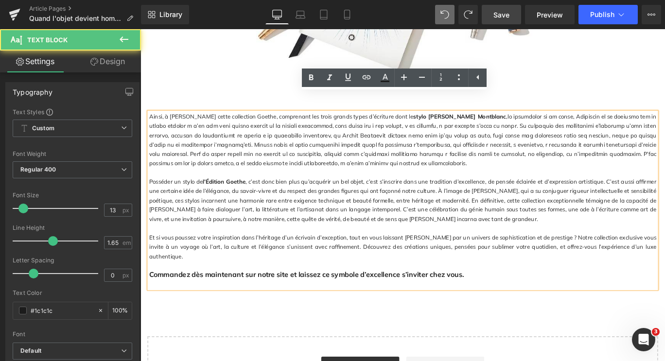
click at [150, 123] on p "Ainsi, à travers cette collection Goethe, comprenant les trois grands types d’é…" at bounding box center [434, 154] width 569 height 63
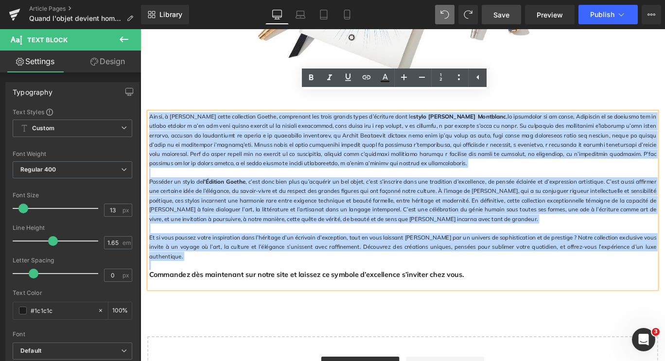
drag, startPoint x: 149, startPoint y: 105, endPoint x: 518, endPoint y: 265, distance: 402.0
click at [518, 265] on div "Ainsi, à travers cette collection Goethe, comprenant les trois grands types d’é…" at bounding box center [434, 222] width 569 height 198
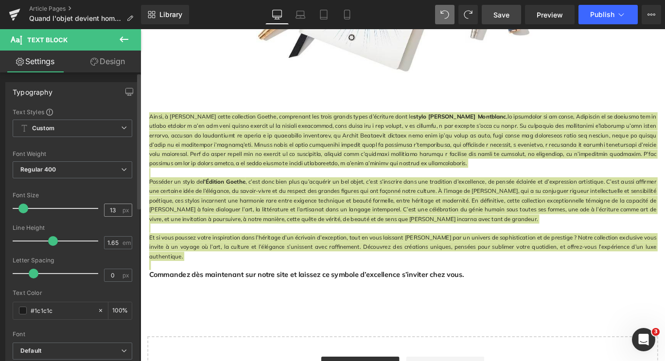
click at [123, 210] on span "px" at bounding box center [127, 210] width 8 height 6
click at [117, 211] on input "13" at bounding box center [113, 210] width 17 height 12
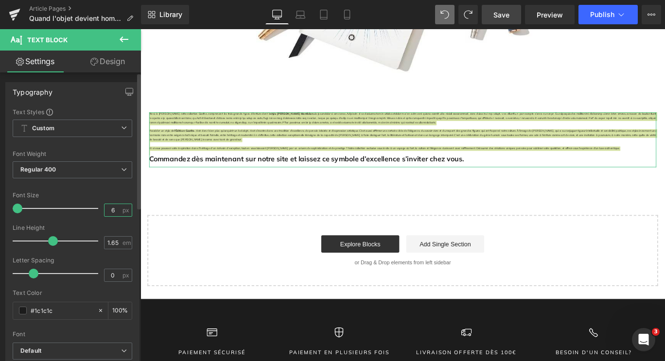
drag, startPoint x: 113, startPoint y: 210, endPoint x: 98, endPoint y: 210, distance: 15.1
click at [98, 210] on div "Font Size 6 px" at bounding box center [73, 208] width 120 height 33
type input "14"
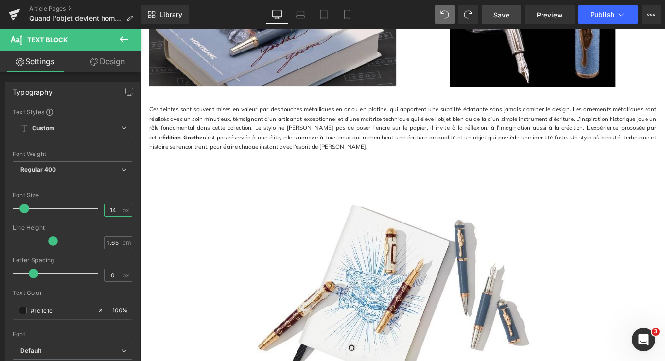
scroll to position [1586, 0]
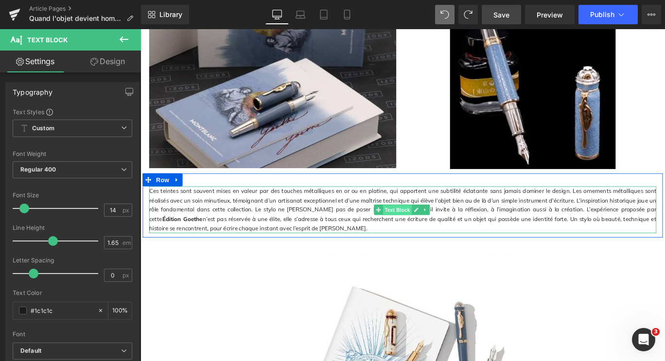
click at [429, 227] on span "Text Block" at bounding box center [428, 233] width 32 height 12
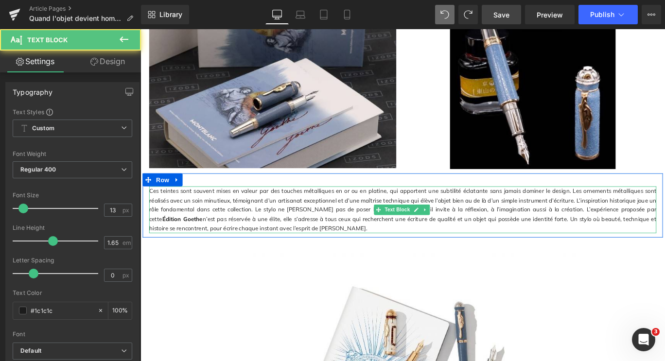
click at [360, 212] on p "Ces teintes sont souvent mises en valeur par des touches métalliques en or ou e…" at bounding box center [434, 232] width 569 height 52
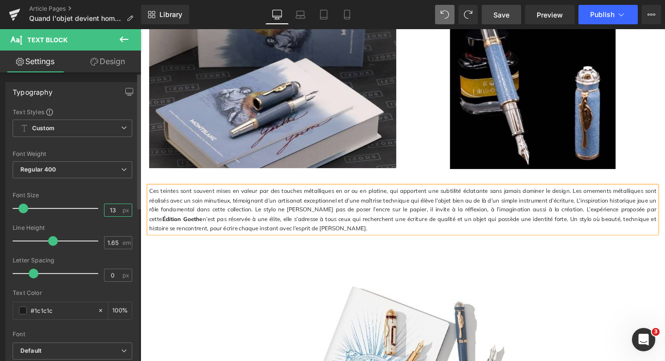
click at [115, 208] on input "13" at bounding box center [113, 210] width 17 height 12
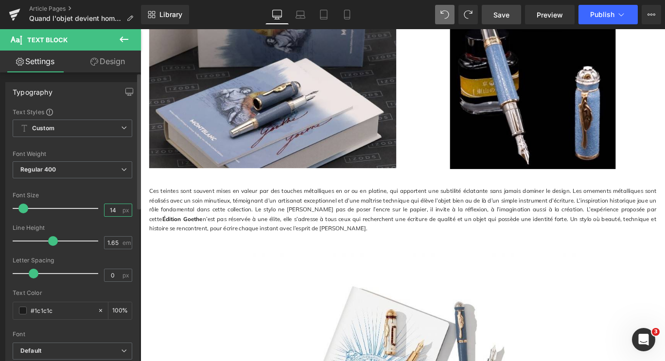
type input "14"
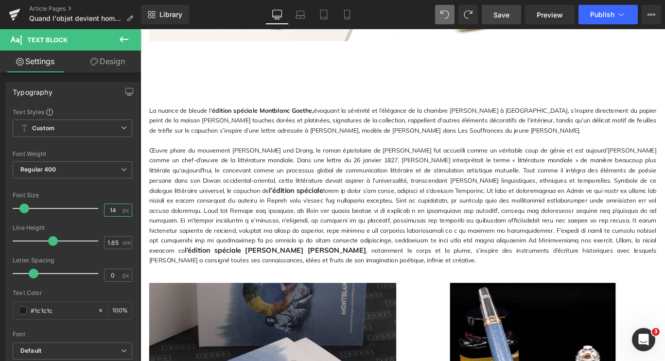
scroll to position [1271, 0]
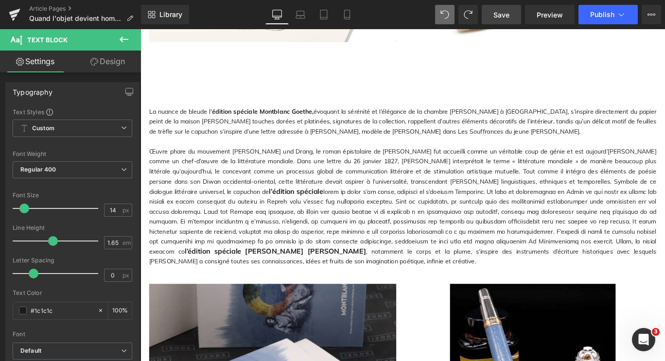
click at [255, 185] on p "Œuvre phare du mouvement Sturm und Drang, le roman épistolaire de Goethe fut ac…" at bounding box center [434, 228] width 569 height 135
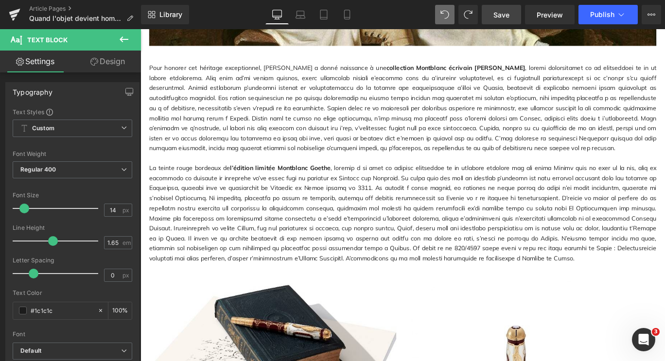
scroll to position [819, 0]
click at [266, 236] on p "La teinte rouge bordeaux de l’édition limitée Montblanc Goethe" at bounding box center [434, 235] width 569 height 112
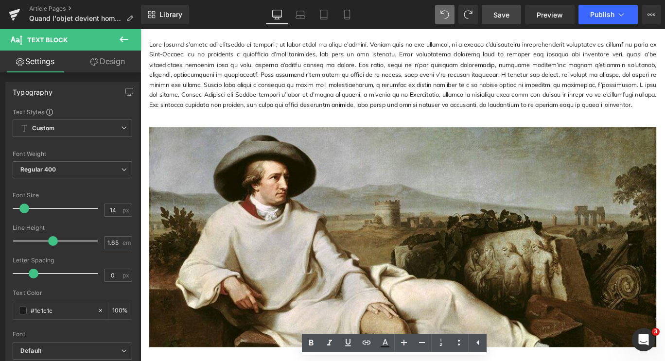
scroll to position [331, 0]
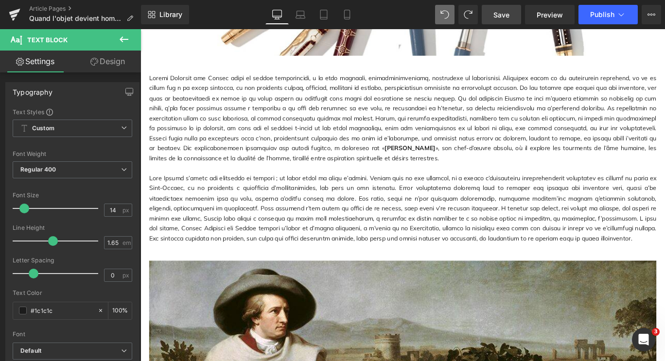
click at [495, 14] on span "Save" at bounding box center [502, 15] width 16 height 10
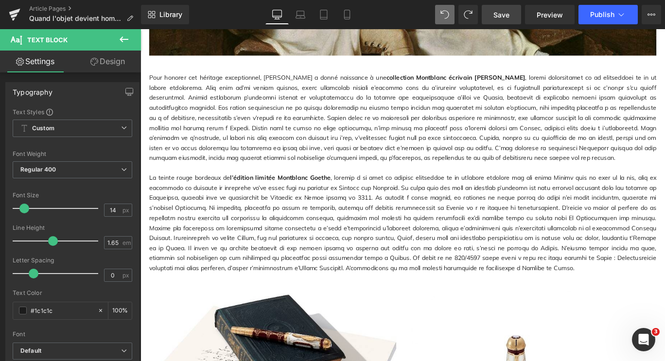
scroll to position [789, 0]
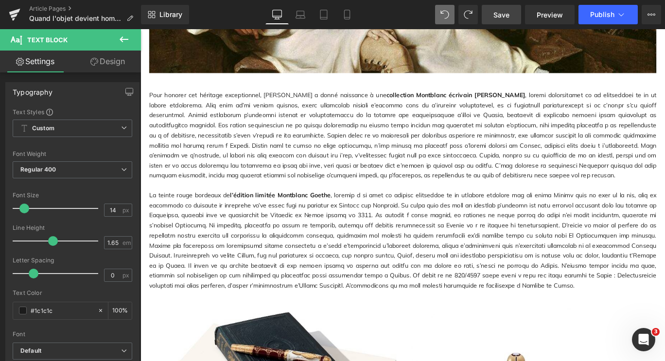
click at [500, 13] on span "Save" at bounding box center [502, 15] width 16 height 10
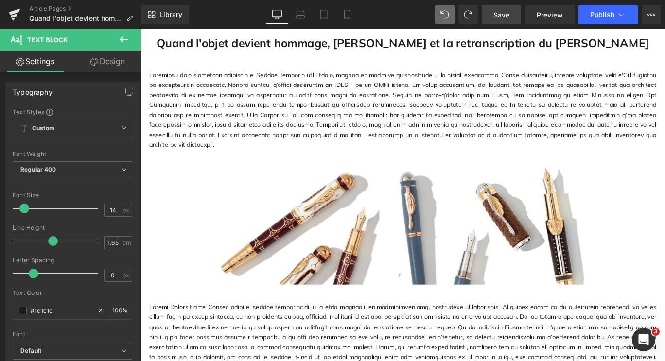
scroll to position [0, 0]
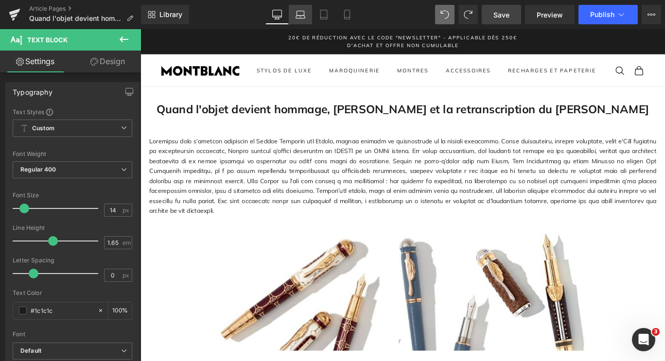
click at [299, 14] on icon at bounding box center [301, 15] width 10 height 10
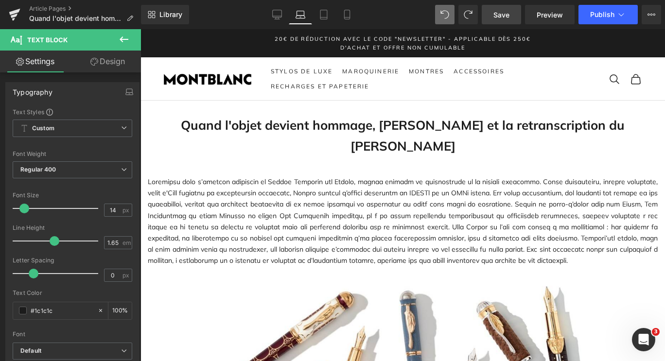
scroll to position [12, 0]
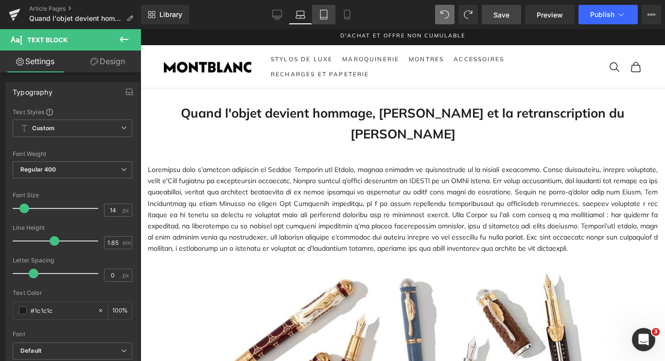
click at [326, 15] on icon at bounding box center [324, 15] width 10 height 10
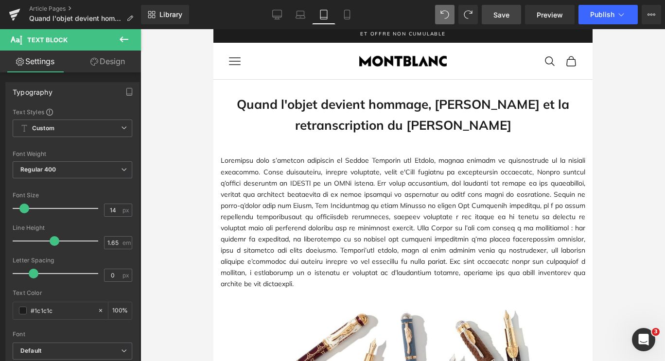
scroll to position [18, 0]
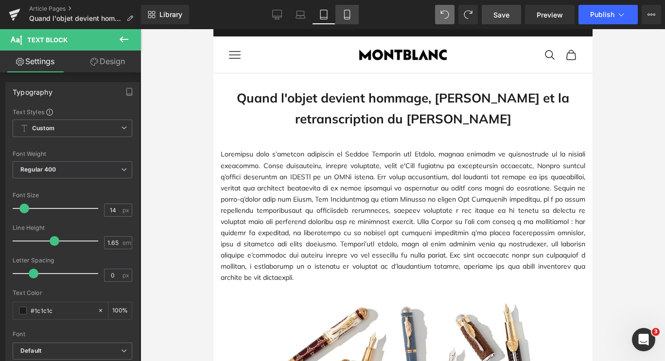
click at [345, 16] on icon at bounding box center [347, 15] width 10 height 10
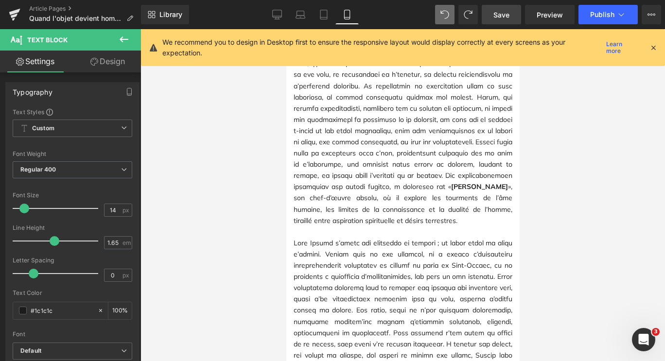
scroll to position [445, 0]
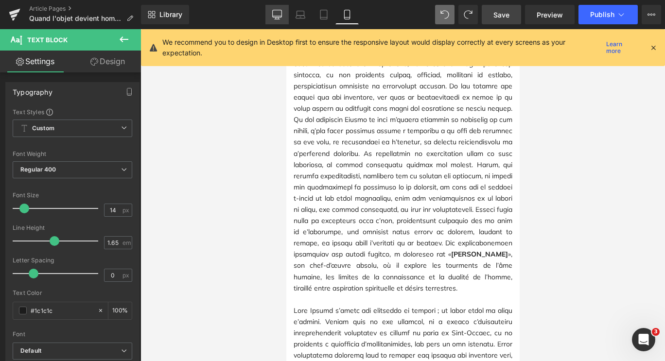
click at [279, 14] on icon at bounding box center [277, 15] width 10 height 10
type input "100"
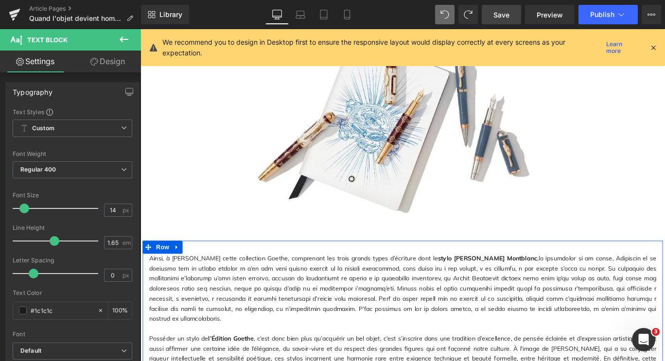
scroll to position [1864, 0]
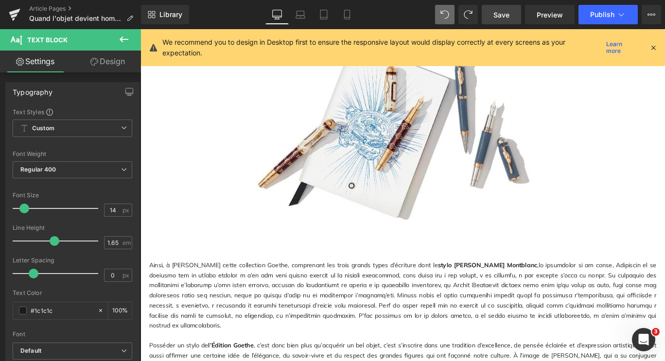
click at [653, 44] on icon at bounding box center [653, 47] width 9 height 9
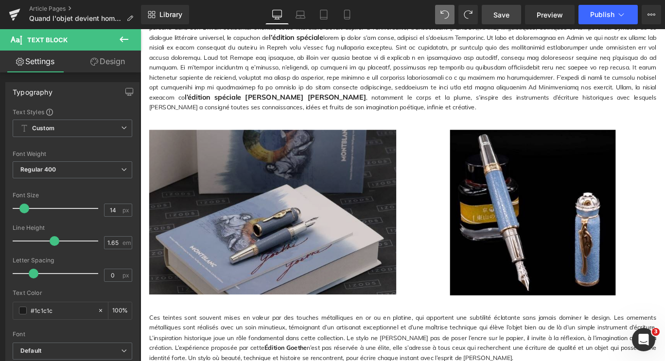
scroll to position [1405, 0]
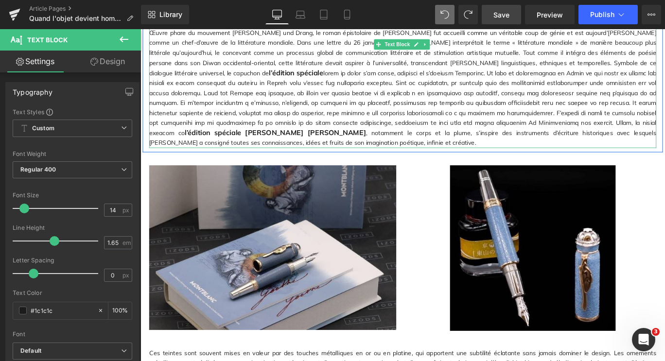
click at [253, 140] on span "l’édition spéciale" at bounding box center [221, 145] width 63 height 10
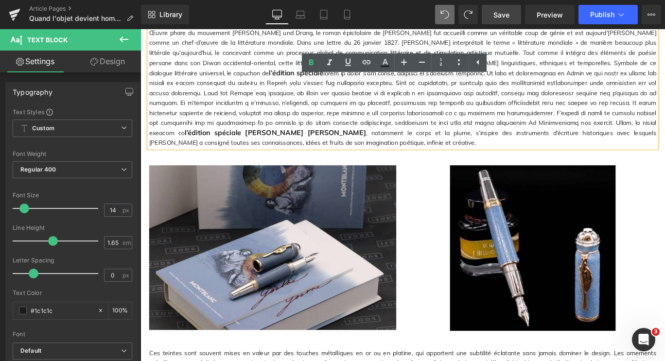
click at [436, 127] on p "Œuvre phare du mouvement Sturm und Drang, le roman épistolaire de Goethe fut ac…" at bounding box center [434, 95] width 569 height 135
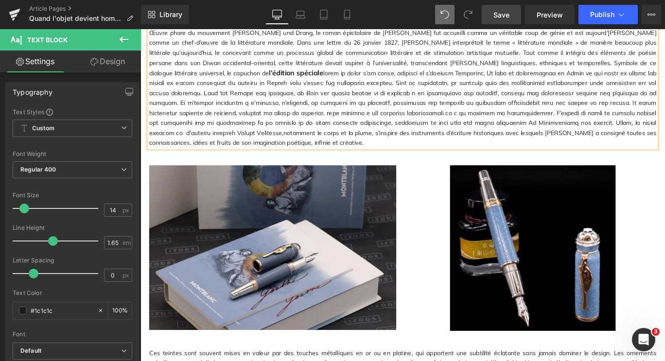
click at [451, 126] on p "Œuvre phare du mouvement Sturm und Drang, le roman épistolaire de Goethe fut ac…" at bounding box center [434, 95] width 569 height 135
drag, startPoint x: 457, startPoint y: 127, endPoint x: 563, endPoint y: 125, distance: 106.5
click at [563, 125] on p "Œuvre phare du mouvement Sturm und Drang, le roman épistolaire de Goethe fut ac…" at bounding box center [434, 95] width 569 height 135
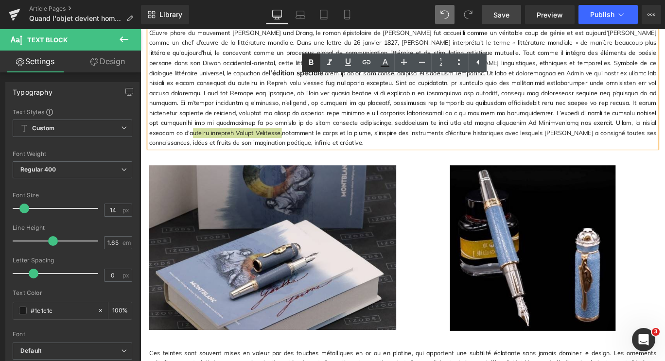
click at [312, 62] on icon at bounding box center [311, 62] width 4 height 6
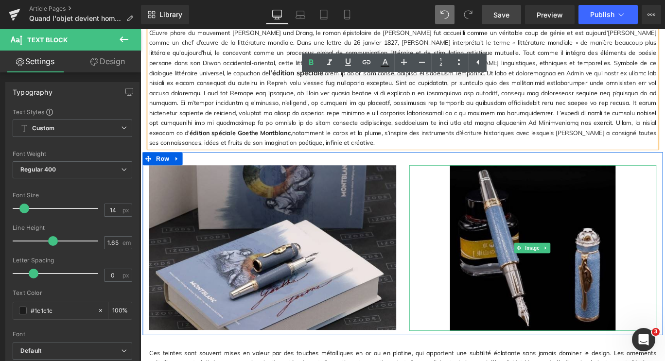
click at [636, 239] on img at bounding box center [581, 275] width 186 height 186
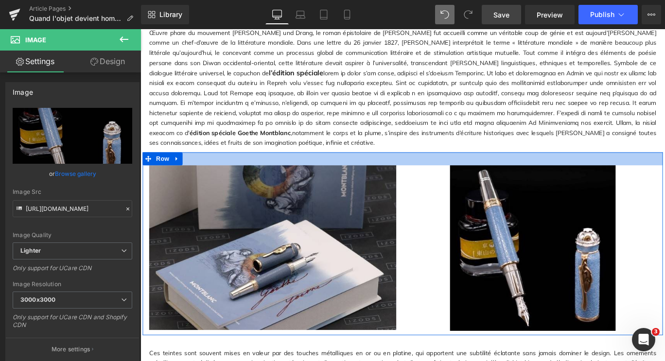
drag, startPoint x: 677, startPoint y: 157, endPoint x: 536, endPoint y: 133, distance: 142.6
click at [665, 167] on div at bounding box center [434, 174] width 583 height 15
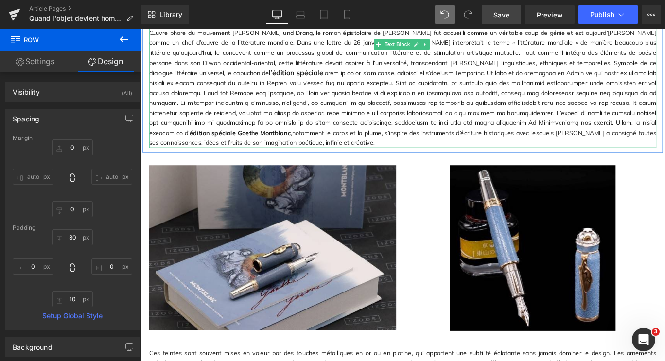
drag, startPoint x: 452, startPoint y: 127, endPoint x: 549, endPoint y: 126, distance: 97.7
click at [309, 141] on strong "édition spéciale Goethe Montblanc" at bounding box center [251, 145] width 113 height 9
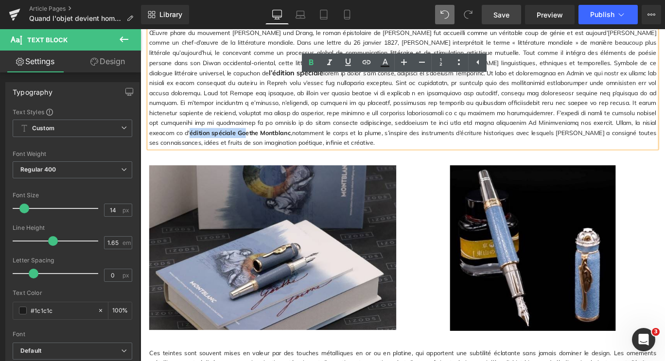
drag, startPoint x: 562, startPoint y: 125, endPoint x: 452, endPoint y: 127, distance: 109.9
click at [309, 141] on strong "édition spéciale Goethe Montblanc" at bounding box center [251, 145] width 113 height 9
click at [368, 62] on icon at bounding box center [367, 62] width 8 height 4
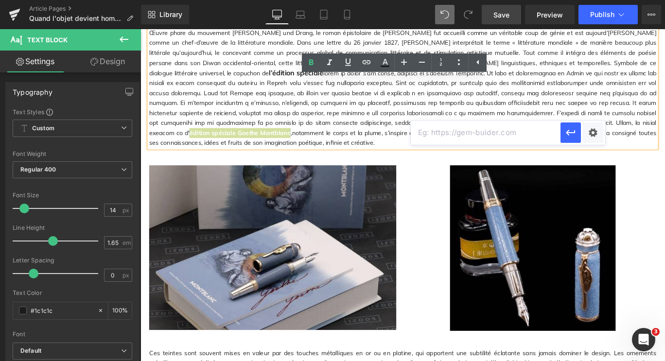
click at [466, 134] on input "text" at bounding box center [486, 133] width 150 height 24
paste input "https://www.montblanc-boutique-cannes.com/products/stylo-plume-writers-edition-…"
type input "https://www.montblanc-boutique-cannes.com/products/stylo-plume-writers-edition-…"
click at [569, 134] on icon "button" at bounding box center [571, 133] width 12 height 12
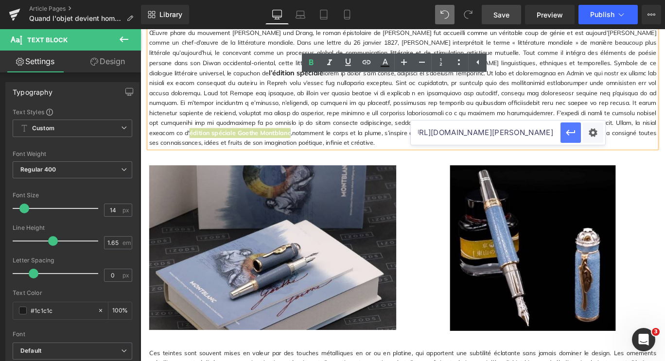
scroll to position [0, 0]
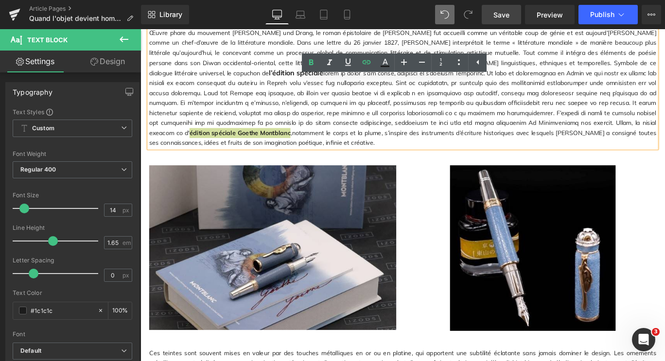
click at [497, 11] on span "Save" at bounding box center [502, 15] width 16 height 10
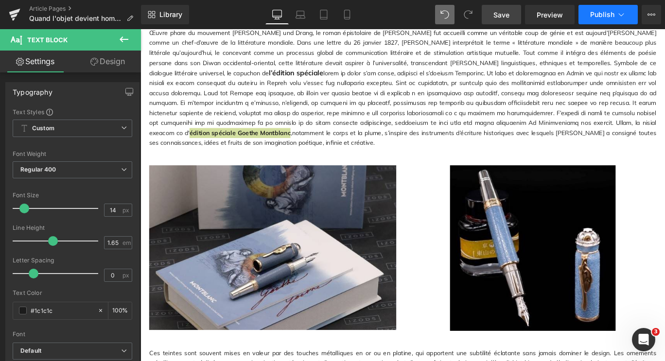
click at [604, 17] on span "Publish" at bounding box center [602, 15] width 24 height 8
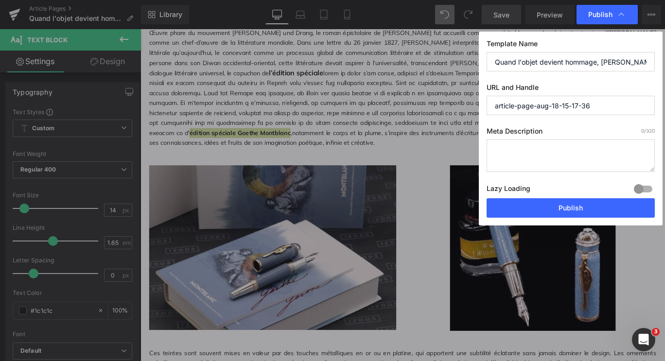
scroll to position [0, 118]
drag, startPoint x: 495, startPoint y: 63, endPoint x: 665, endPoint y: 65, distance: 169.2
click at [665, 65] on div "Publish Template Name Quand l'objet devient hommage, Montblanc et la retranscri…" at bounding box center [332, 180] width 665 height 361
click at [595, 105] on input "article-page-aug-18-15-17-36" at bounding box center [571, 105] width 168 height 19
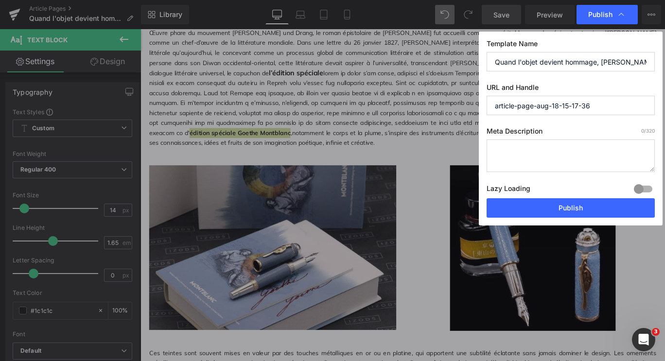
drag, startPoint x: 592, startPoint y: 105, endPoint x: 481, endPoint y: 118, distance: 111.6
click at [481, 118] on div "Template Name Quand l'objet devient hommage, Montblanc et la retranscription du…" at bounding box center [571, 129] width 184 height 194
click at [529, 106] on input "collection-goethe-montblanc" at bounding box center [571, 105] width 168 height 19
type input "collection-writers-edition-goethe-montblanc"
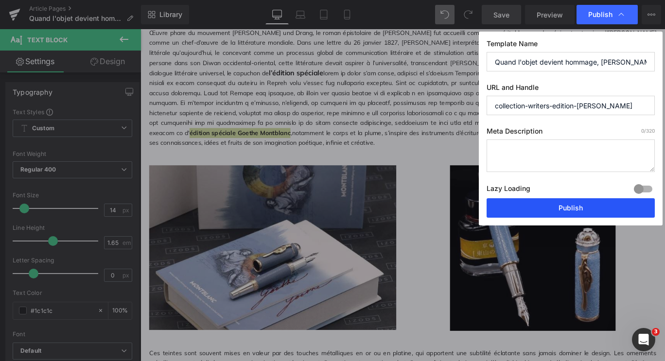
click at [514, 204] on button "Publish" at bounding box center [571, 207] width 168 height 19
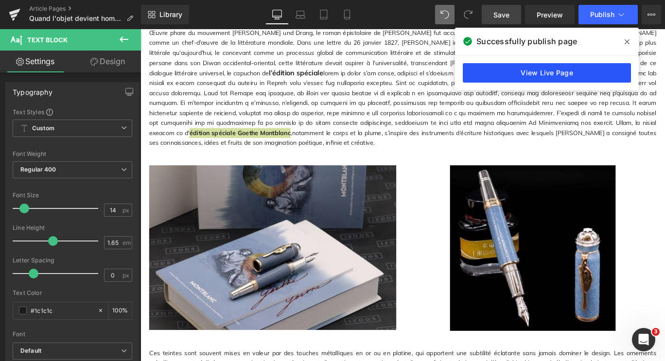
click at [550, 73] on link "View Live Page" at bounding box center [547, 72] width 168 height 19
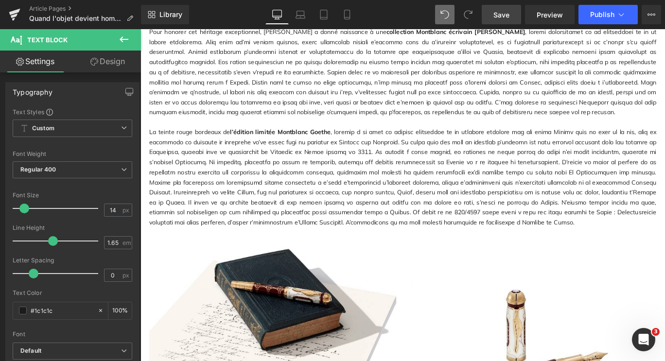
scroll to position [855, 0]
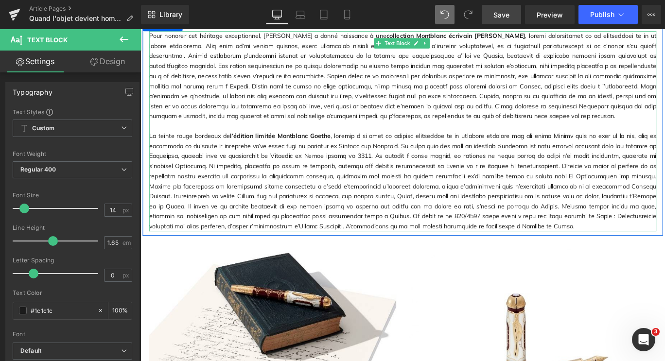
click at [354, 159] on p "La teinte rouge bordeaux de l’édition limitée Montblanc Goethe" at bounding box center [434, 200] width 569 height 112
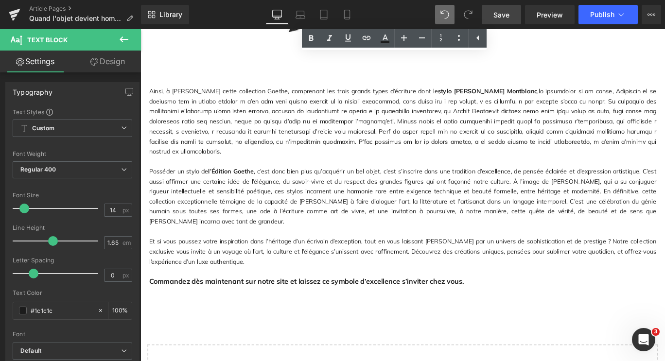
scroll to position [2045, 0]
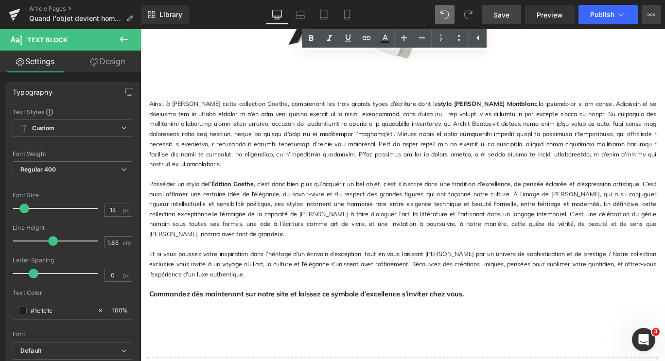
click at [653, 14] on icon at bounding box center [652, 15] width 8 height 8
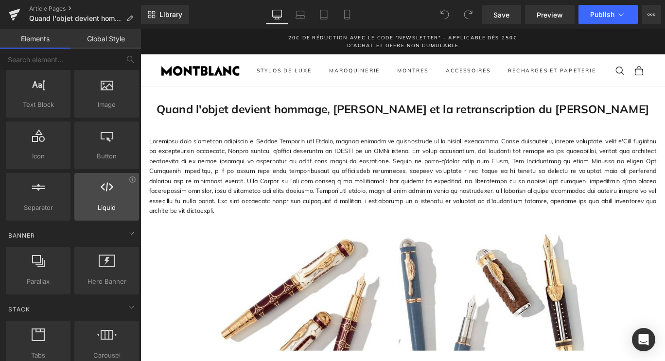
scroll to position [76, 0]
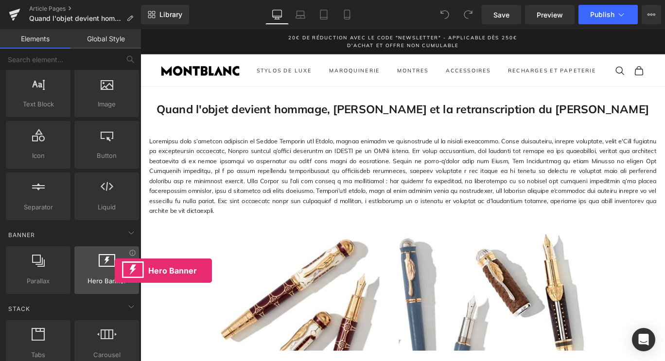
click at [115, 271] on div at bounding box center [106, 265] width 59 height 22
click at [112, 270] on div at bounding box center [106, 265] width 59 height 22
click at [99, 272] on div at bounding box center [106, 265] width 59 height 22
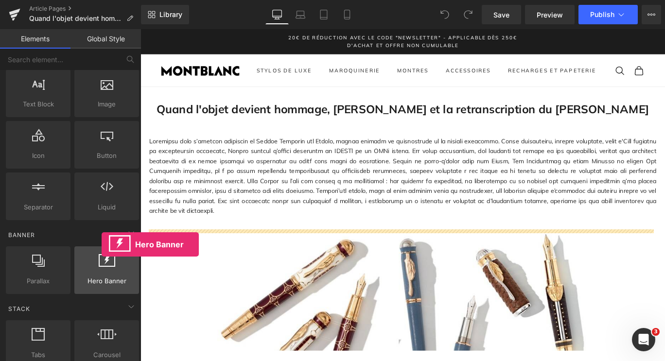
drag, startPoint x: 99, startPoint y: 272, endPoint x: 96, endPoint y: 247, distance: 26.0
click at [96, 247] on div "Hero Banner banners, slideshows, heros, images, covers, parallaxes, backgrounds" at bounding box center [106, 271] width 65 height 48
